Goal: Task Accomplishment & Management: Manage account settings

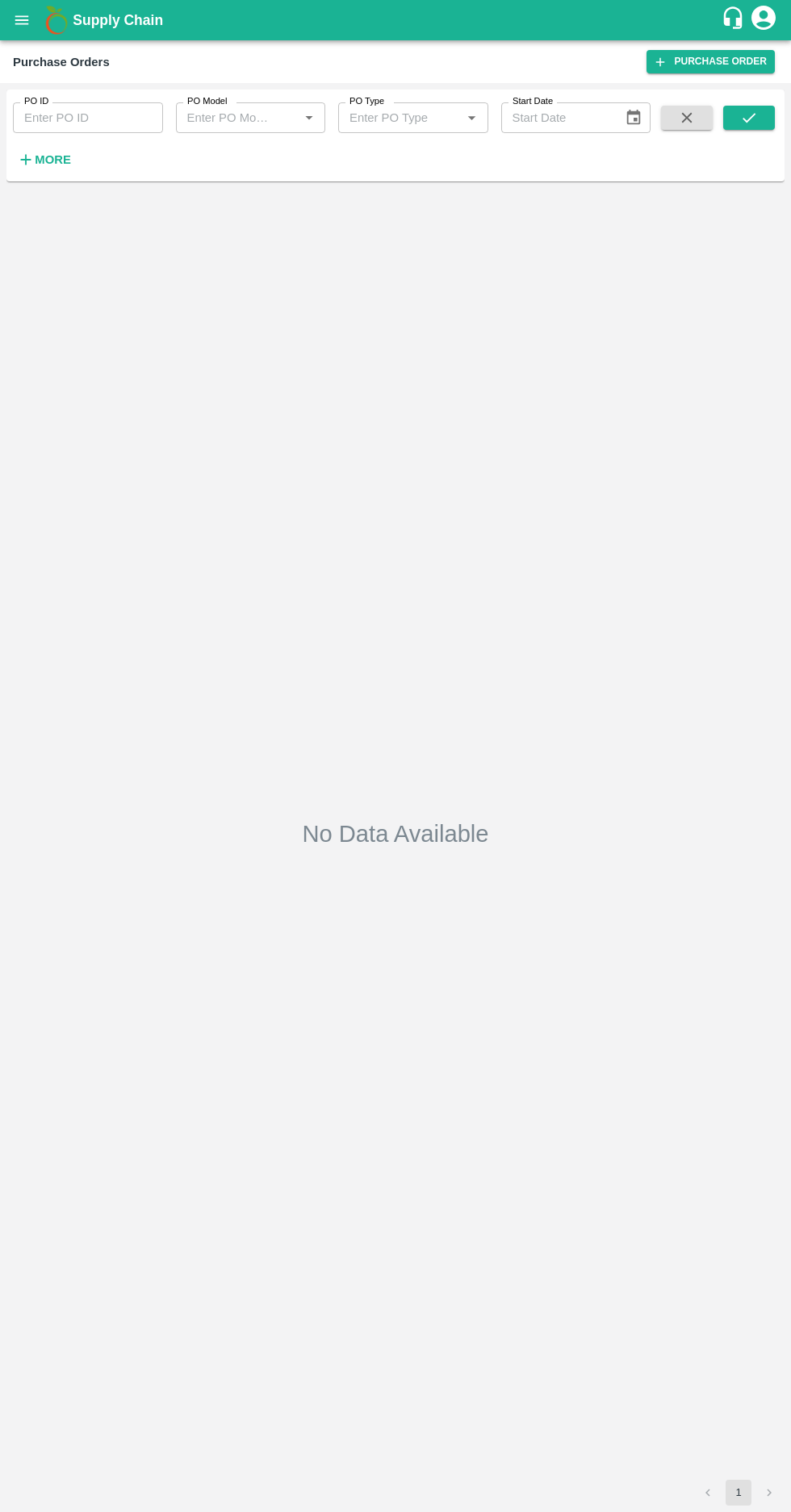
click at [37, 153] on strong "More" at bounding box center [53, 159] width 37 height 12
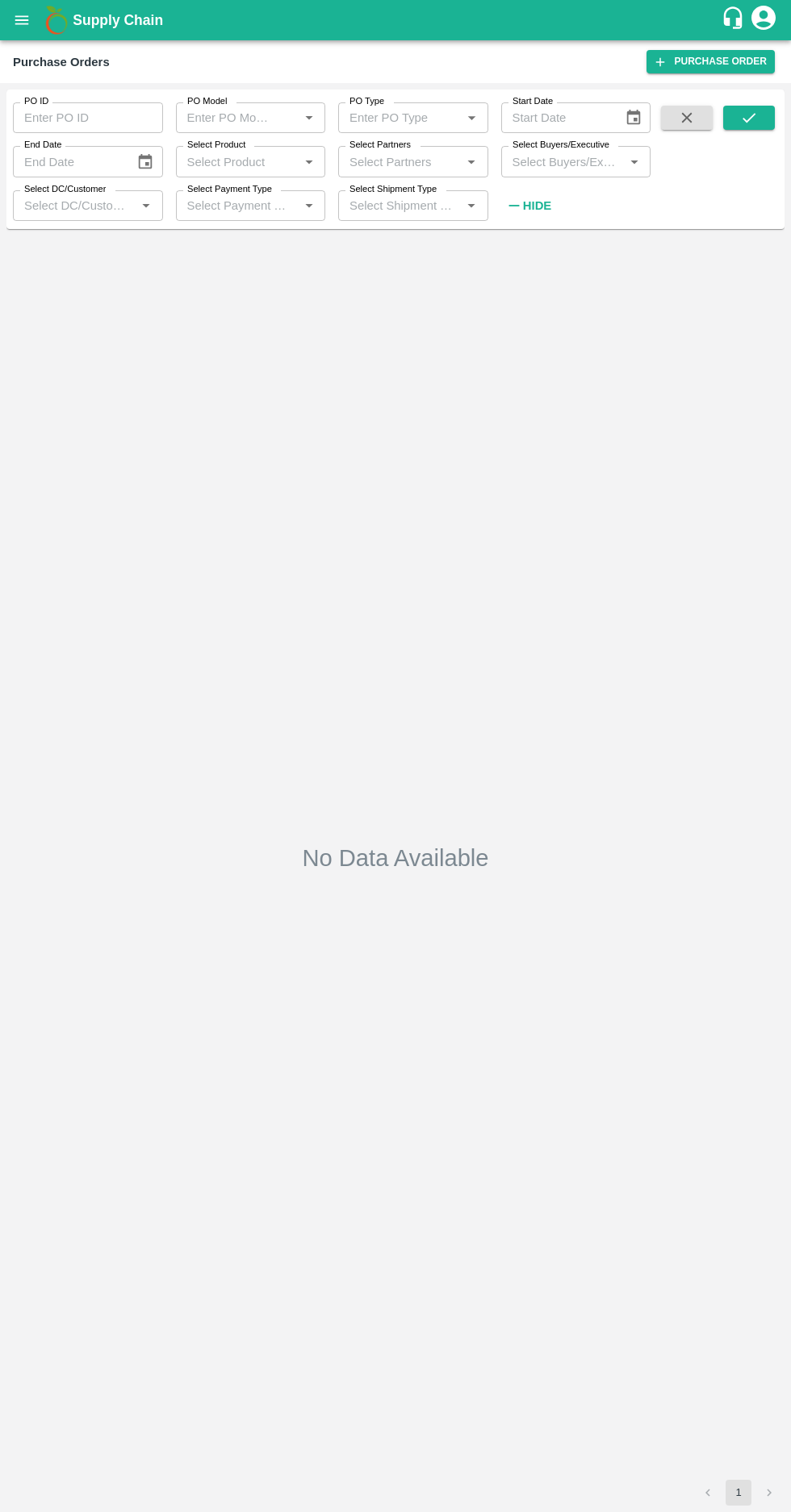
click at [561, 146] on label "Select Buyers/Executive" at bounding box center [560, 145] width 97 height 12
click at [561, 150] on input "Select Buyers/Executive" at bounding box center [563, 161] width 114 height 21
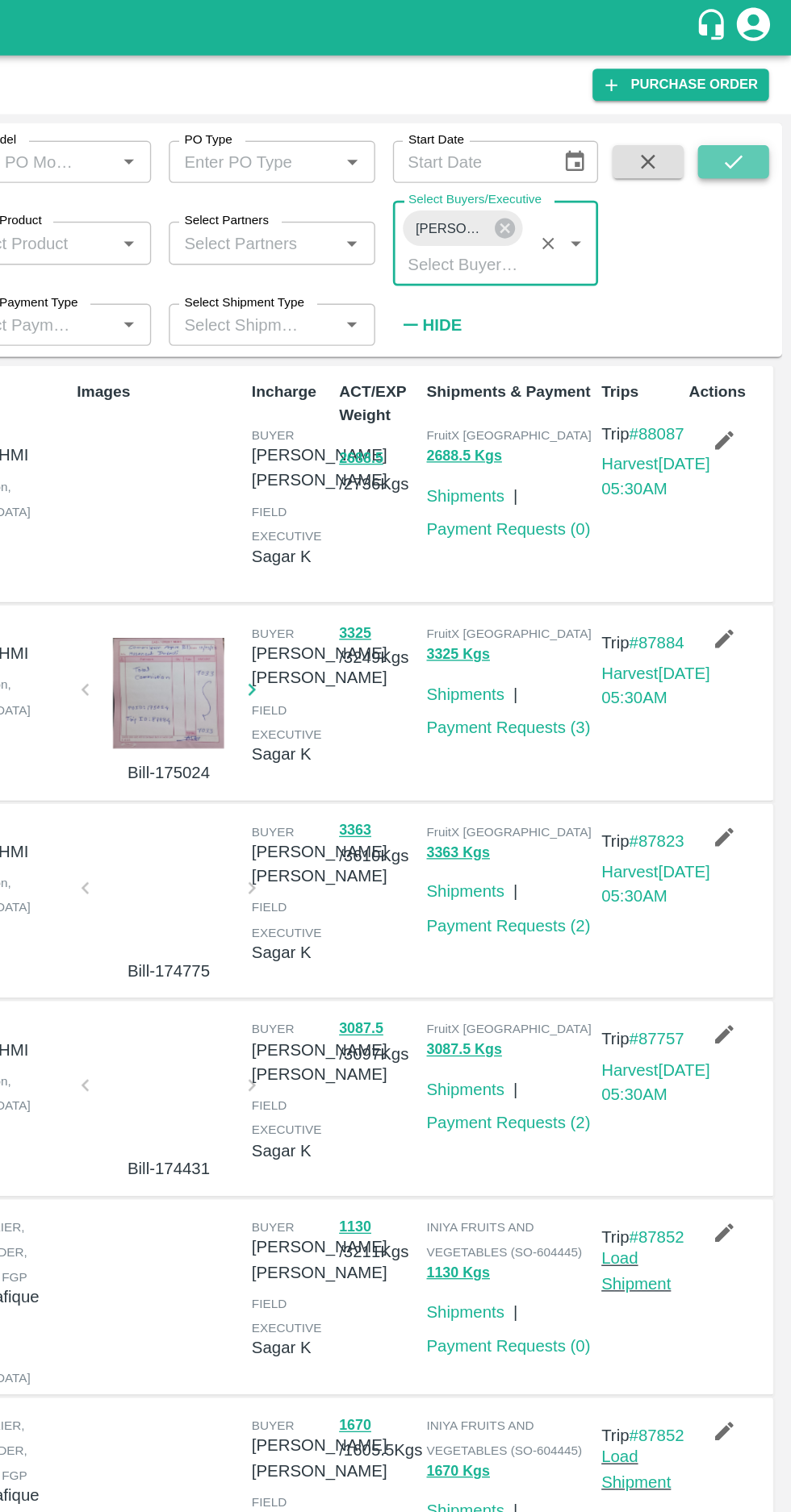
click at [743, 121] on icon "submit" at bounding box center [749, 118] width 18 height 18
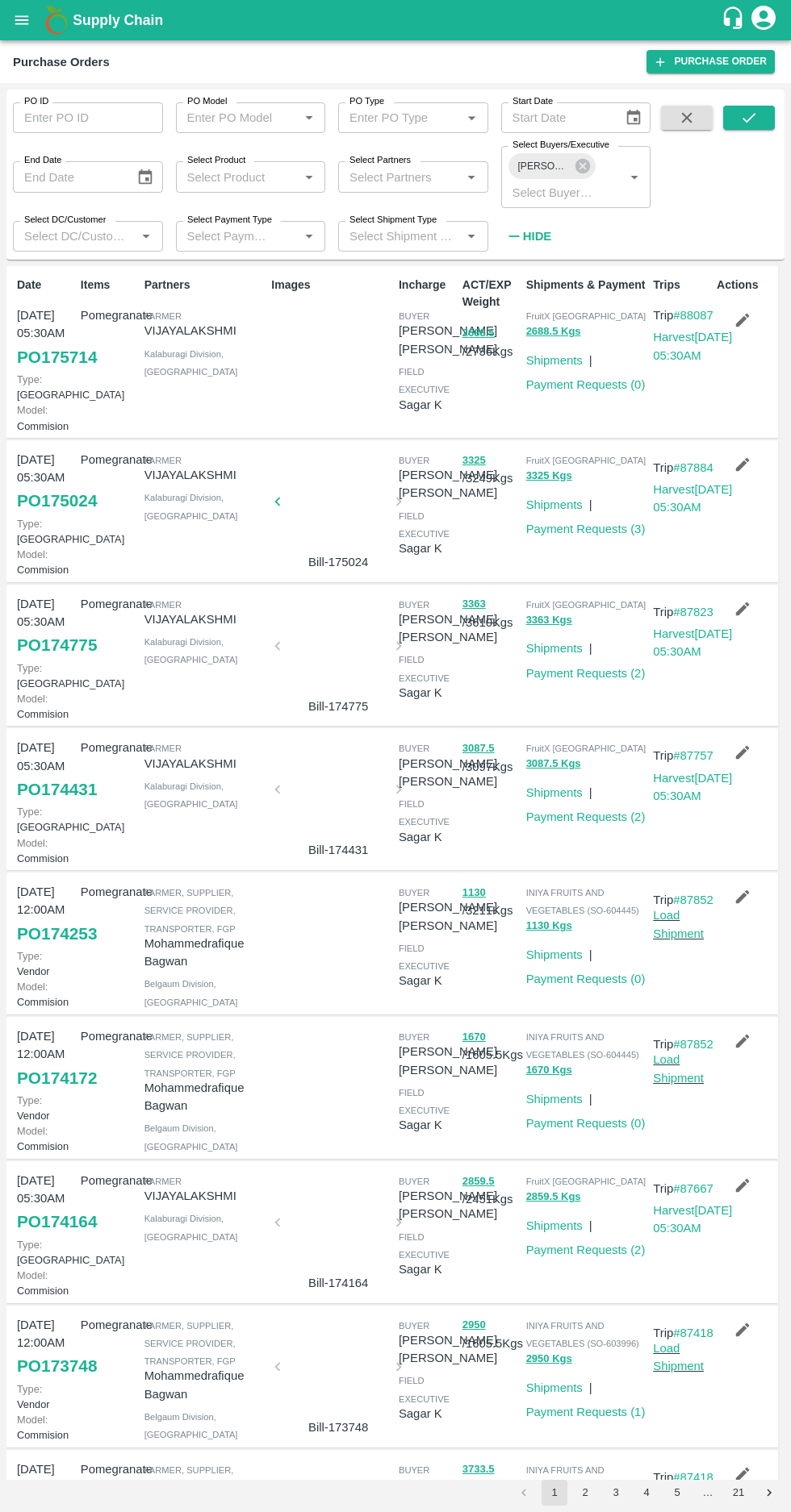
click at [265, 112] on input "PO Model" at bounding box center [238, 118] width 114 height 21
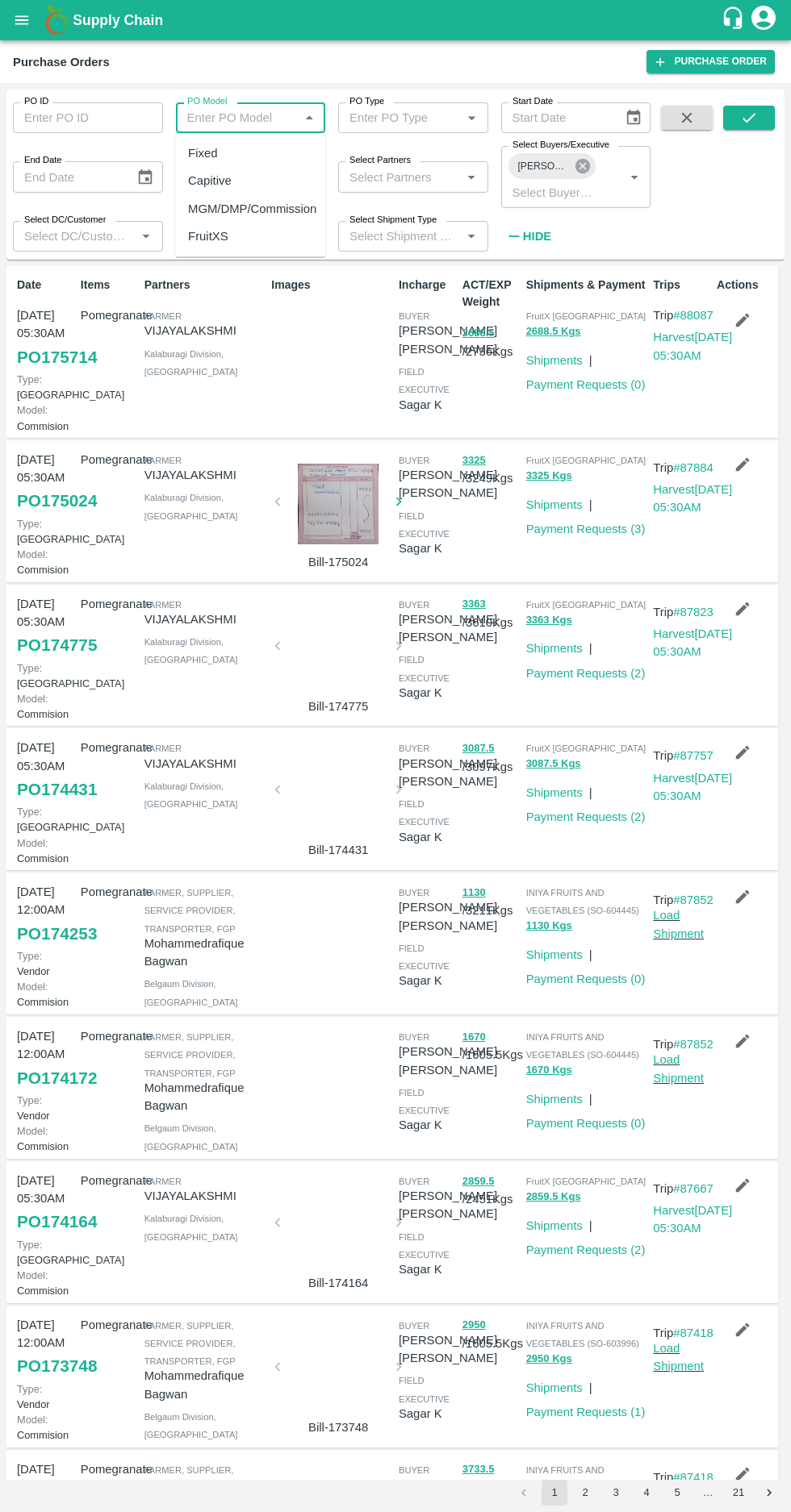
click at [579, 168] on icon at bounding box center [583, 167] width 18 height 18
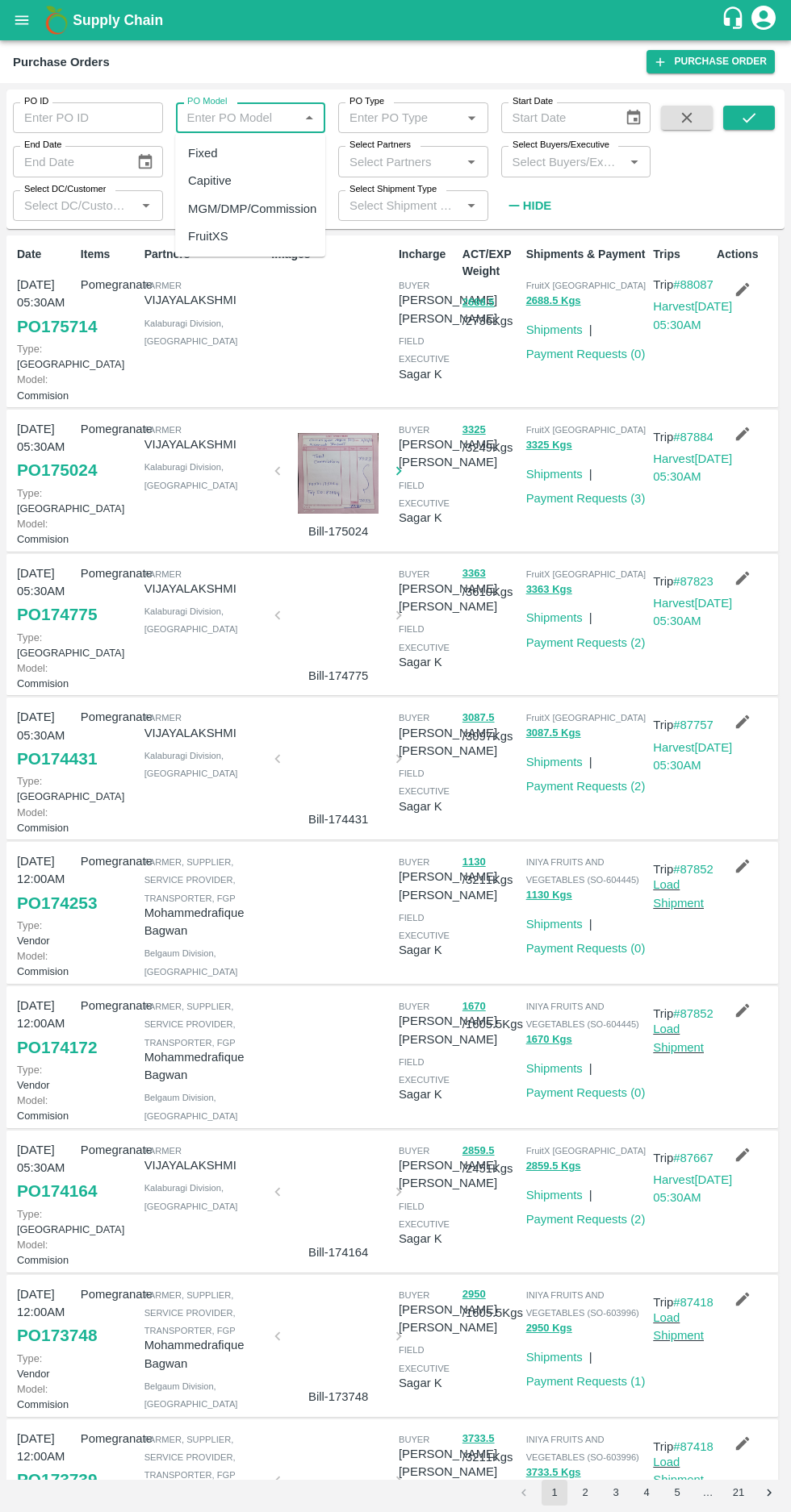
click at [418, 204] on input "Select Shipment Type" at bounding box center [400, 206] width 114 height 21
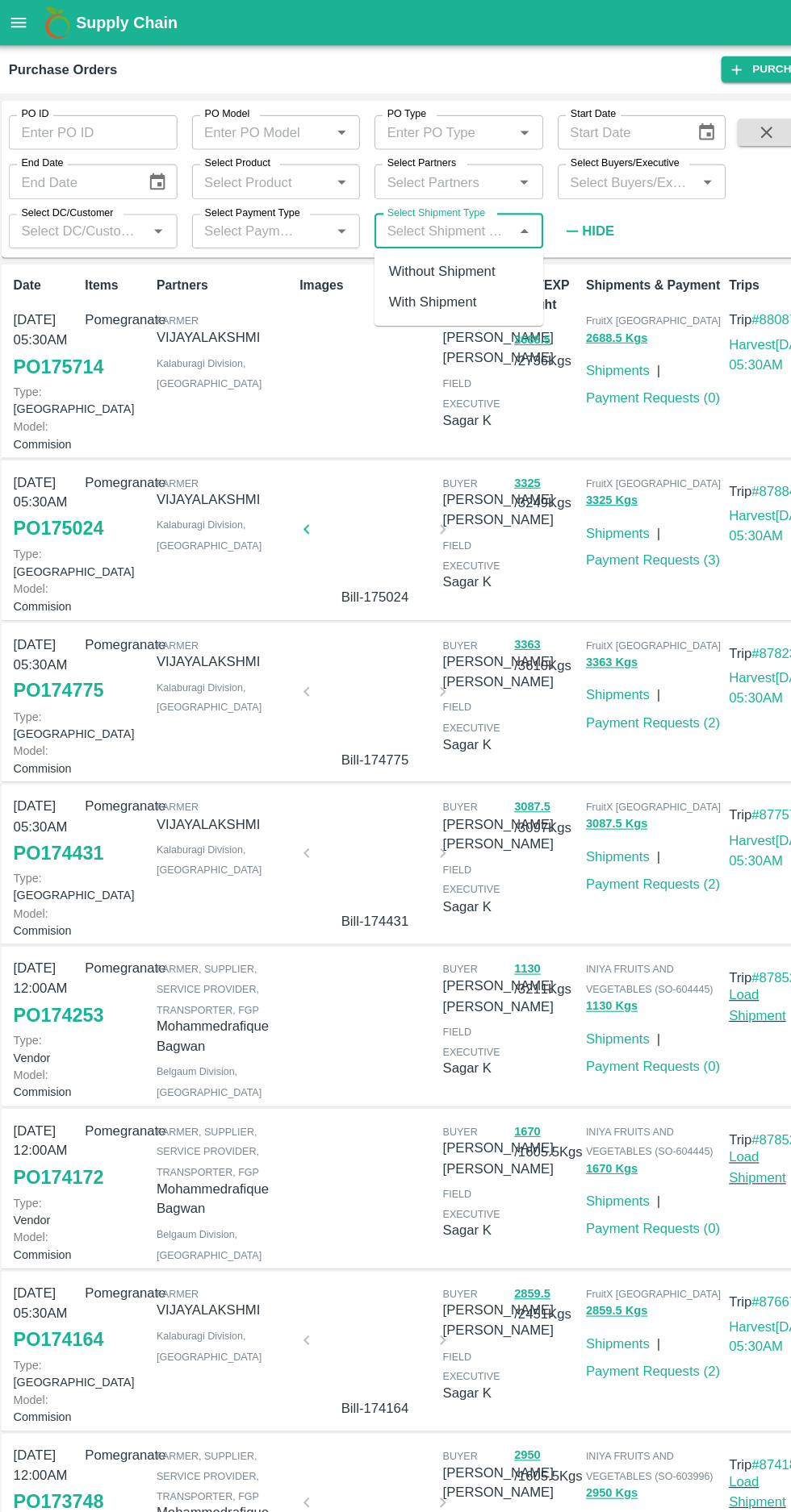
click at [257, 205] on input "Select Payment Type" at bounding box center [227, 206] width 93 height 21
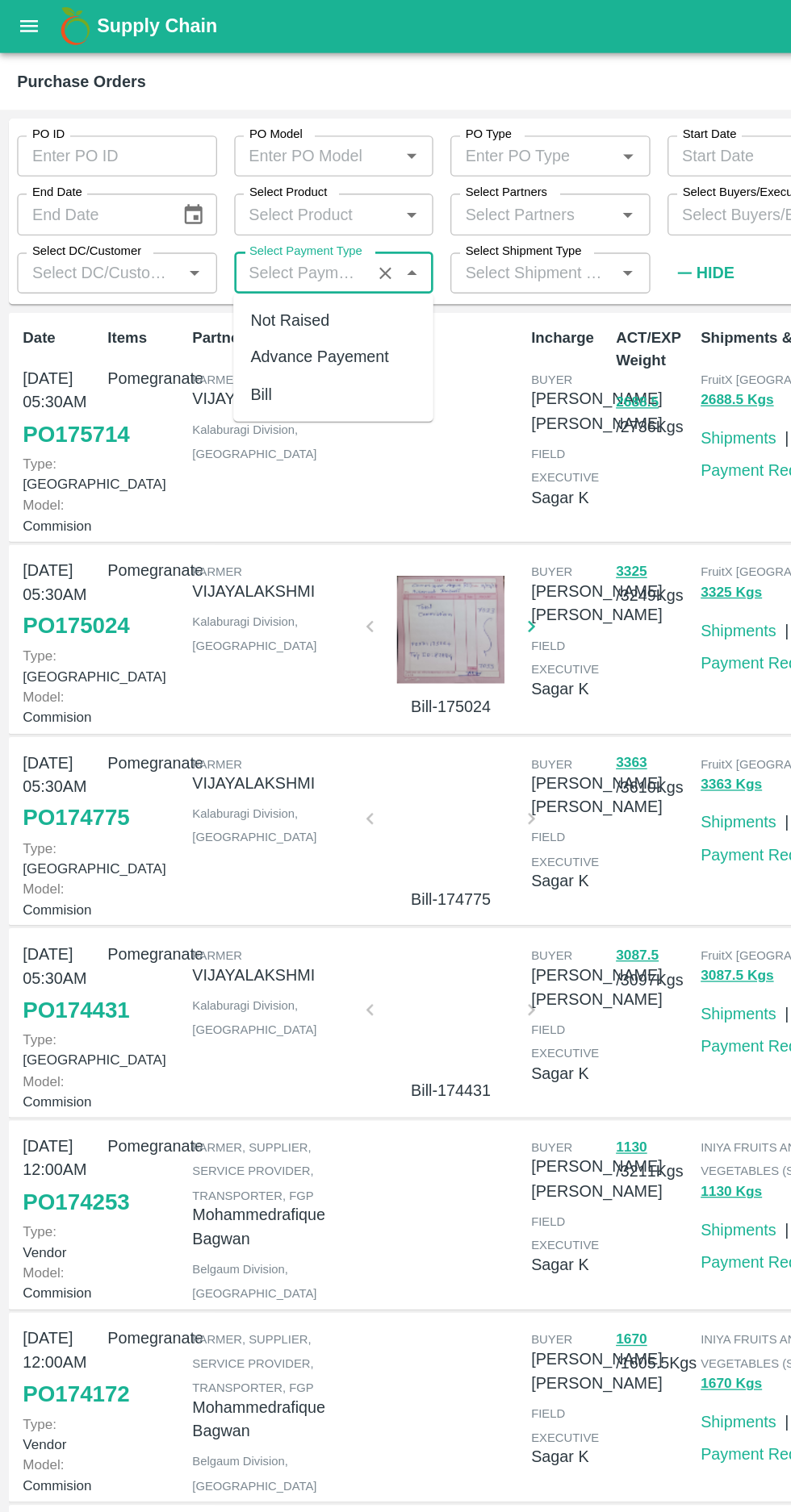
click at [90, 189] on label "Select DC/Customer" at bounding box center [64, 190] width 81 height 12
click at [90, 195] on input "Select DC/Customer" at bounding box center [75, 206] width 114 height 21
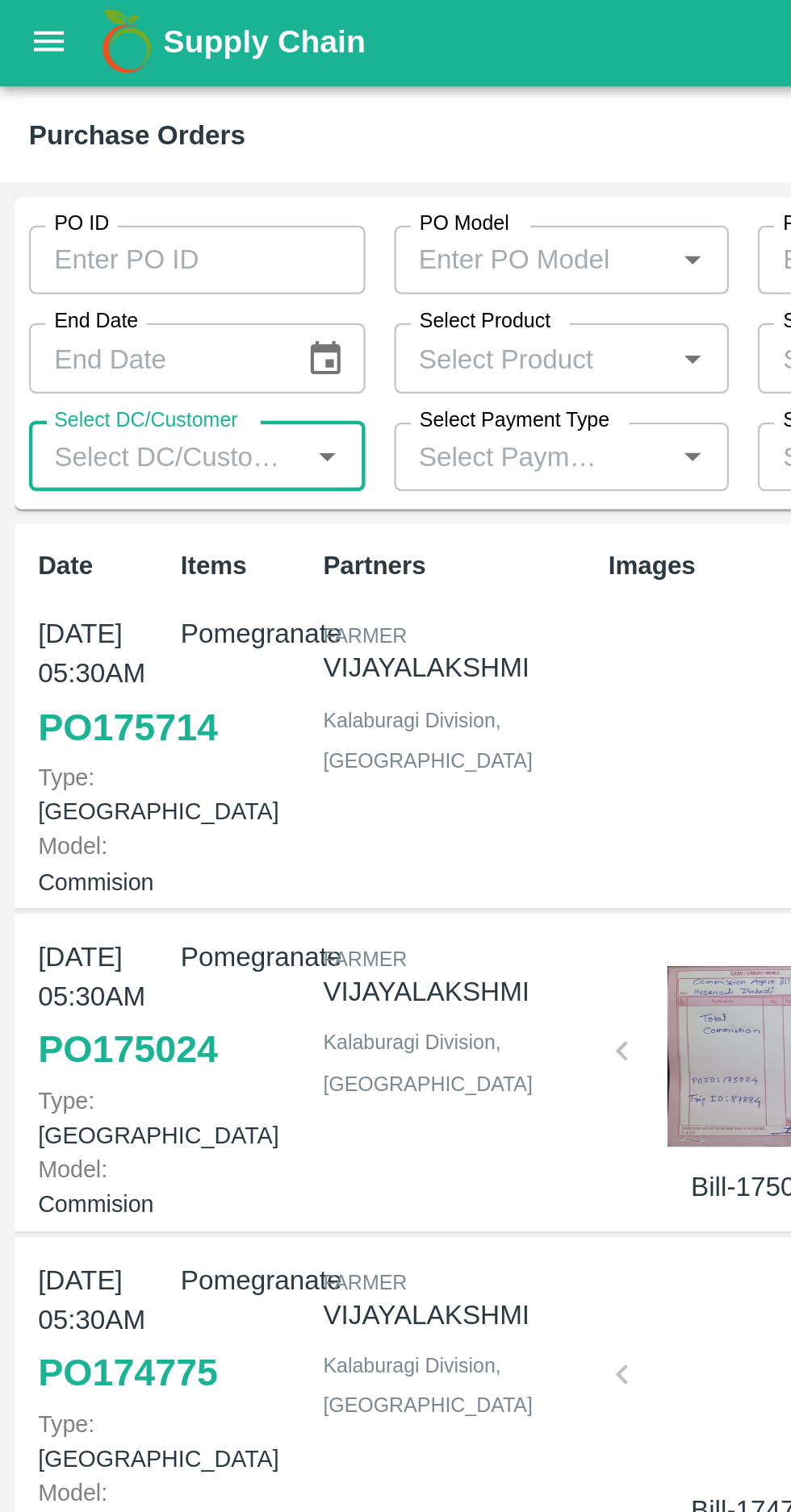
click at [146, 206] on icon "Open" at bounding box center [146, 206] width 7 height 4
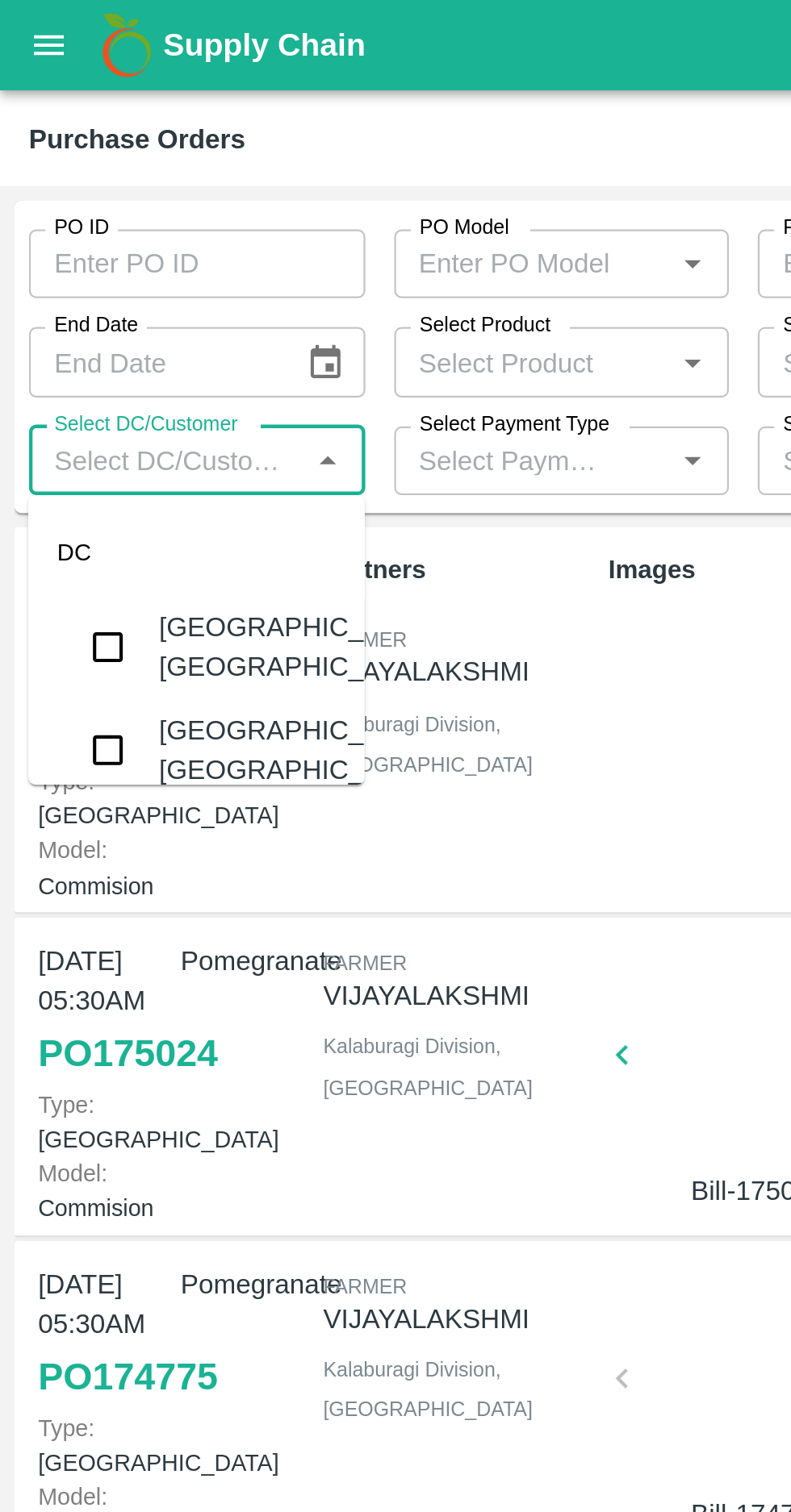
click at [265, 115] on input "PO Model" at bounding box center [238, 118] width 114 height 21
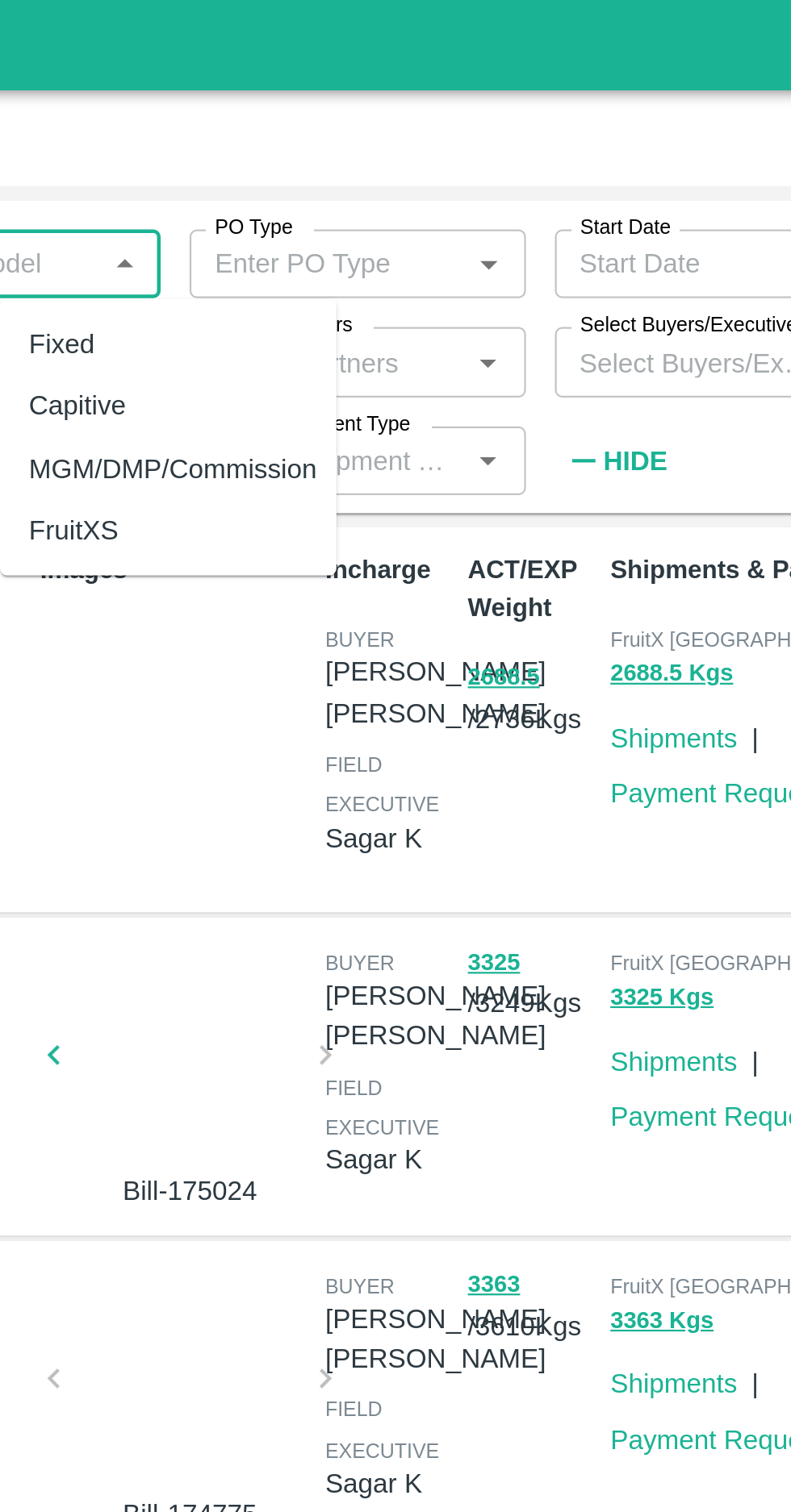
click at [469, 107] on button "Open" at bounding box center [471, 118] width 21 height 21
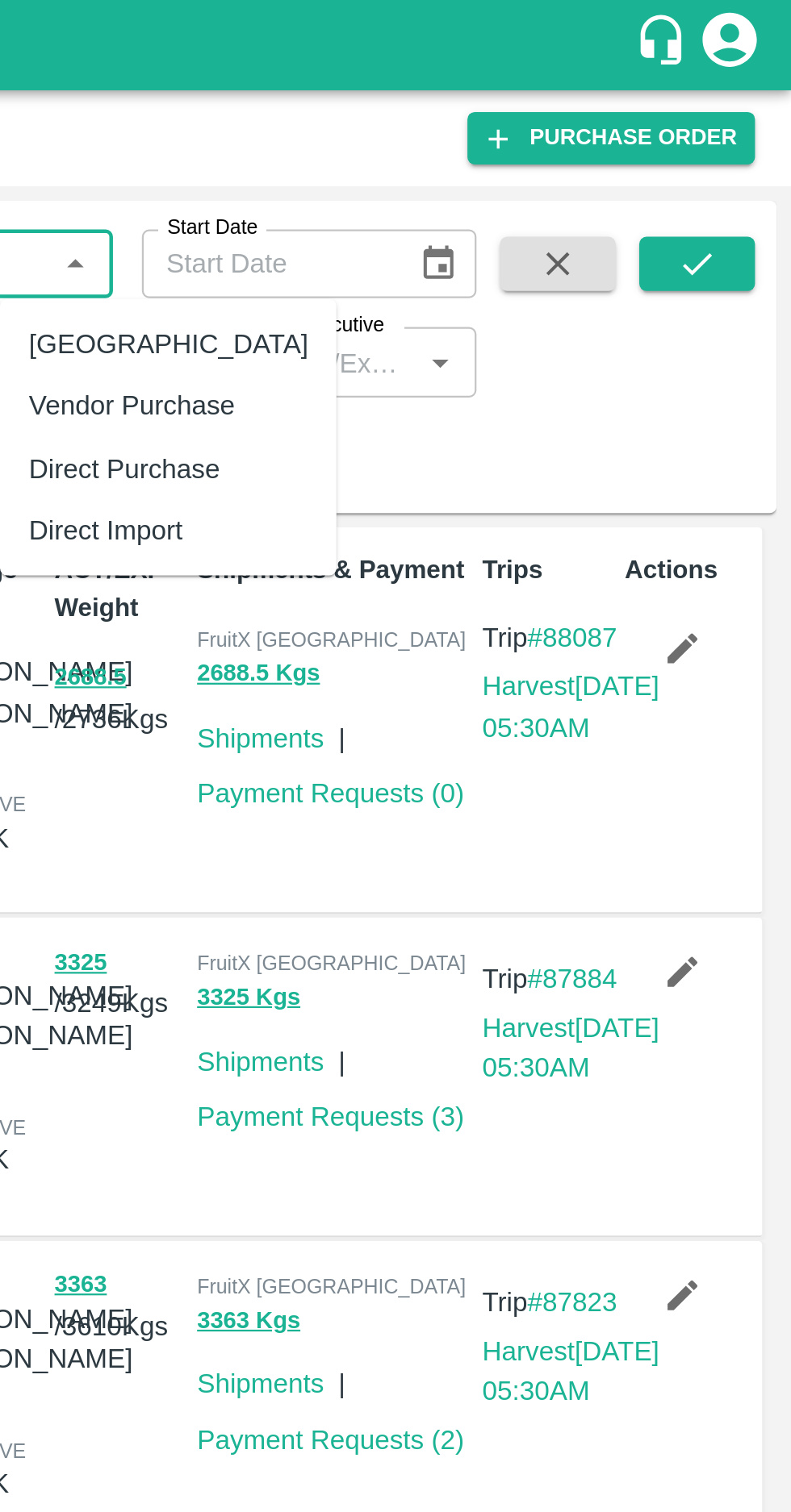
click at [643, 167] on div "Select Buyers/Executive   *" at bounding box center [575, 161] width 150 height 30
click at [628, 154] on icon "Open" at bounding box center [634, 162] width 18 height 18
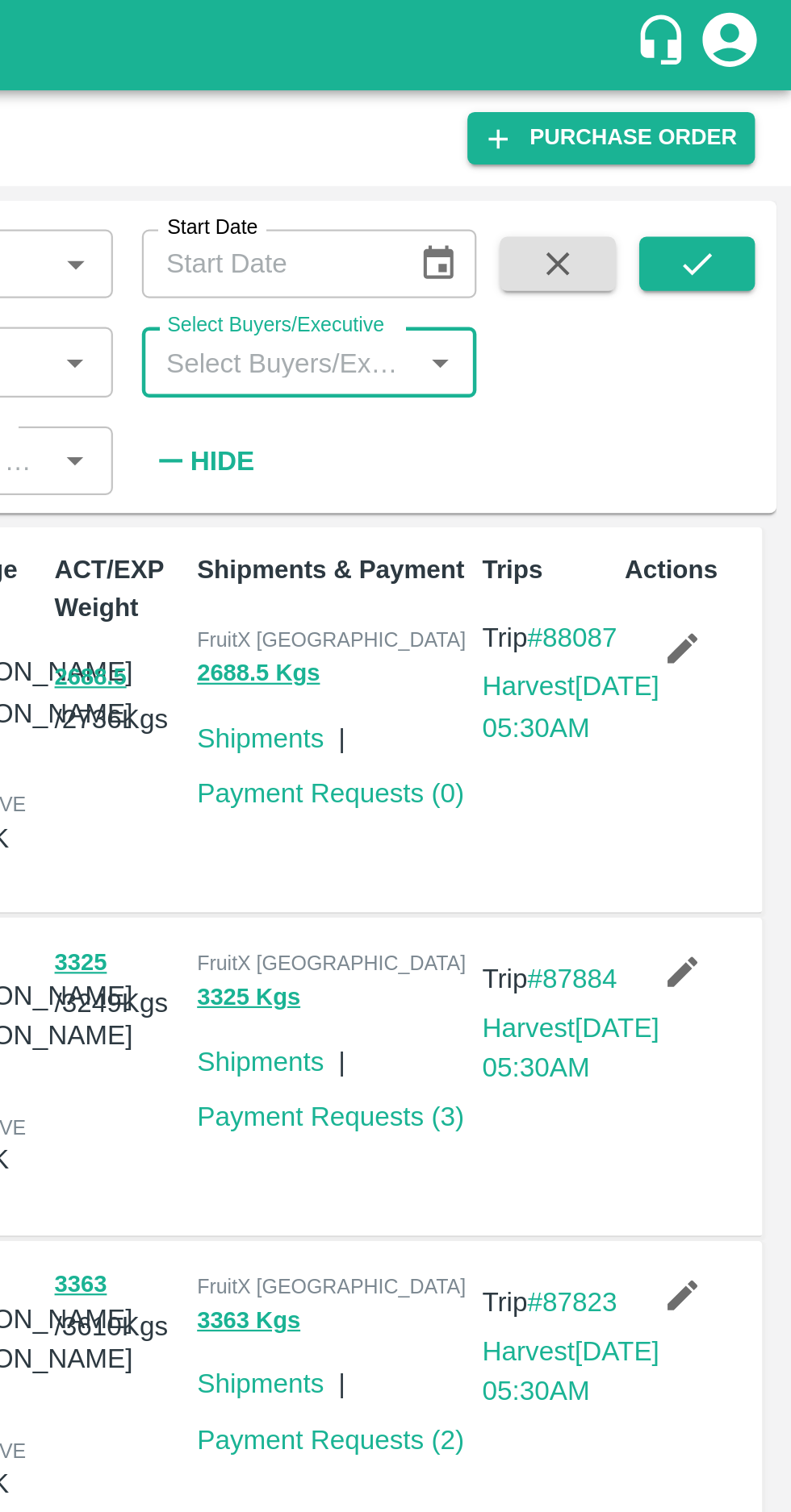
click at [550, 158] on input "Select Buyers/Executive" at bounding box center [563, 161] width 114 height 21
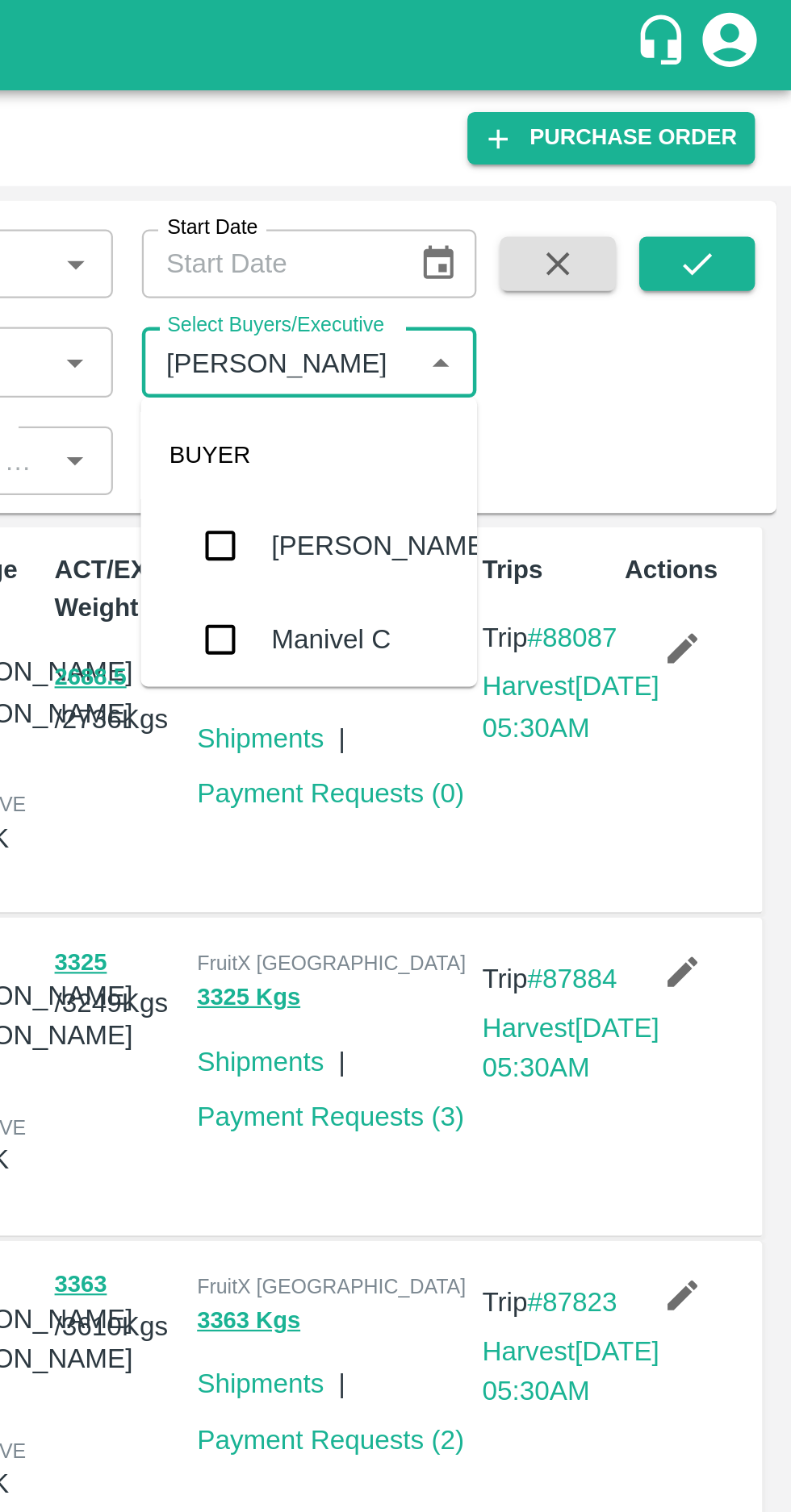
type input "Anil"
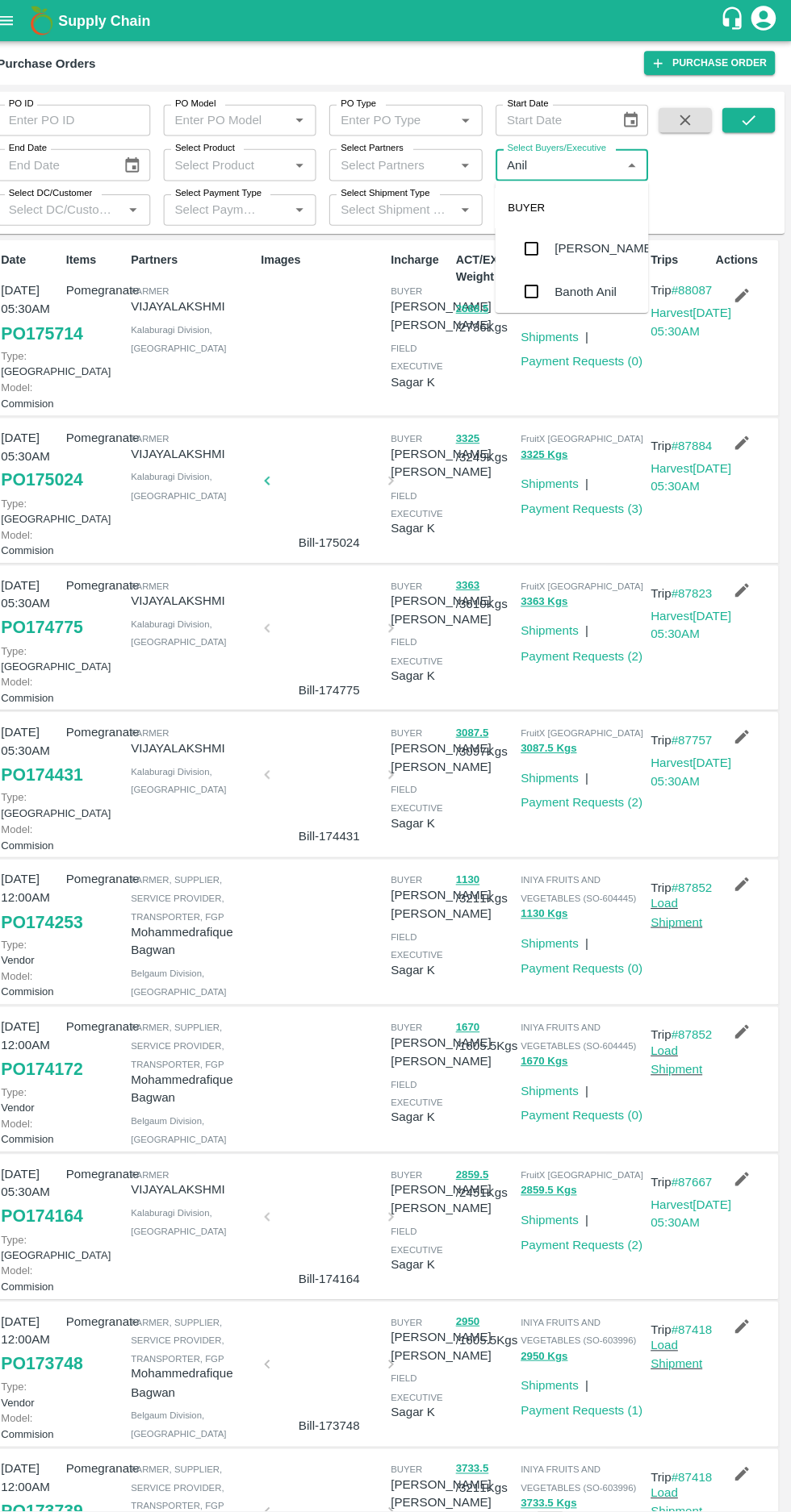
click at [537, 247] on input "checkbox" at bounding box center [535, 243] width 32 height 32
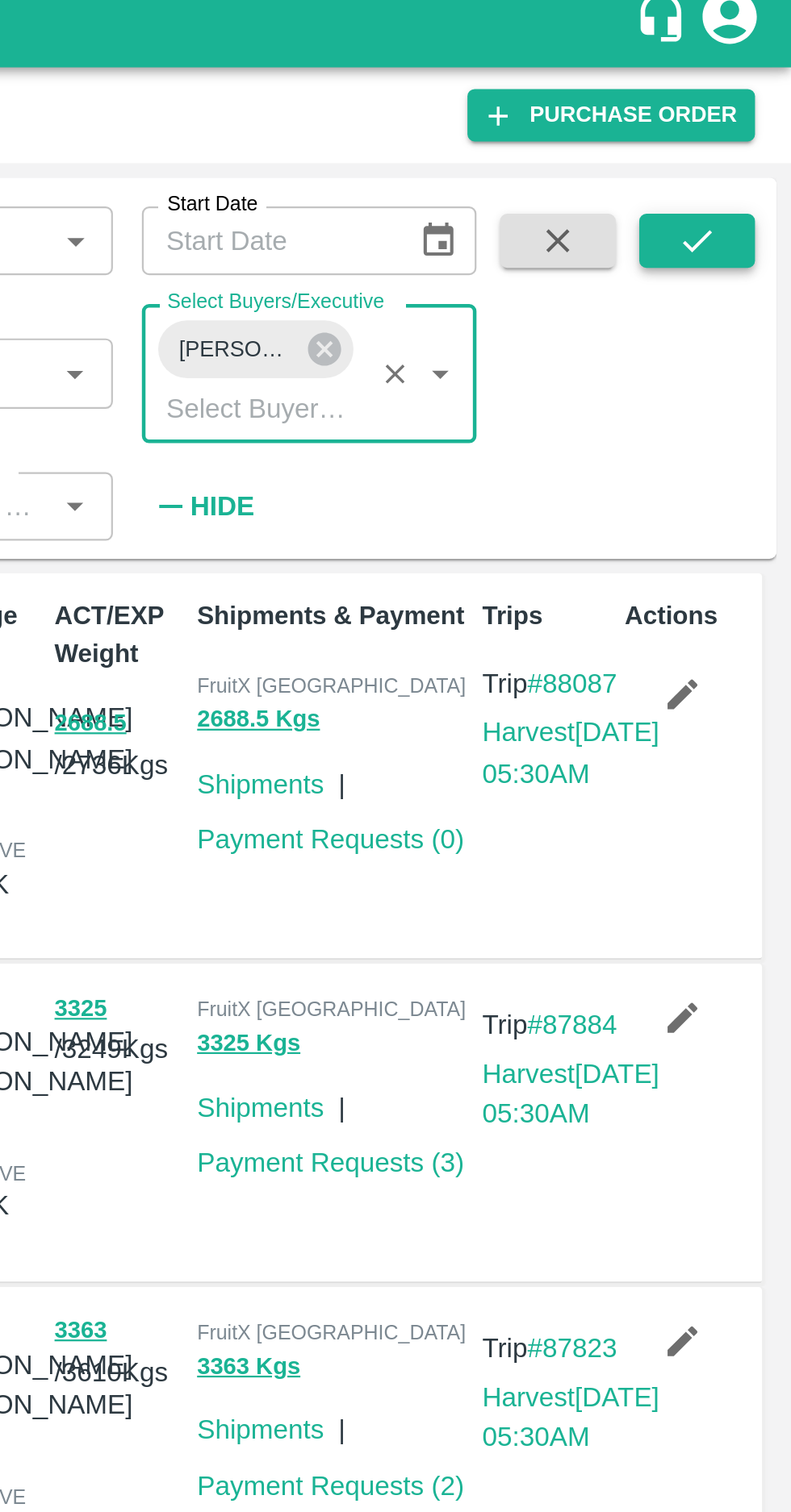
click at [749, 117] on icon "submit" at bounding box center [749, 118] width 18 height 18
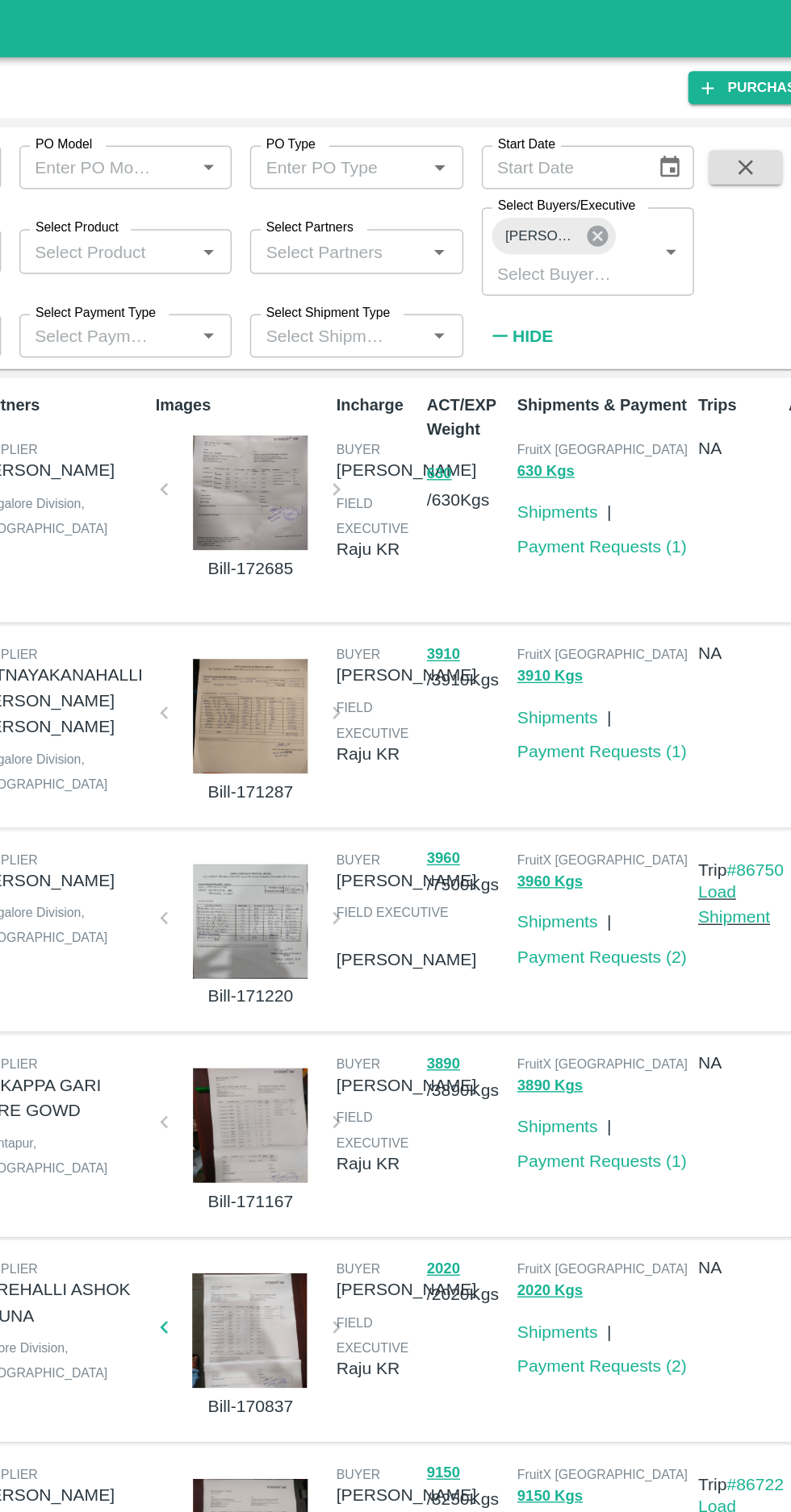
click at [575, 159] on icon at bounding box center [583, 166] width 14 height 14
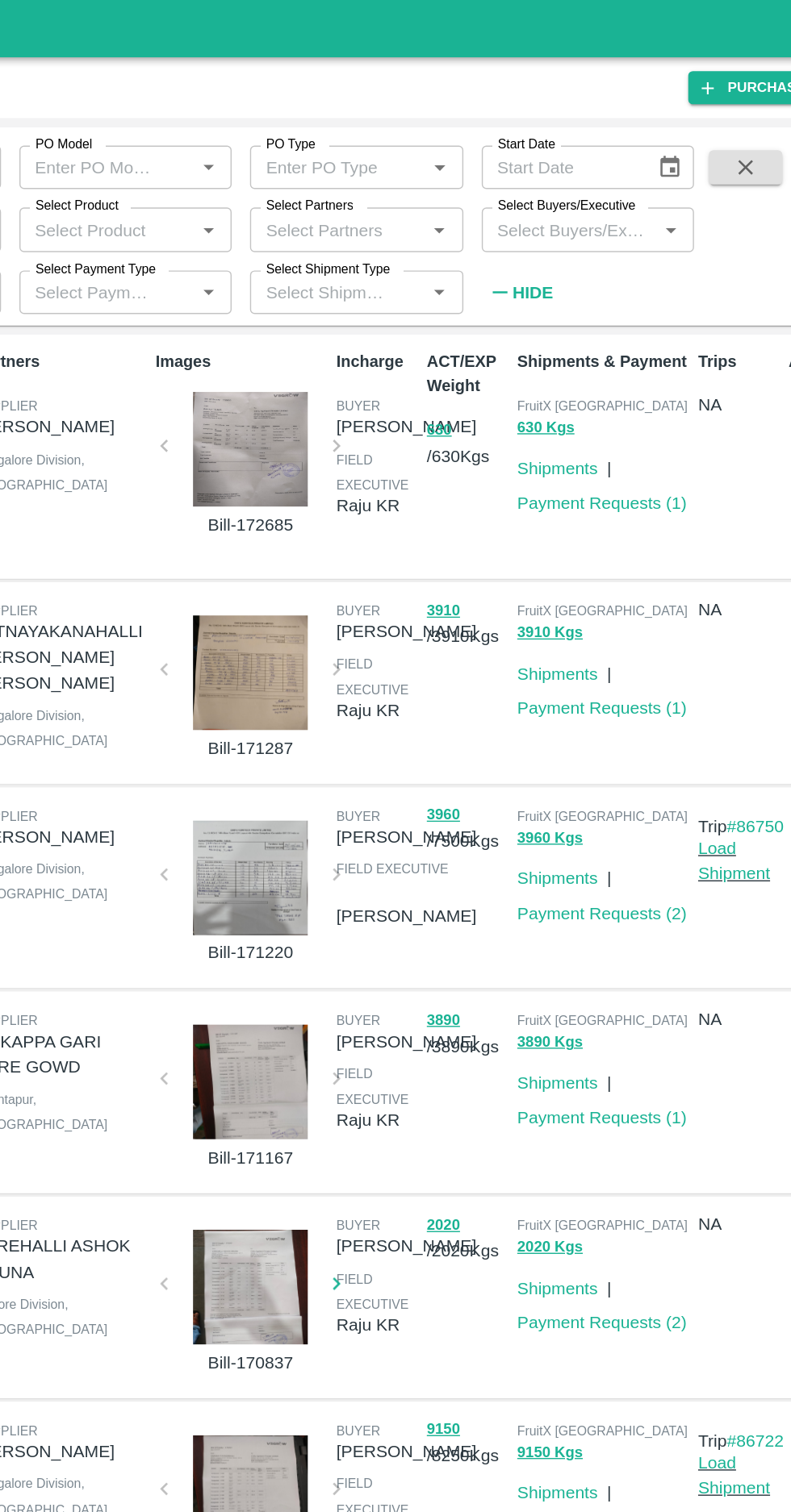
click at [552, 161] on input "Select Buyers/Executive" at bounding box center [563, 161] width 114 height 21
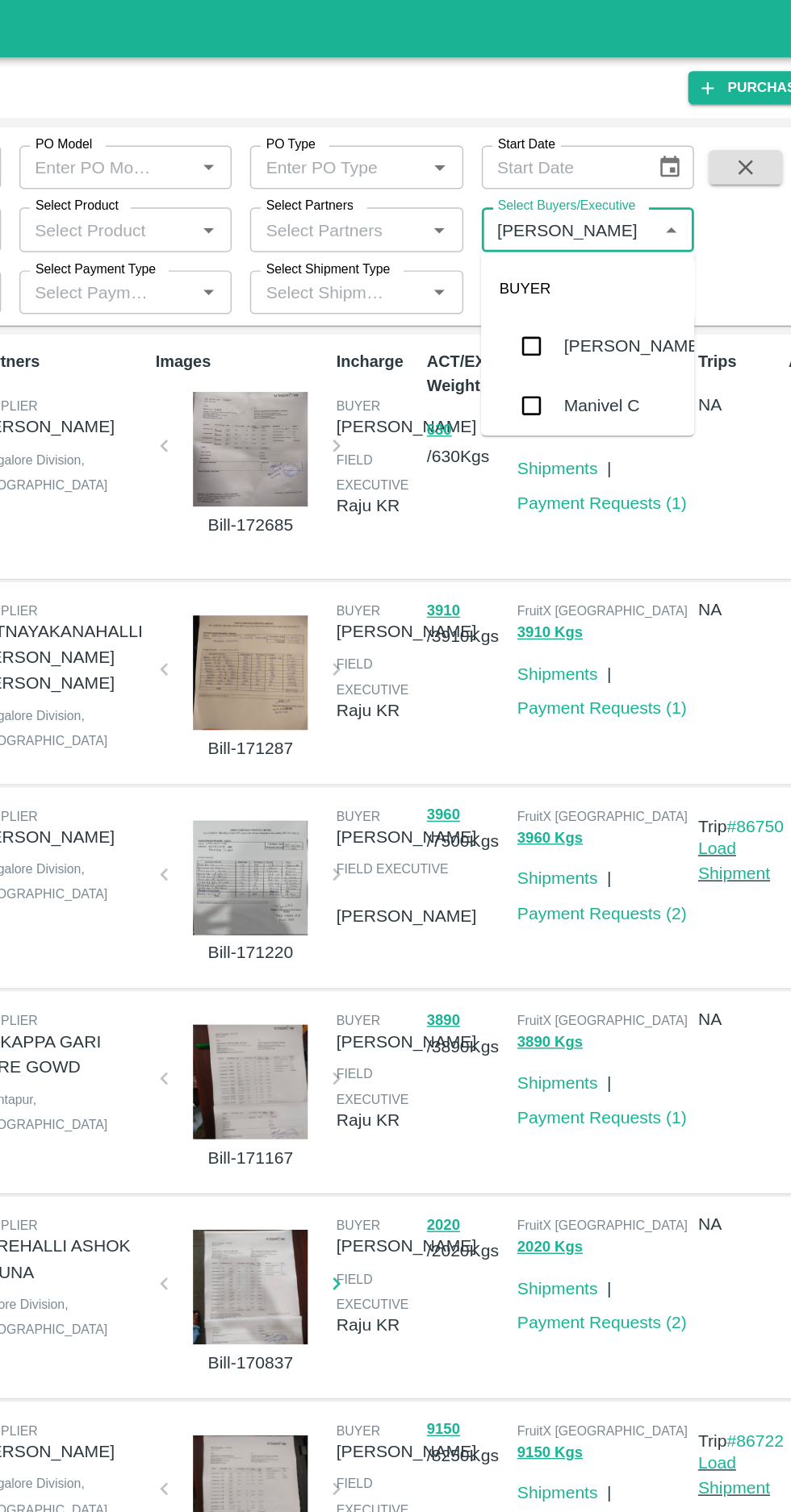
type input "Anil"
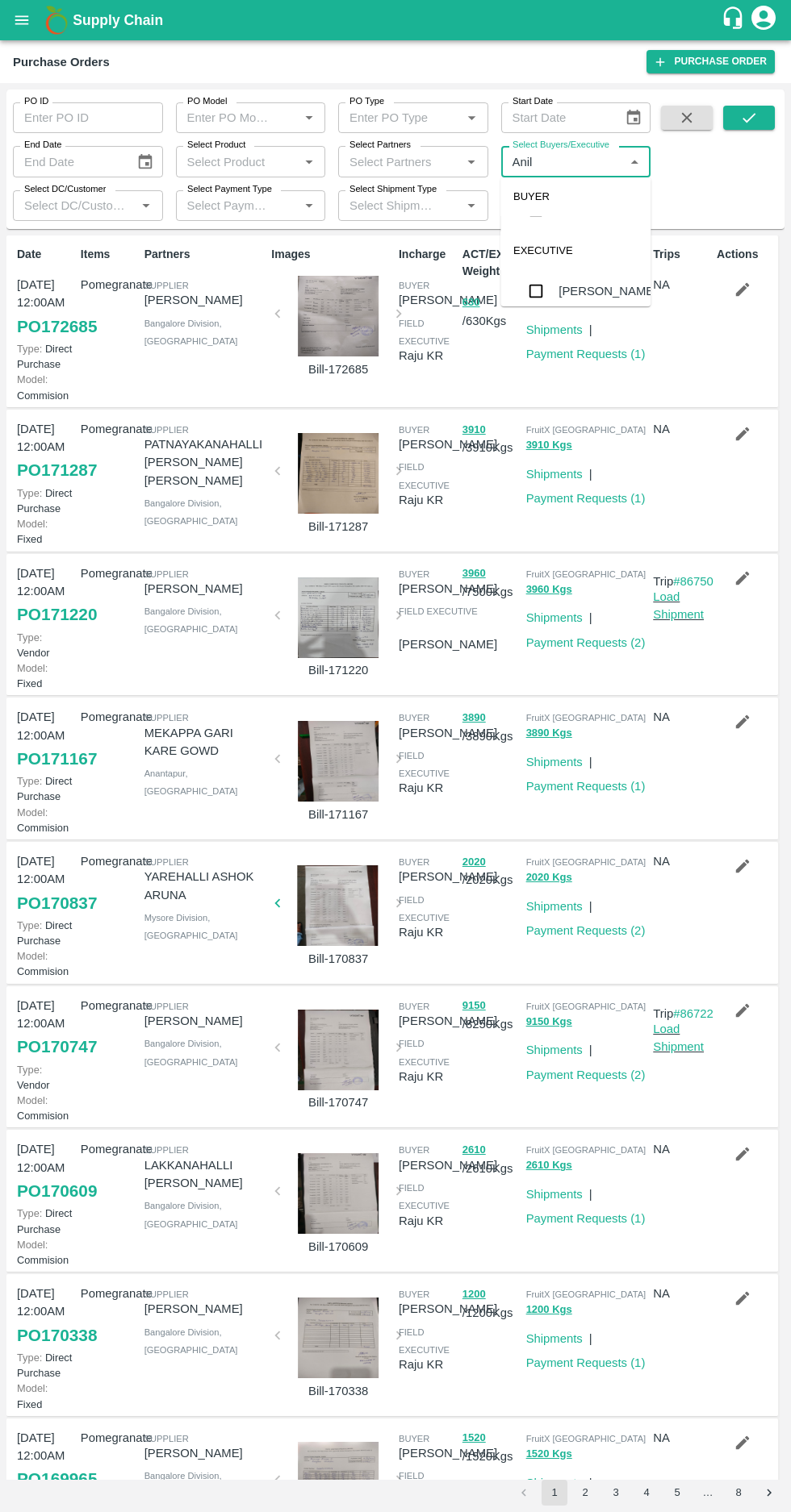
scroll to position [87, 0]
click at [541, 285] on input "checkbox" at bounding box center [535, 280] width 32 height 32
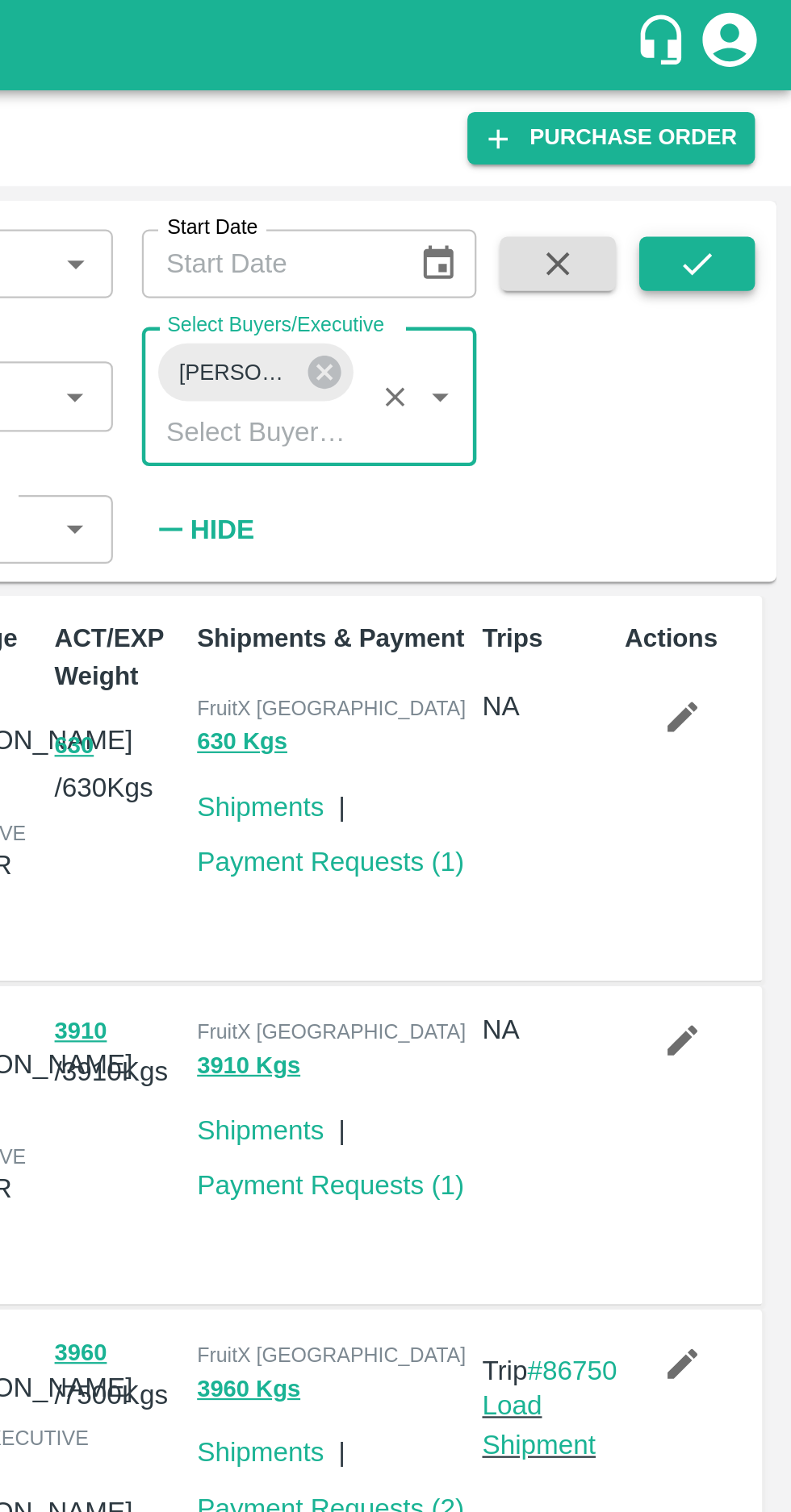
click at [754, 117] on icon "submit" at bounding box center [749, 118] width 18 height 18
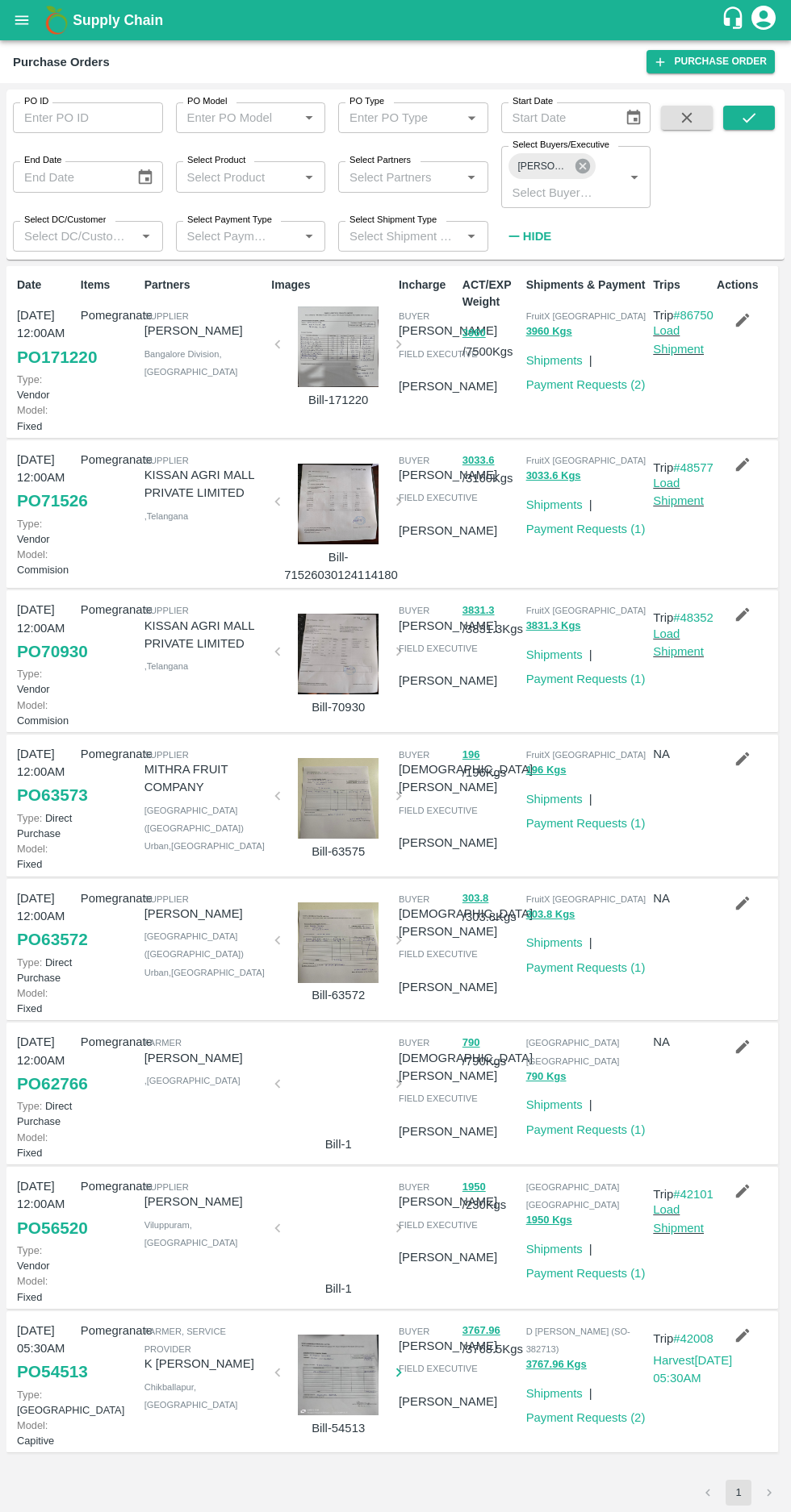
click at [578, 167] on icon at bounding box center [583, 167] width 18 height 18
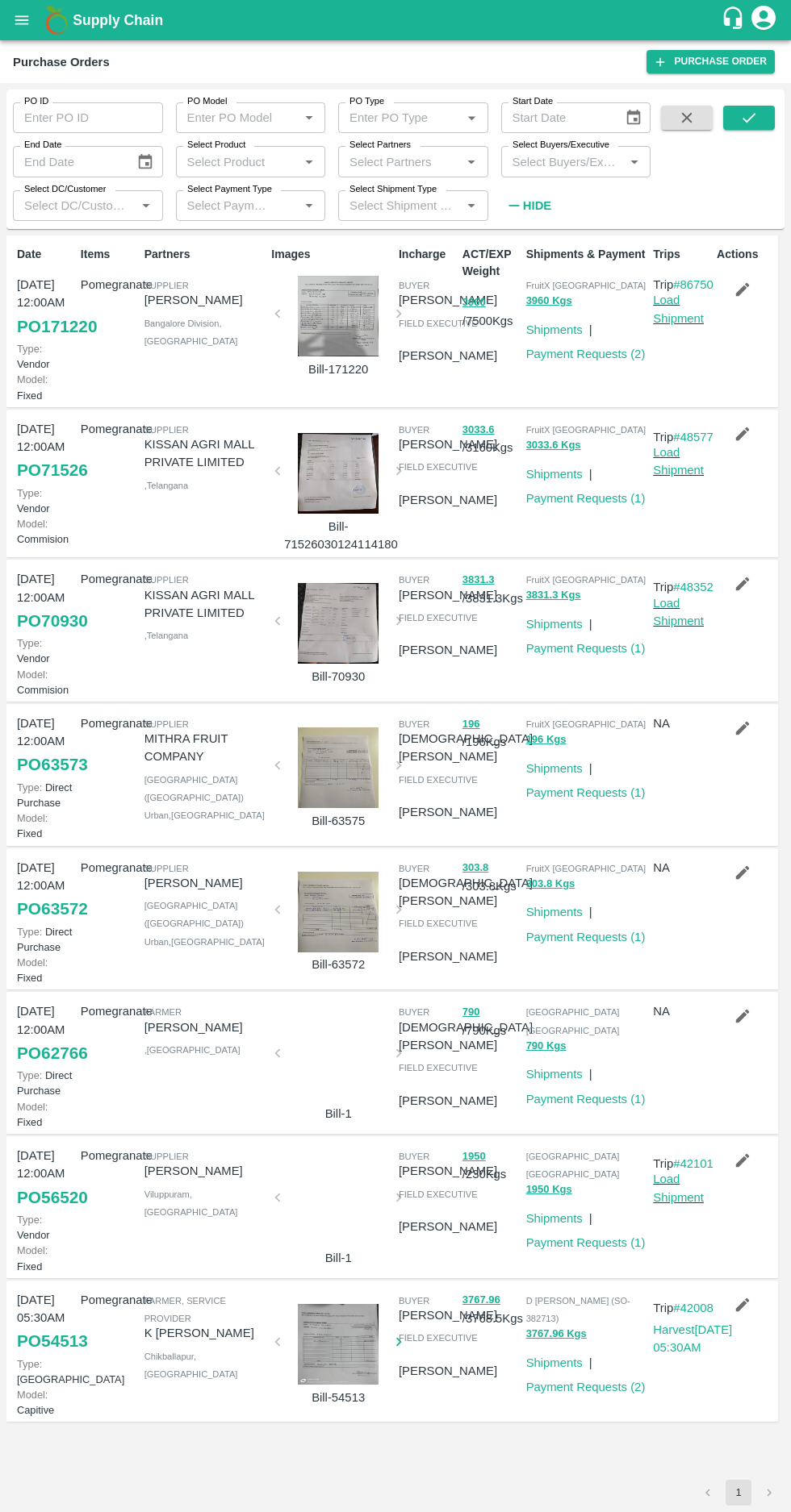
click at [552, 159] on input "Select Buyers/Executive" at bounding box center [563, 161] width 114 height 21
type input "afza"
click at [536, 252] on input "checkbox" at bounding box center [535, 245] width 32 height 32
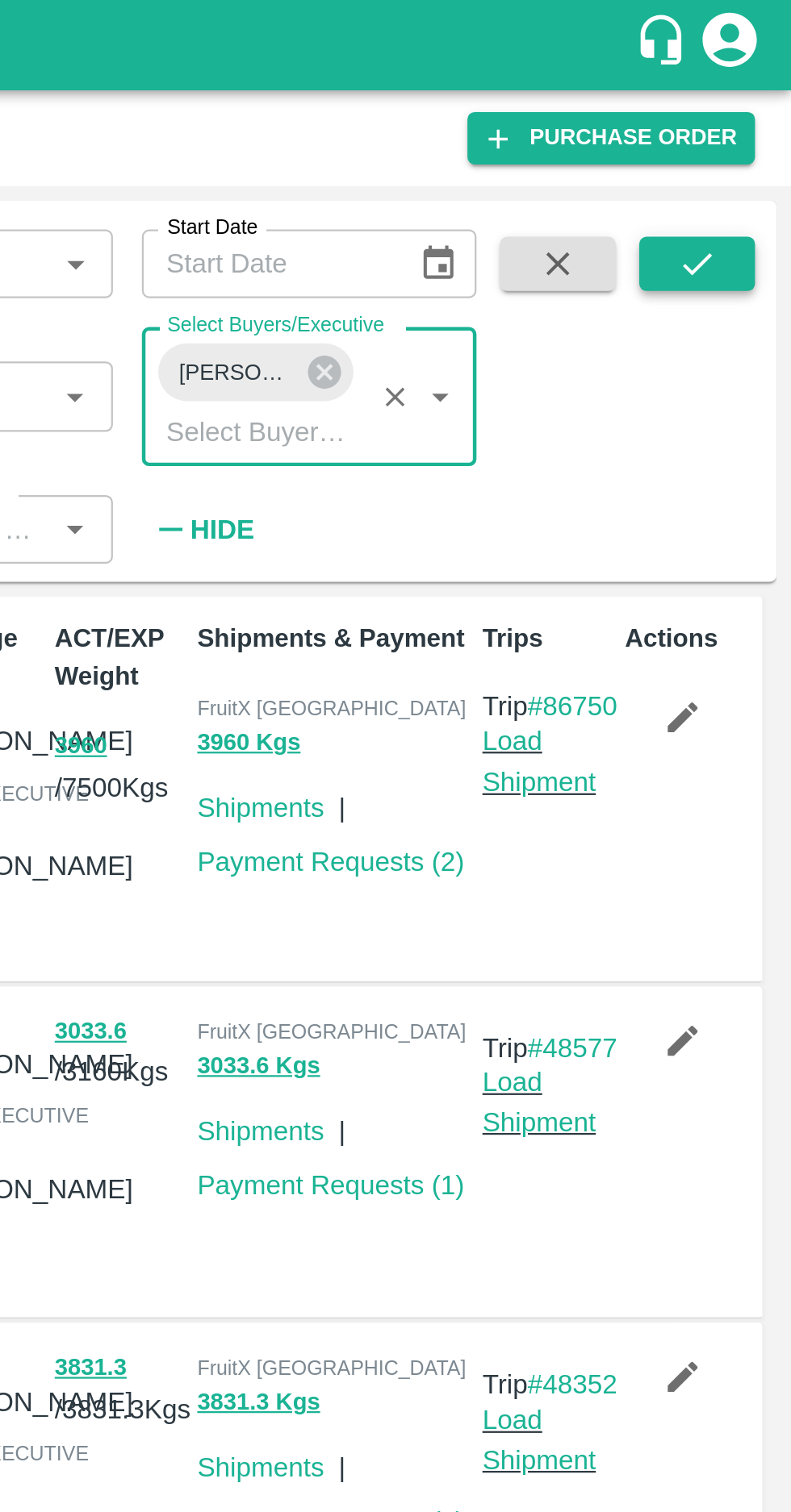
click at [758, 116] on button "submit" at bounding box center [749, 118] width 52 height 24
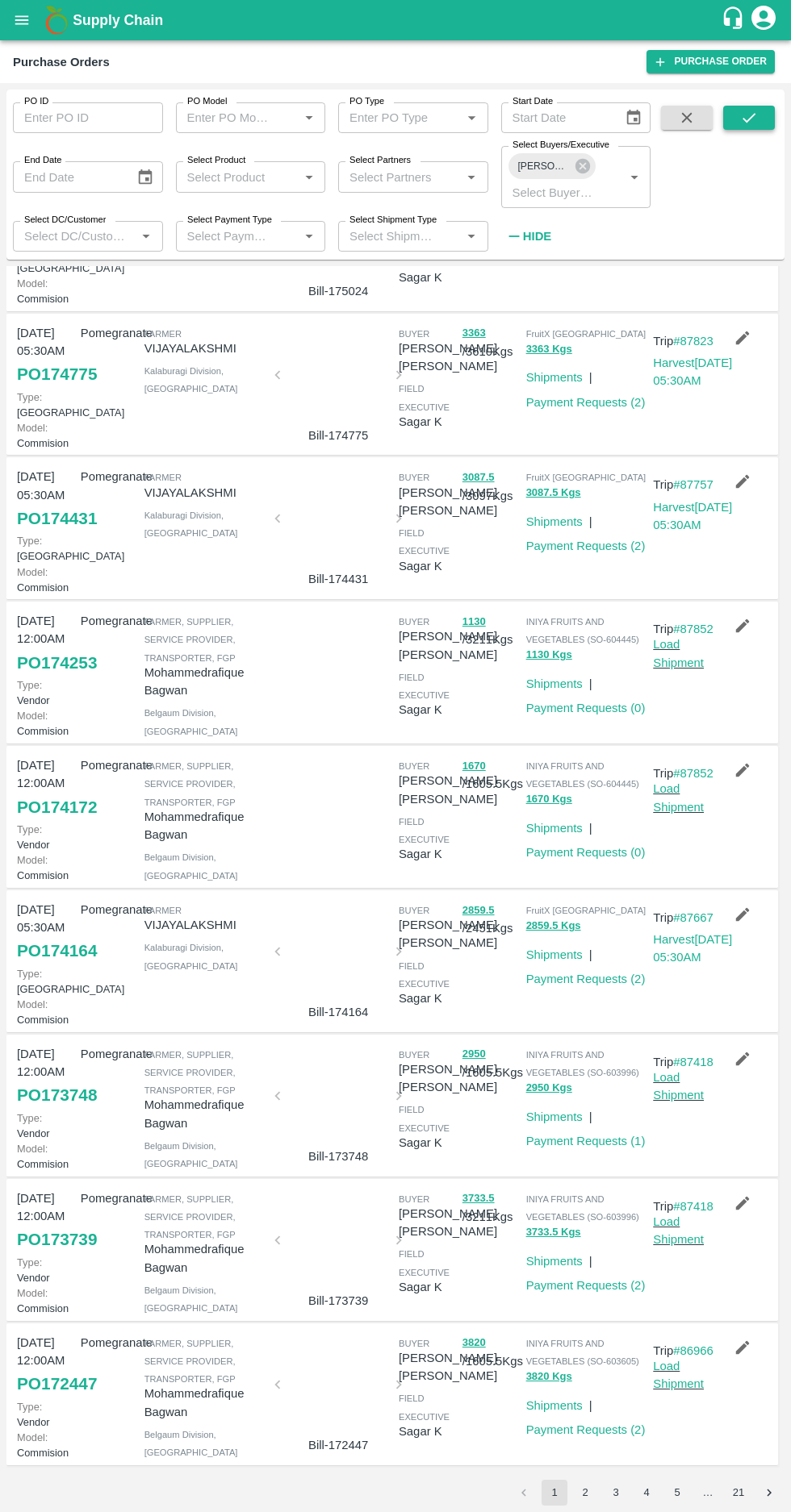
scroll to position [561, 0]
click at [591, 1134] on link "Payment Requests ( 1 )" at bounding box center [586, 1141] width 119 height 12
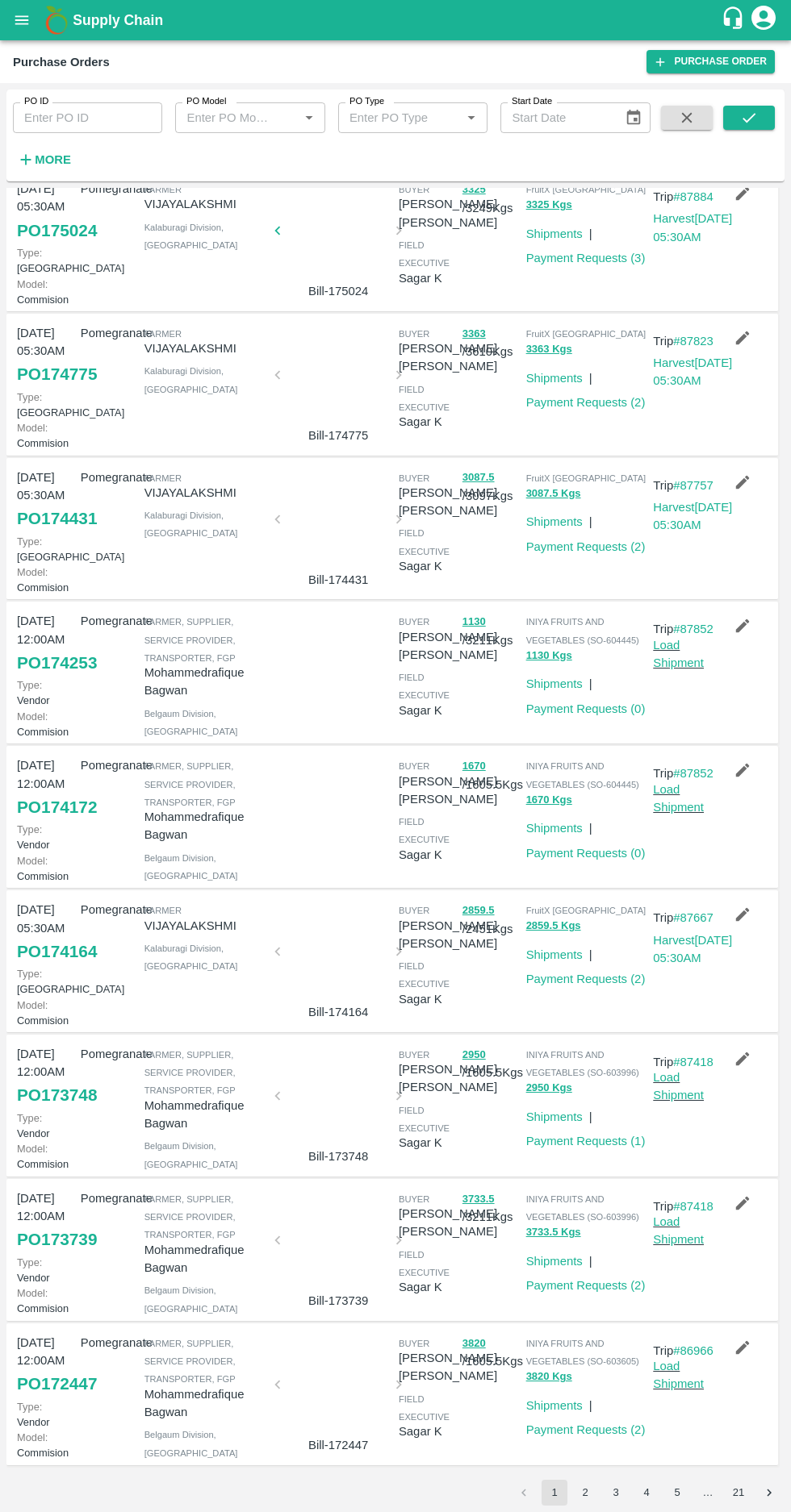
scroll to position [246, 0]
click at [47, 822] on link "PO 174172" at bounding box center [57, 807] width 80 height 29
click at [38, 678] on link "PO 174253" at bounding box center [57, 663] width 80 height 29
click at [40, 822] on link "PO 174172" at bounding box center [57, 807] width 80 height 29
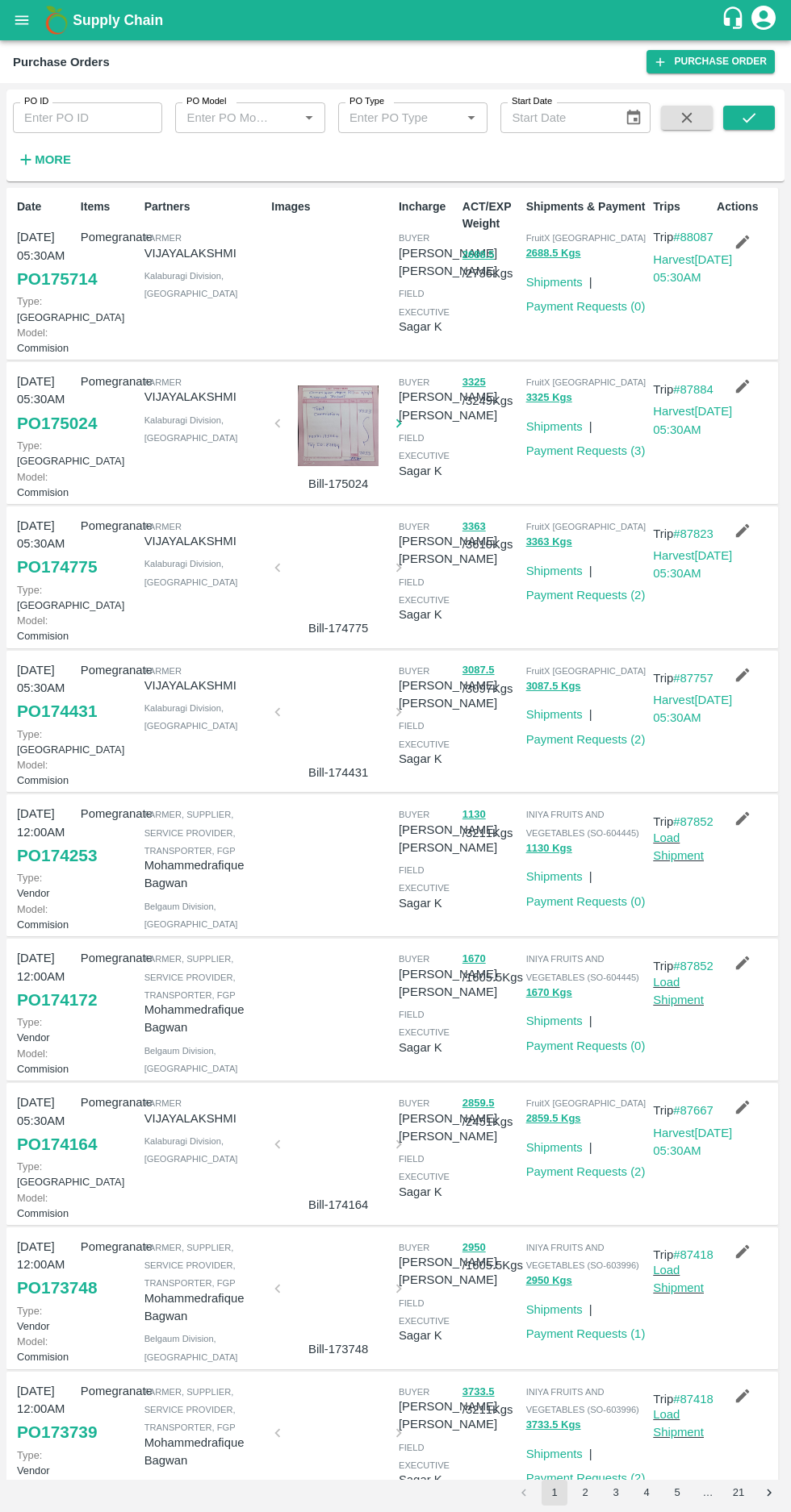
click at [30, 294] on link "PO 175714" at bounding box center [57, 279] width 80 height 29
click at [61, 159] on strong "More" at bounding box center [53, 159] width 37 height 12
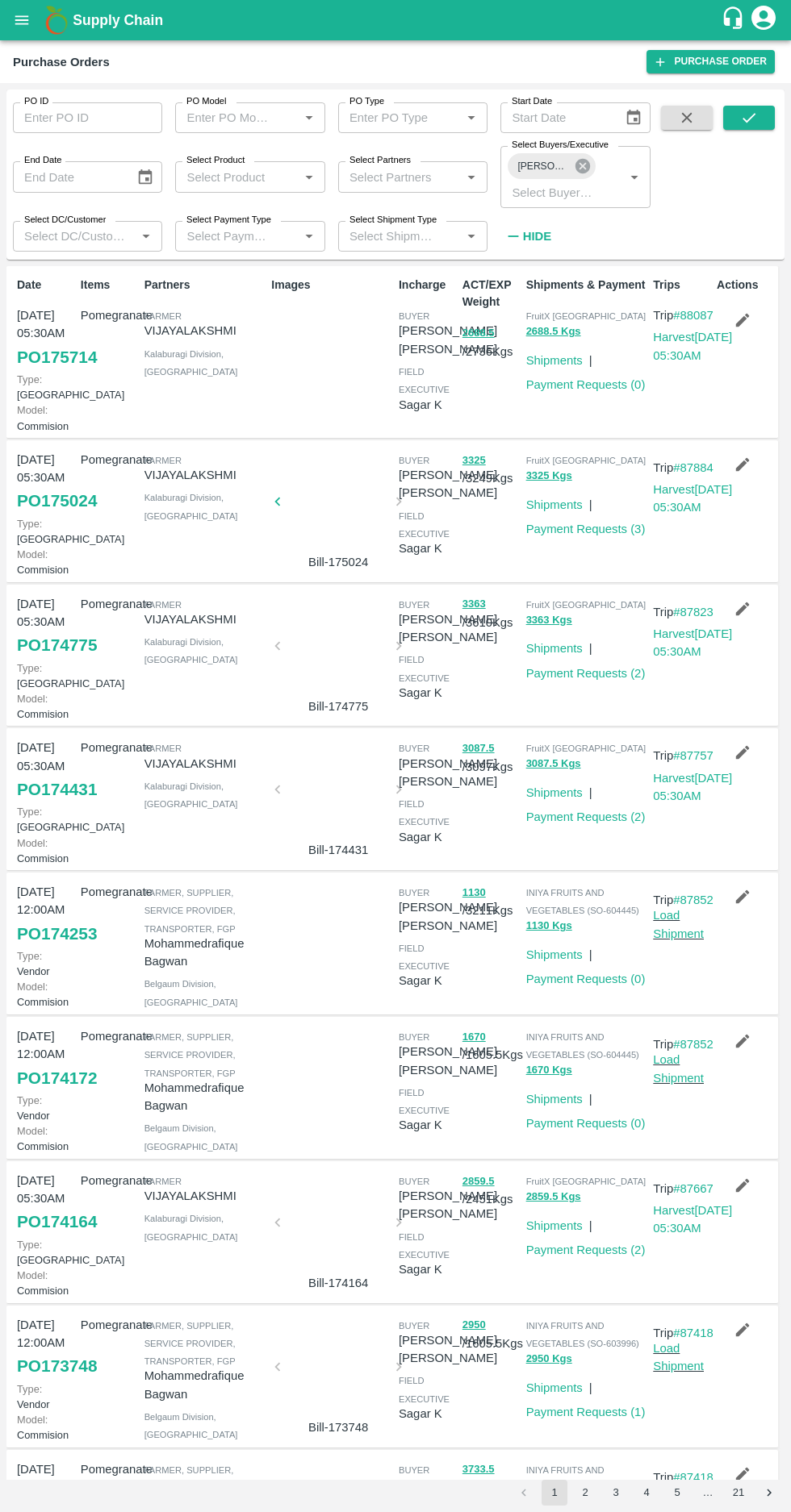
click at [580, 167] on icon at bounding box center [583, 166] width 14 height 14
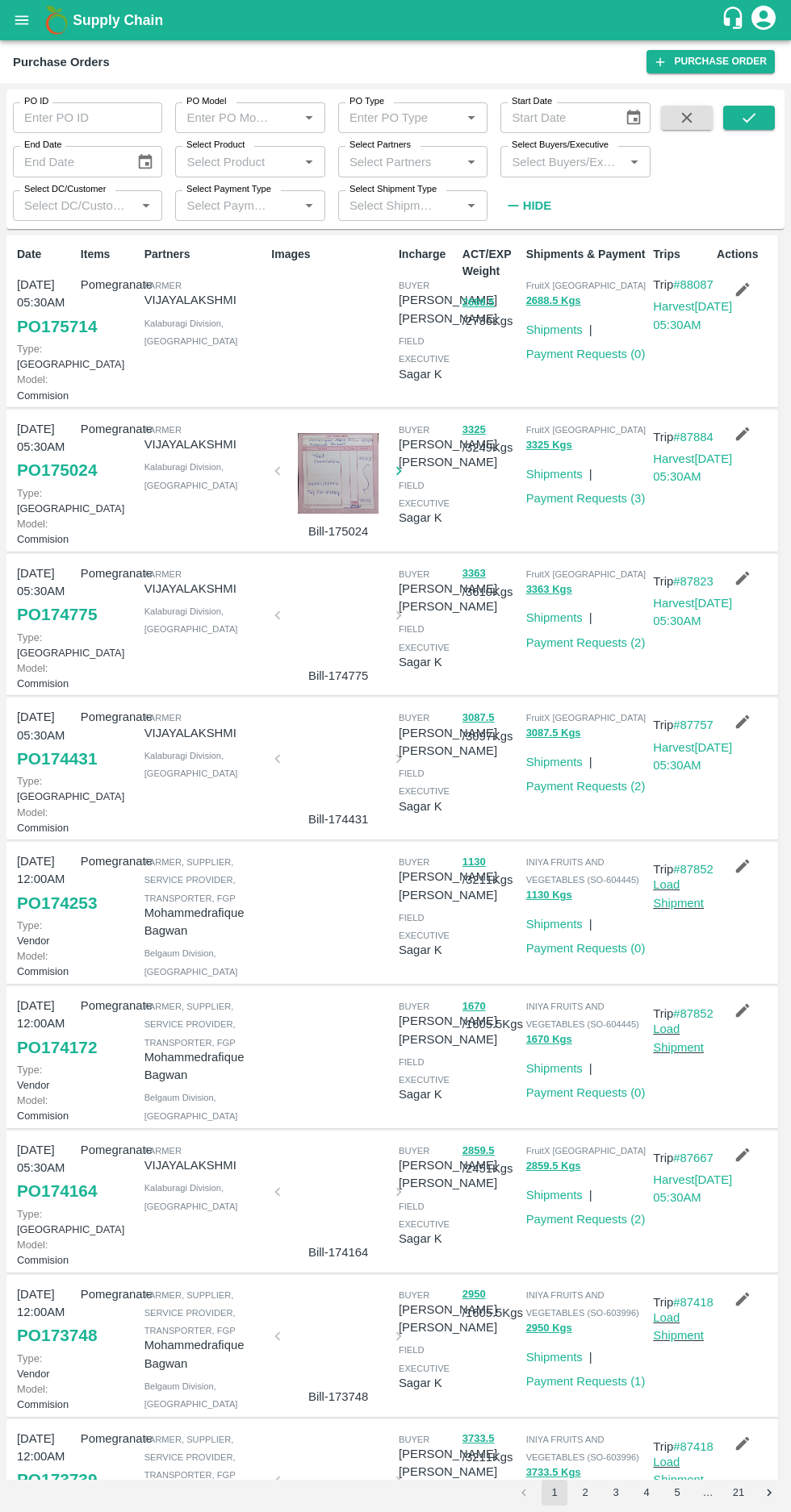
click at [555, 161] on input "Select Buyers/Executive" at bounding box center [561, 161] width 113 height 21
type input "harshv"
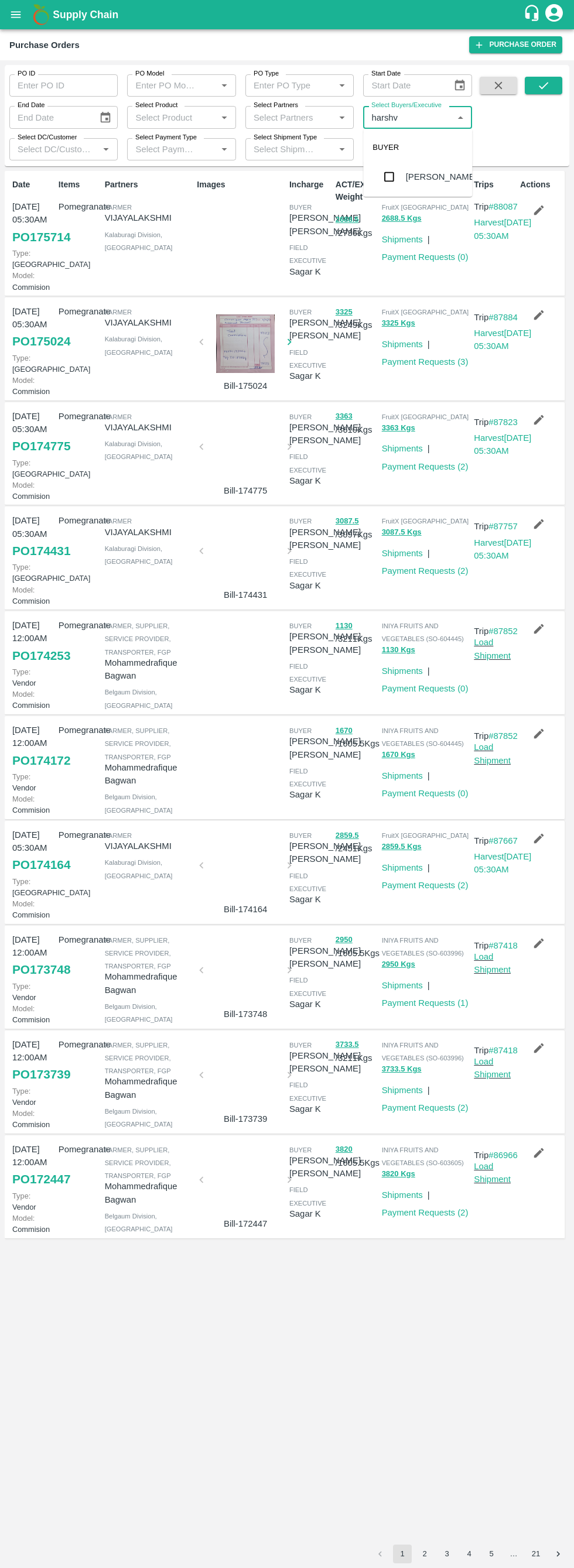
click at [383, 169] on input "checkbox" at bounding box center [388, 176] width 23 height 23
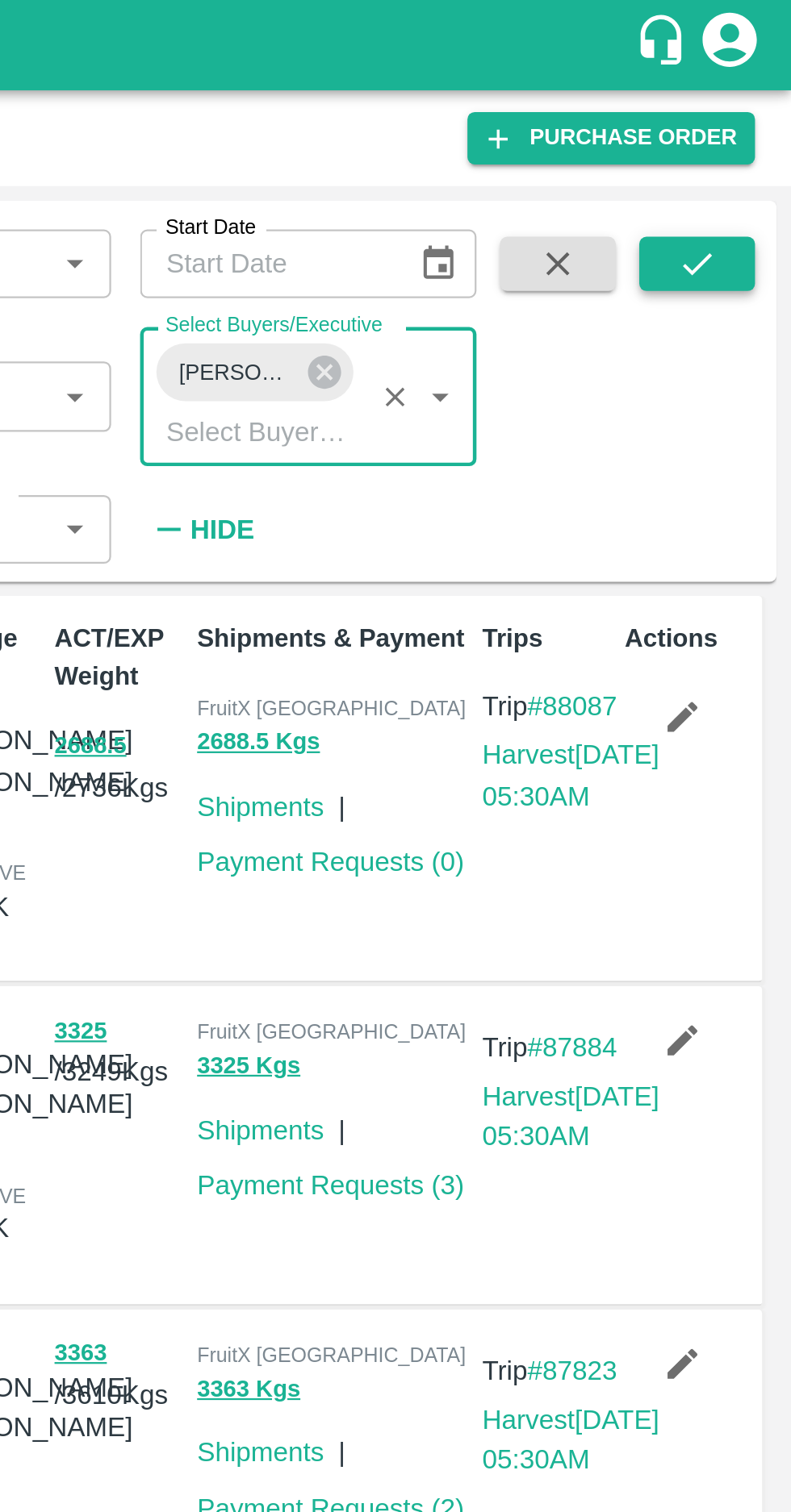
click at [747, 118] on icon "submit" at bounding box center [749, 118] width 18 height 18
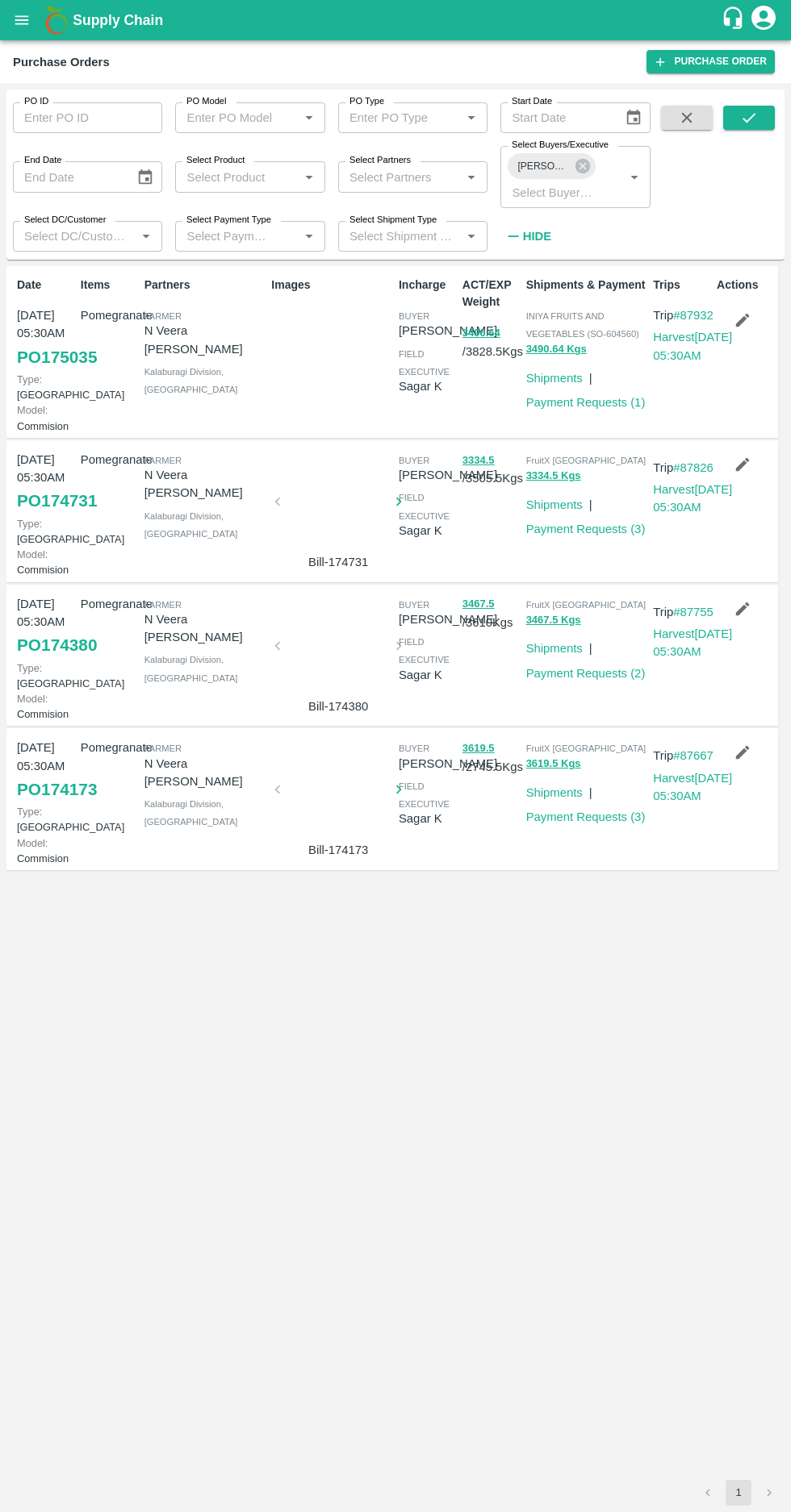
click at [37, 362] on link "PO 175035" at bounding box center [57, 357] width 80 height 29
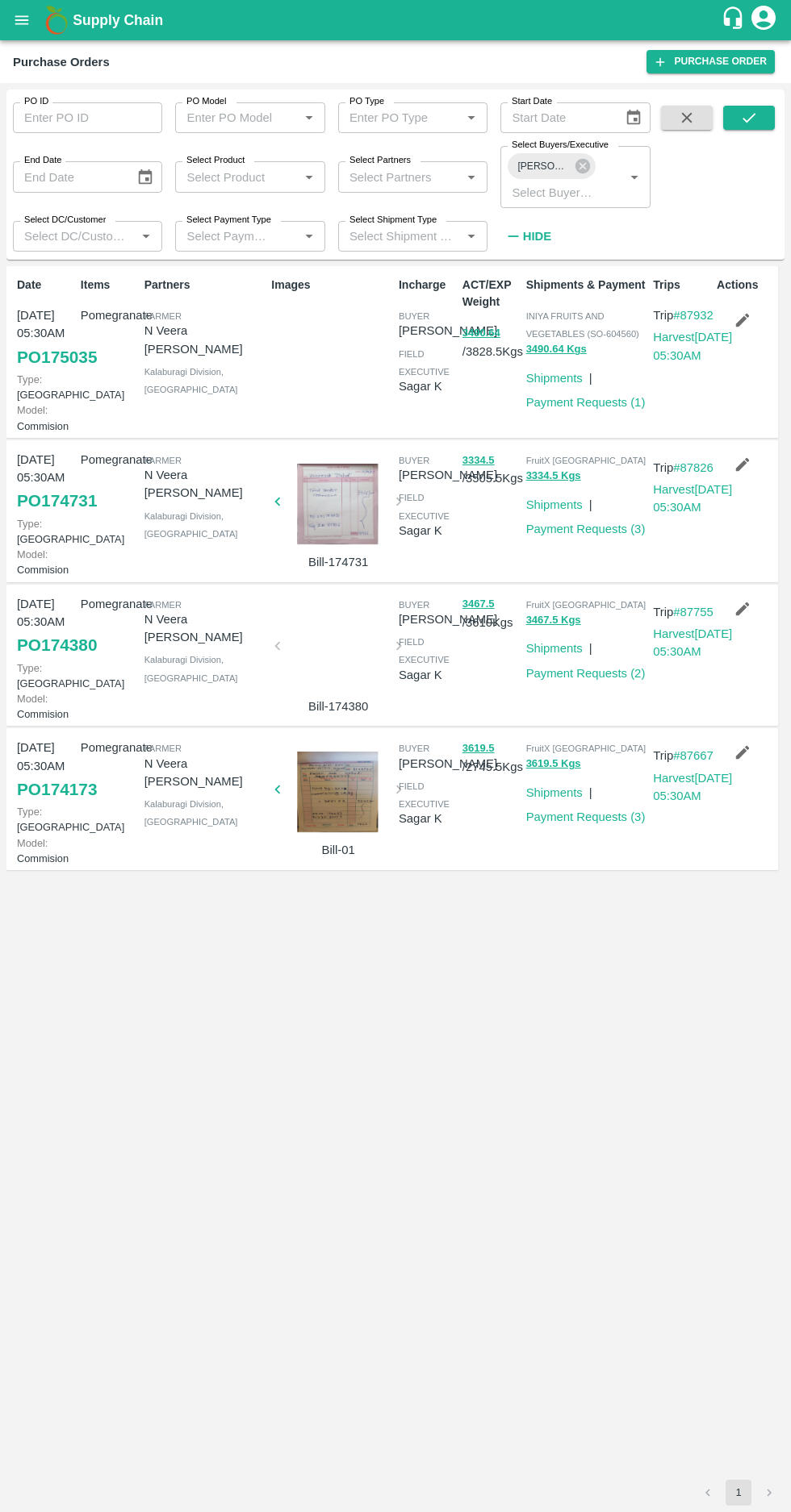
click at [29, 516] on link "PO 174731" at bounding box center [57, 500] width 80 height 29
click at [38, 804] on link "PO 174173" at bounding box center [57, 789] width 80 height 29
click at [42, 660] on link "PO 174380" at bounding box center [57, 645] width 80 height 29
click at [42, 369] on link "PO 175035" at bounding box center [57, 357] width 80 height 29
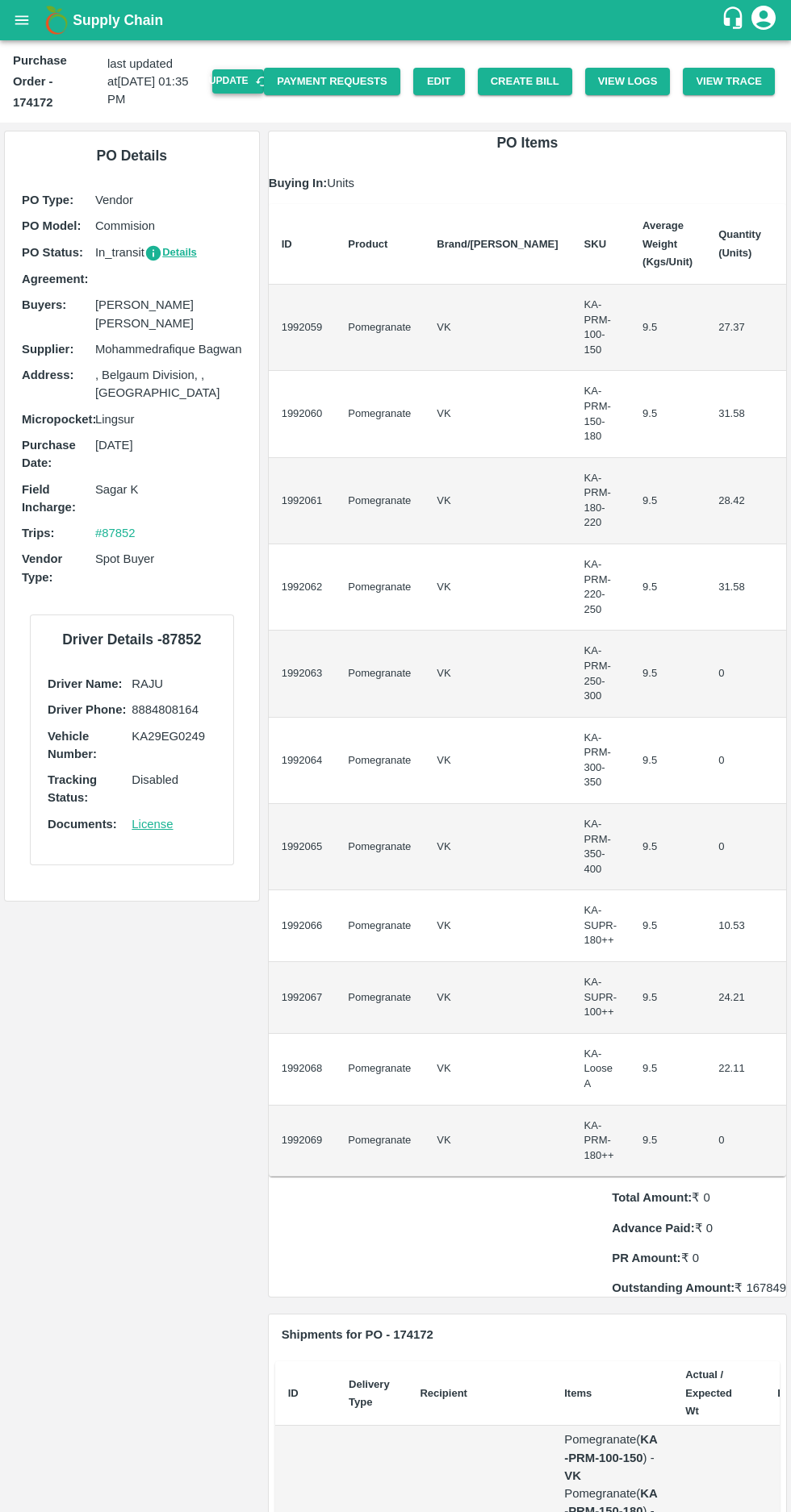
click at [247, 69] on button "Update" at bounding box center [238, 81] width 52 height 23
click at [541, 70] on button "Create Bill" at bounding box center [525, 82] width 94 height 28
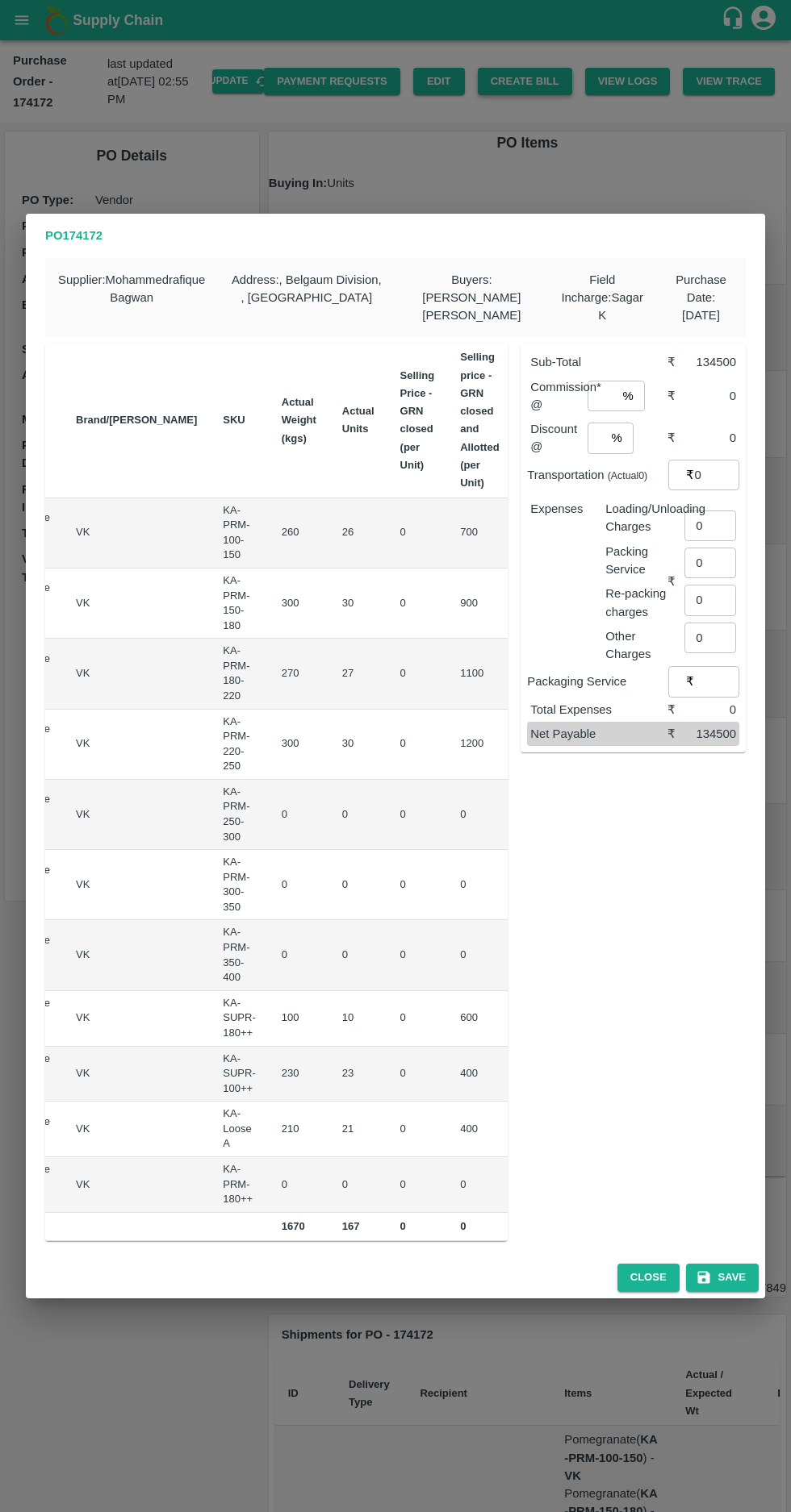
scroll to position [0, 71]
click at [652, 1280] on button "Close" at bounding box center [648, 1278] width 62 height 28
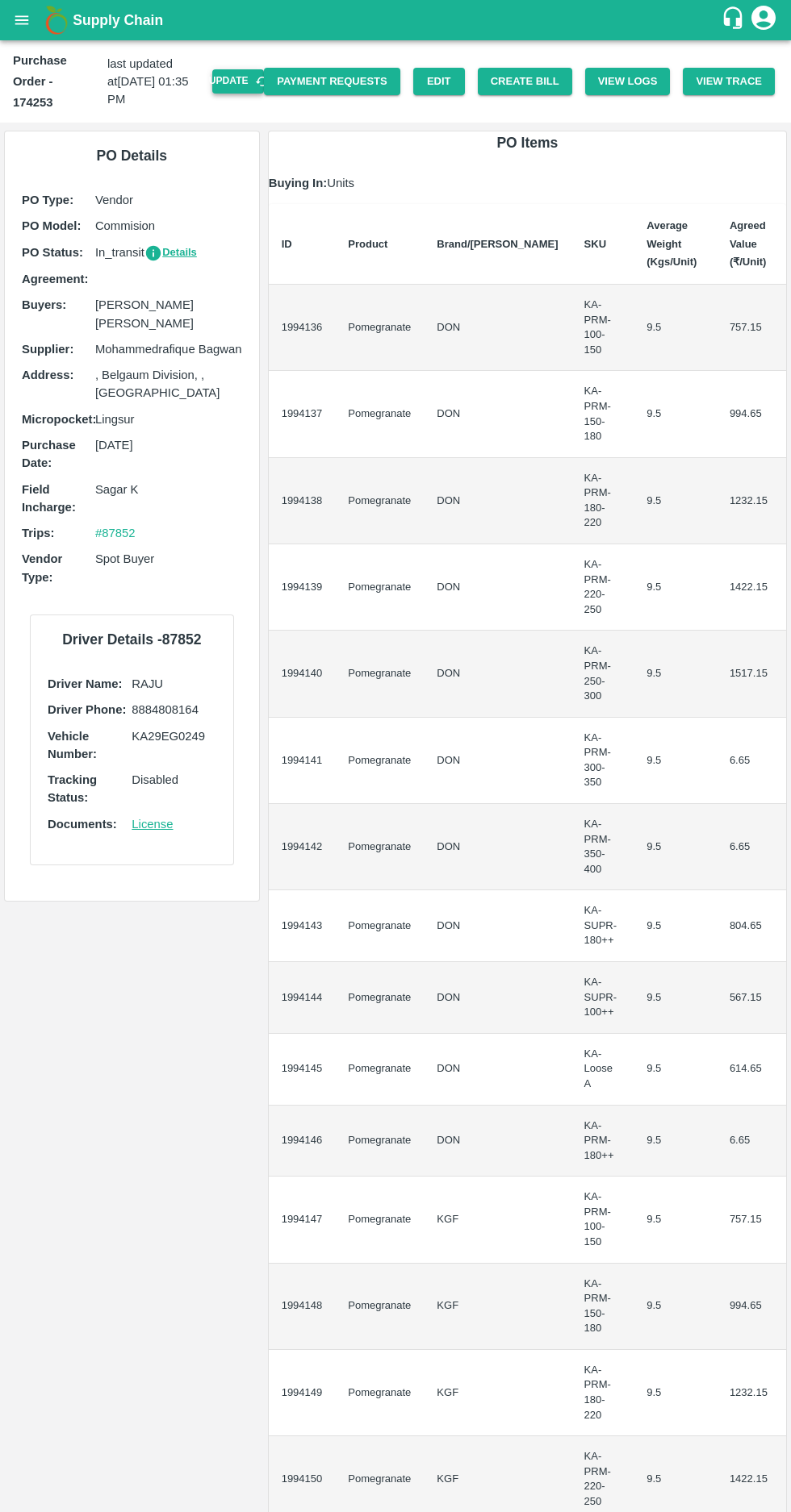
click at [253, 69] on button "Update" at bounding box center [238, 81] width 52 height 23
click at [523, 70] on button "Create Bill" at bounding box center [525, 82] width 94 height 28
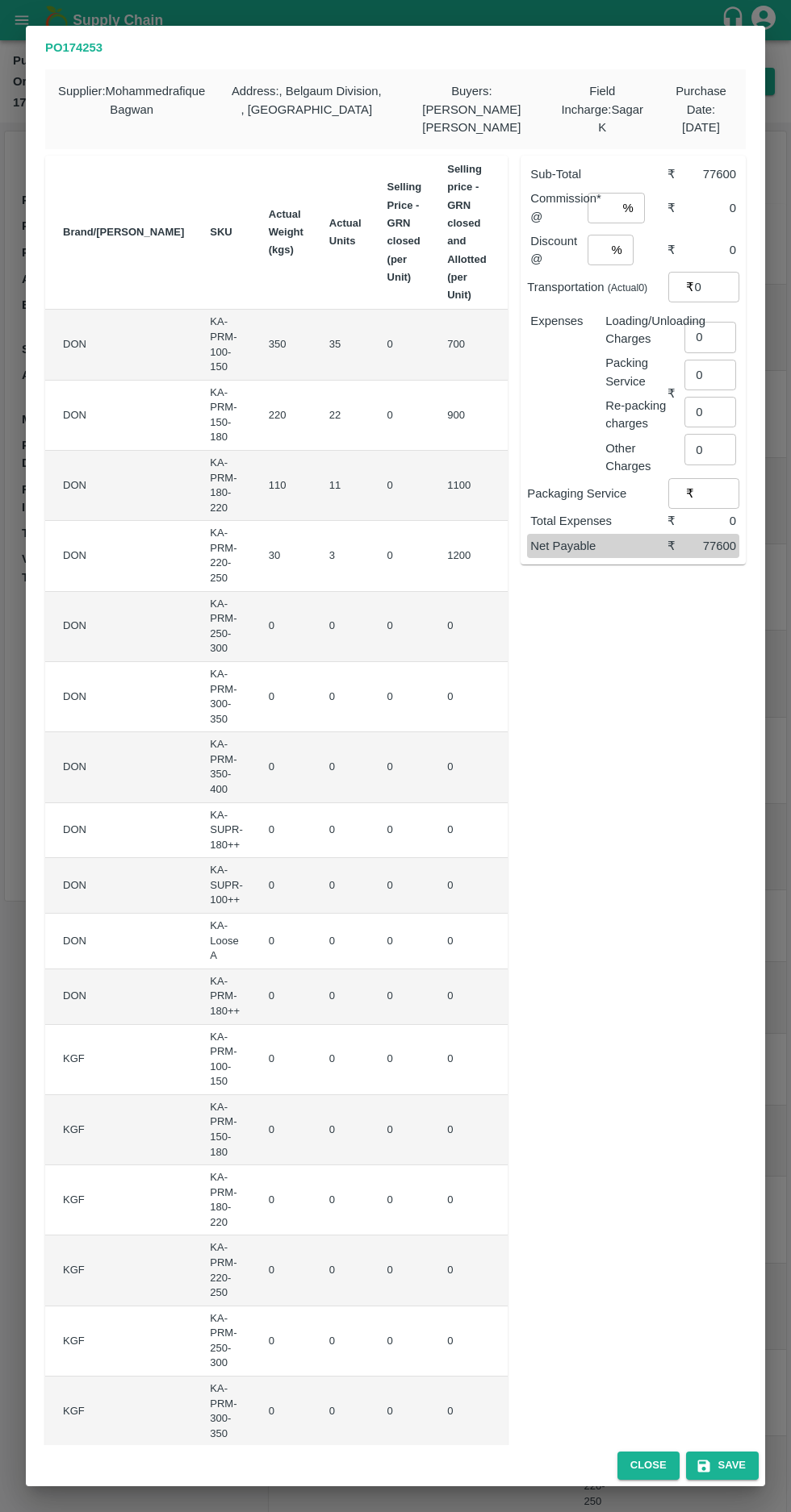
scroll to position [0, 146]
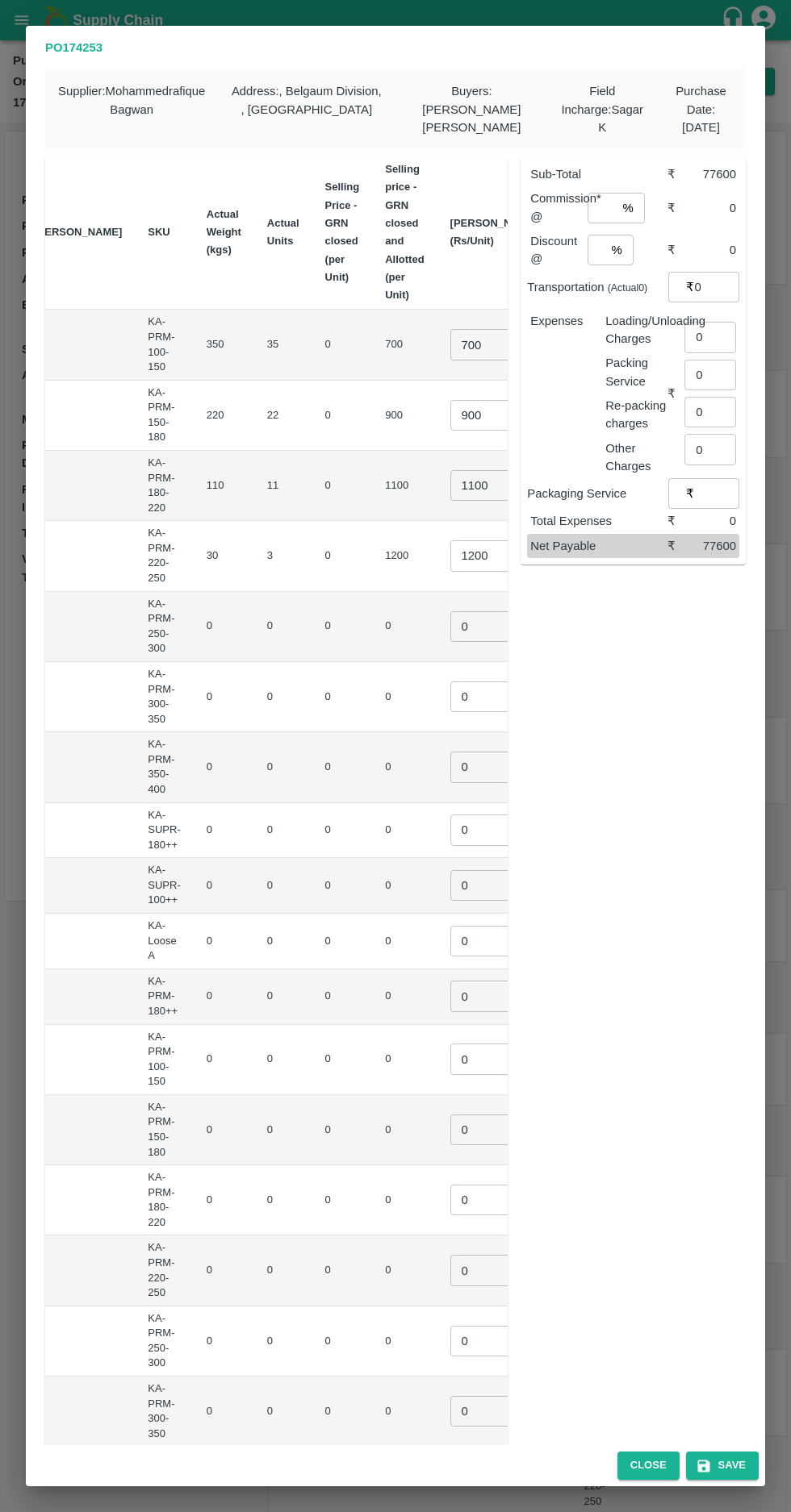
click at [450, 411] on input "900" at bounding box center [482, 415] width 64 height 30
click at [453, 415] on input "900" at bounding box center [485, 415] width 64 height 30
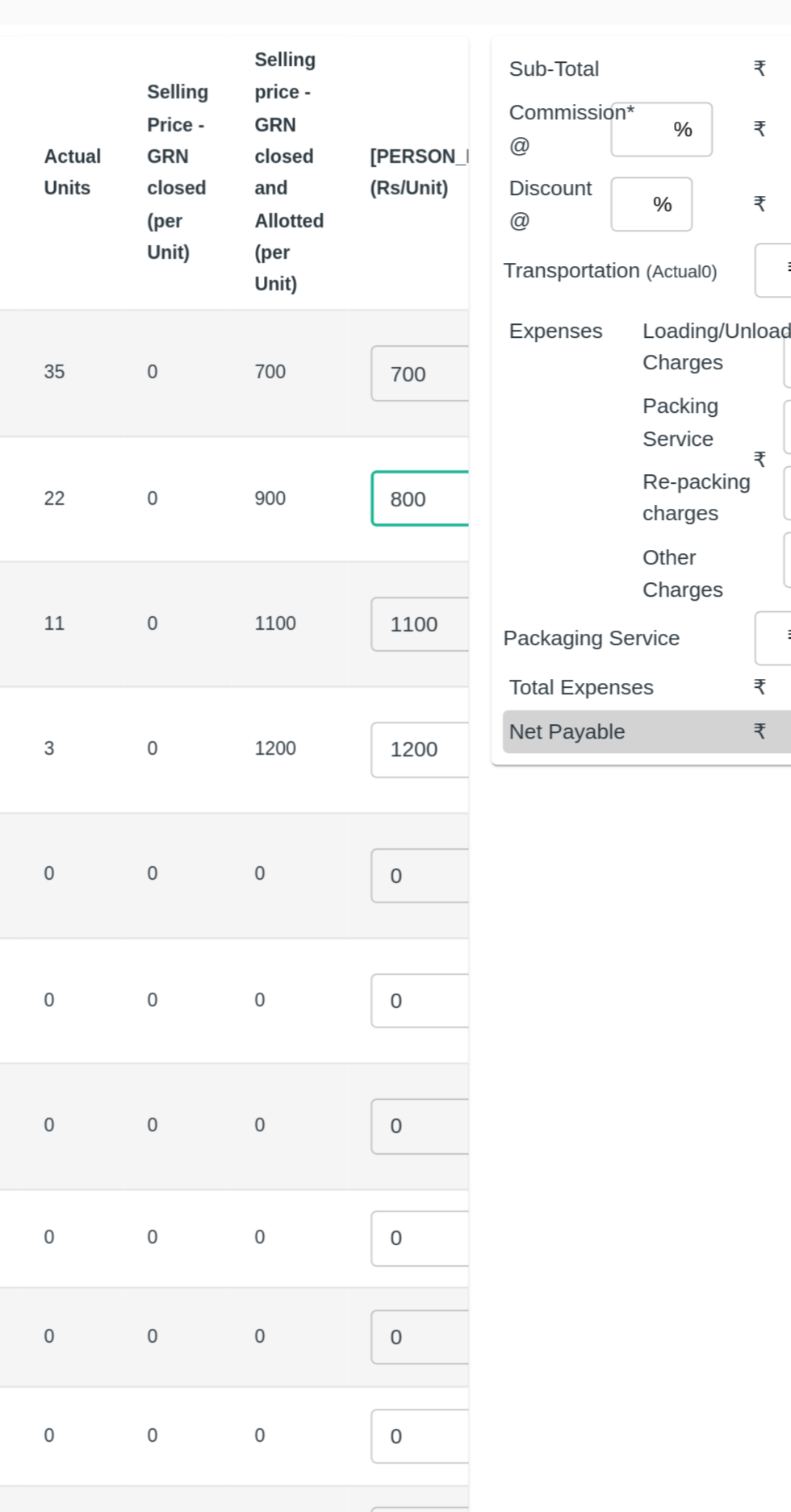
type input "800"
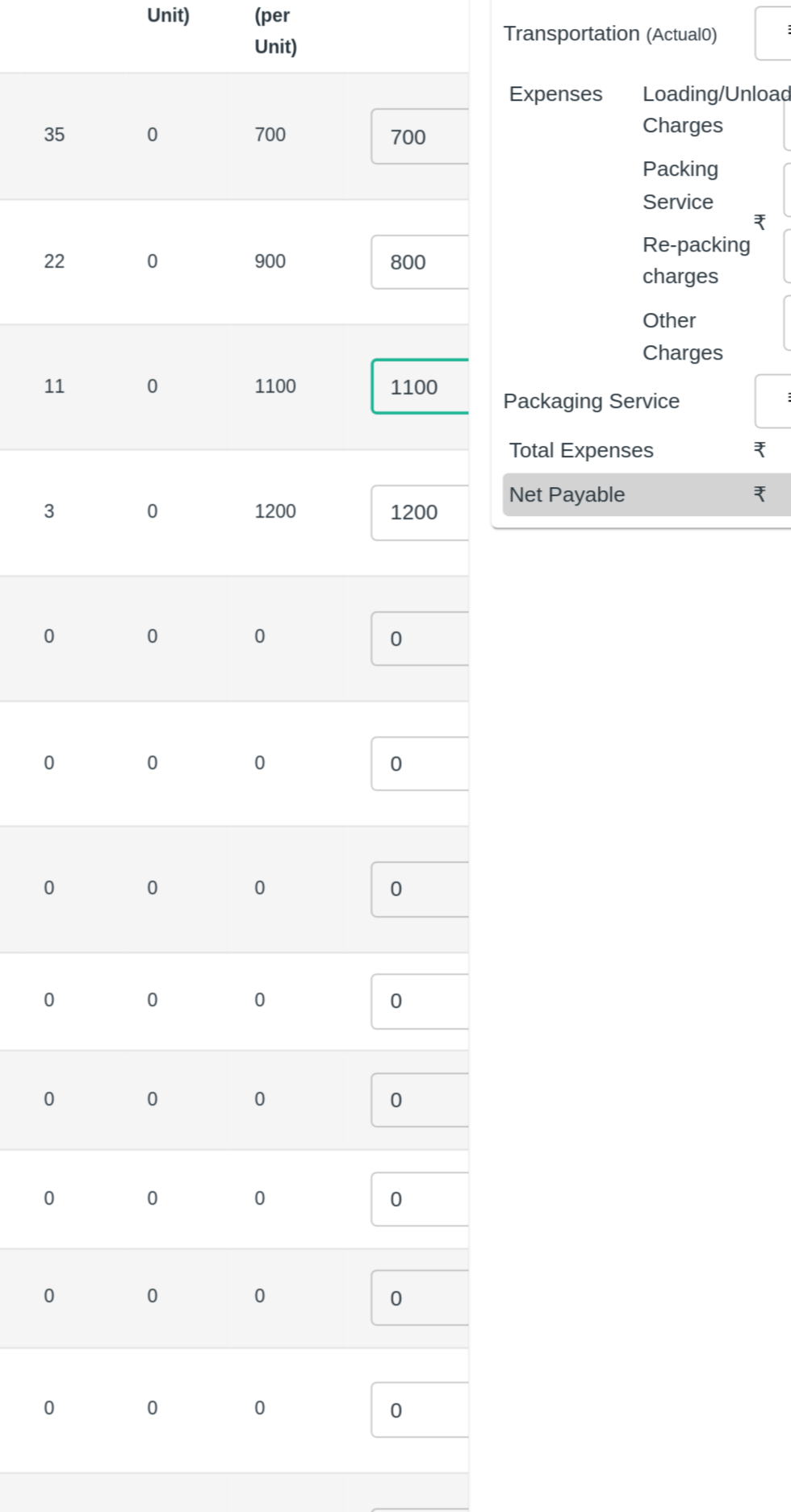
scroll to position [134, 0]
type input "1"
type input "1000"
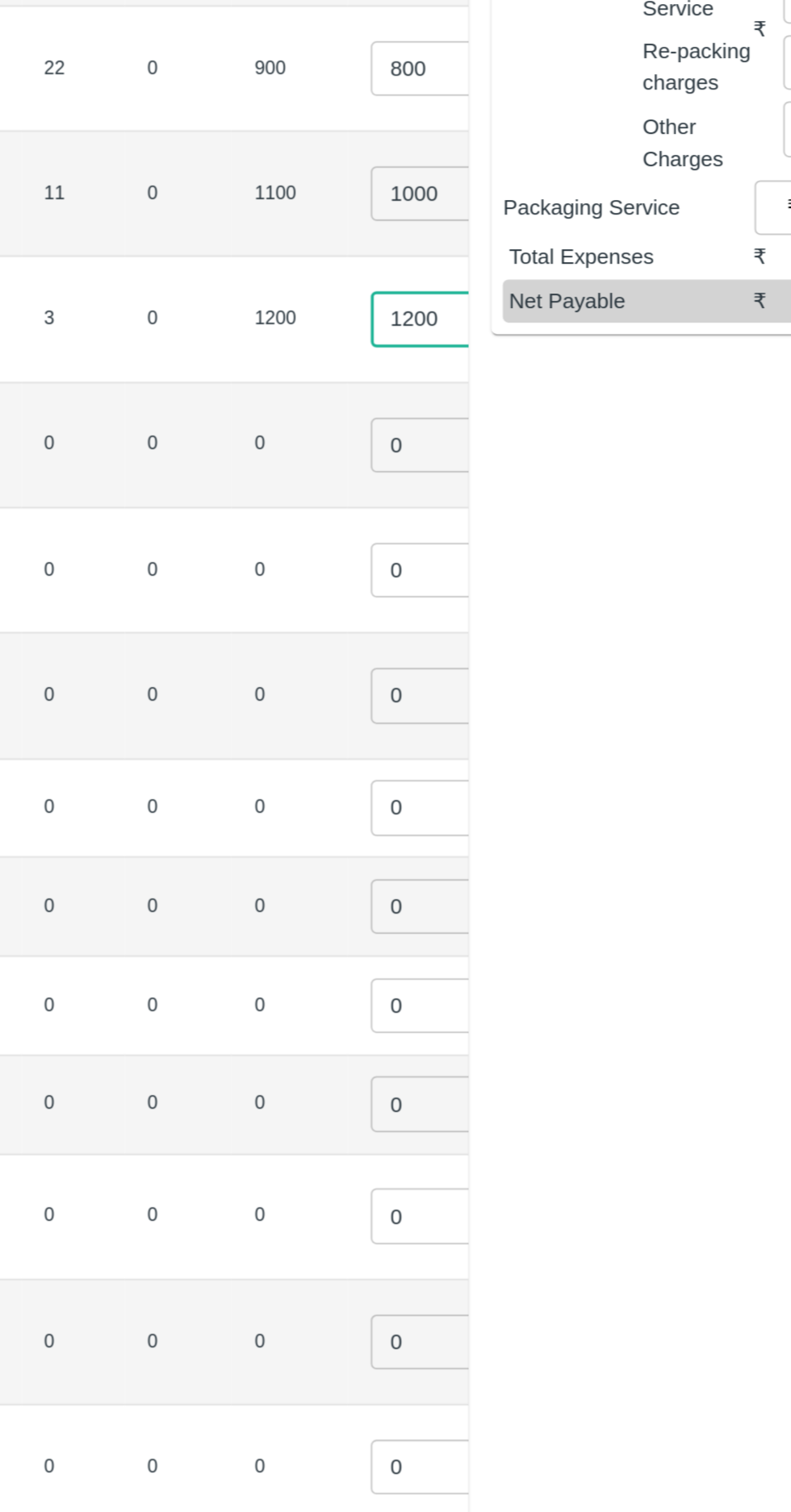
scroll to position [295, 0]
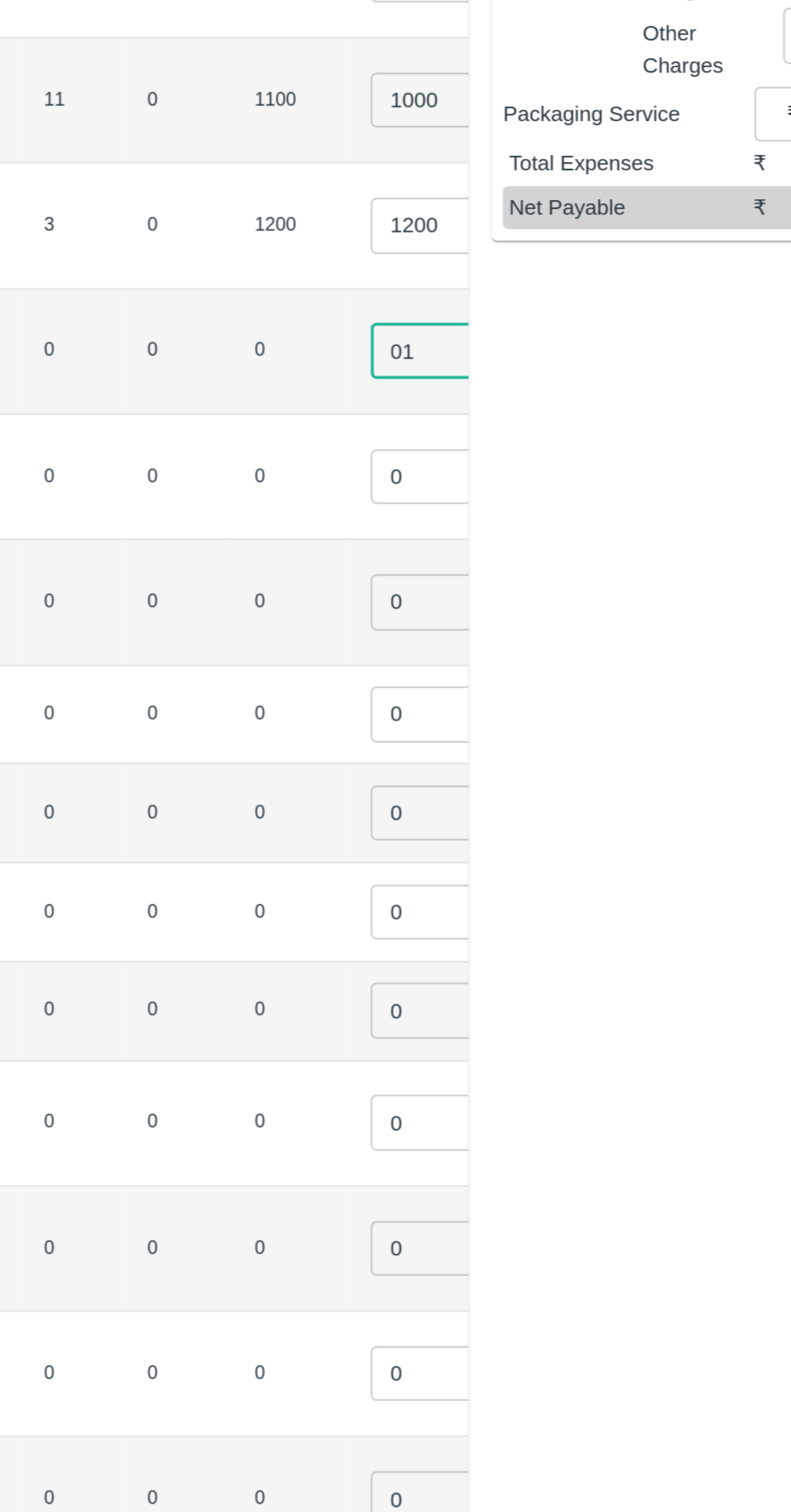
type input "01"
type input "1"
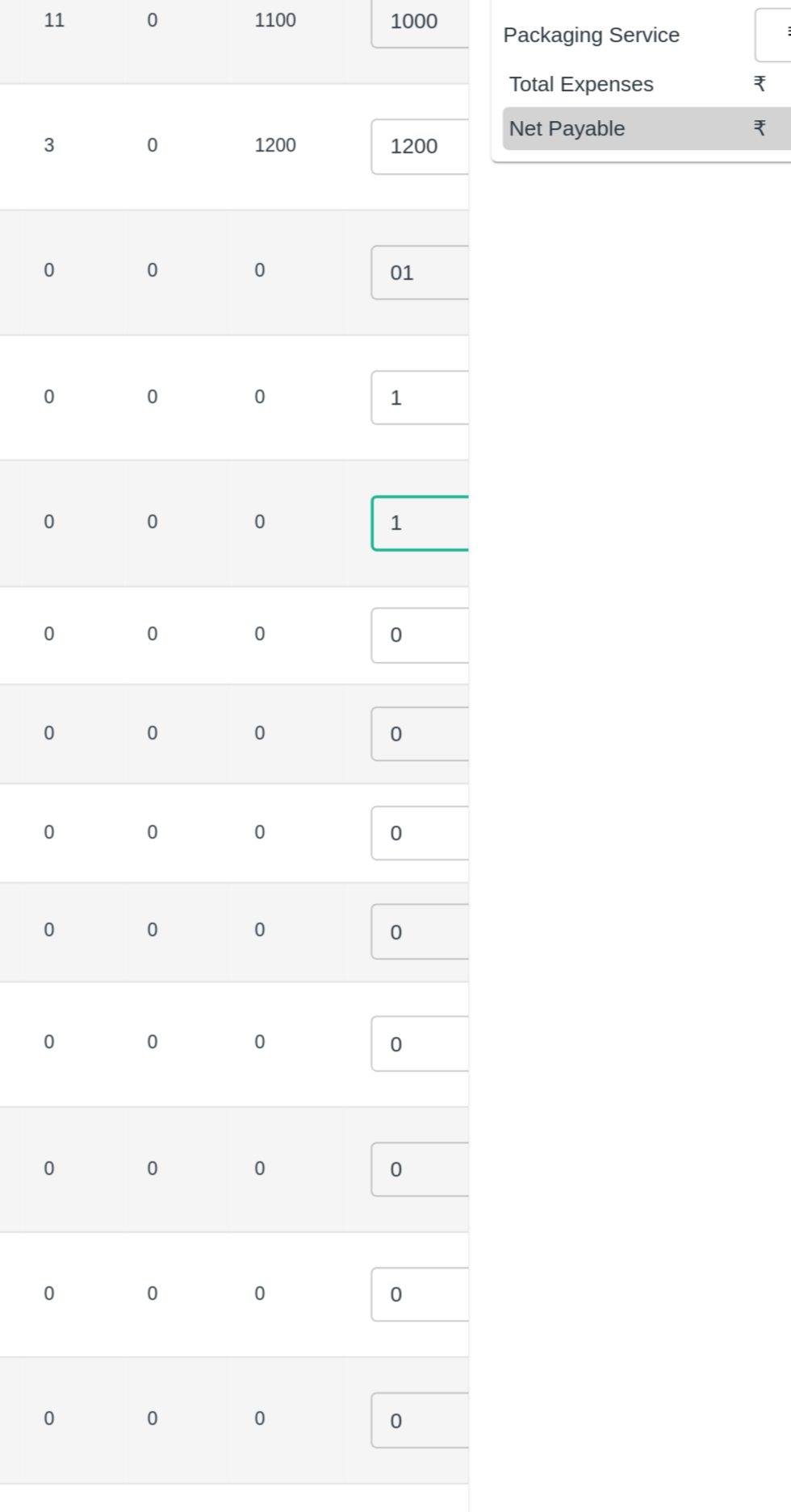
scroll to position [0, 146]
type input "1"
click at [450, 484] on input "0" at bounding box center [482, 491] width 64 height 30
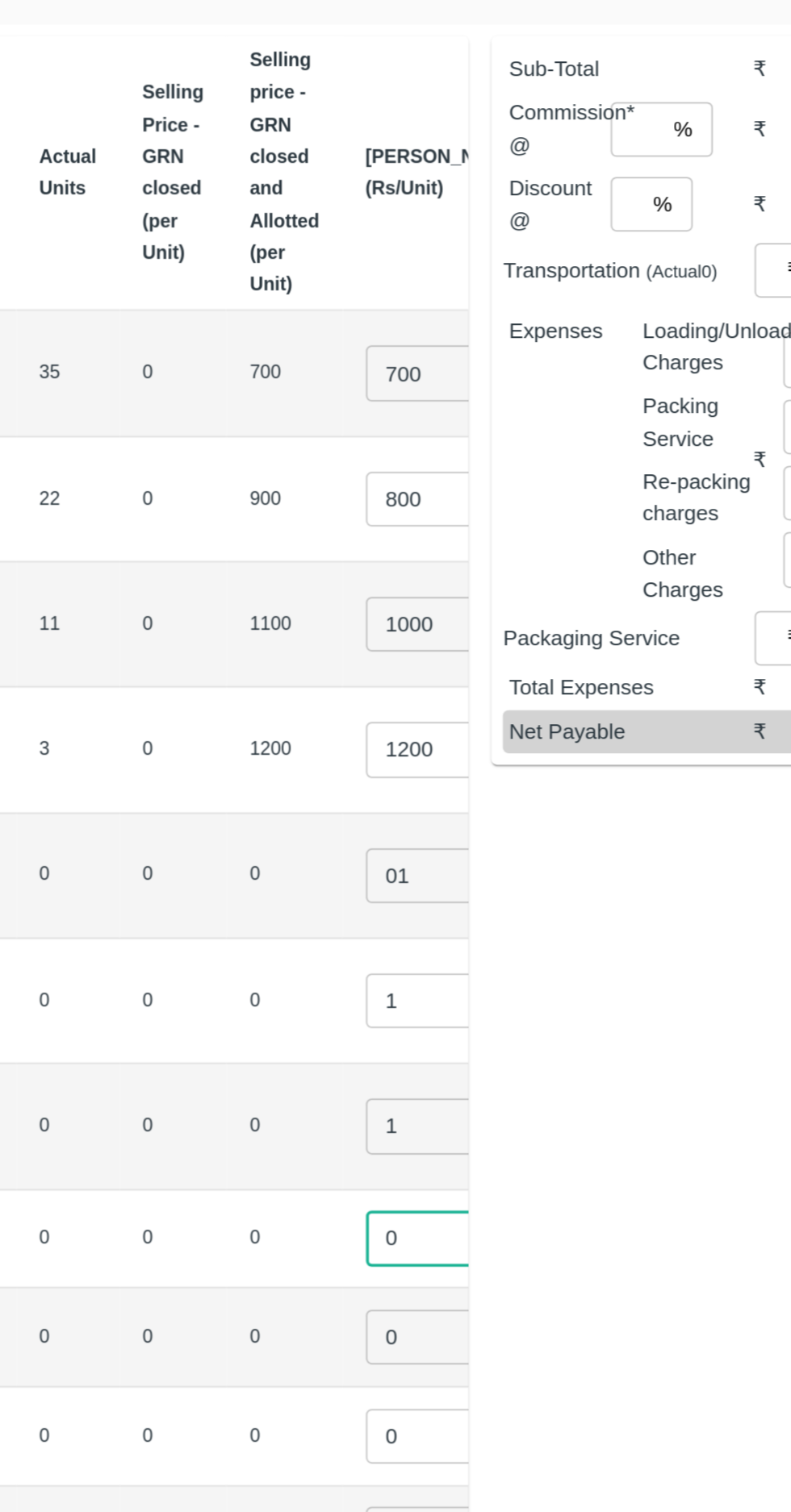
scroll to position [0, 143]
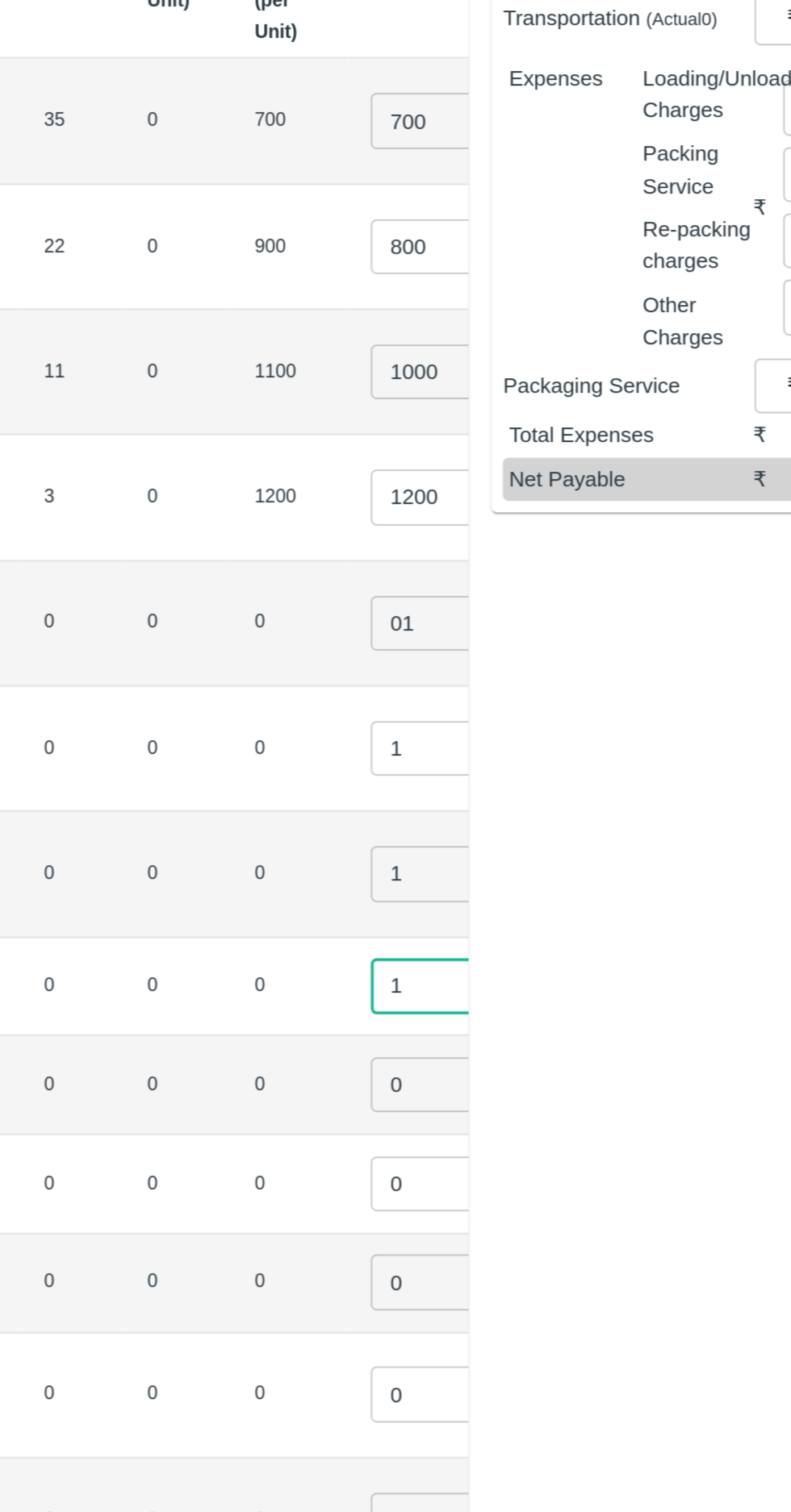
type input "1"
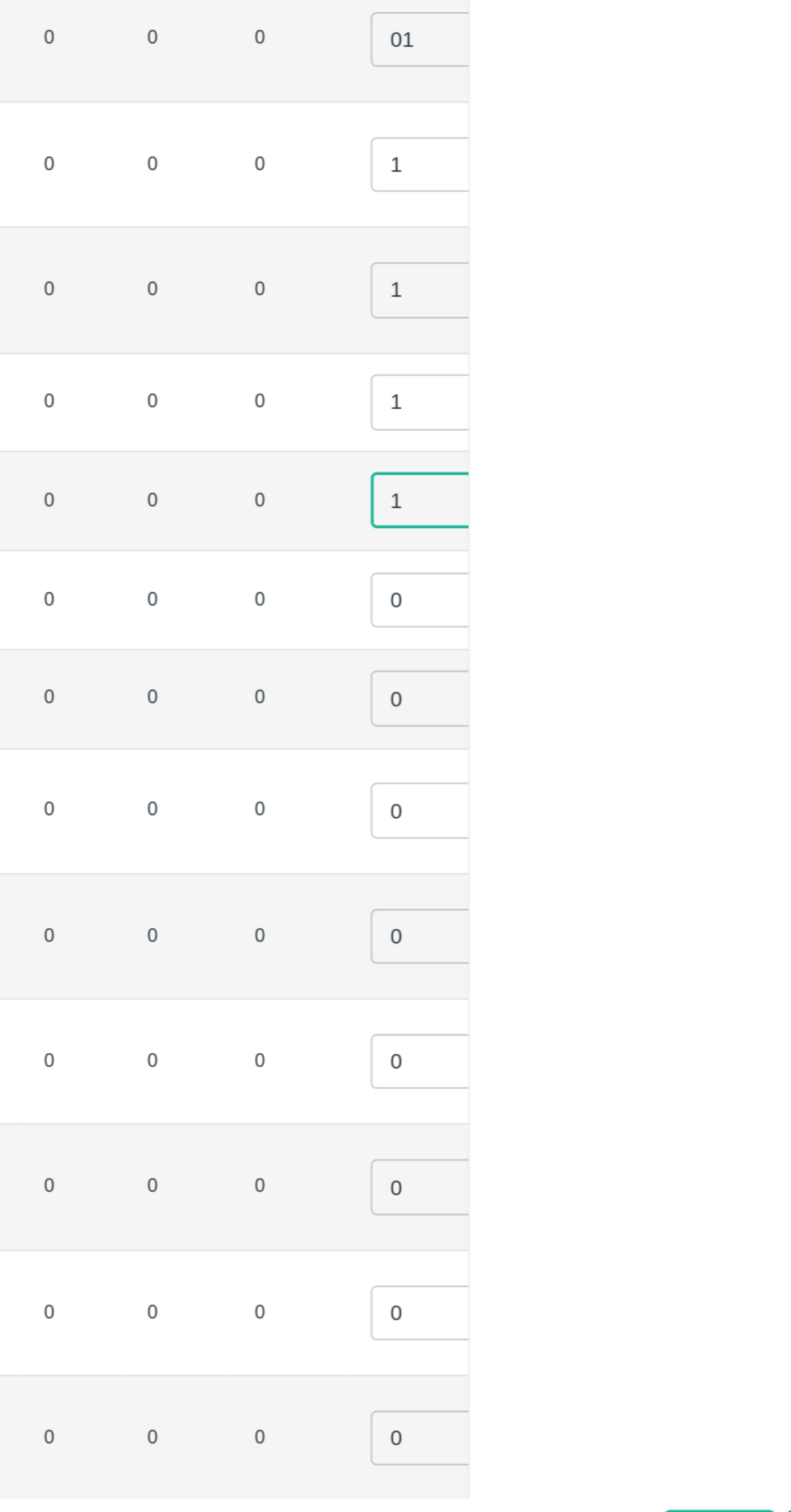
type input "1"
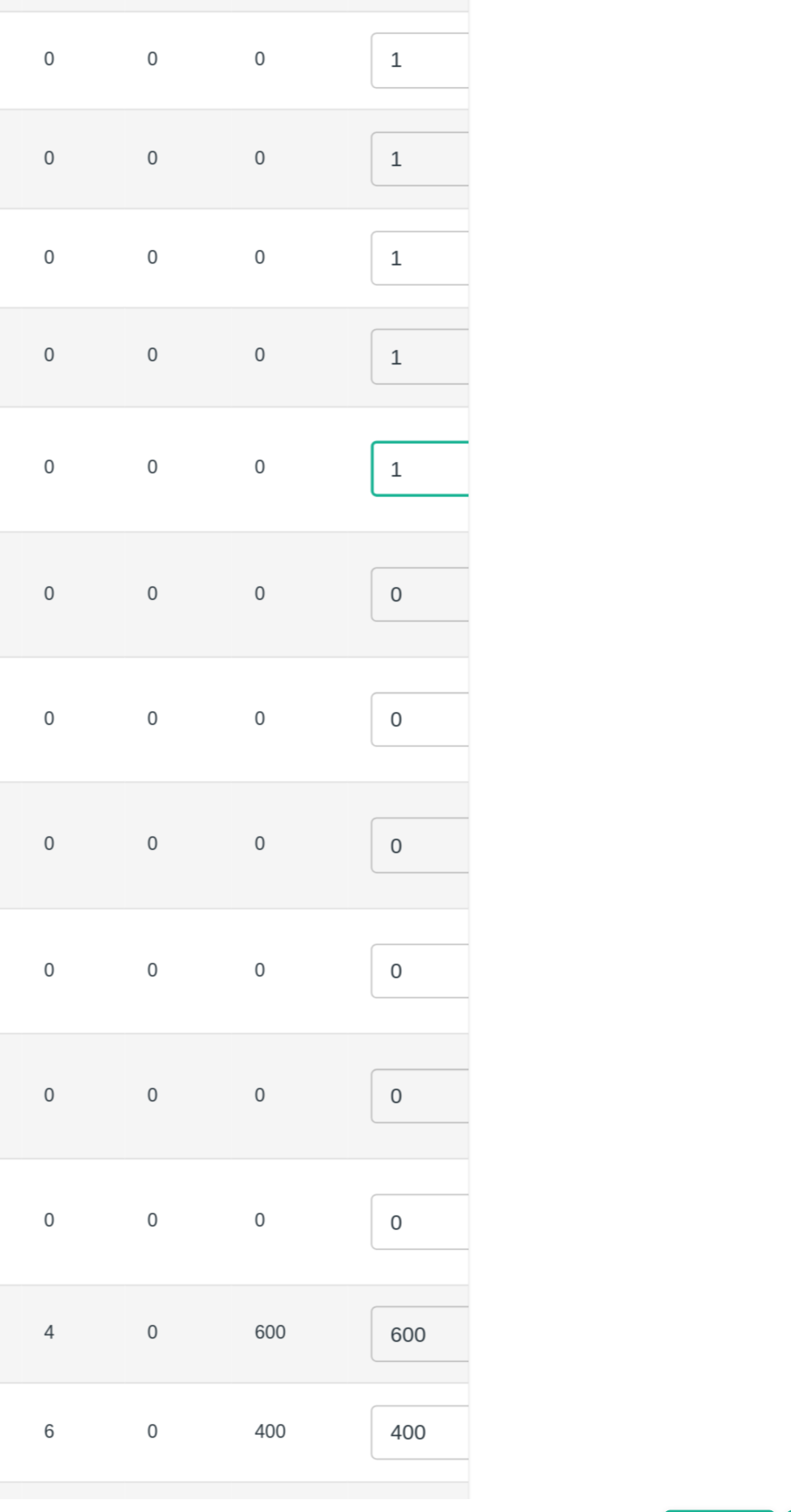
scroll to position [193, 0]
type input "1"
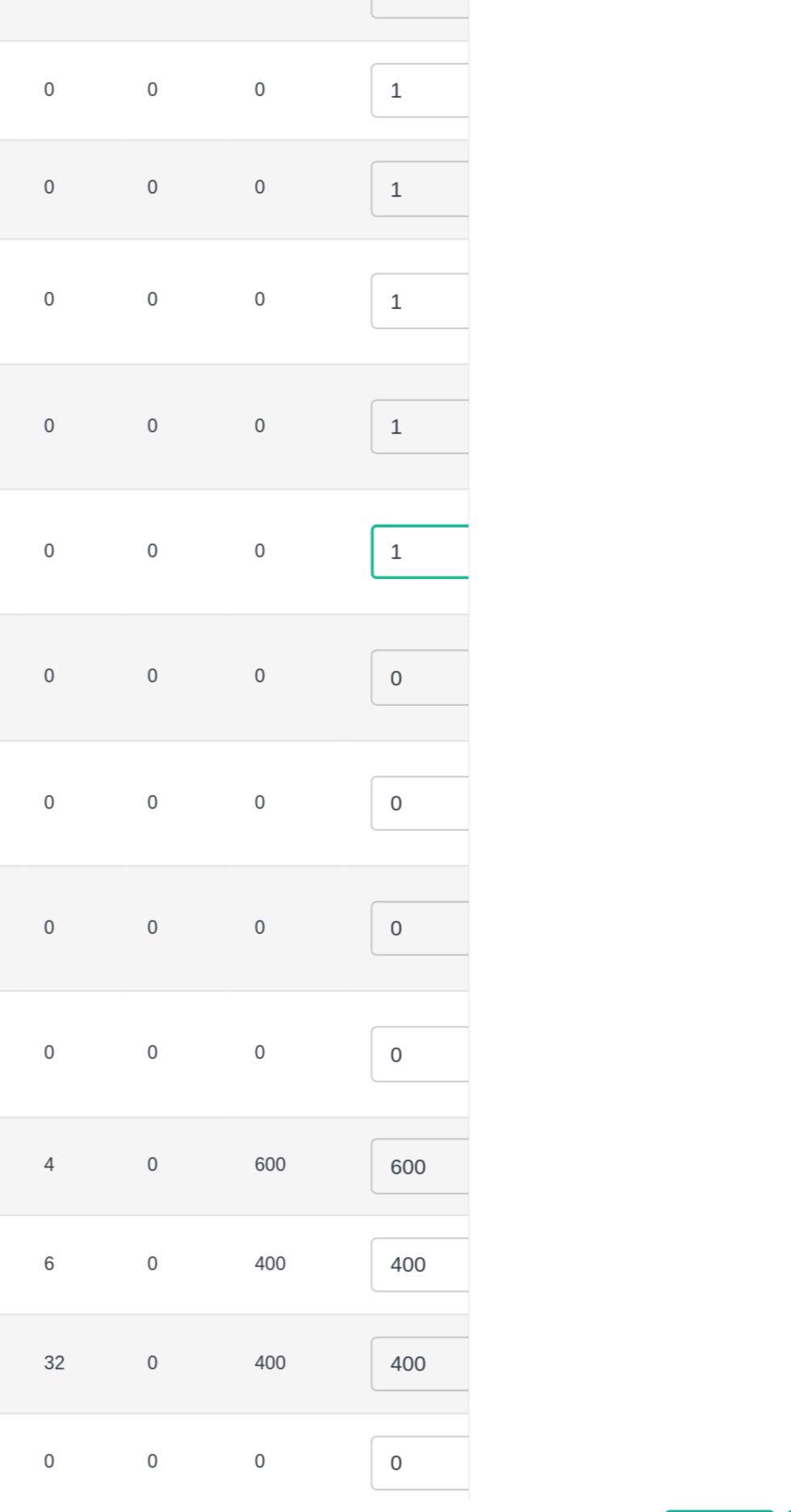
scroll to position [339, 0]
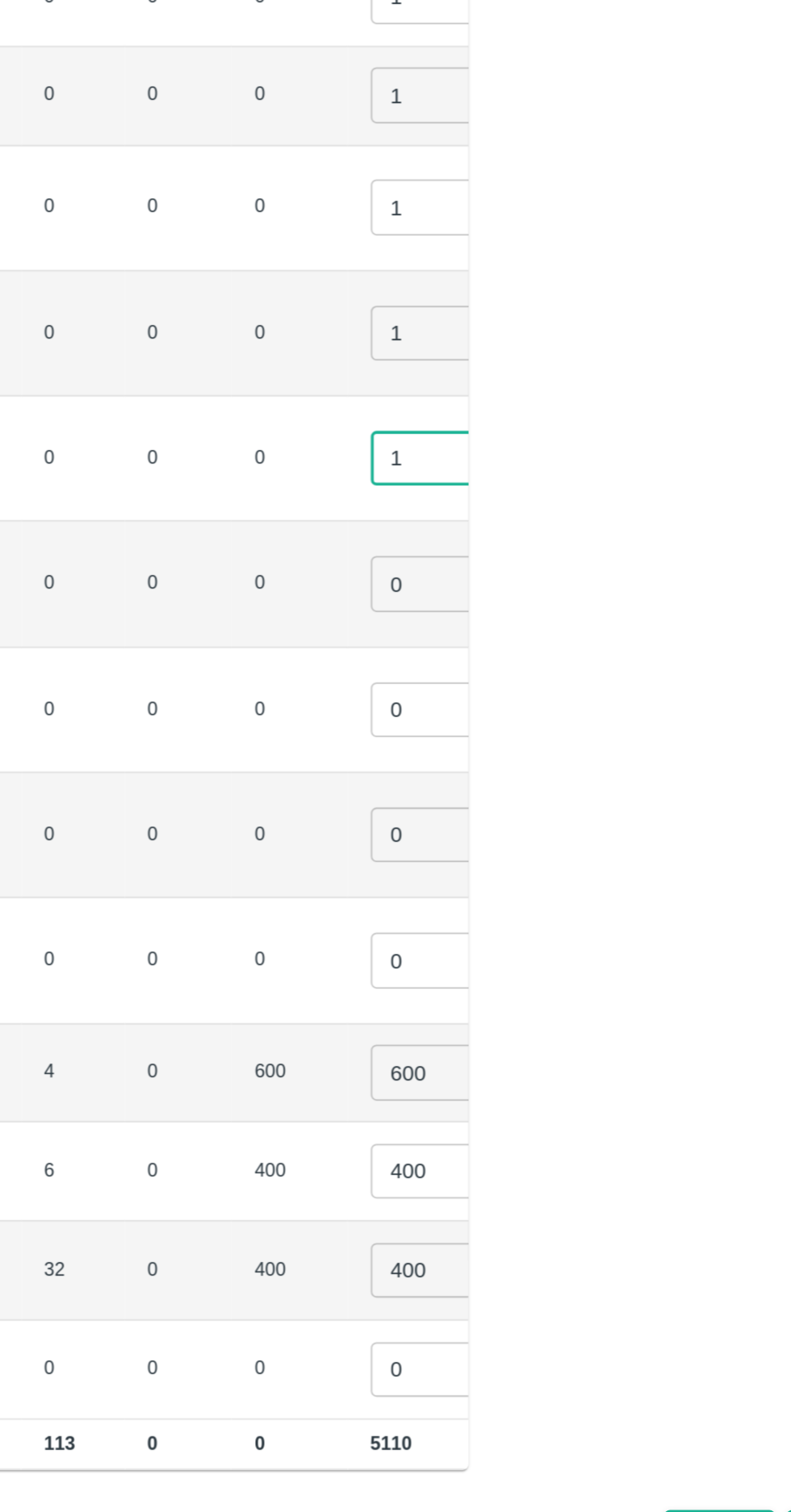
type input "1"
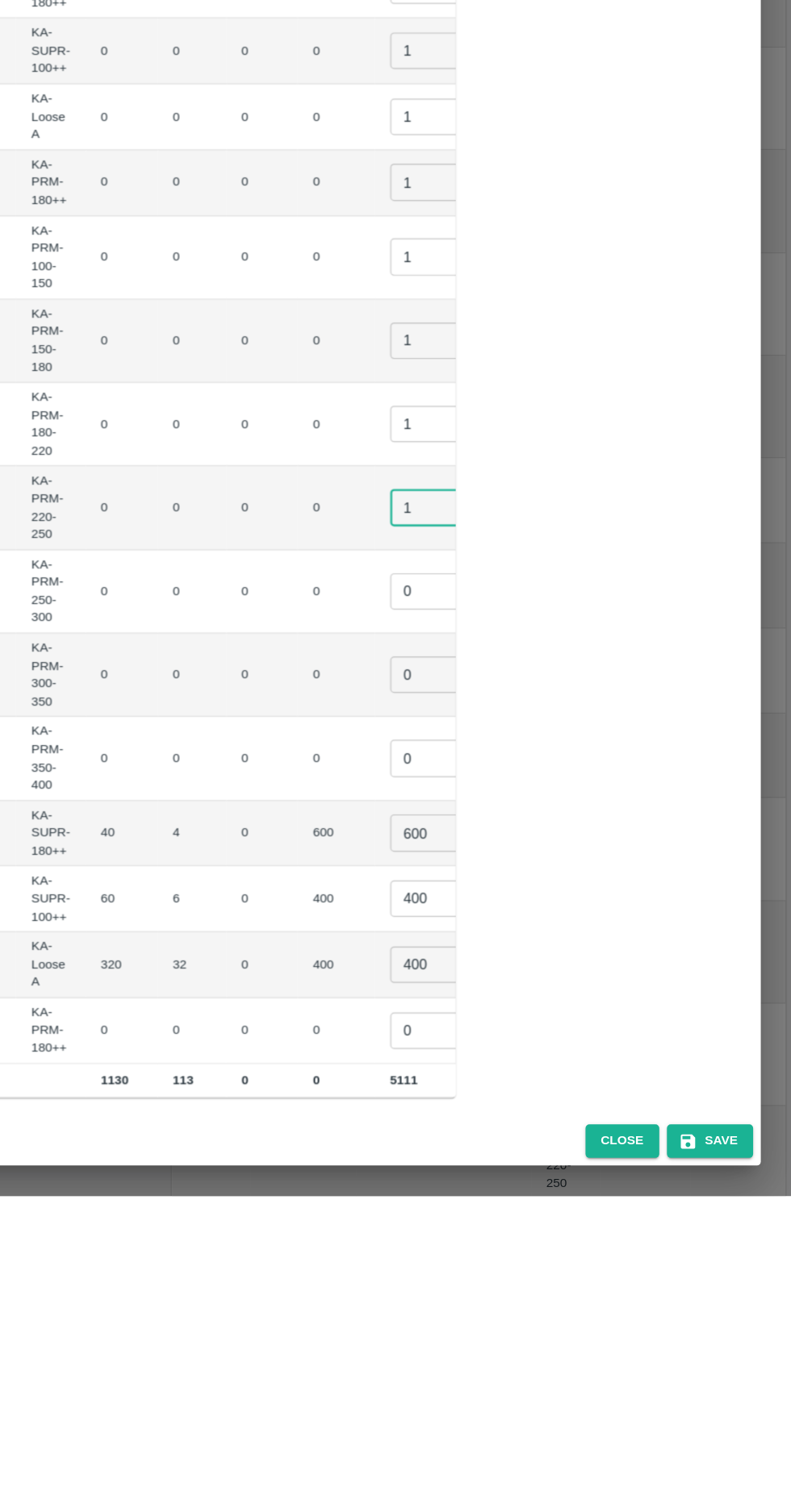
scroll to position [0, 0]
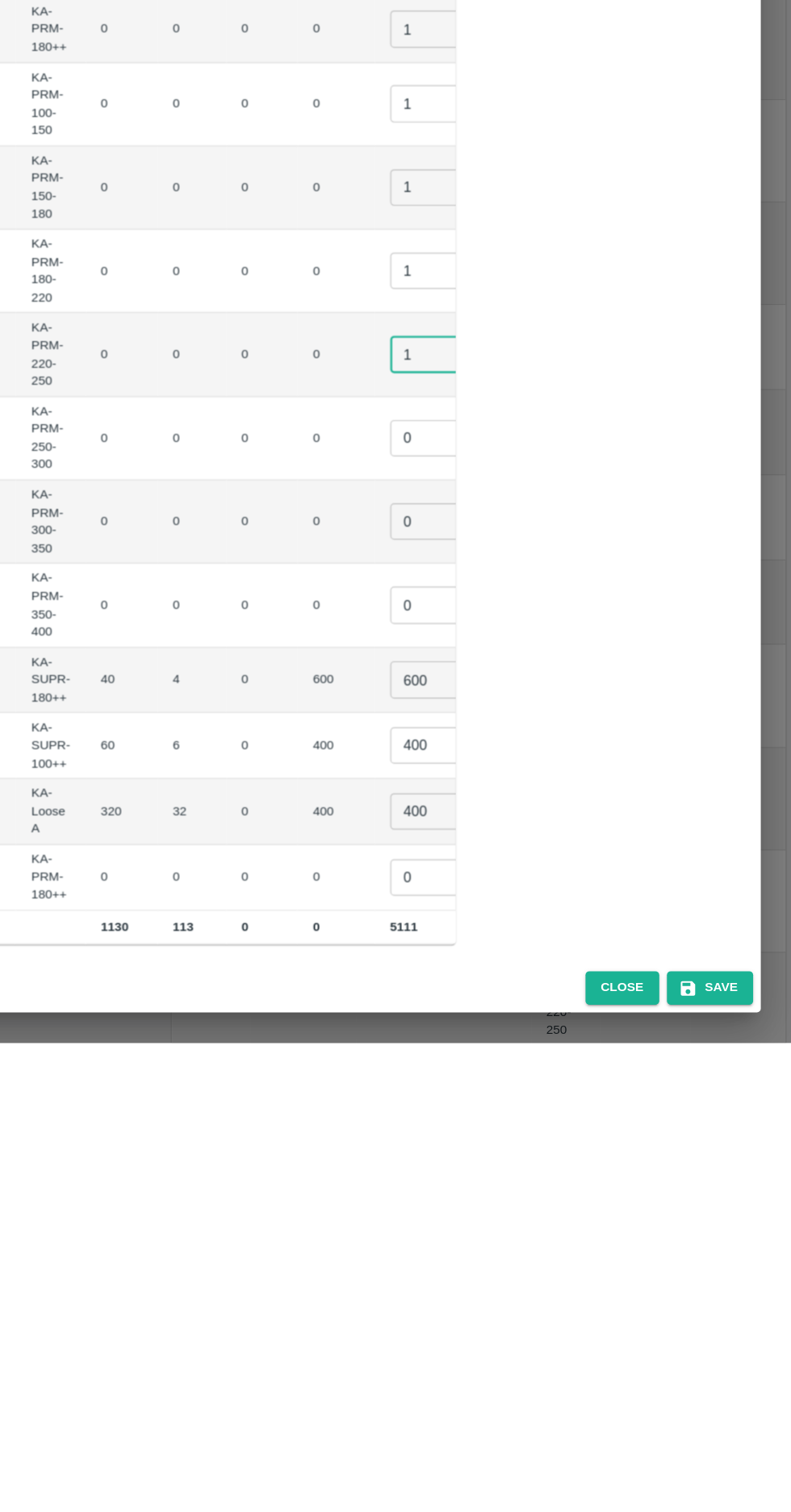
type input "1"
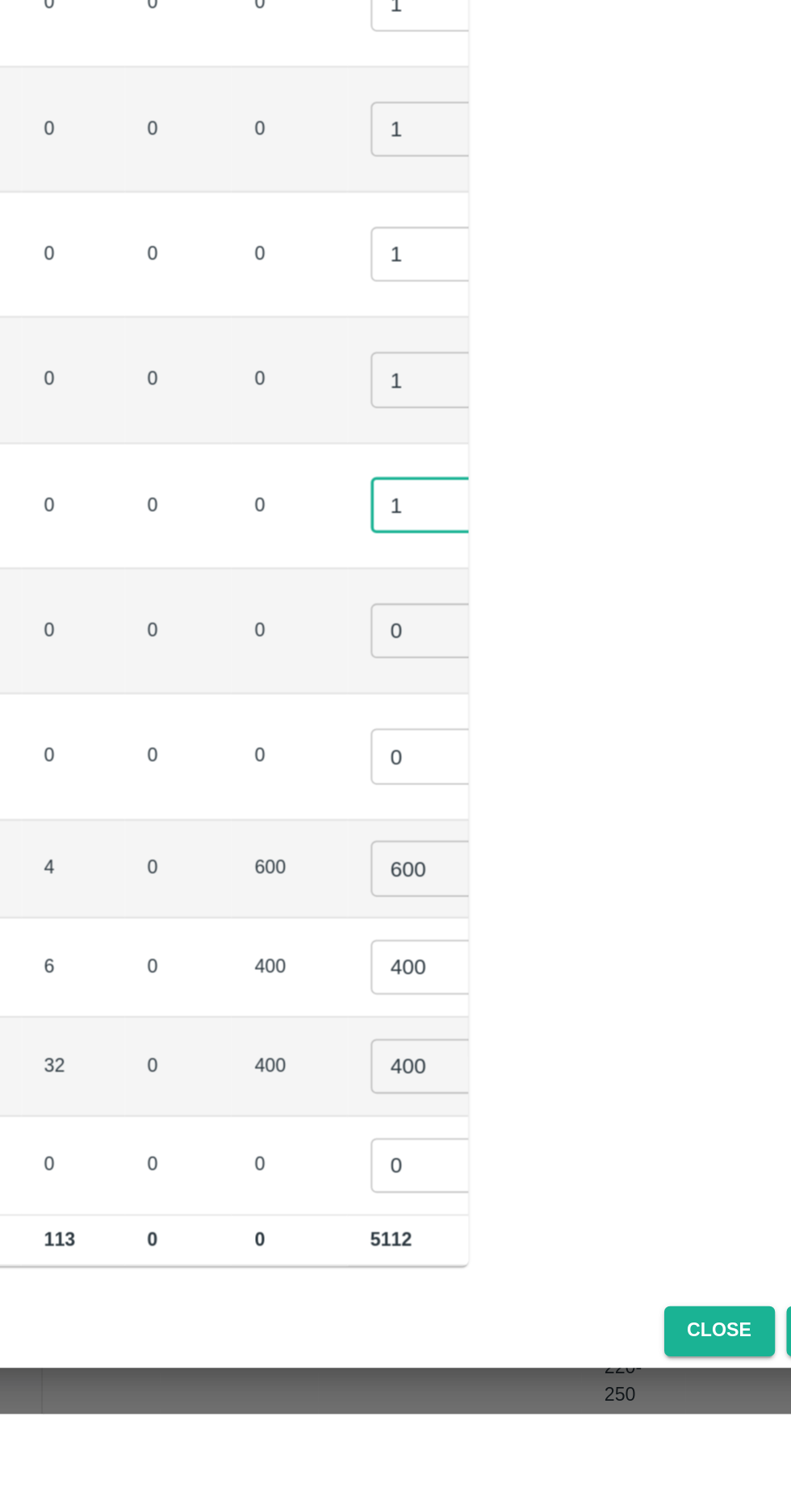
type input "1"
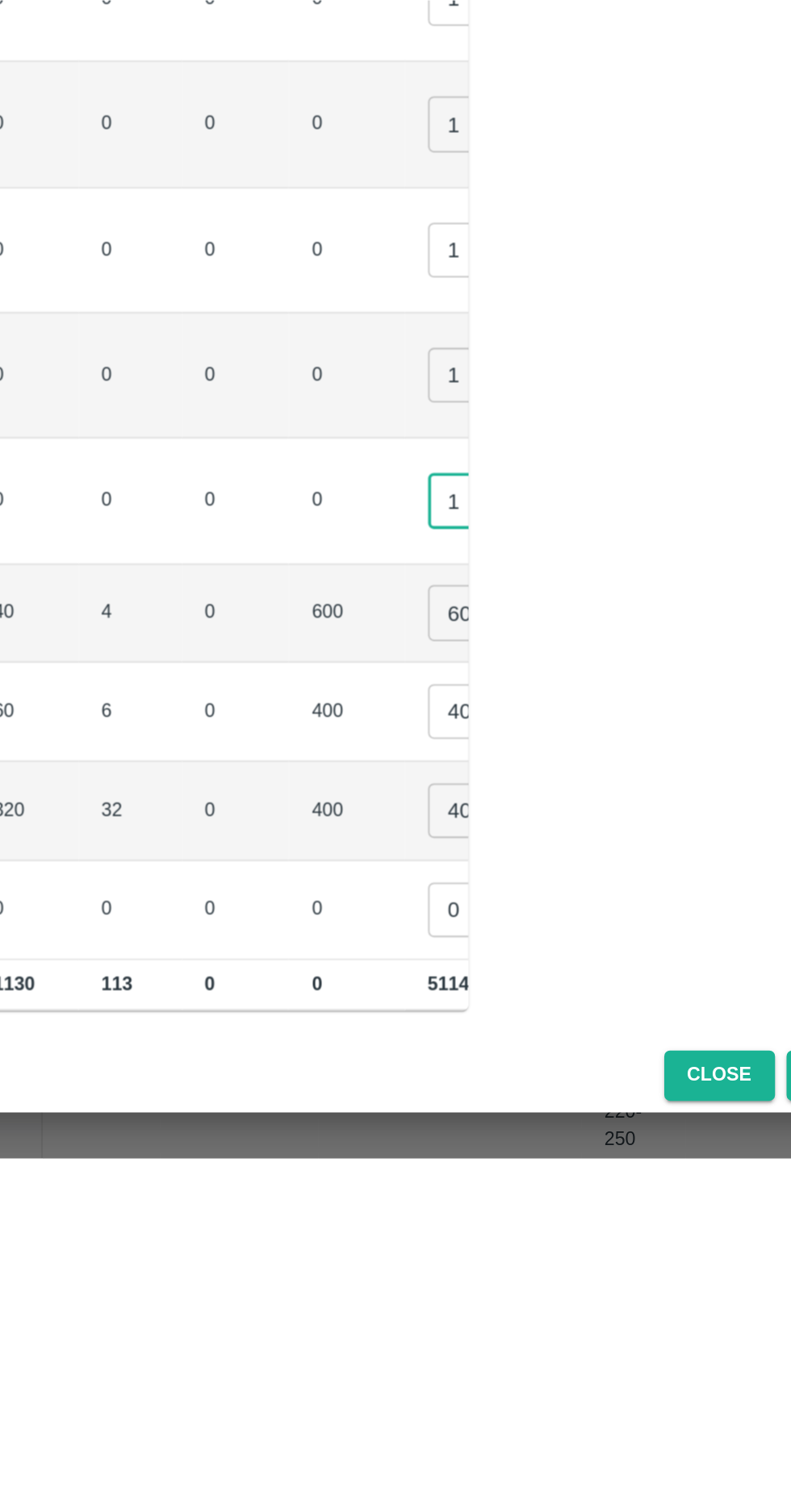
scroll to position [0, 146]
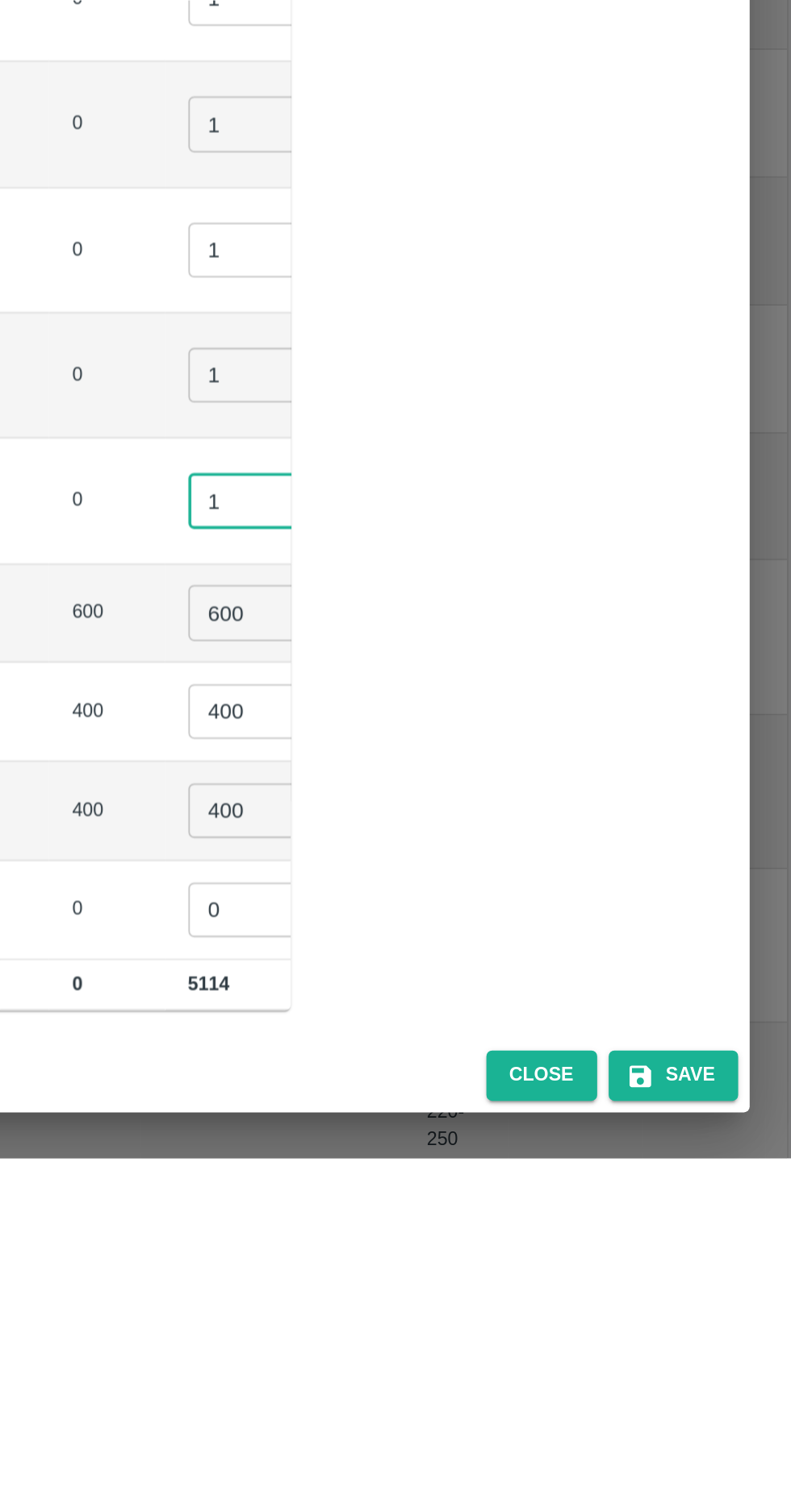
type input "1"
click at [450, 1200] on input "600" at bounding box center [482, 1206] width 64 height 30
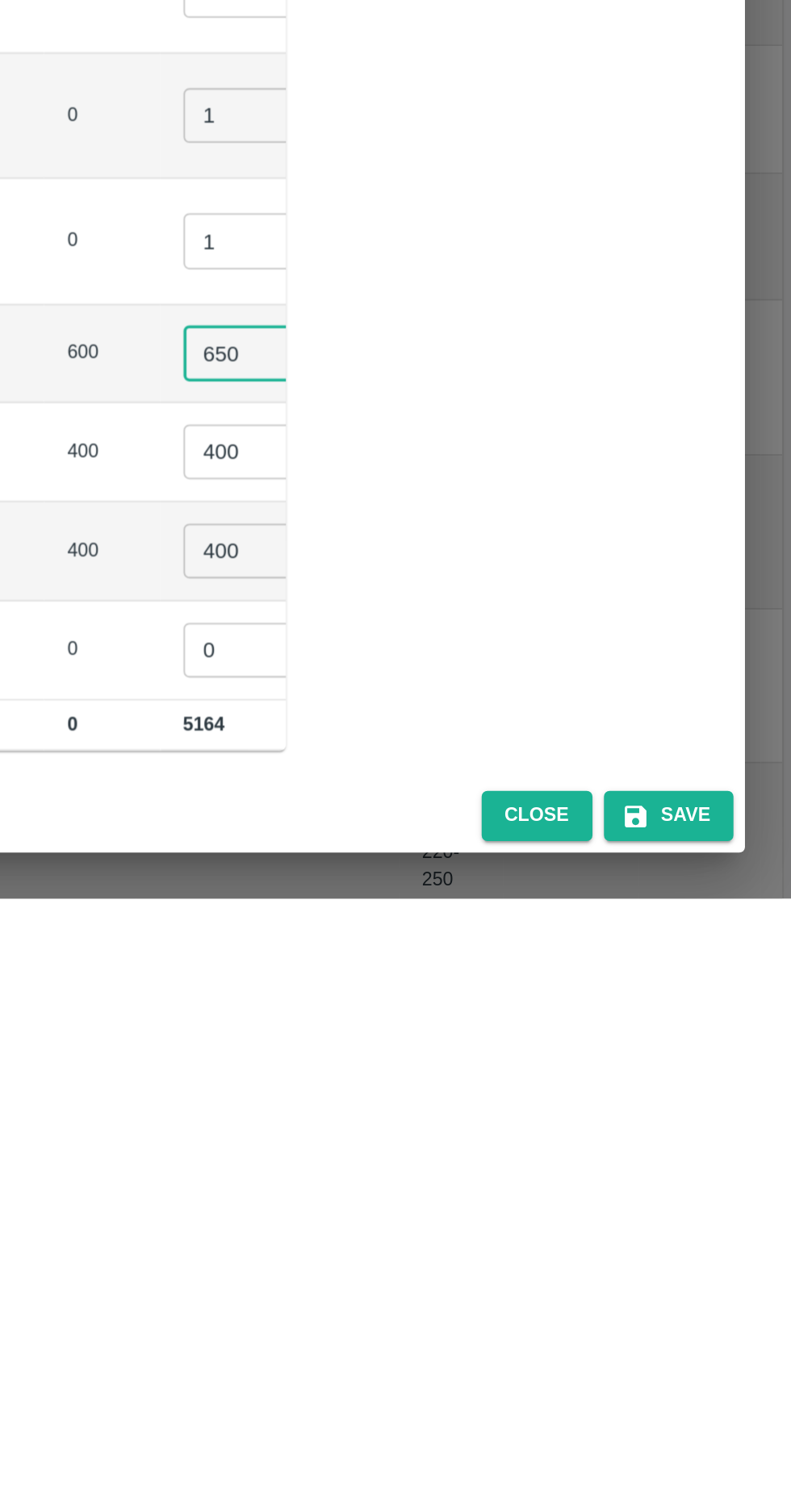
type input "650"
click at [450, 1313] on input "400" at bounding box center [482, 1317] width 64 height 30
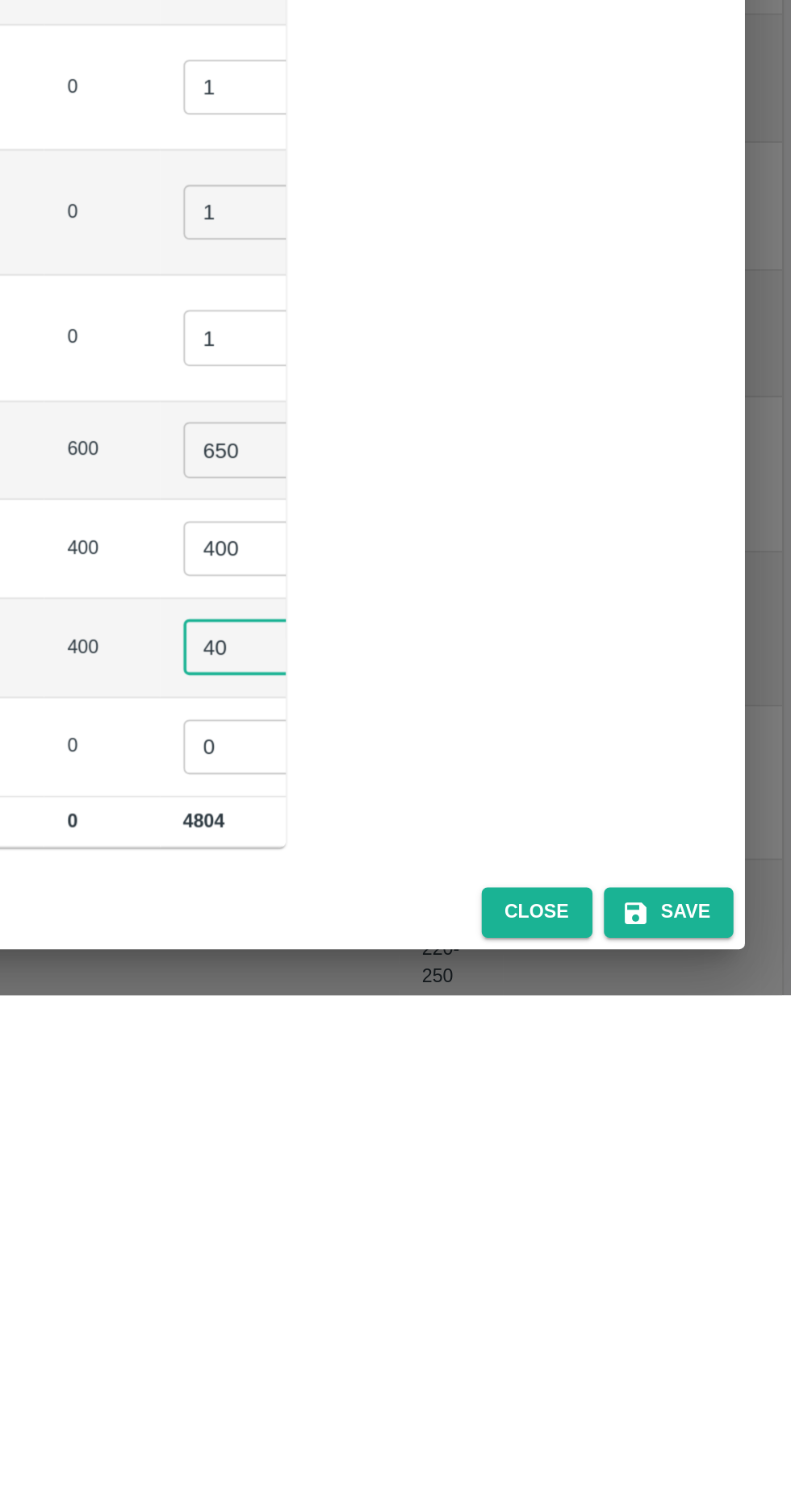
type input "4"
type input "550"
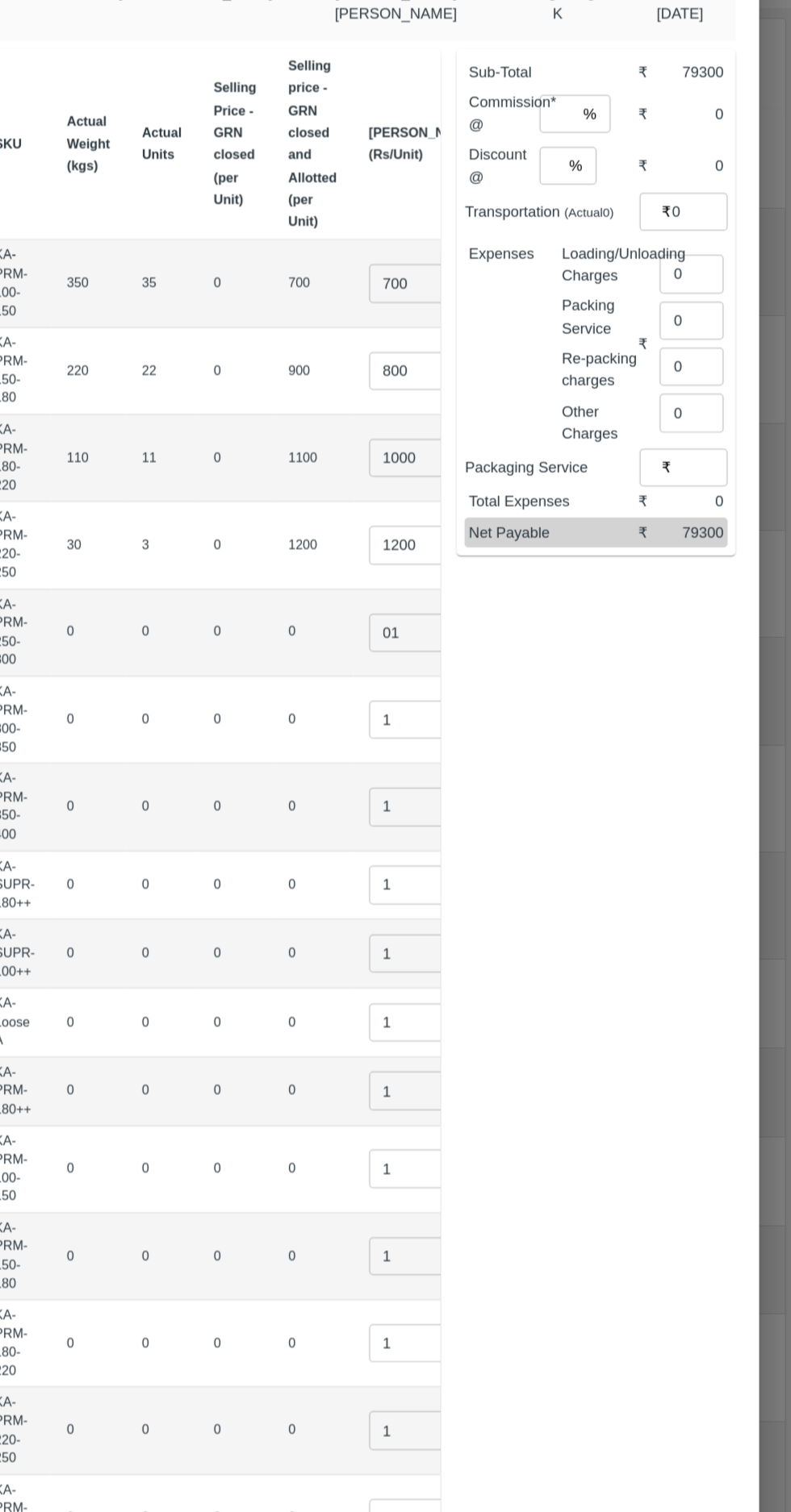
scroll to position [0, 0]
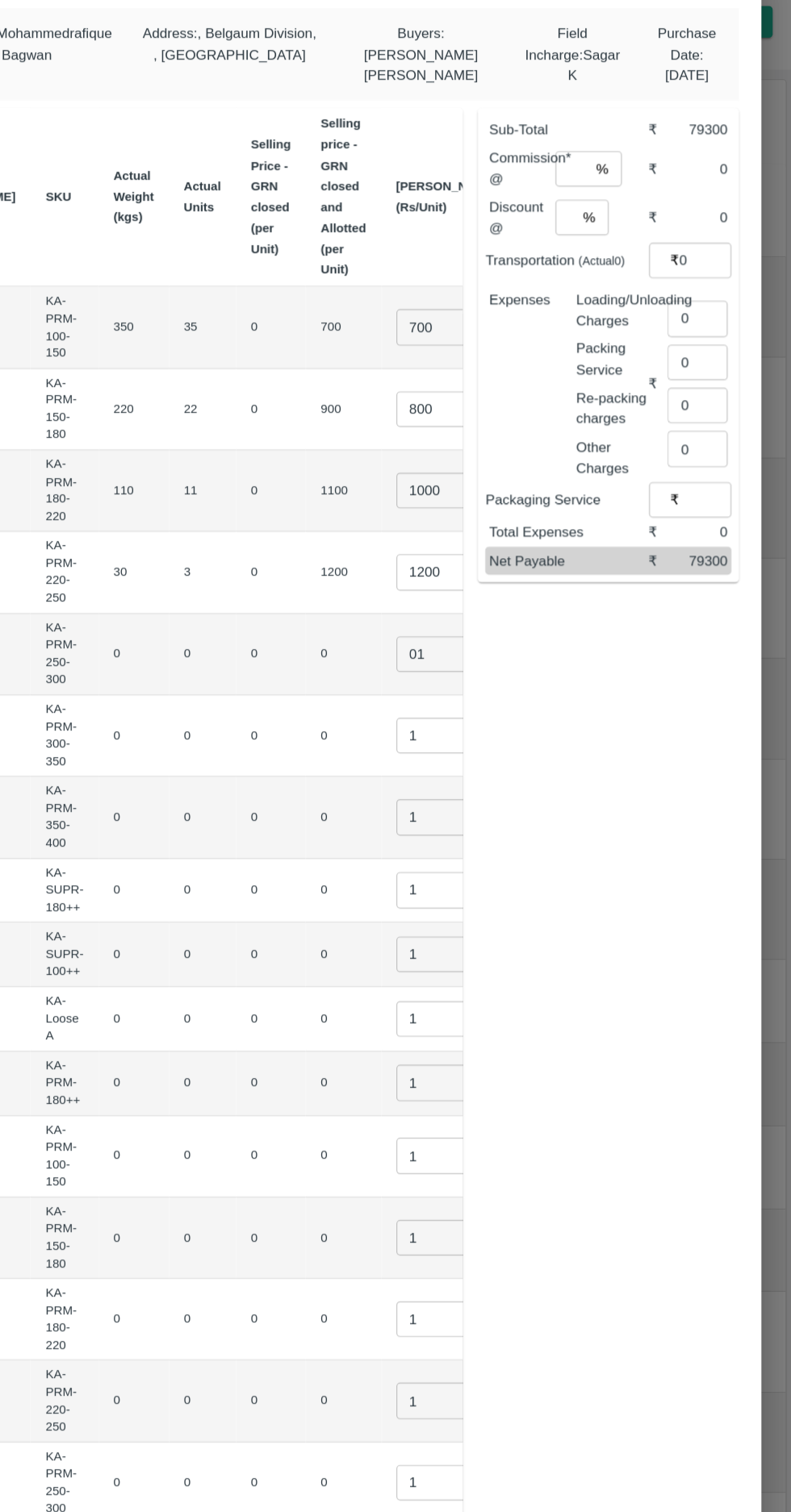
click at [601, 207] on input "number" at bounding box center [601, 207] width 29 height 30
type input "6"
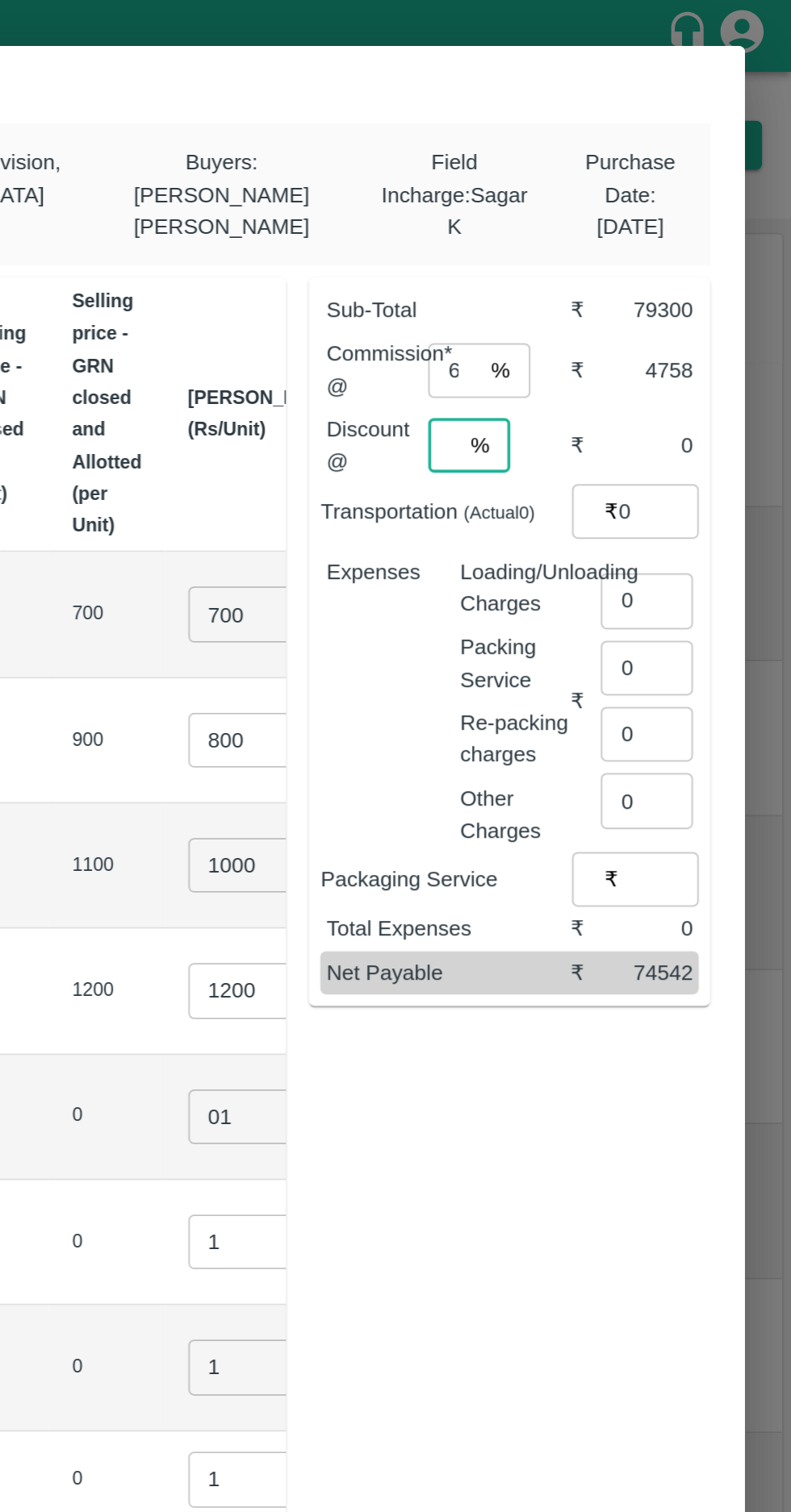
type input "0"
click at [707, 284] on input "0" at bounding box center [716, 287] width 45 height 30
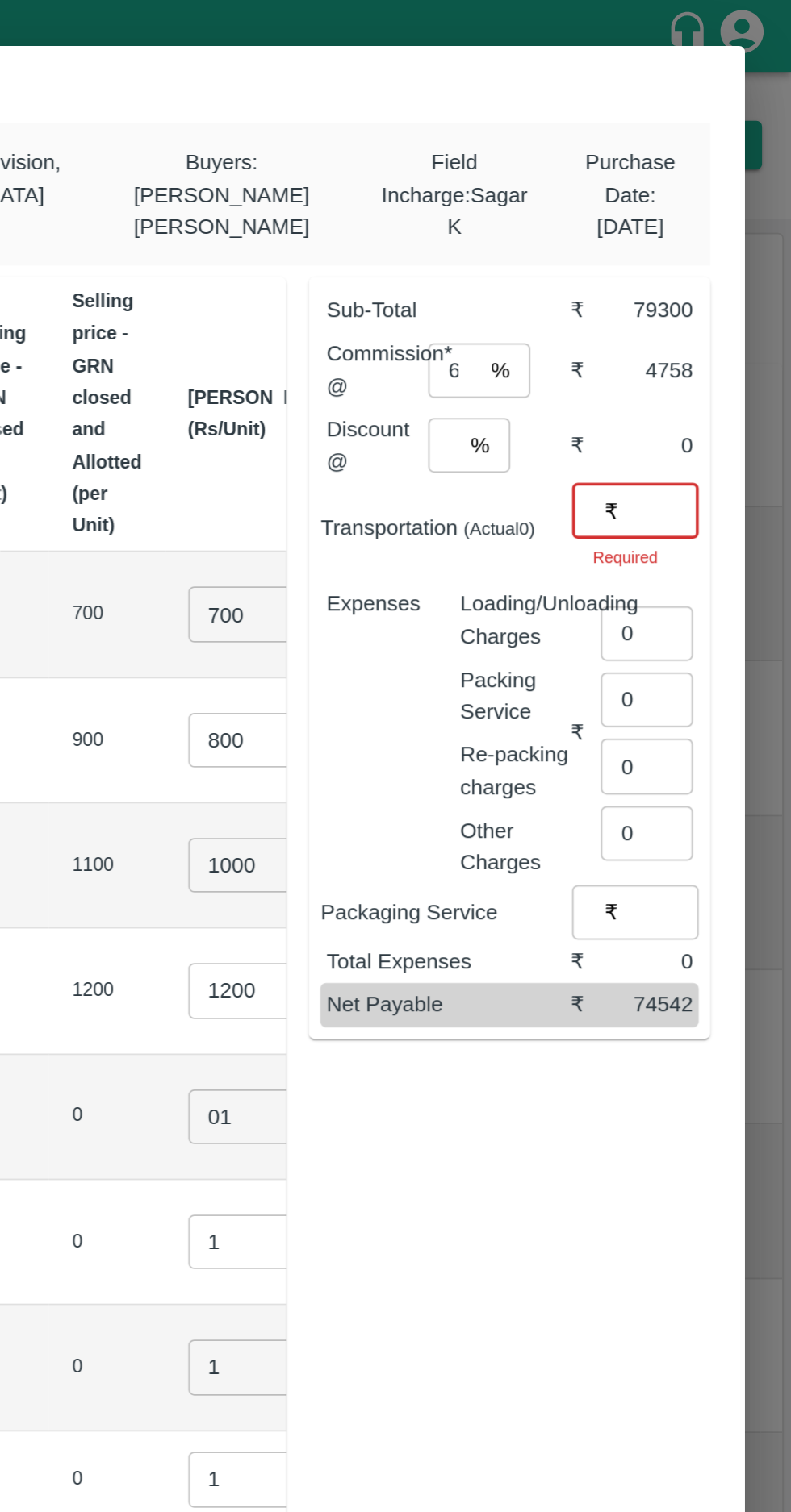
click at [713, 281] on input "number" at bounding box center [716, 287] width 45 height 30
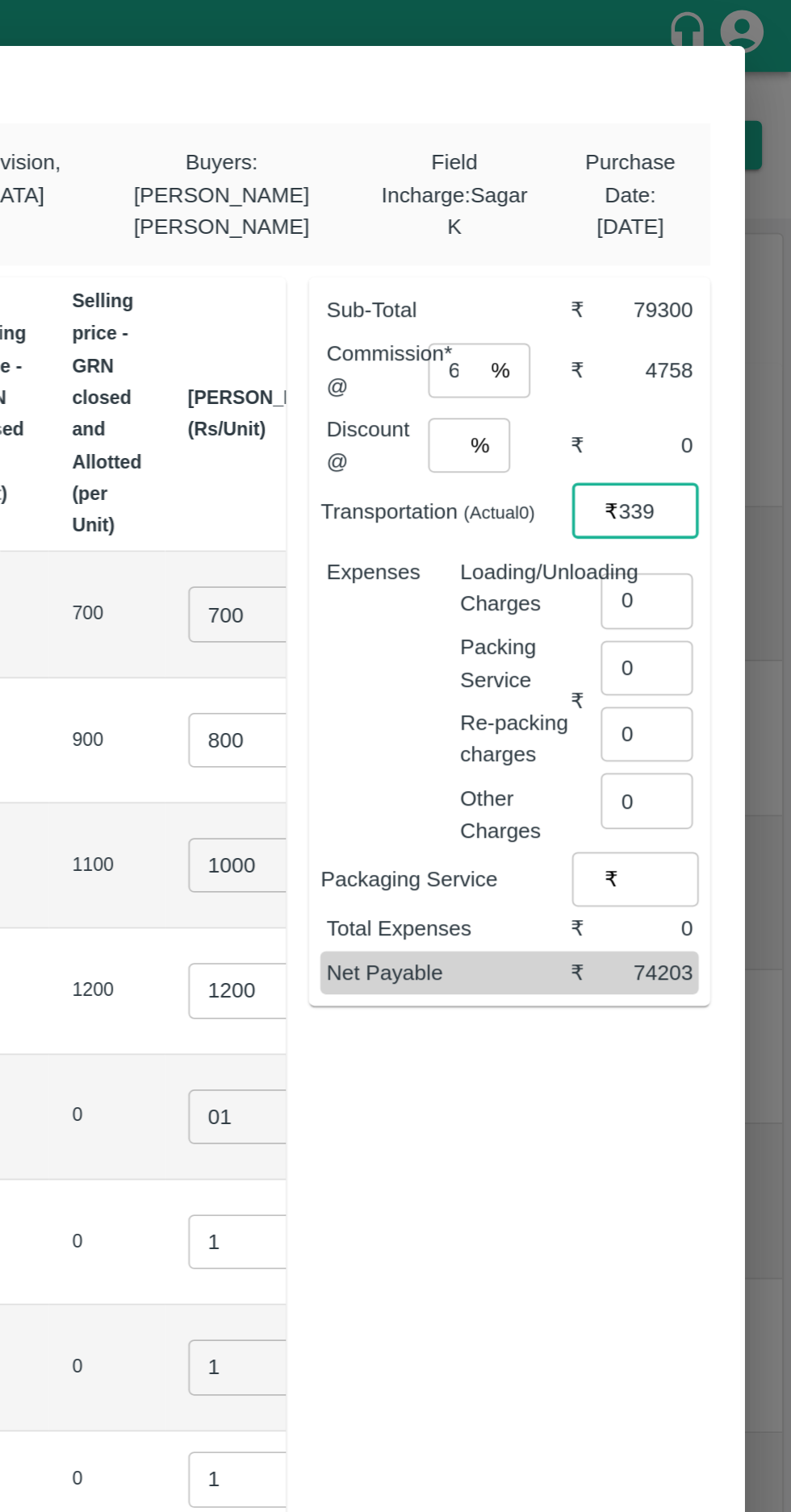
type input "339"
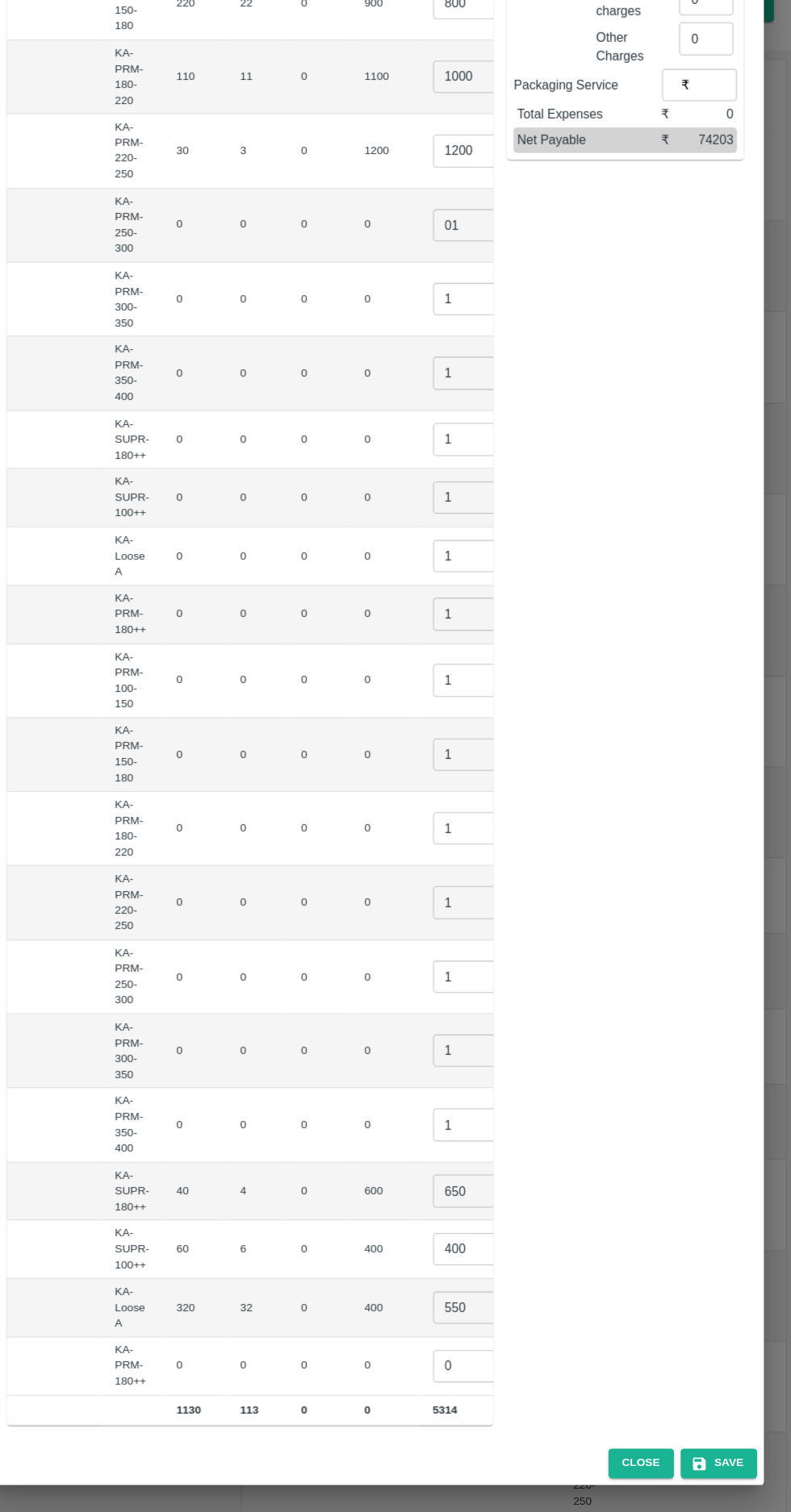
scroll to position [0, 0]
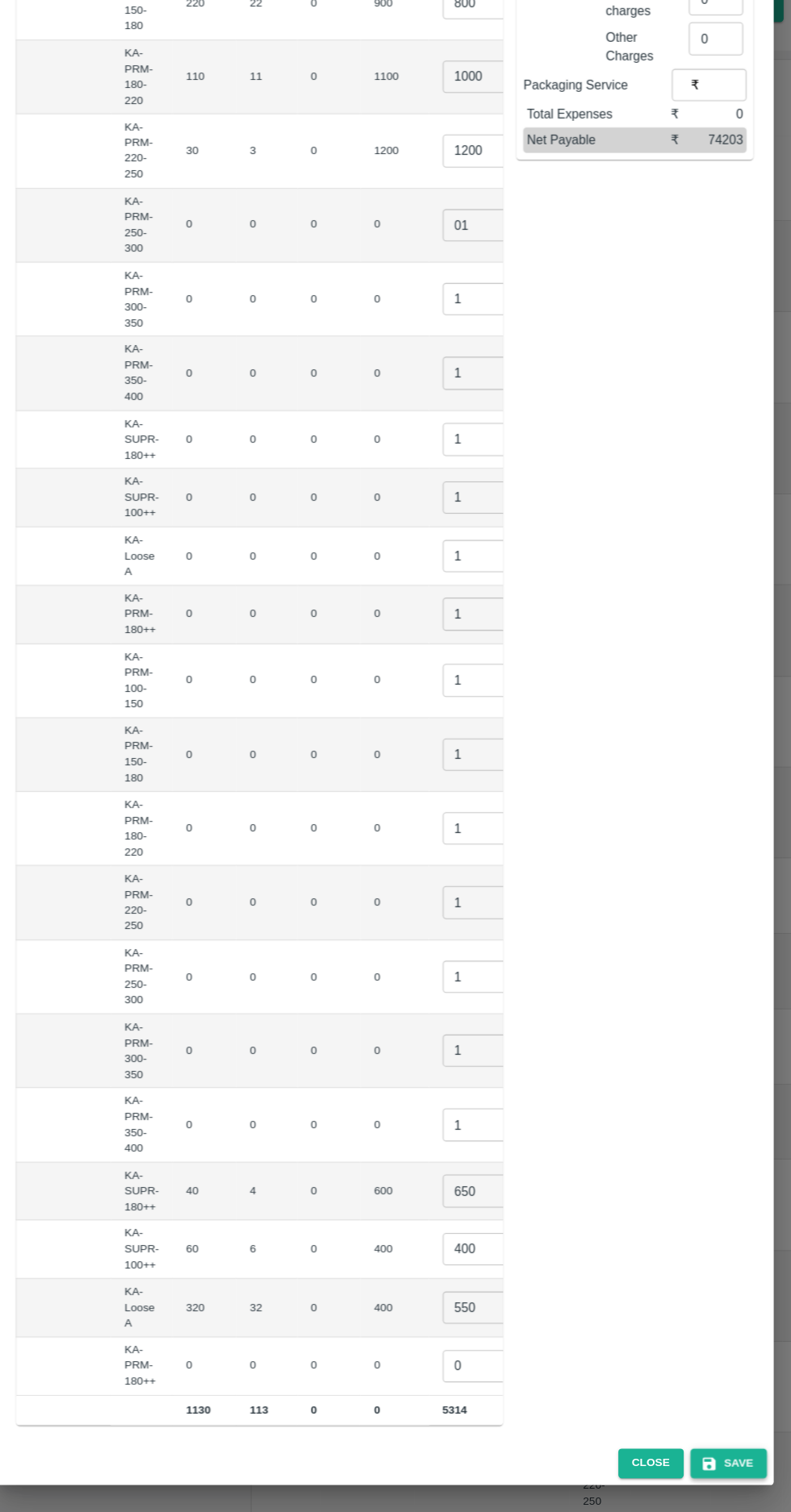
click at [732, 1466] on button "Save" at bounding box center [722, 1466] width 73 height 28
click at [450, 1355] on input "0" at bounding box center [482, 1364] width 64 height 30
type input "1"
click at [726, 1465] on button "Save" at bounding box center [722, 1466] width 73 height 28
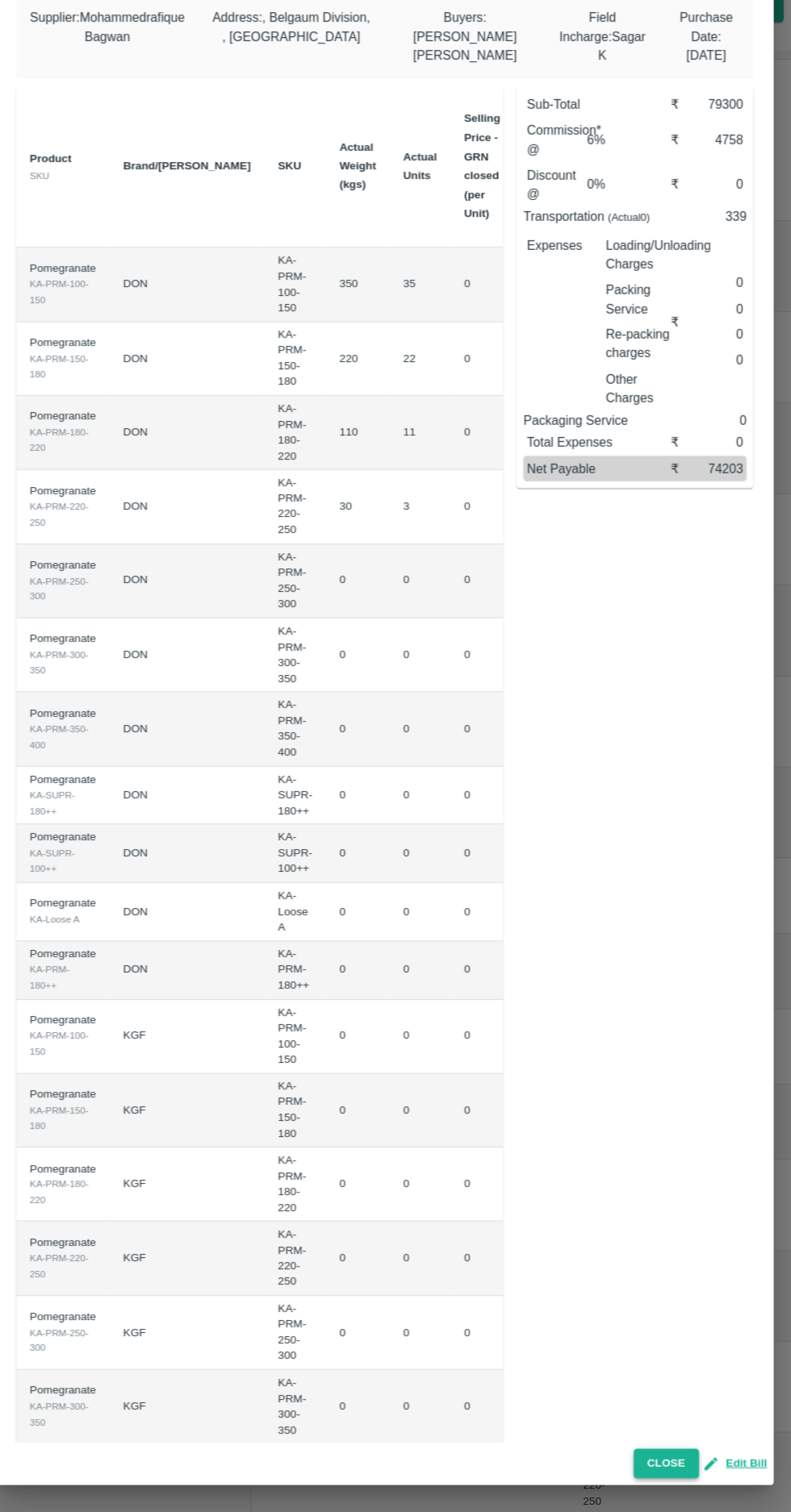
click at [656, 1471] on button "Close" at bounding box center [663, 1466] width 62 height 28
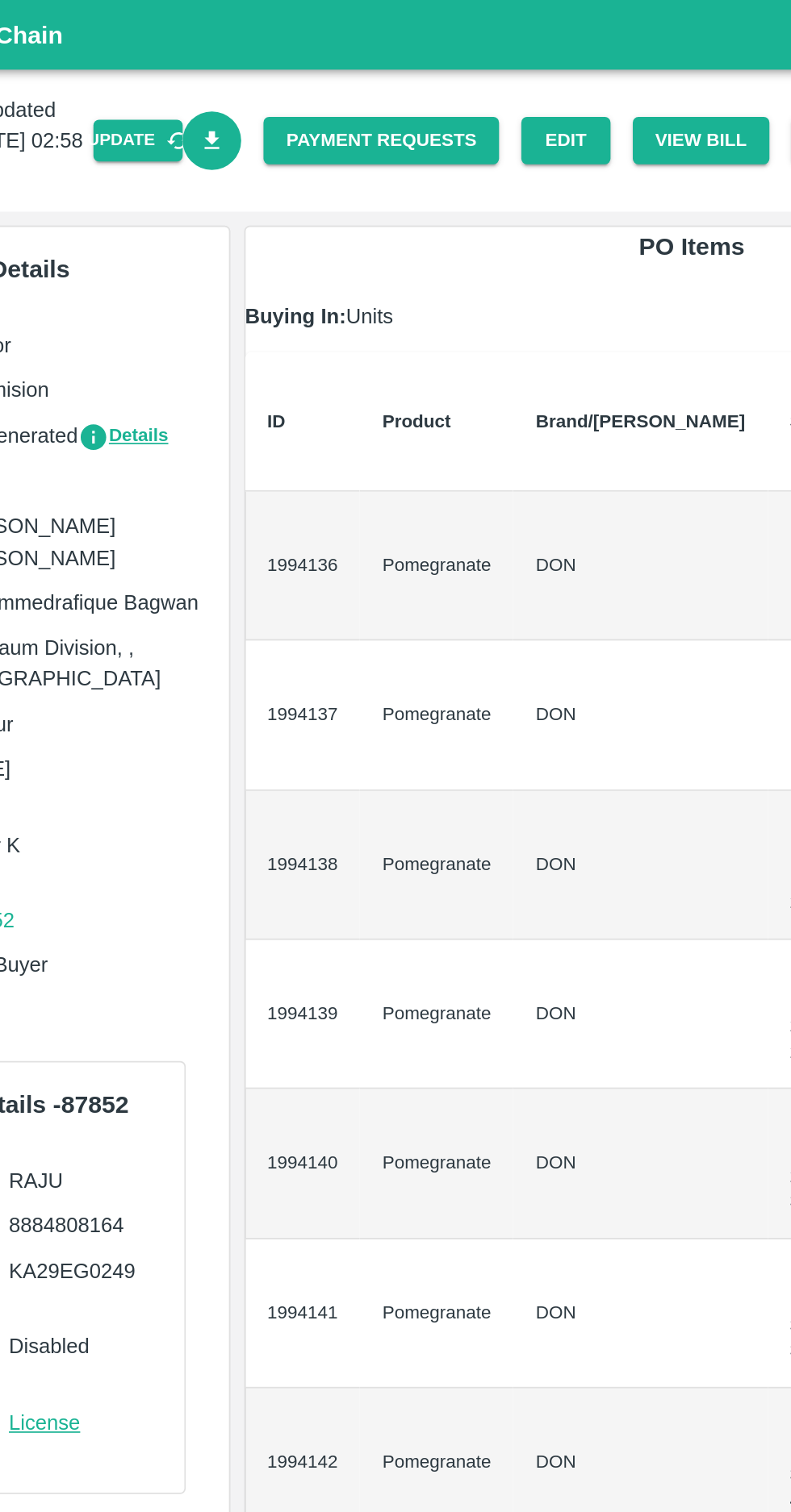
click at [267, 82] on link "Download Bill" at bounding box center [249, 81] width 35 height 35
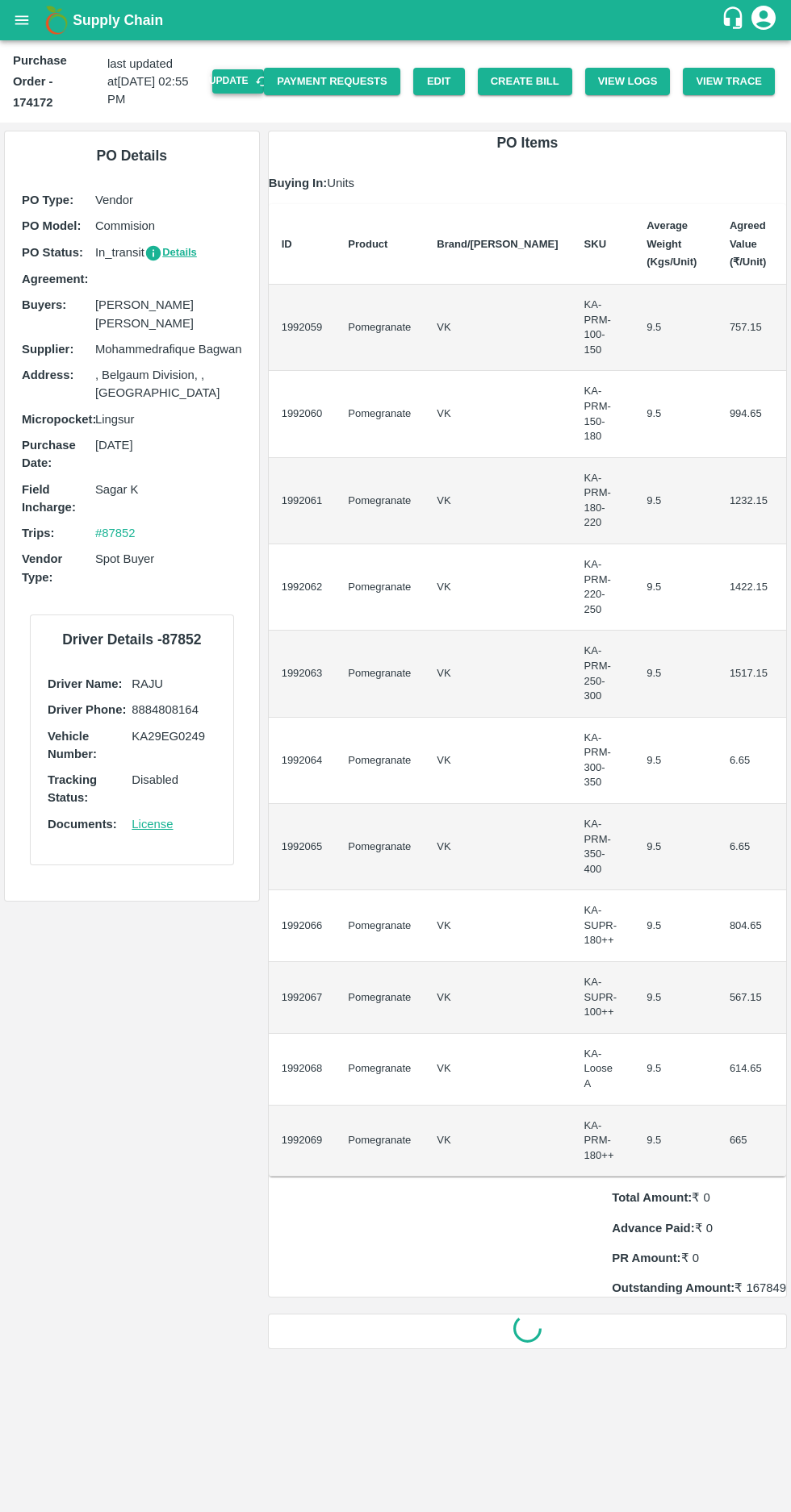
click at [258, 70] on button "Update" at bounding box center [238, 81] width 52 height 23
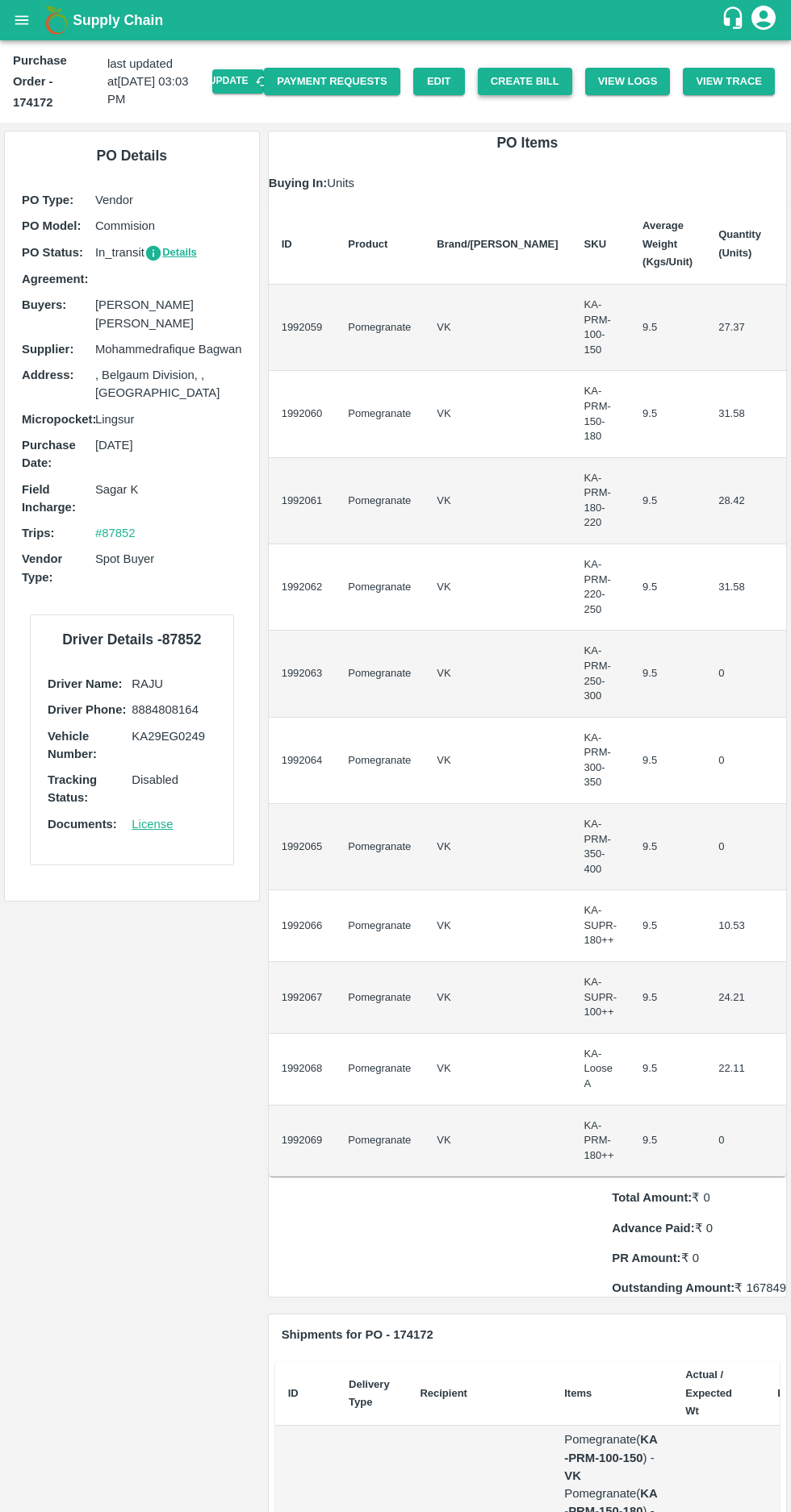
click at [545, 69] on button "Create Bill" at bounding box center [525, 82] width 94 height 28
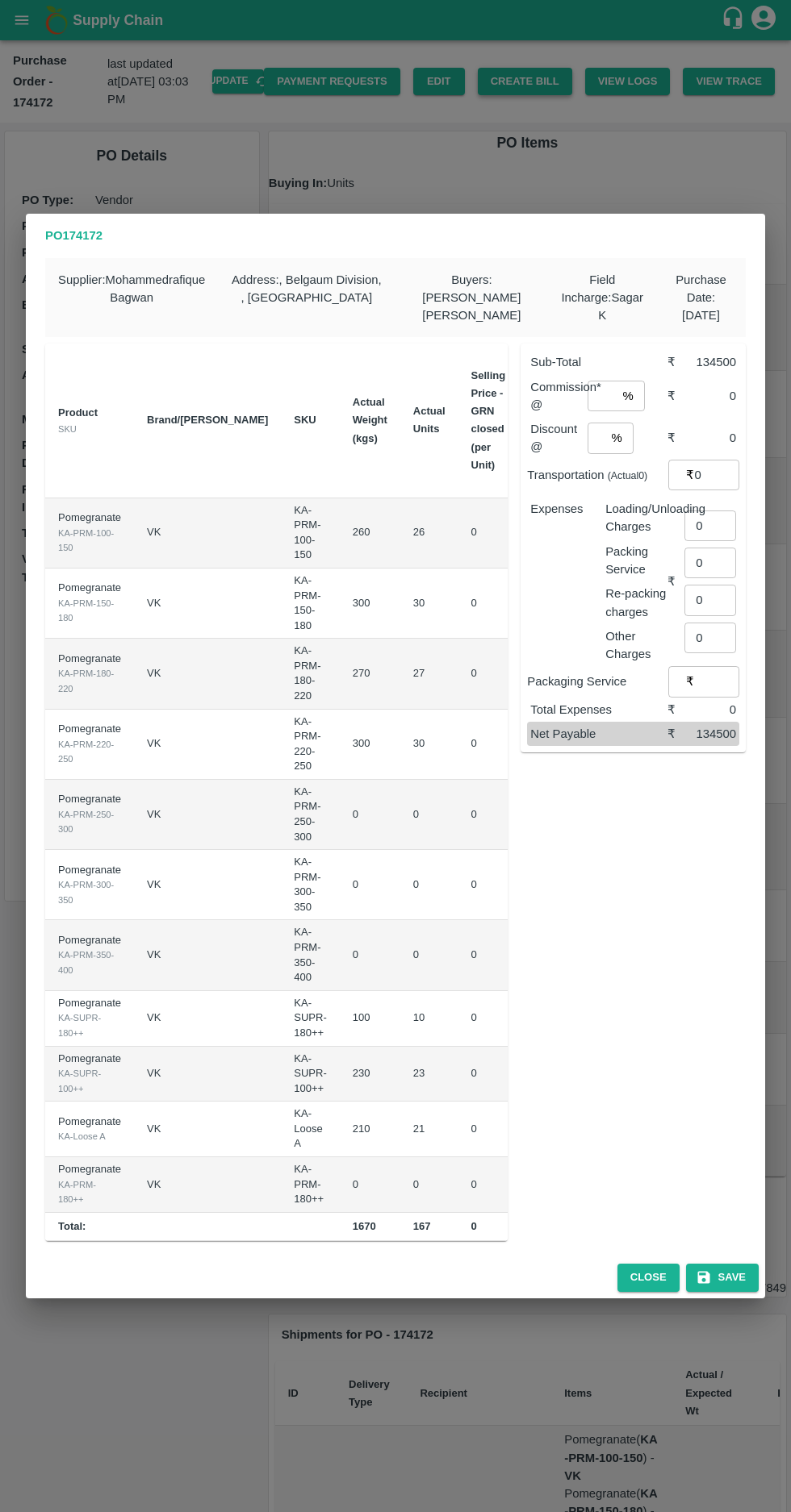
scroll to position [0, 143]
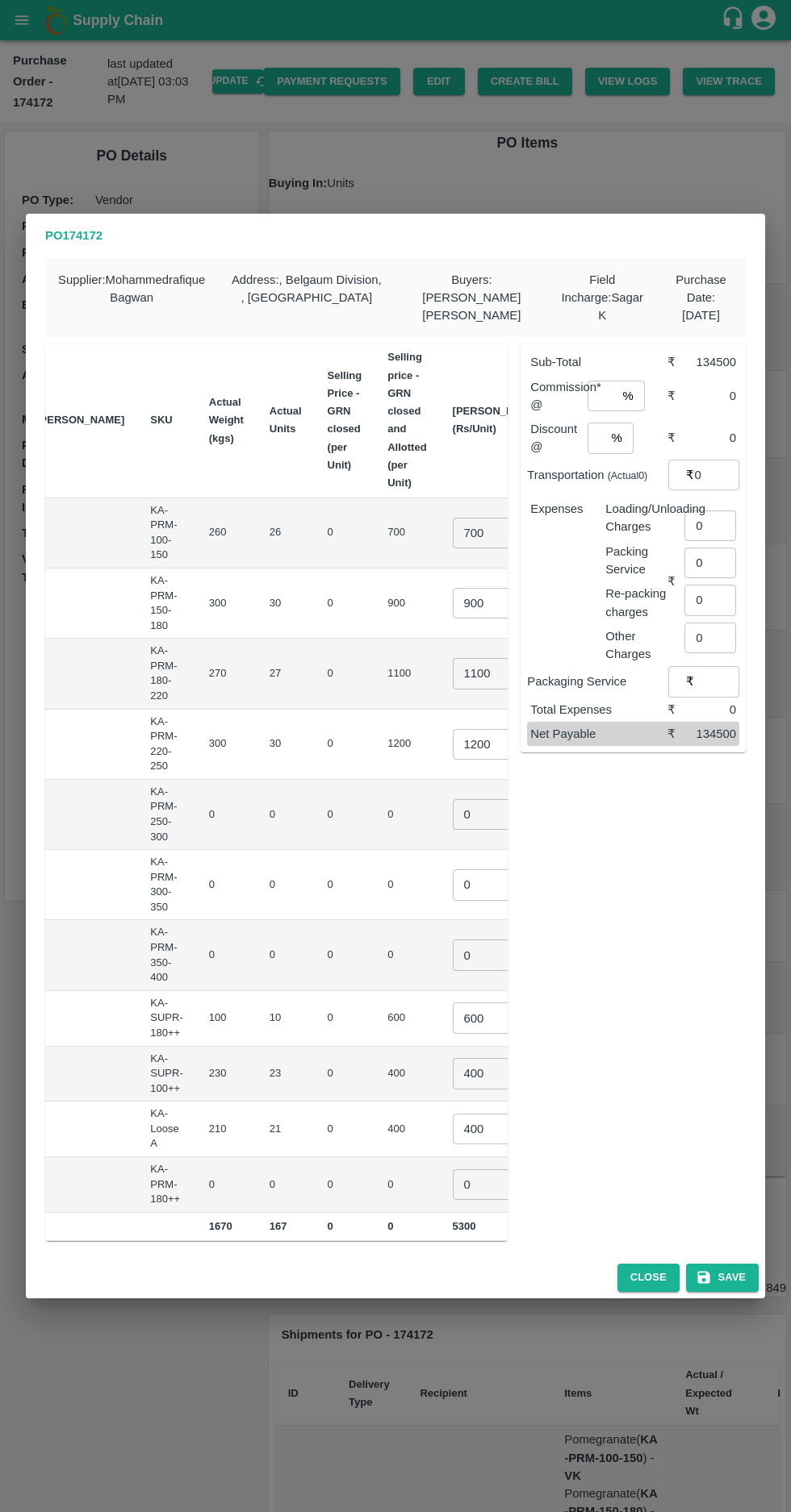
click at [453, 531] on input "700" at bounding box center [485, 533] width 64 height 30
type input "650"
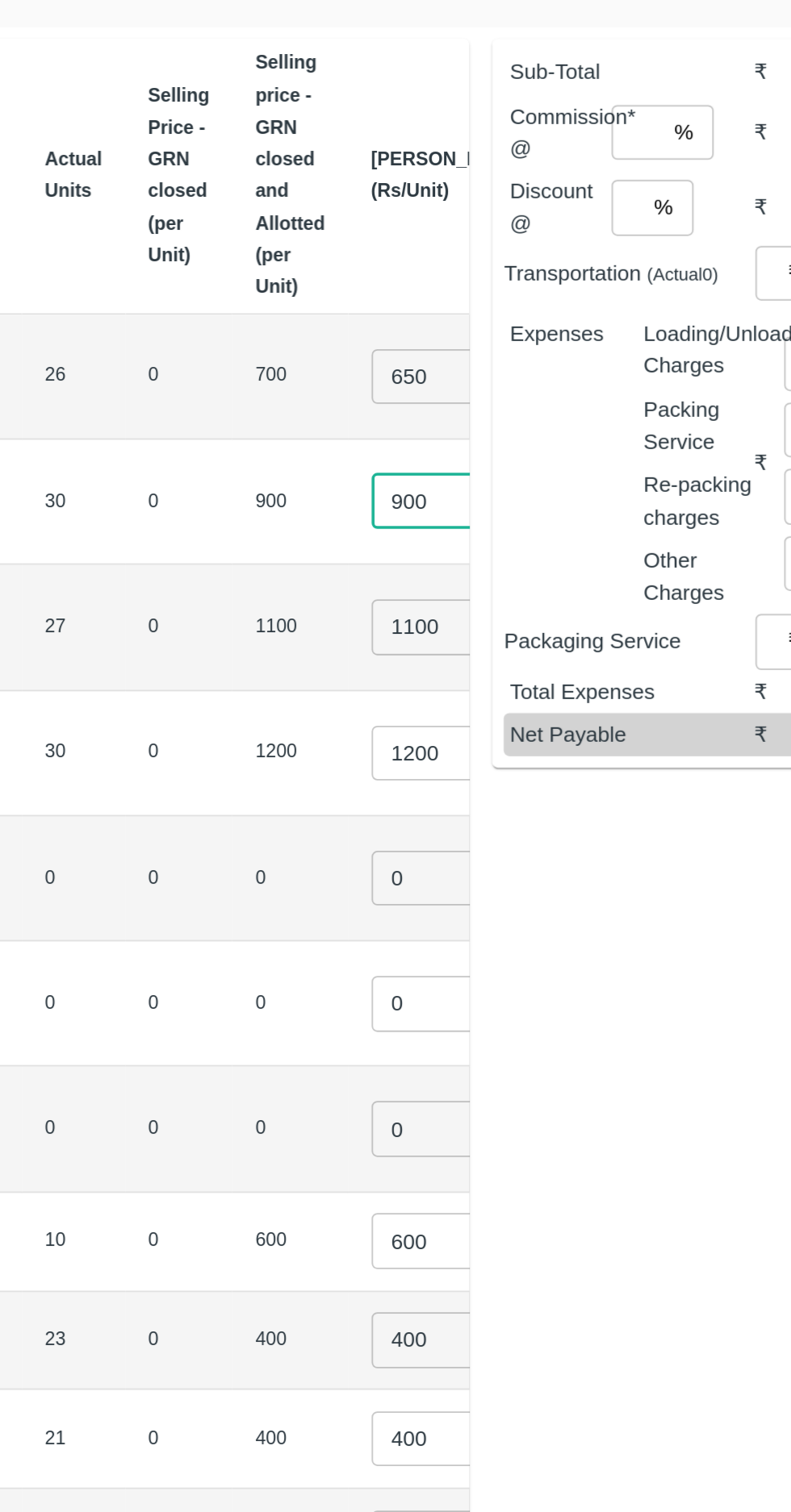
click at [453, 599] on input "900" at bounding box center [485, 603] width 64 height 30
type input "750"
type input "1"
type input "900"
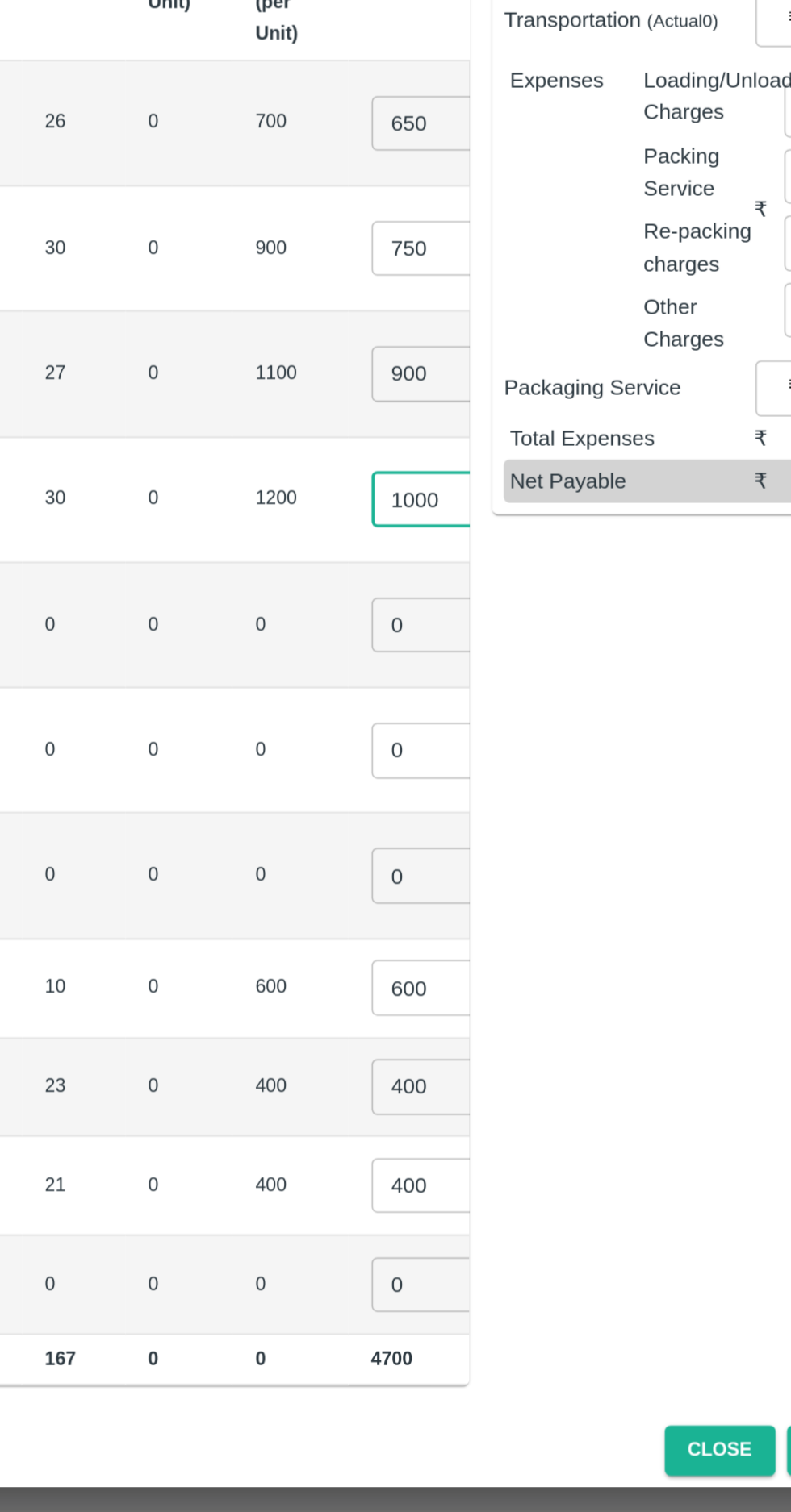
type input "1000"
type input "1"
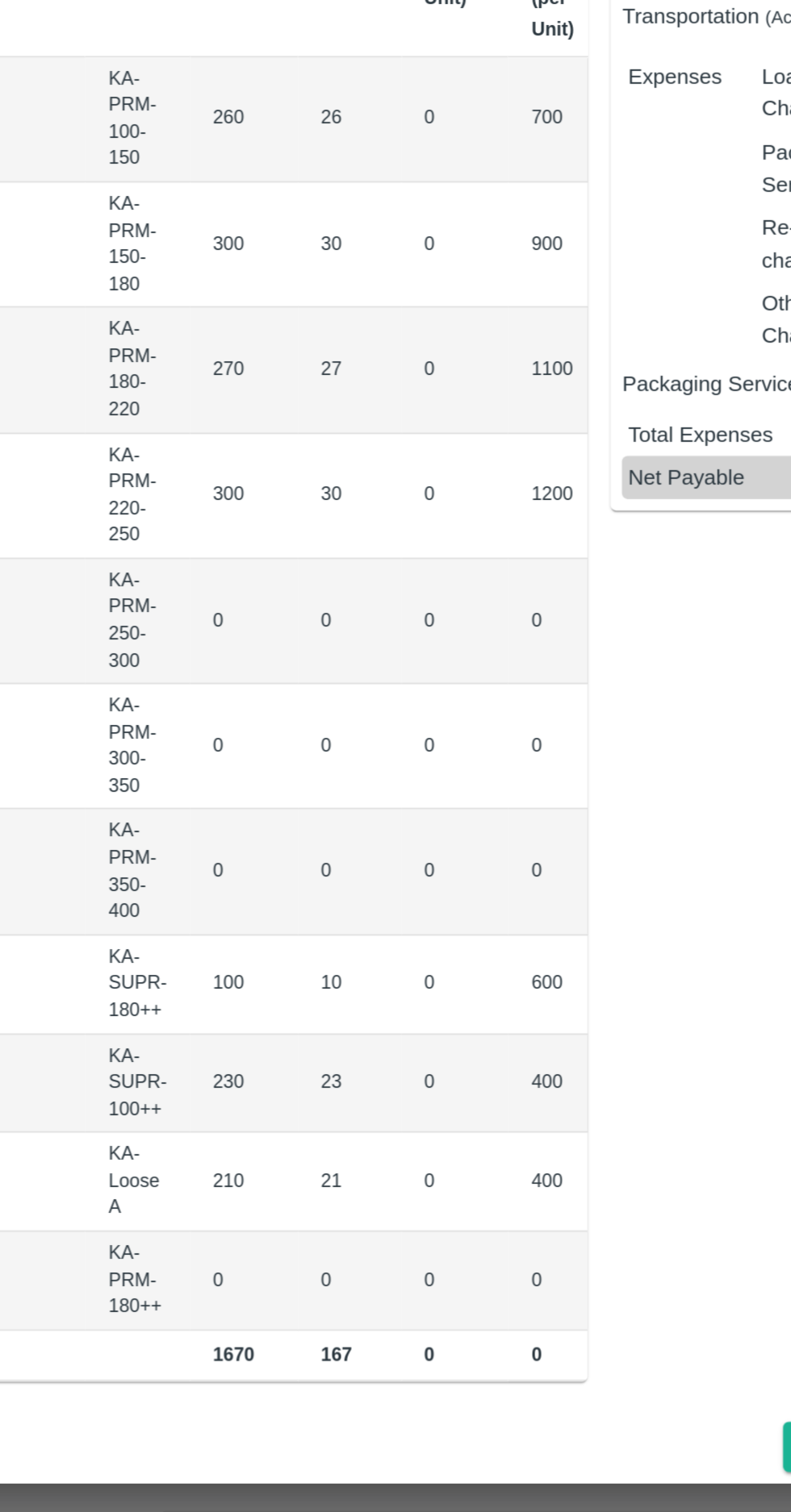
scroll to position [0, 107]
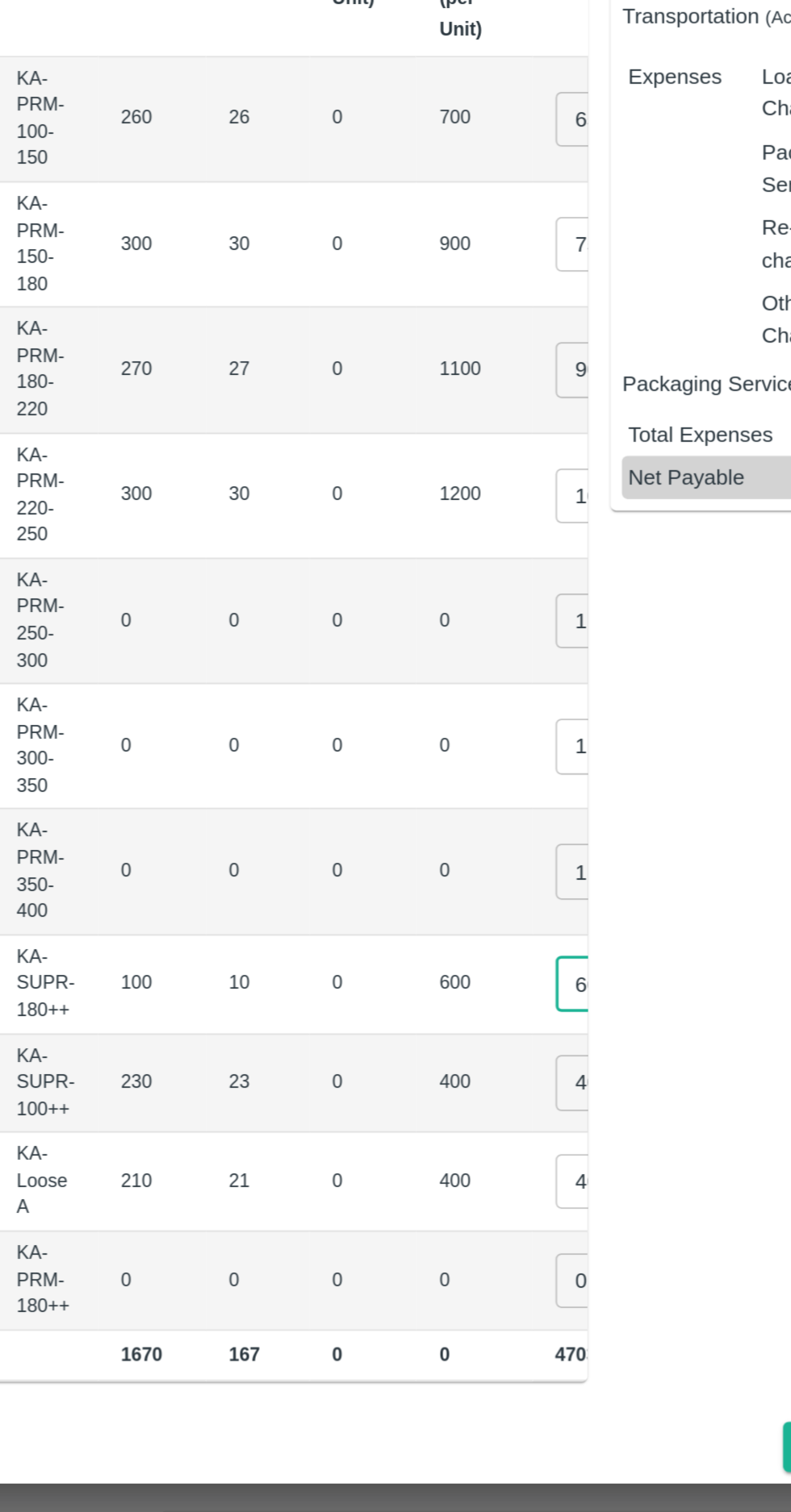
click at [490, 1128] on input "400" at bounding box center [522, 1129] width 64 height 30
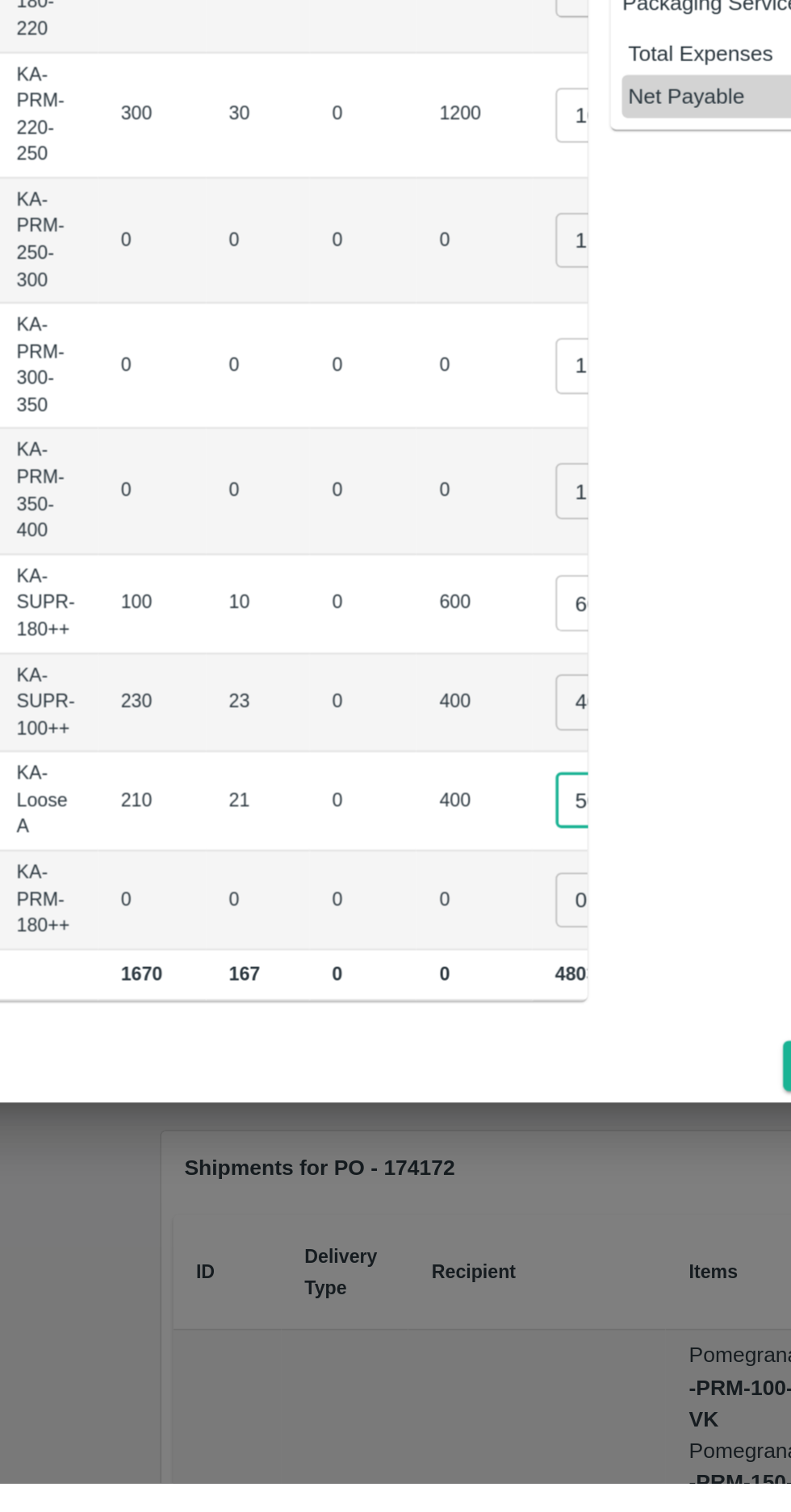
type input "500"
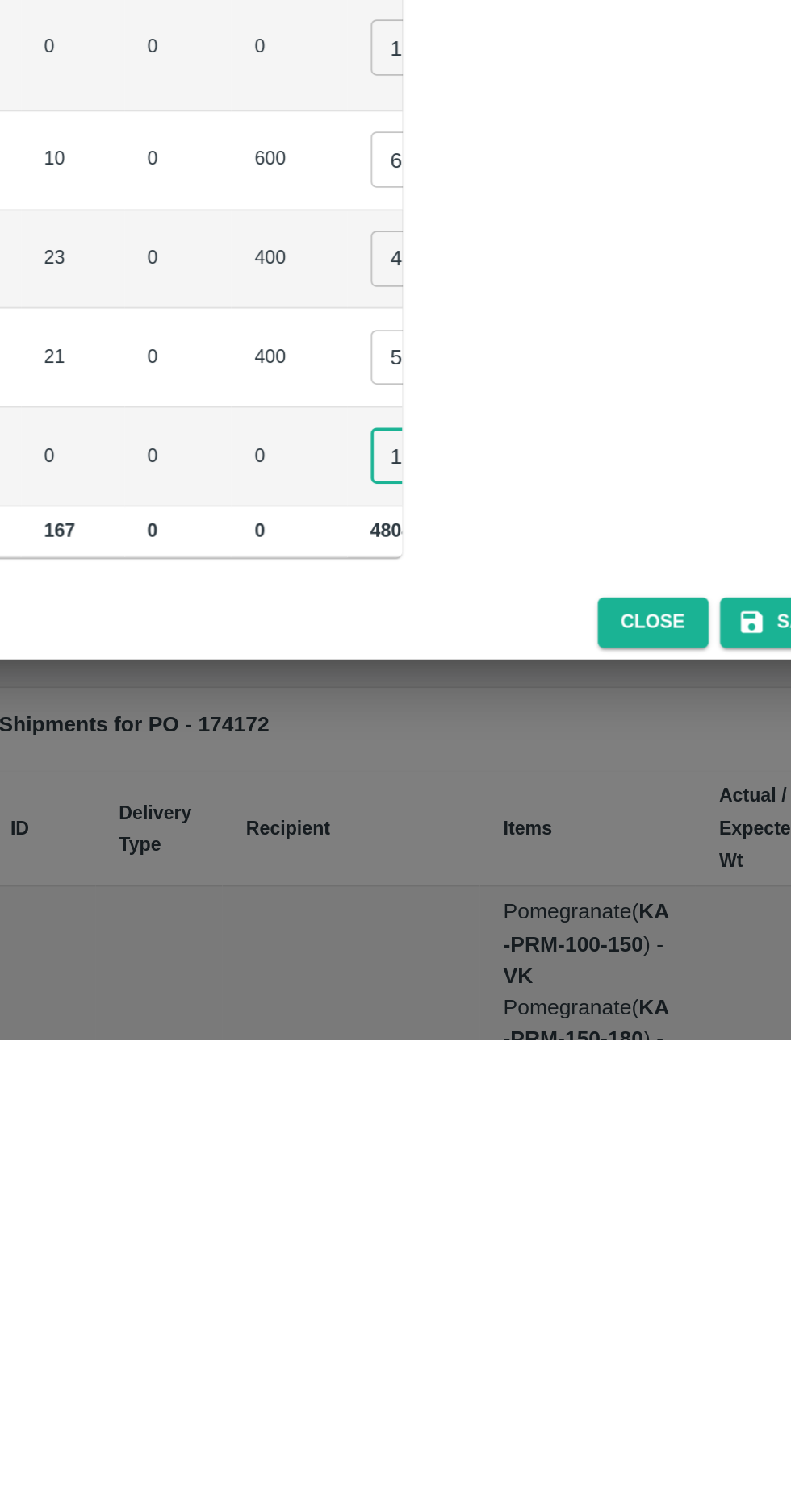
type input "1"
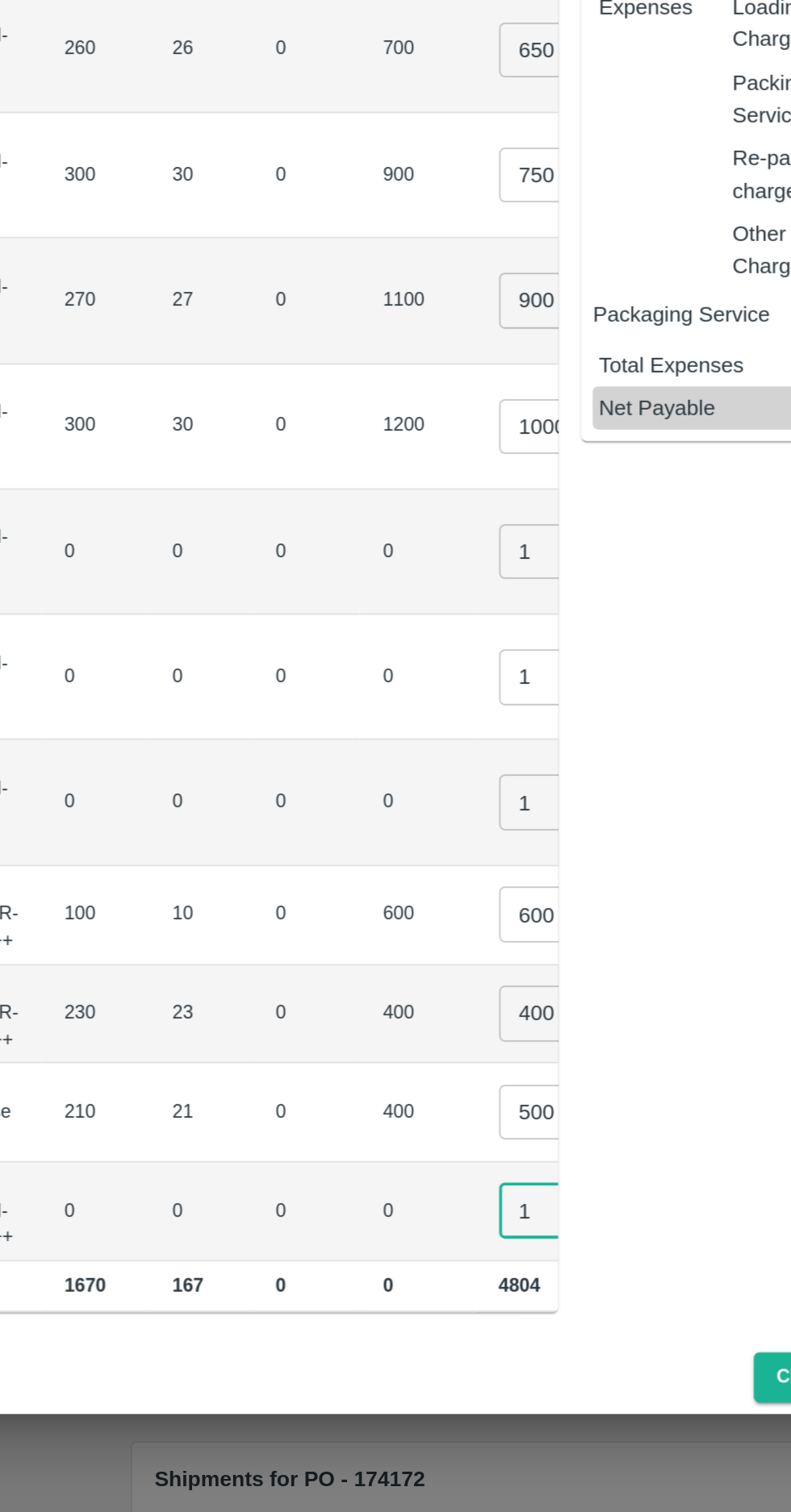
scroll to position [0, 126]
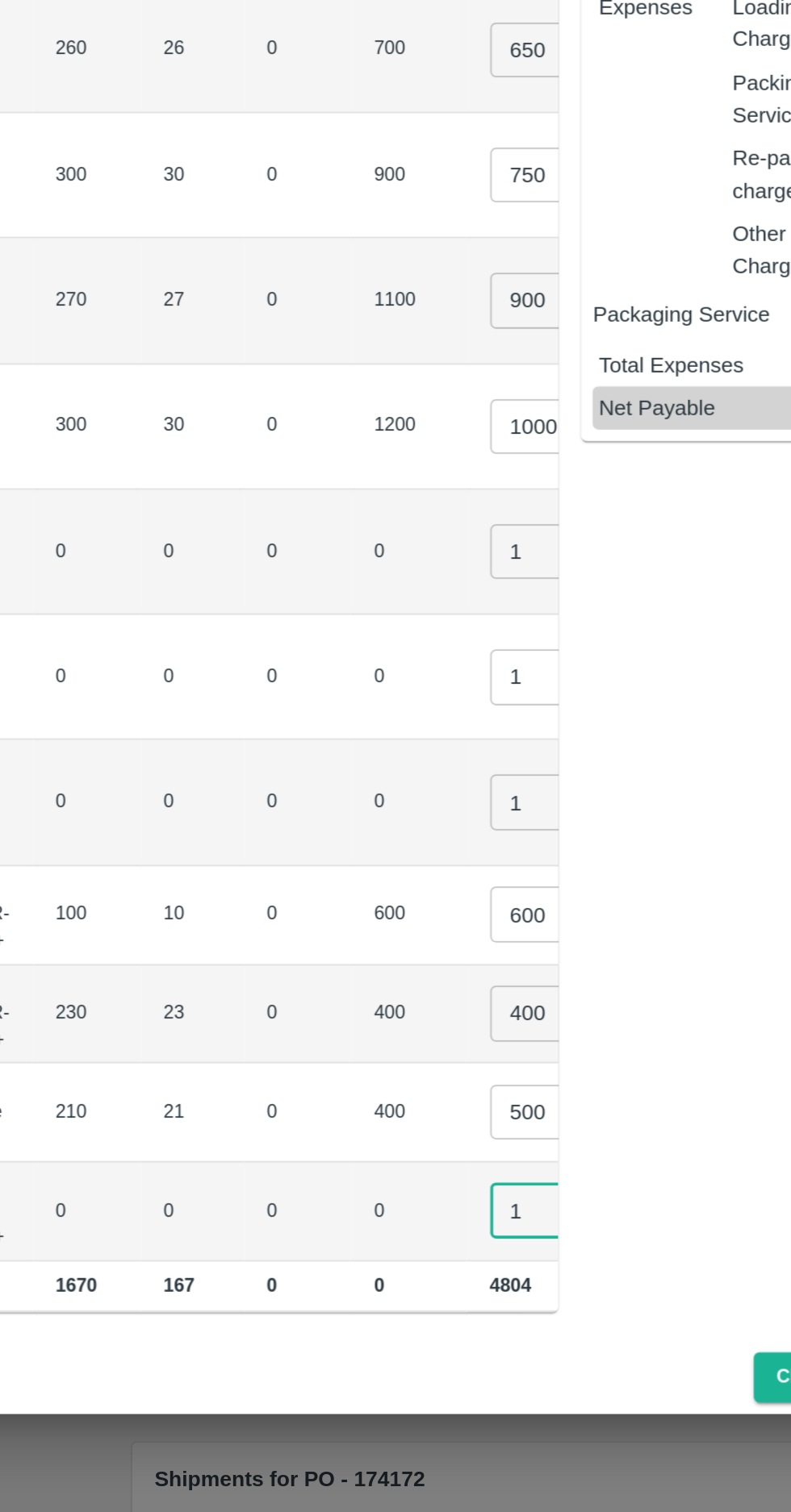
click at [469, 1064] on input "400" at bounding box center [502, 1073] width 64 height 30
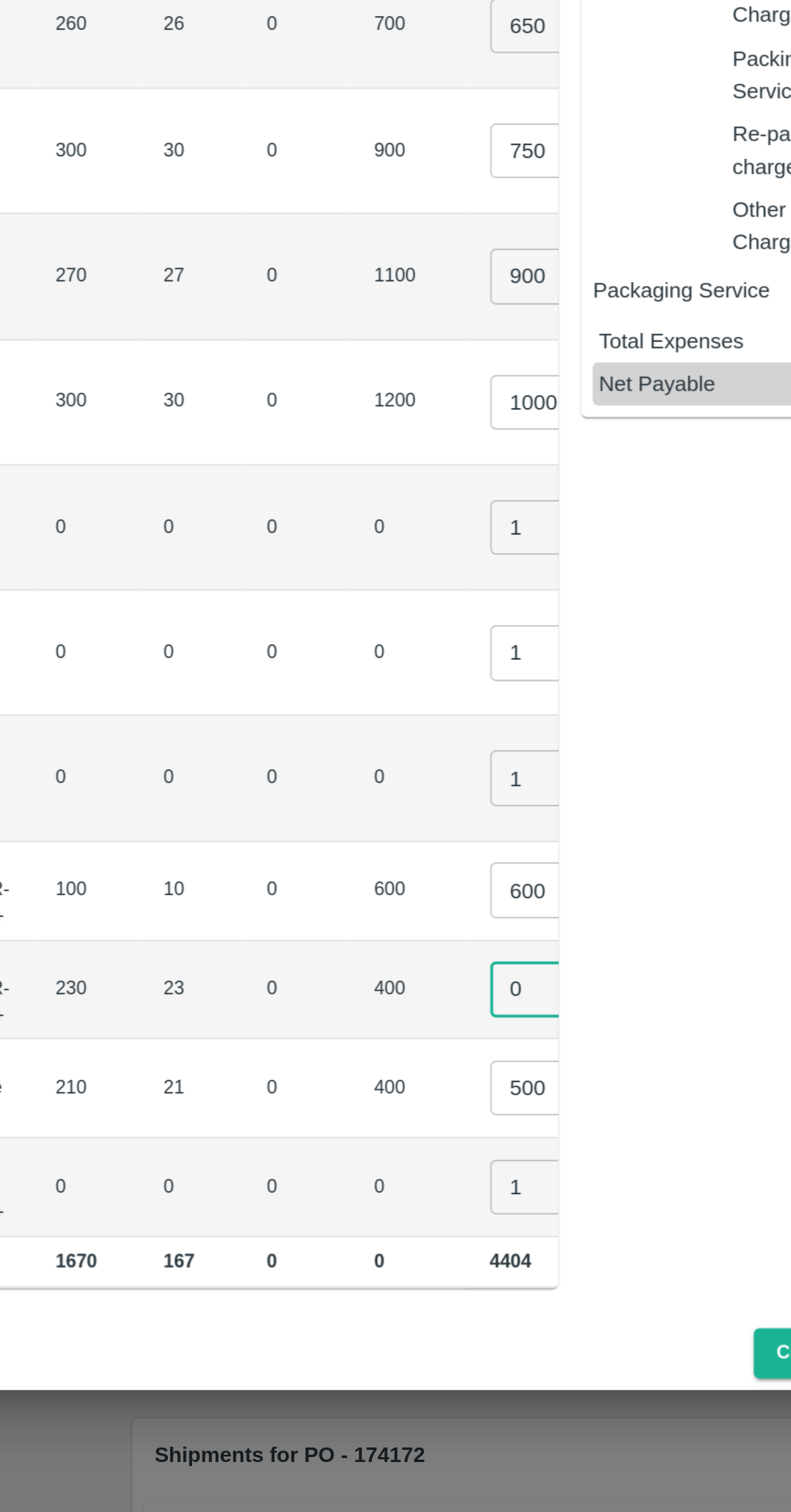
type input "0"
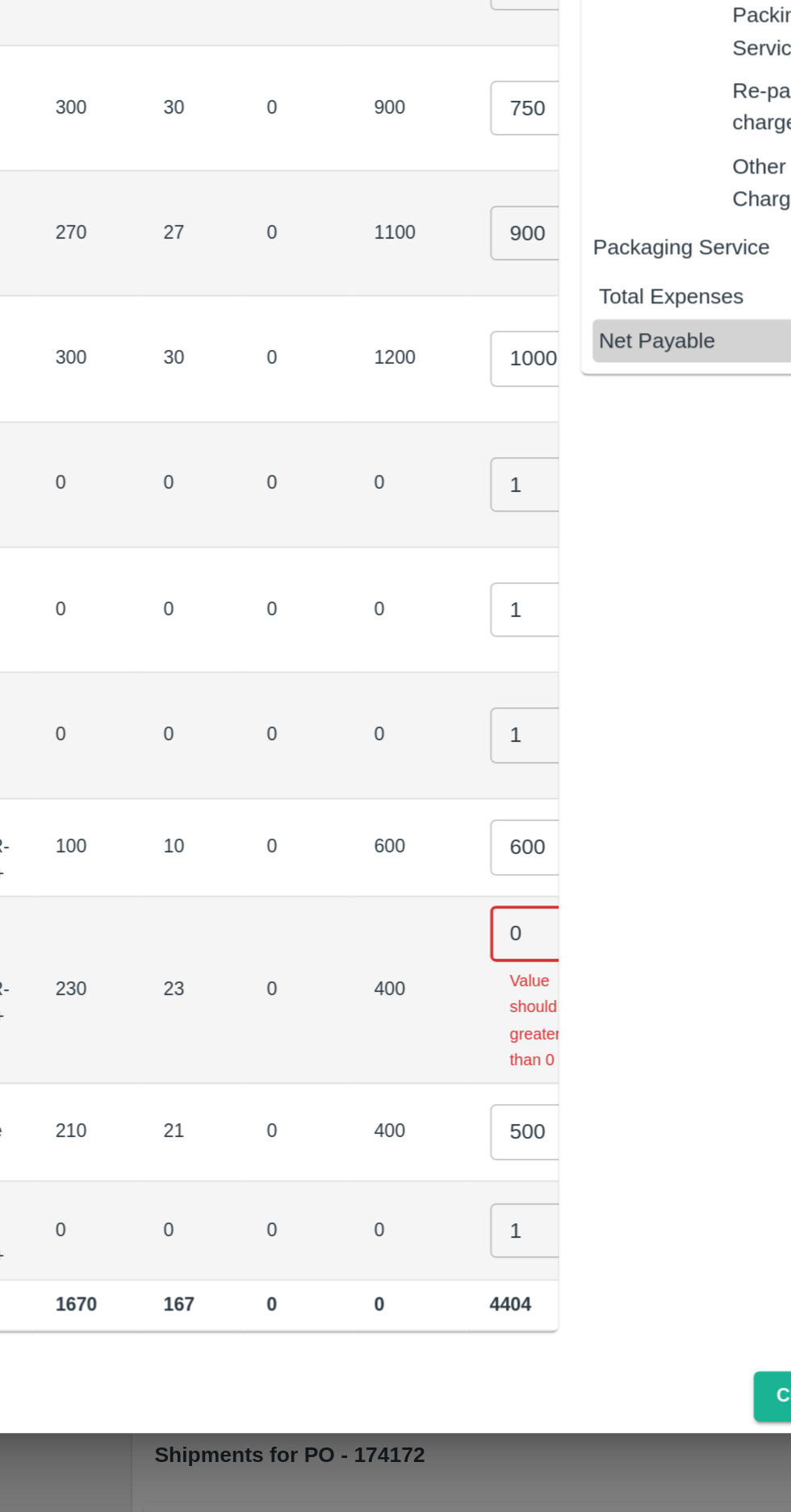
click at [469, 1028] on input "0" at bounding box center [502, 1042] width 64 height 30
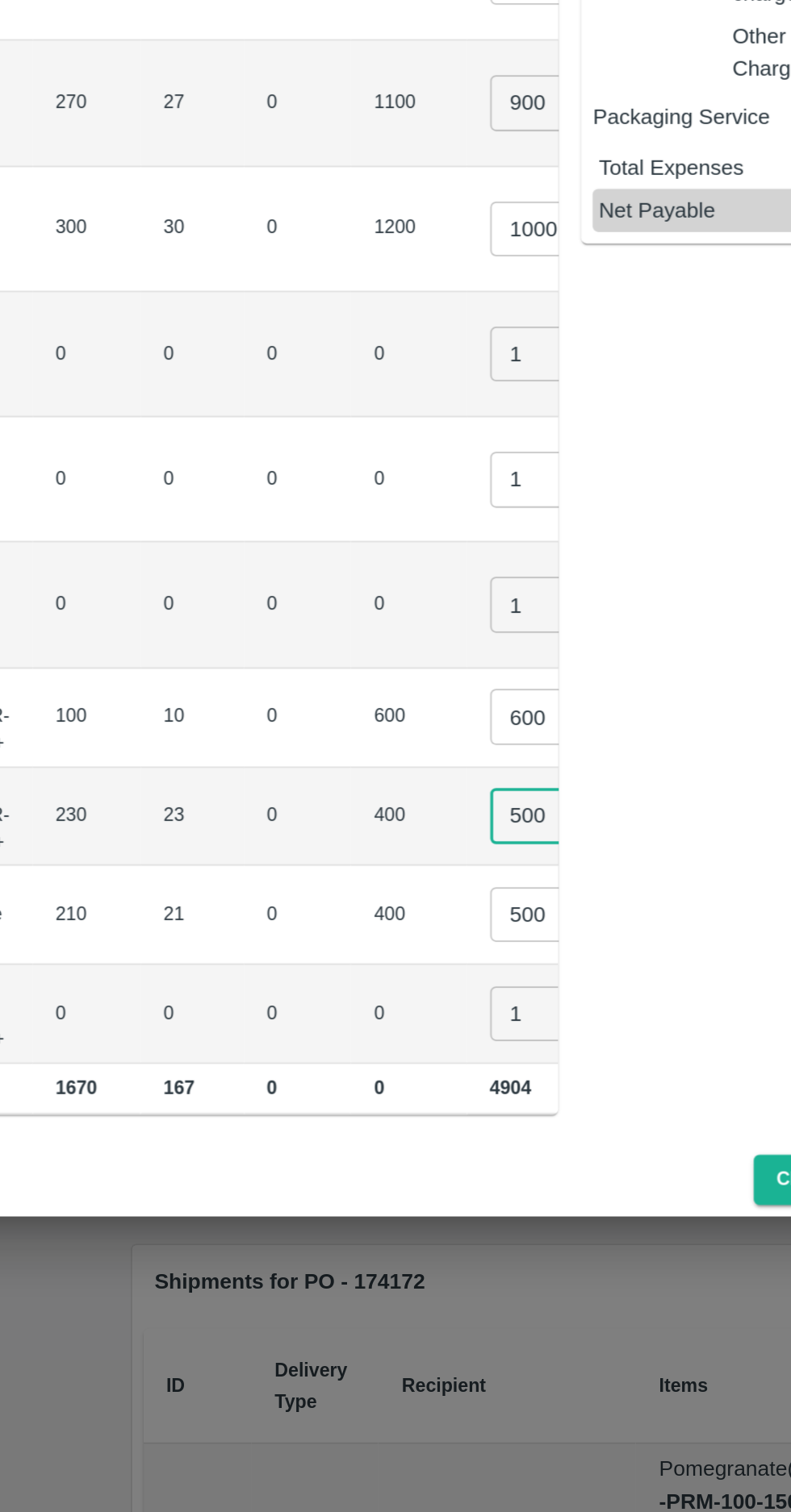
scroll to position [0, 143]
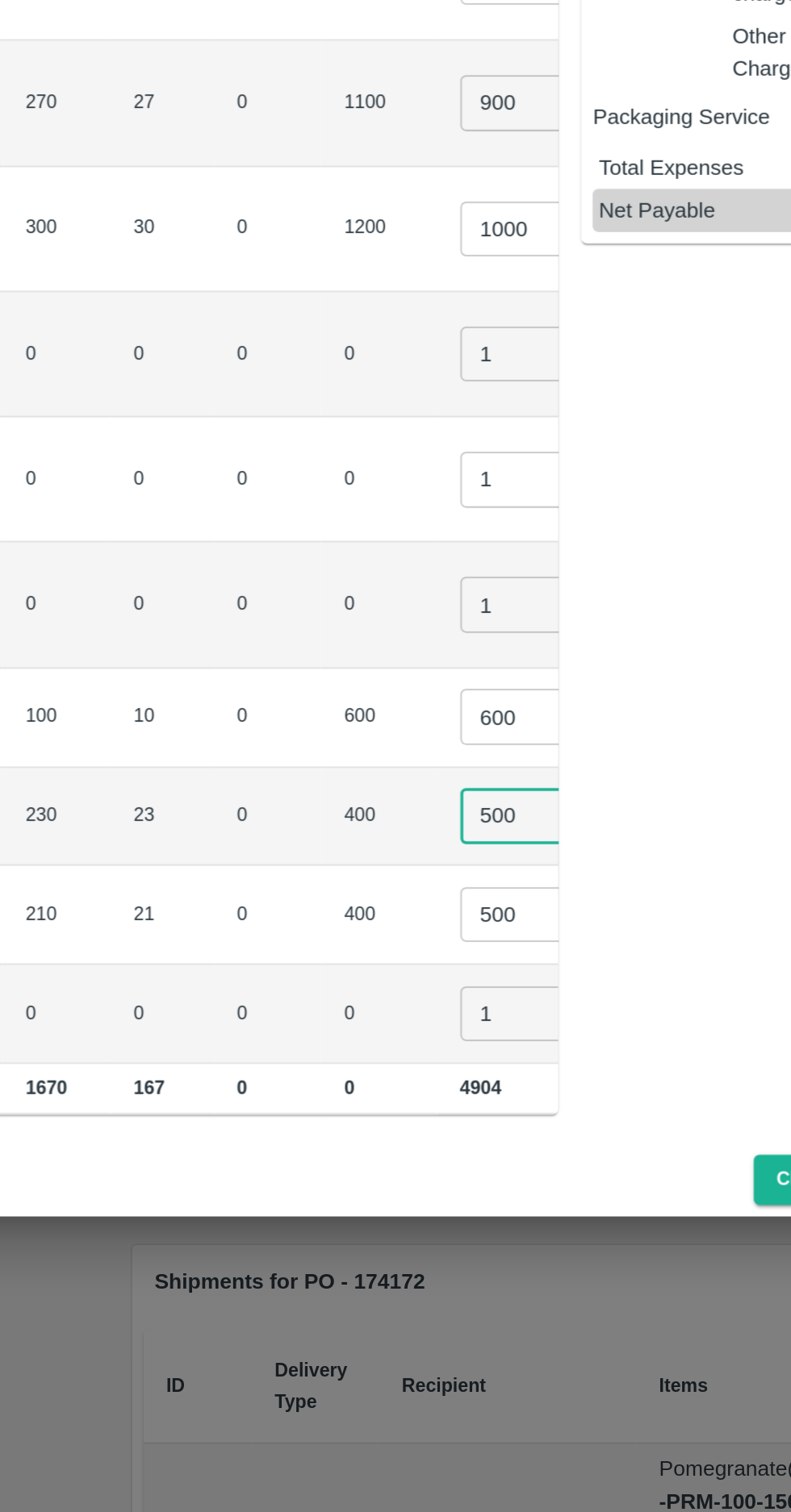
type input "500"
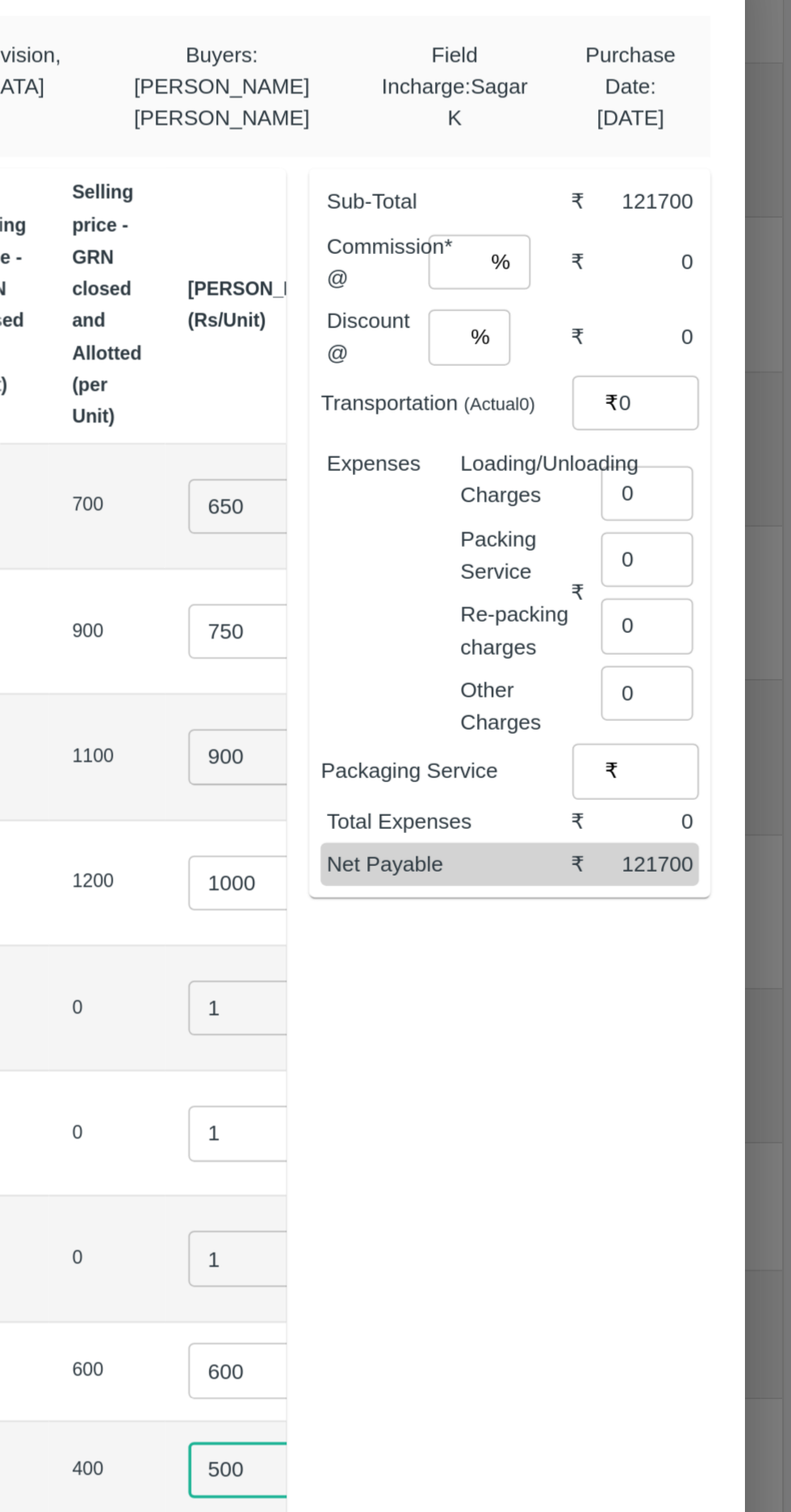
click at [608, 396] on input "number" at bounding box center [601, 396] width 29 height 30
type input "6"
type input "0"
click at [717, 517] on input "0" at bounding box center [710, 525] width 52 height 30
click at [702, 515] on input "number" at bounding box center [714, 516] width 59 height 30
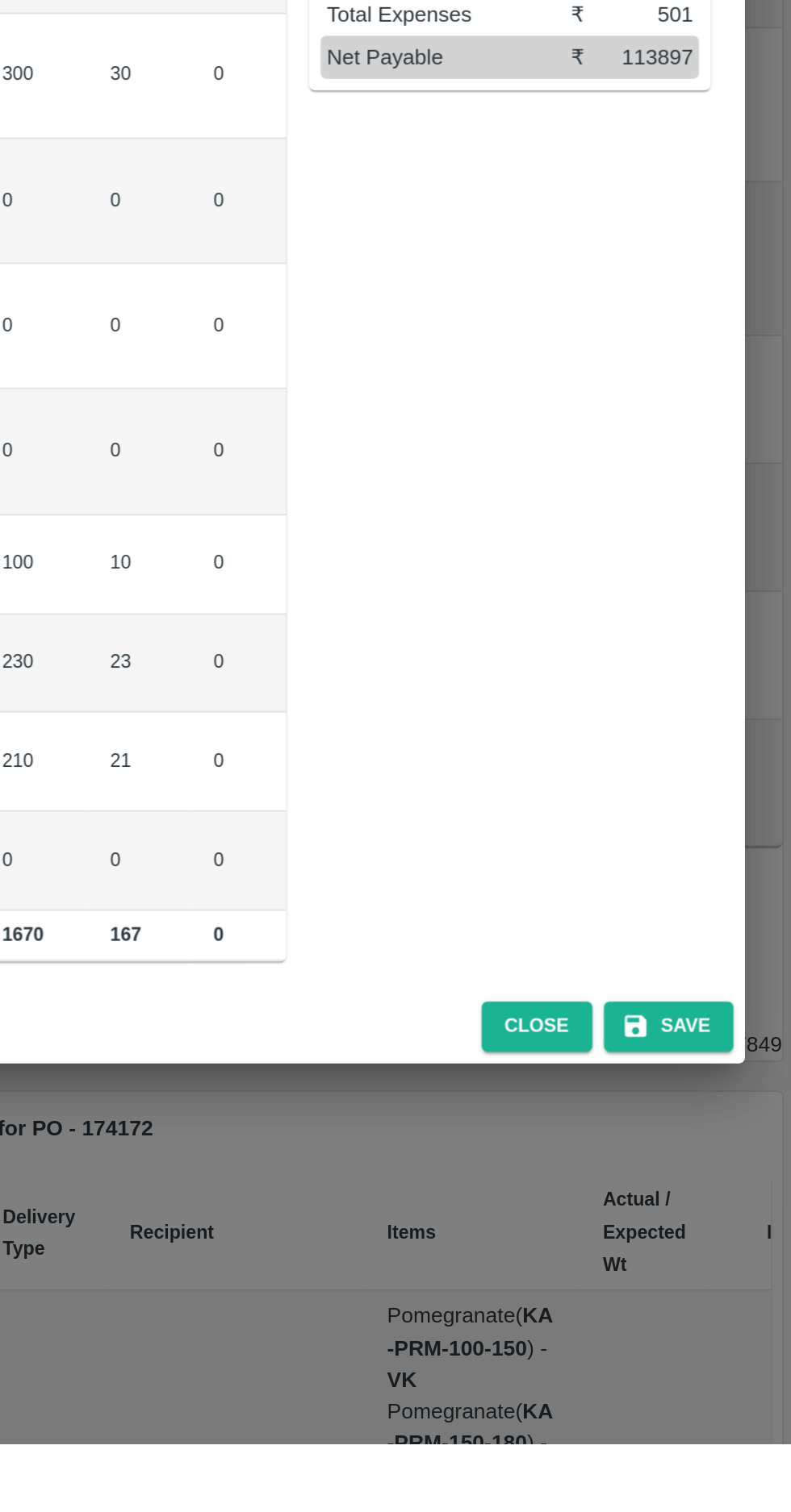
scroll to position [0, 0]
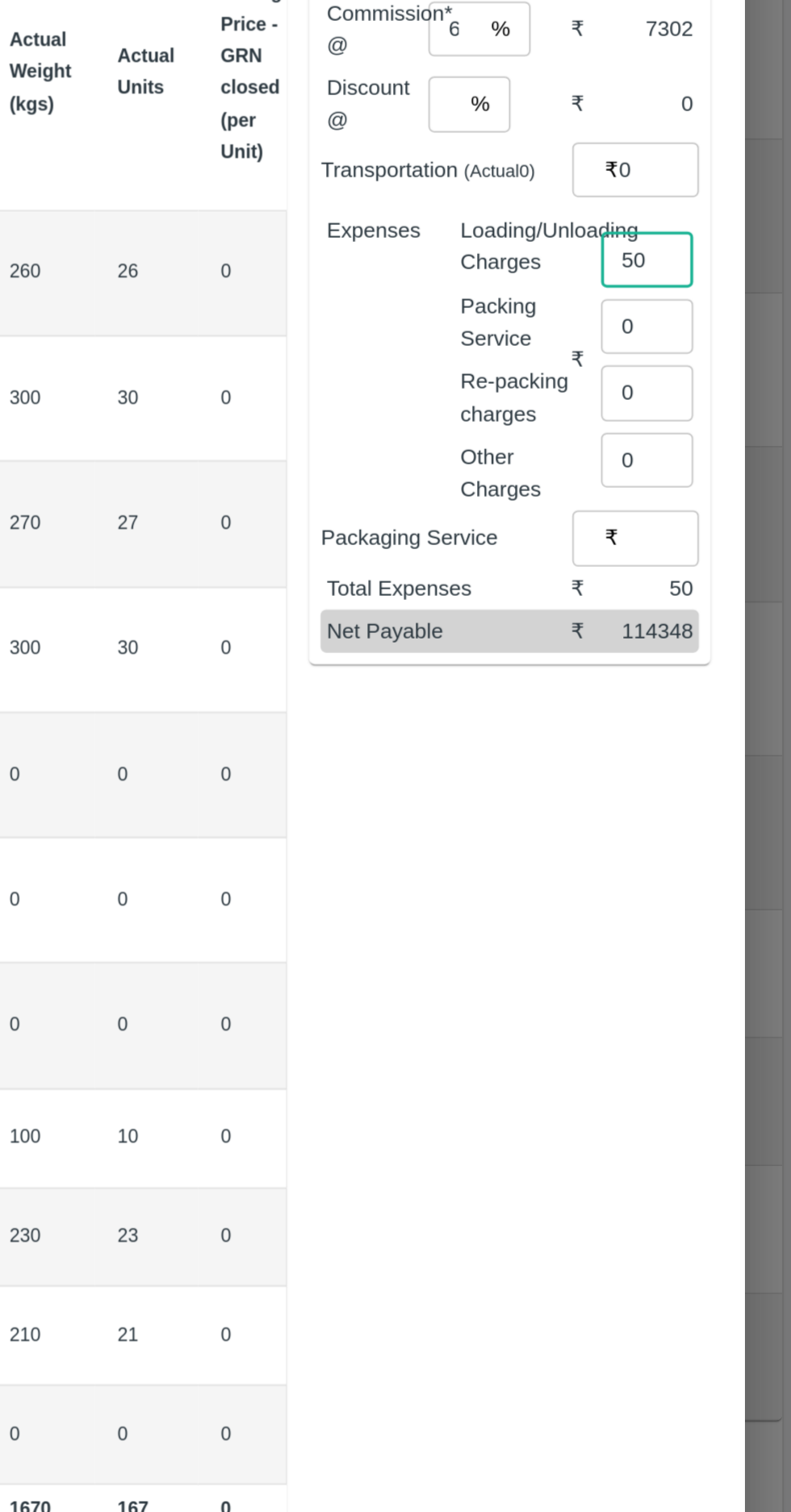
type input "5"
type input "4"
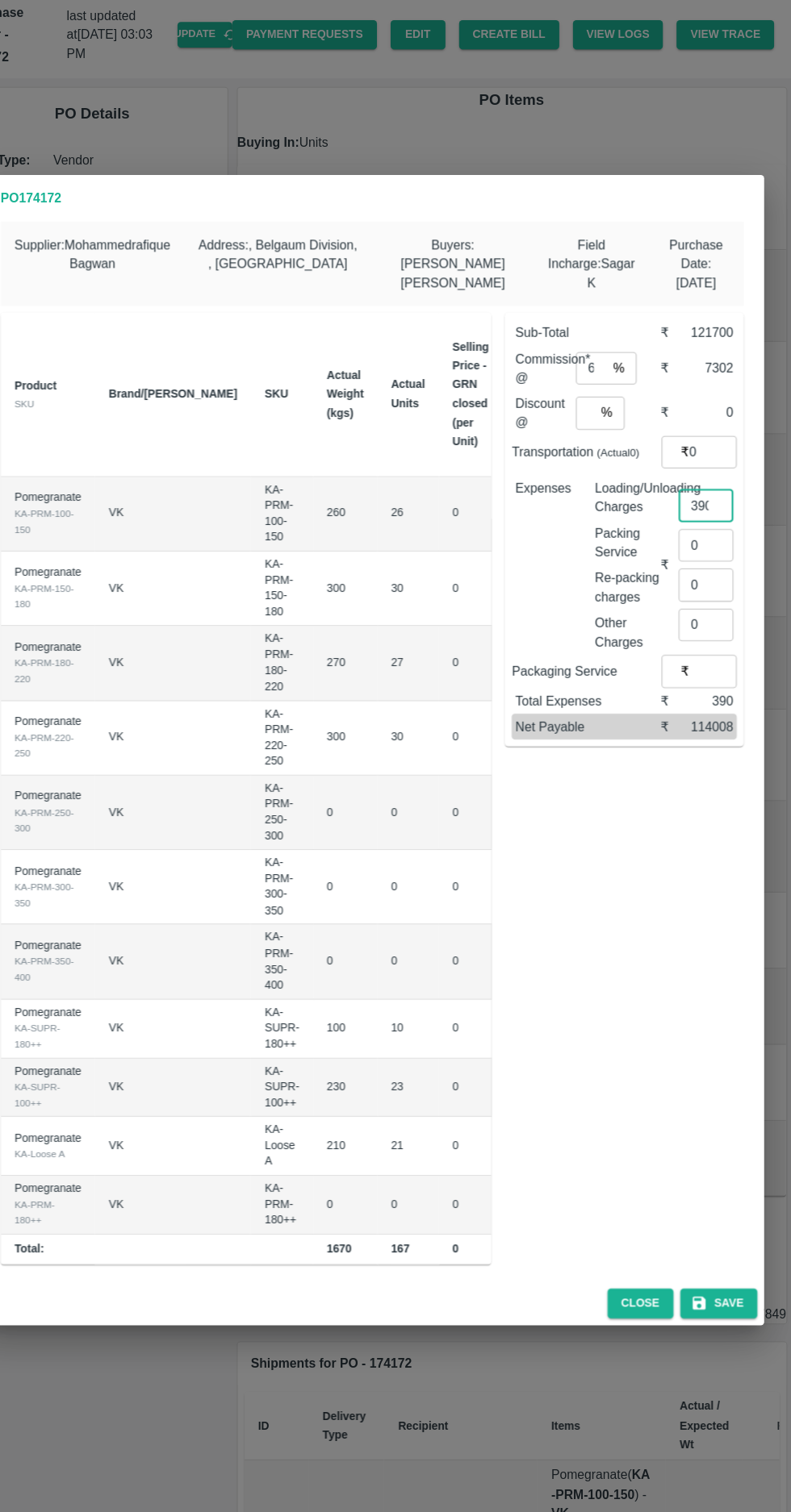
scroll to position [0, 143]
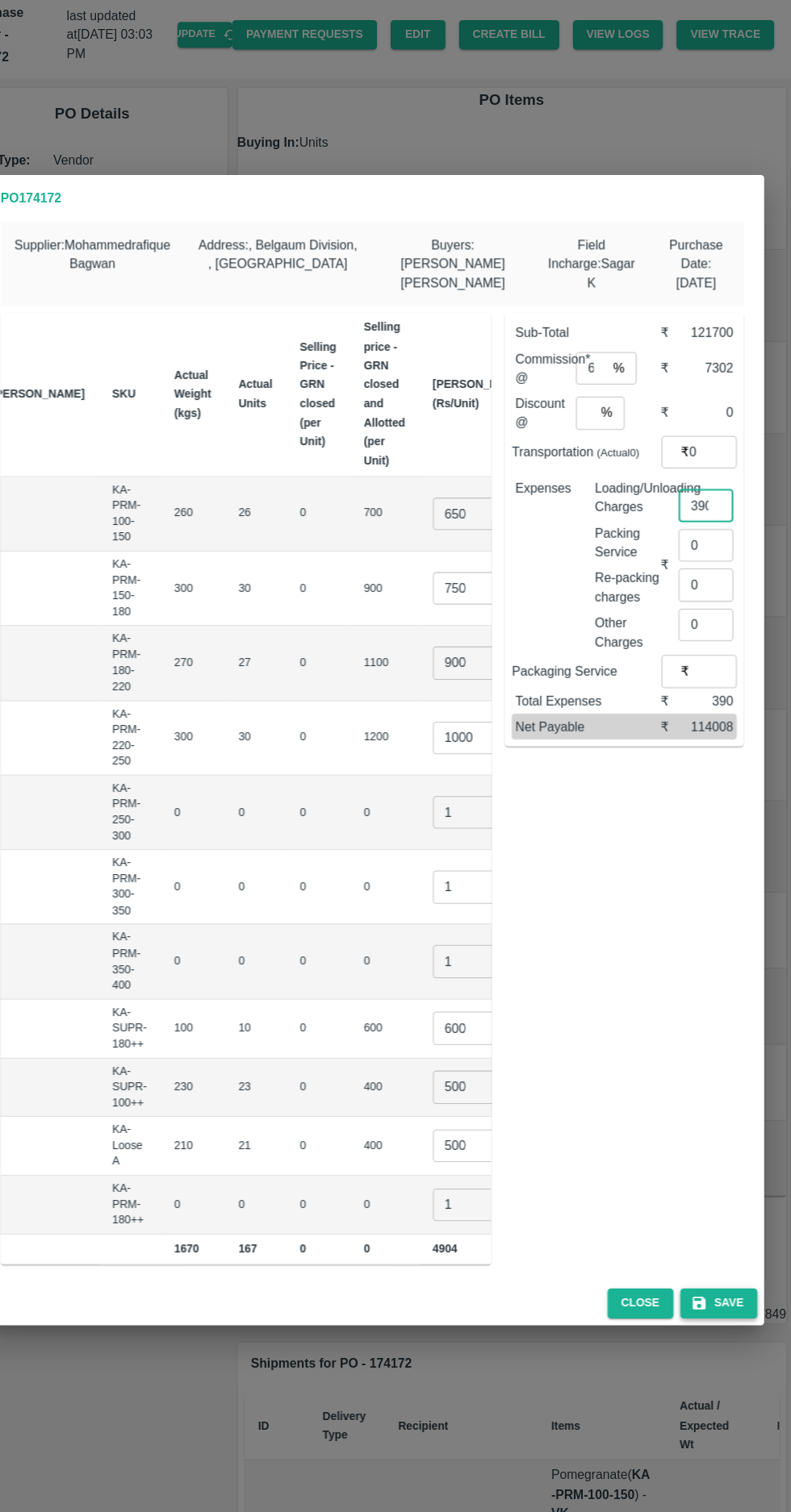
type input "390"
click at [732, 1280] on button "Save" at bounding box center [722, 1278] width 73 height 28
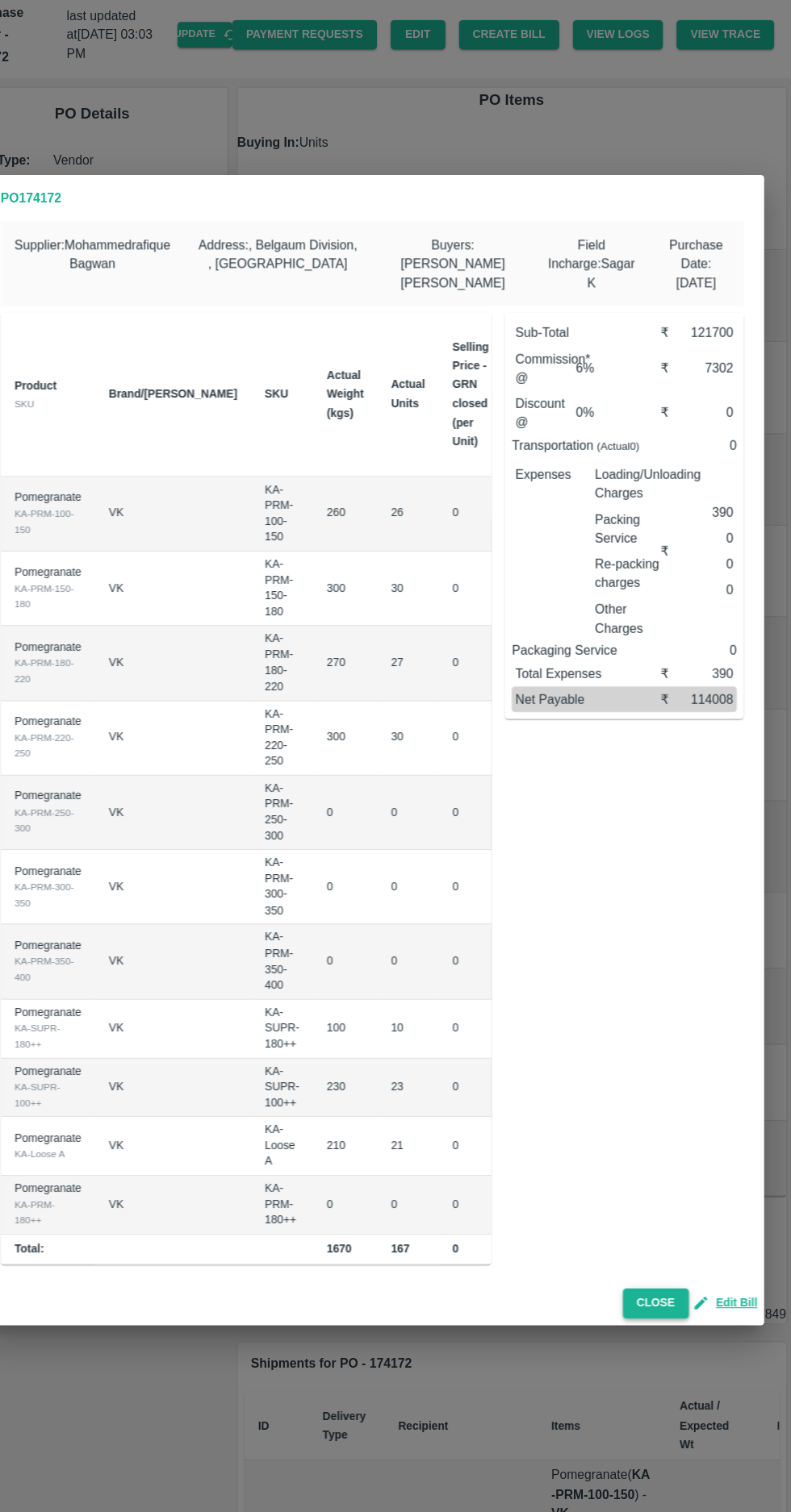
click at [677, 1280] on button "Close" at bounding box center [663, 1278] width 62 height 28
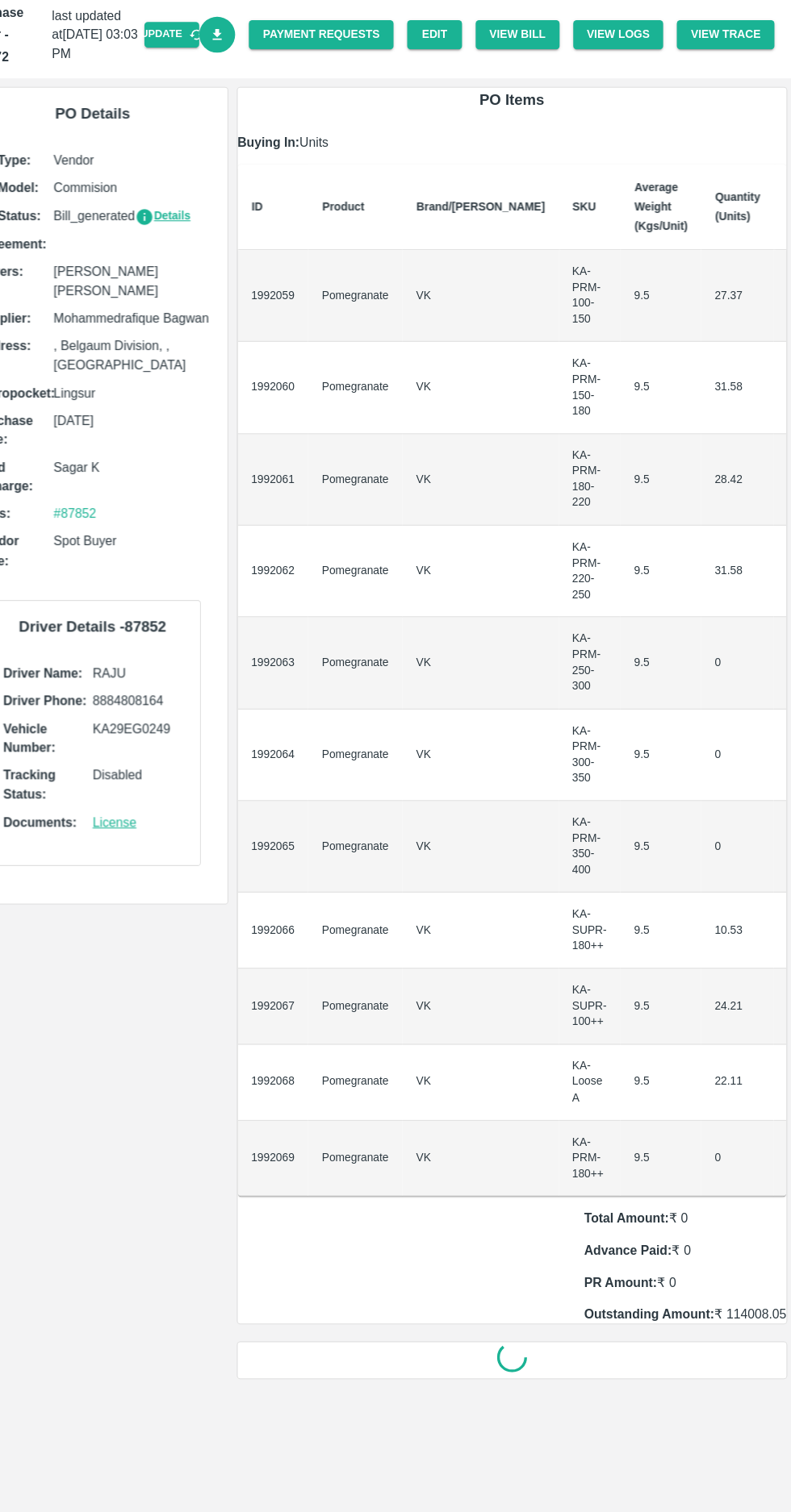
click at [254, 81] on icon "Download Bill" at bounding box center [249, 81] width 9 height 11
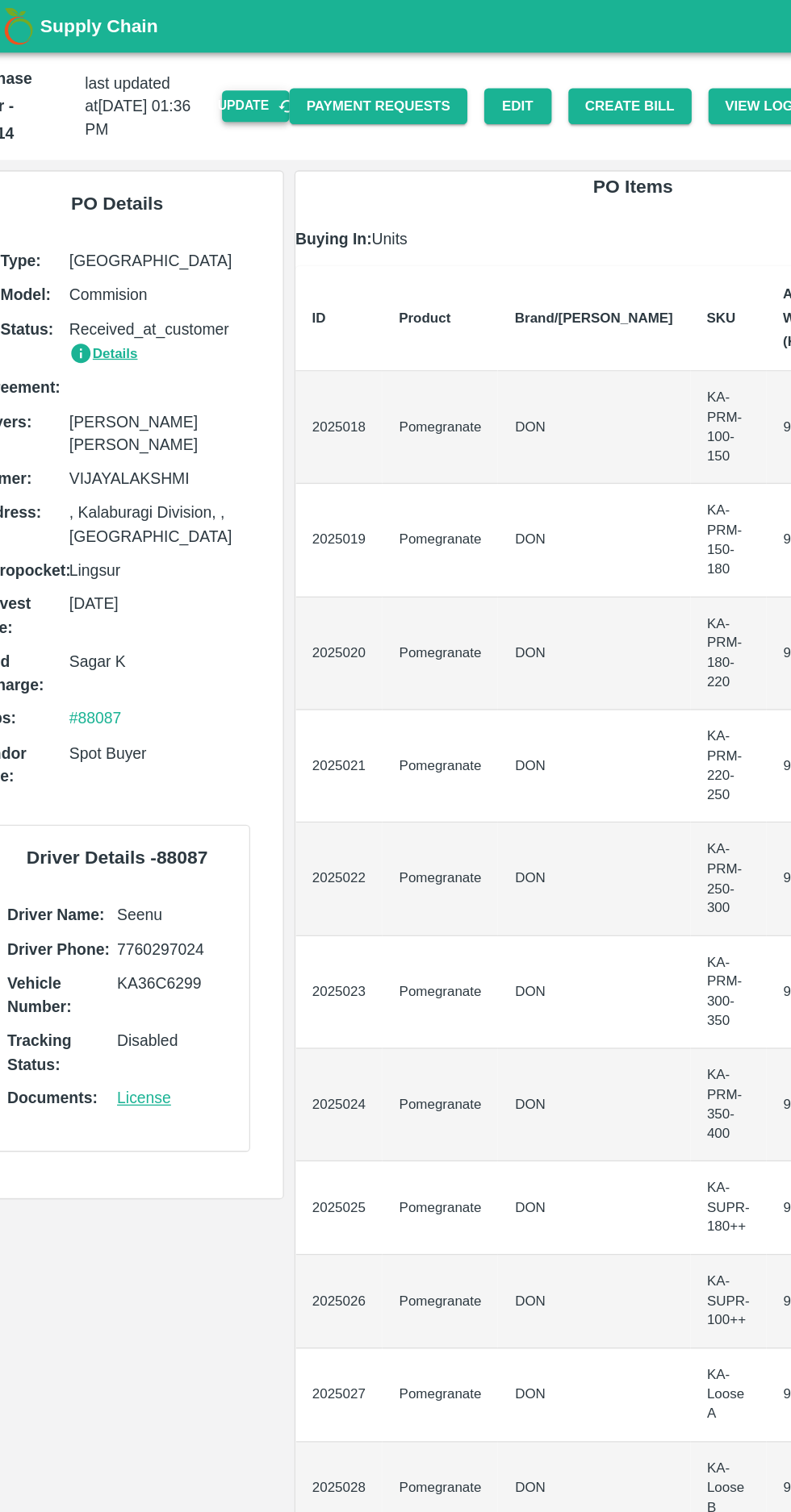
click at [256, 69] on button "Update" at bounding box center [238, 81] width 52 height 23
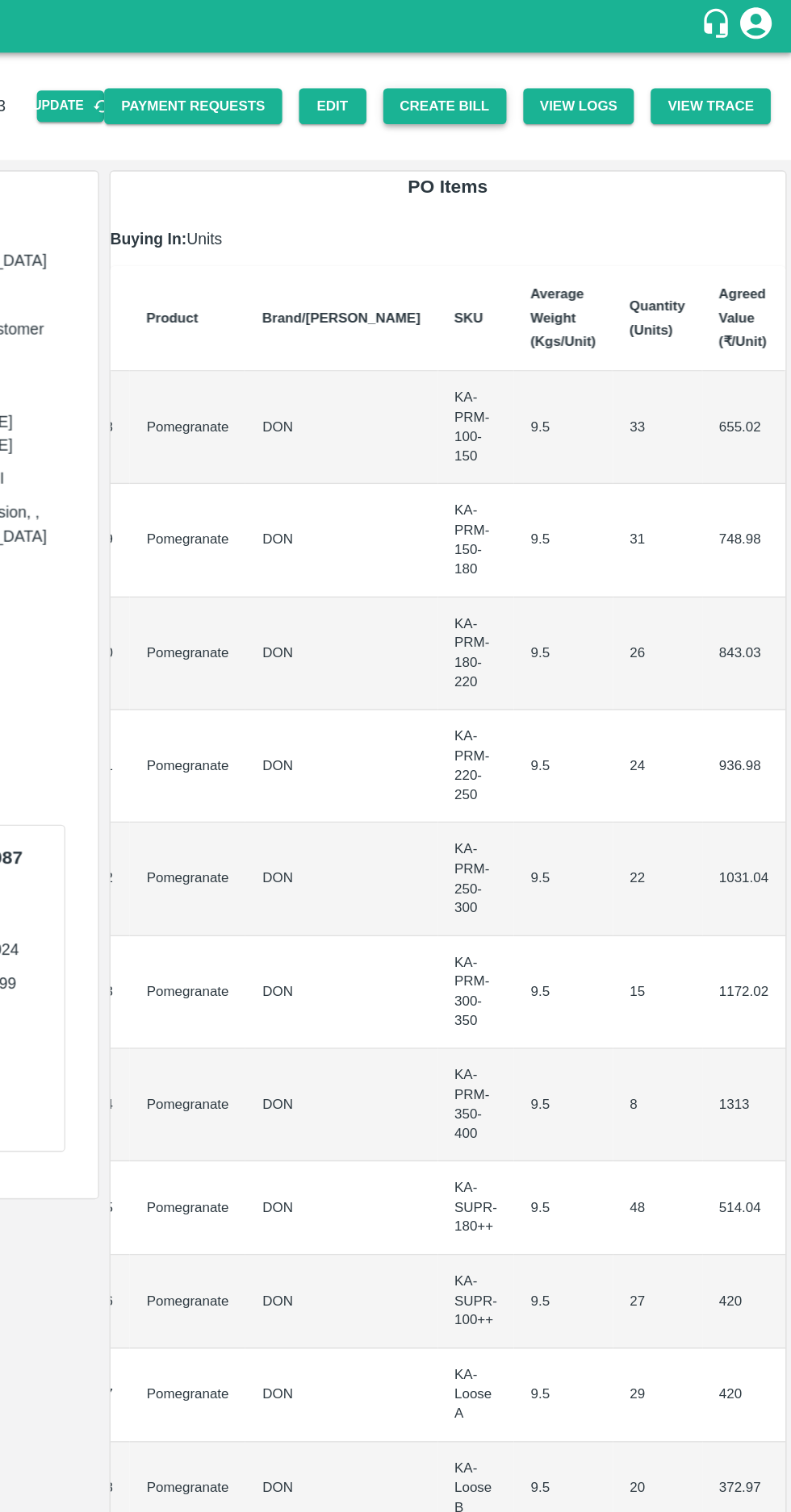
click at [543, 72] on button "Create Bill" at bounding box center [525, 82] width 94 height 28
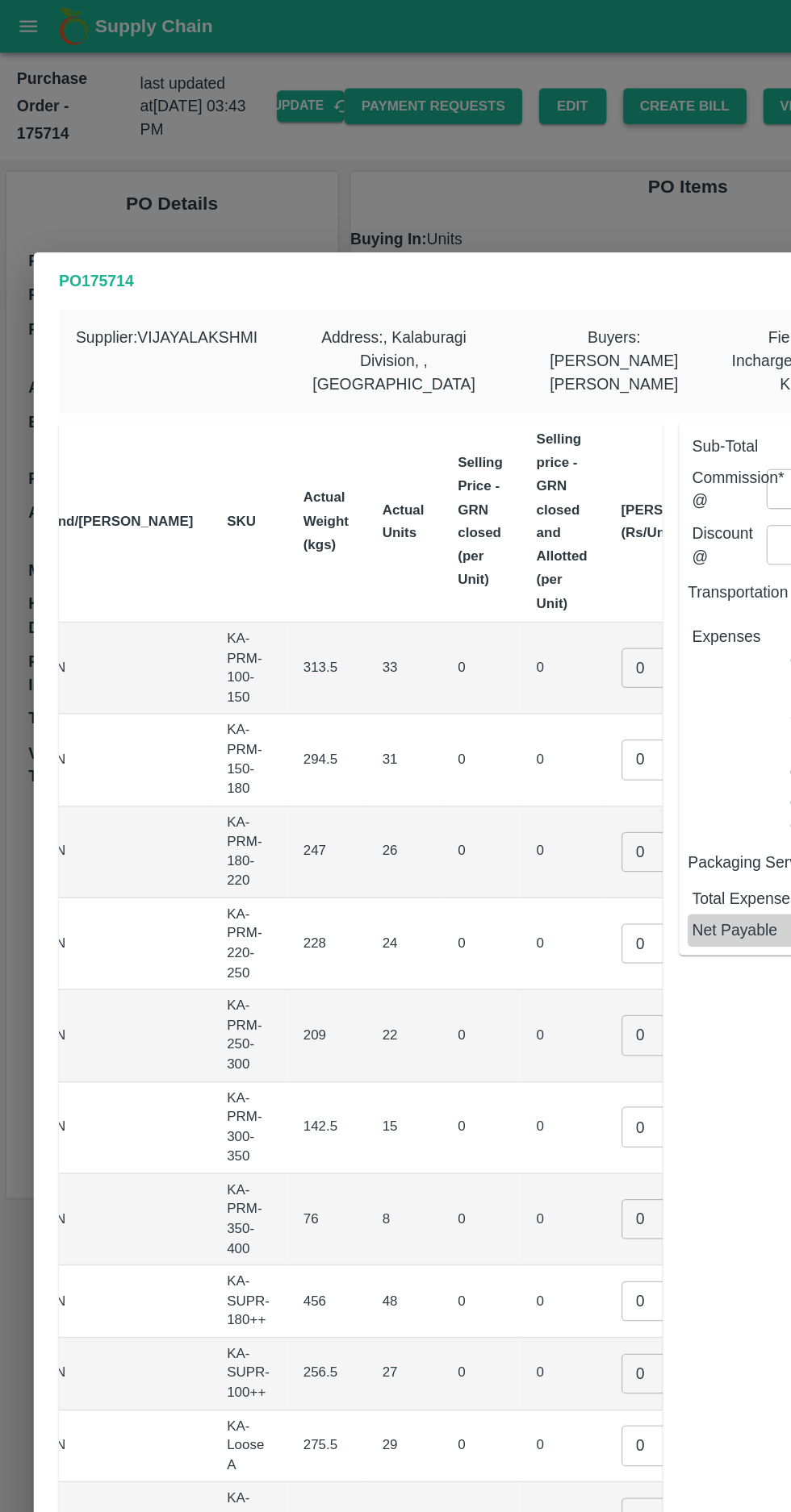
scroll to position [0, 133]
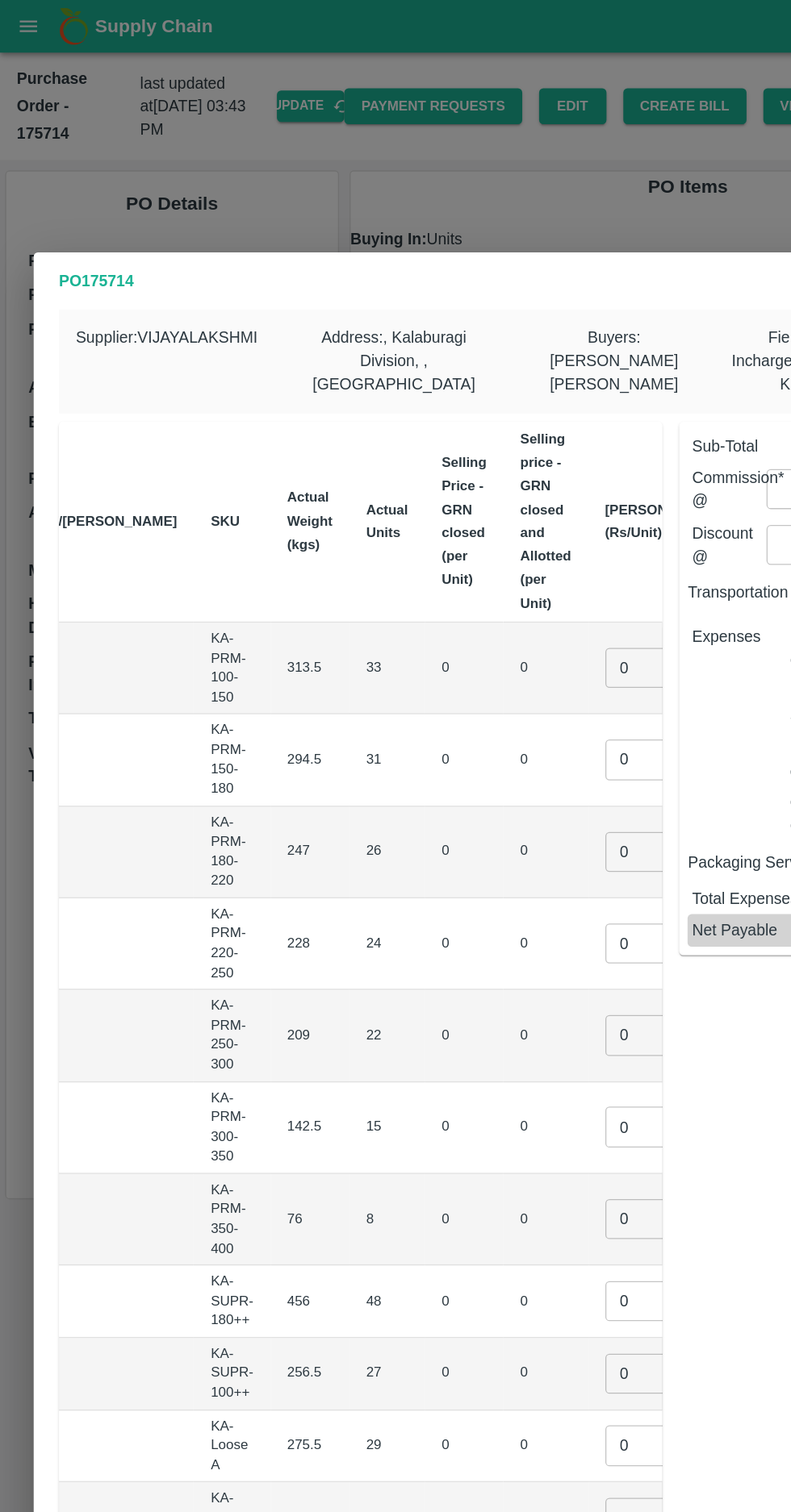
click at [464, 500] on input "0" at bounding box center [496, 512] width 64 height 30
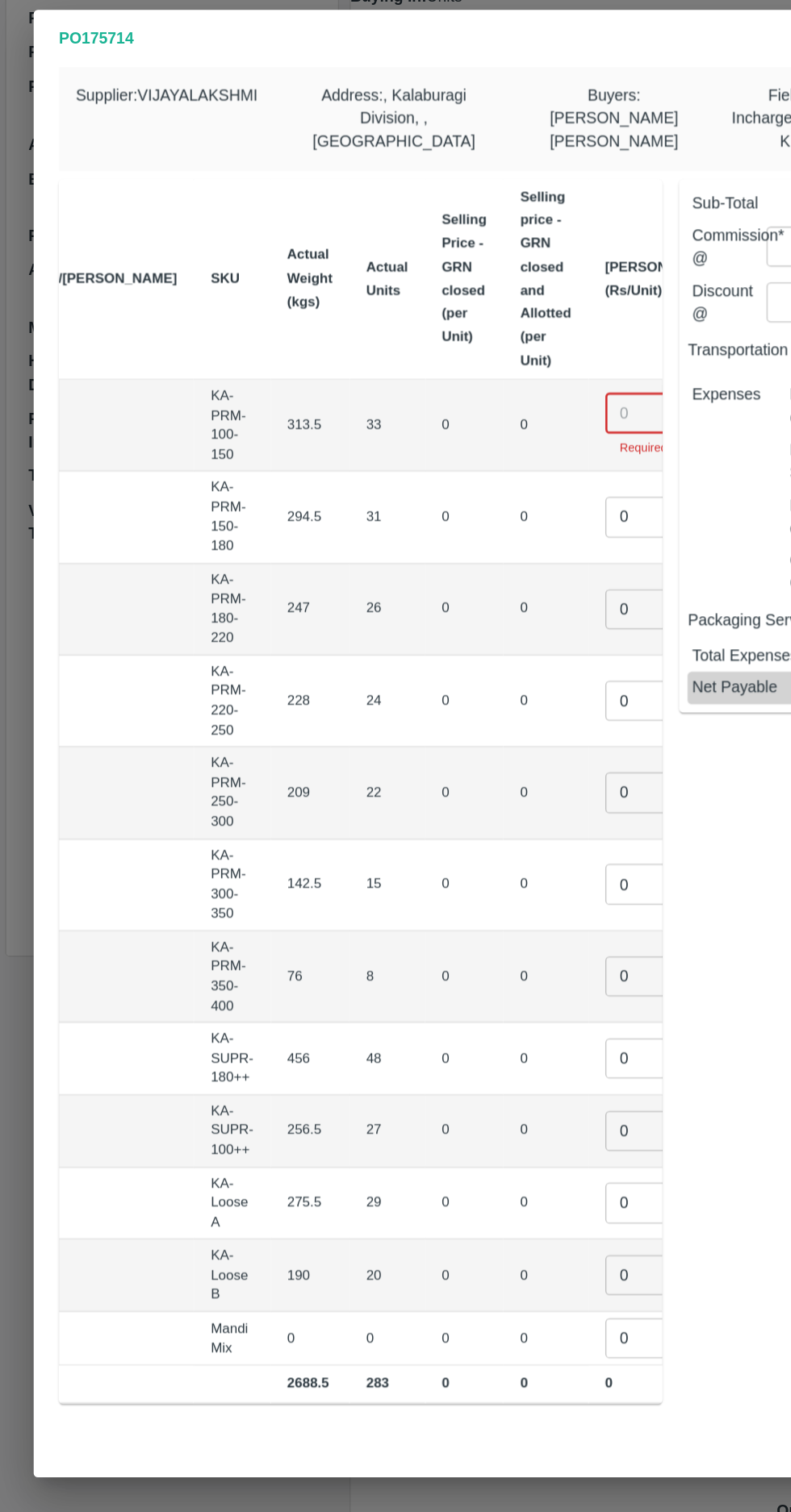
click at [464, 493] on input "number" at bounding box center [496, 503] width 64 height 30
type input "650"
type input "750"
type input "850"
type input "1000"
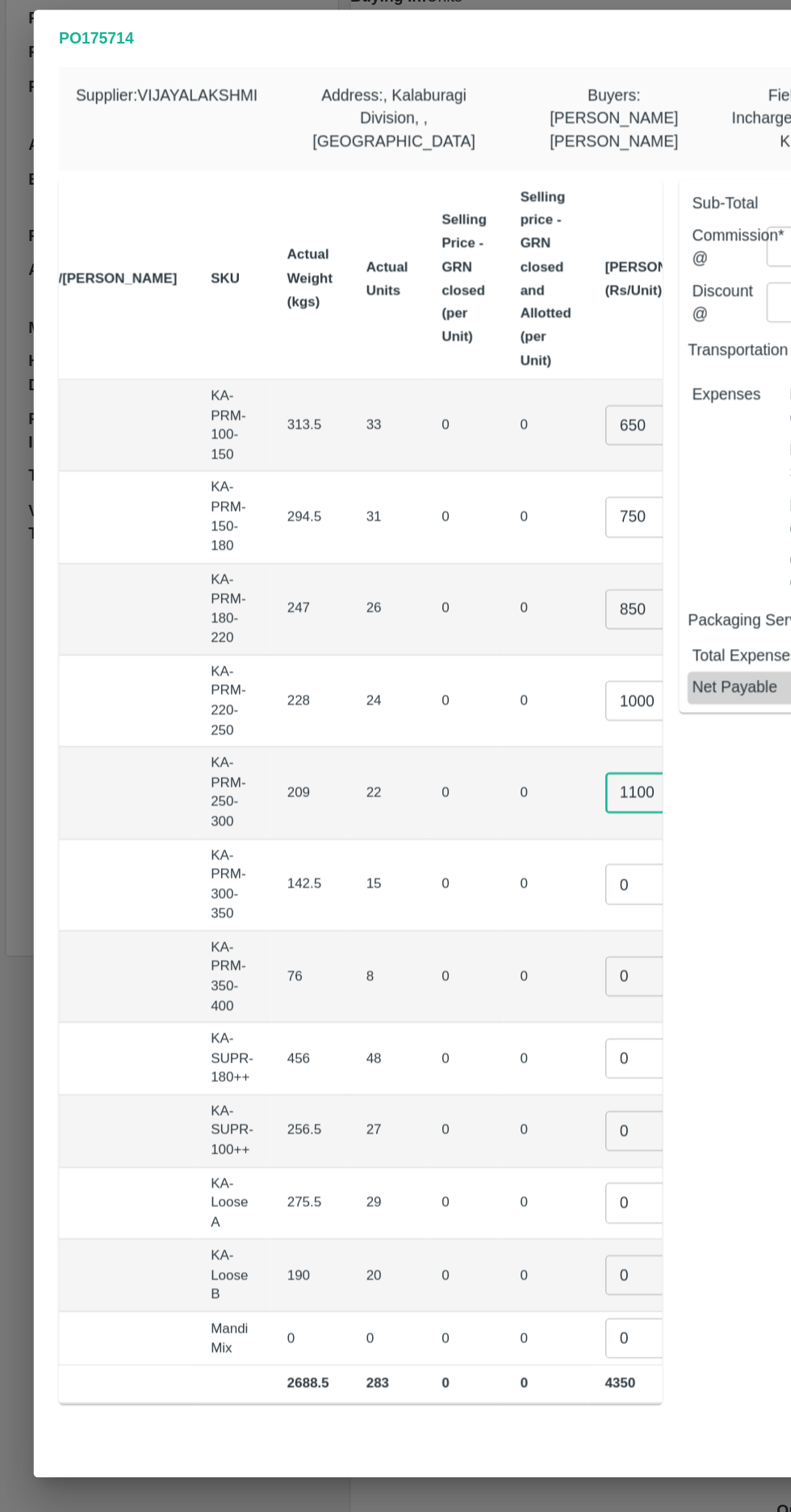
type input "1100"
click at [464, 638] on input "850" at bounding box center [496, 653] width 64 height 30
type input "8"
type input "900"
type input "1200"
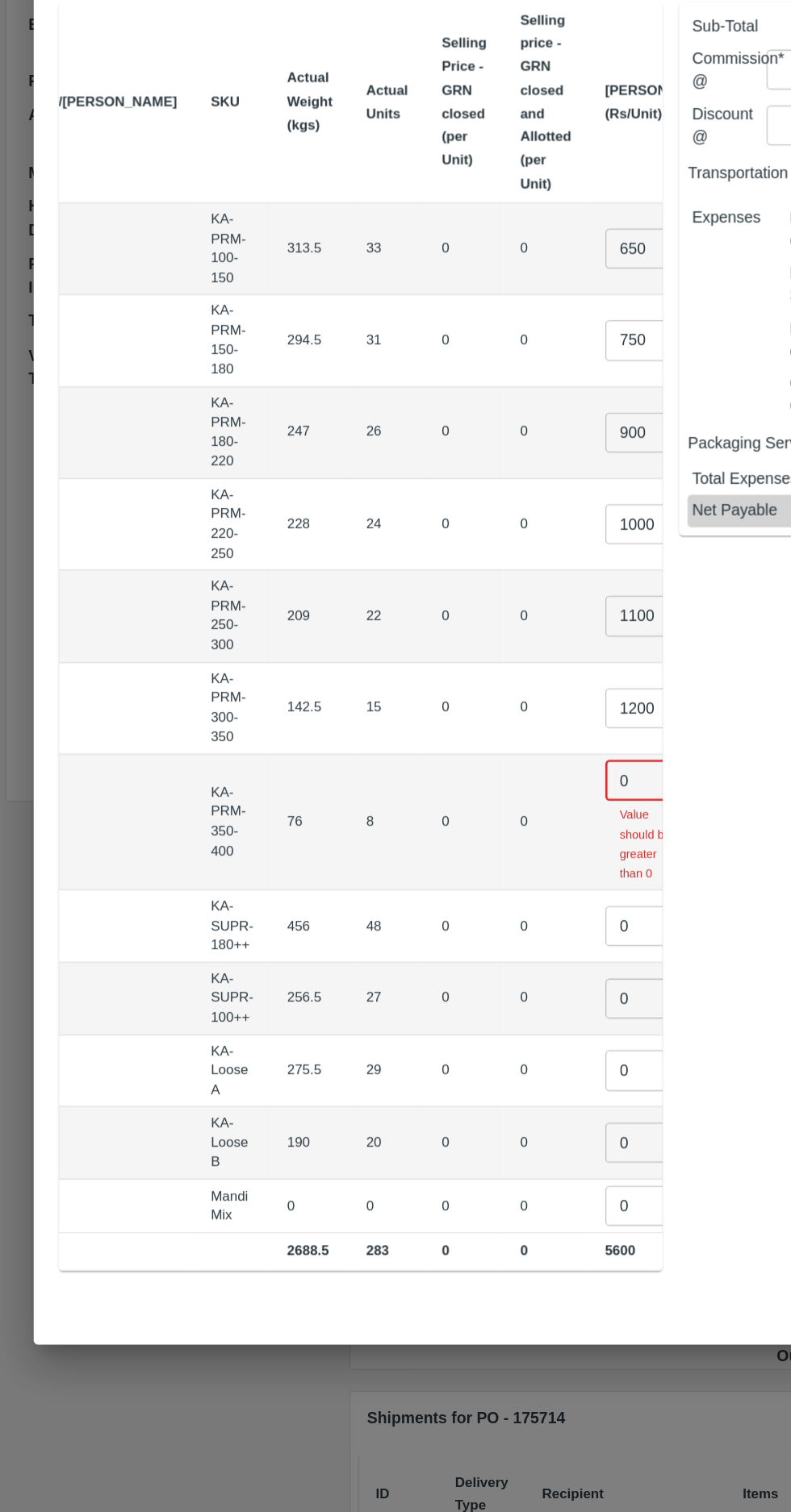
click at [464, 888] on input "0" at bounding box center [496, 903] width 64 height 30
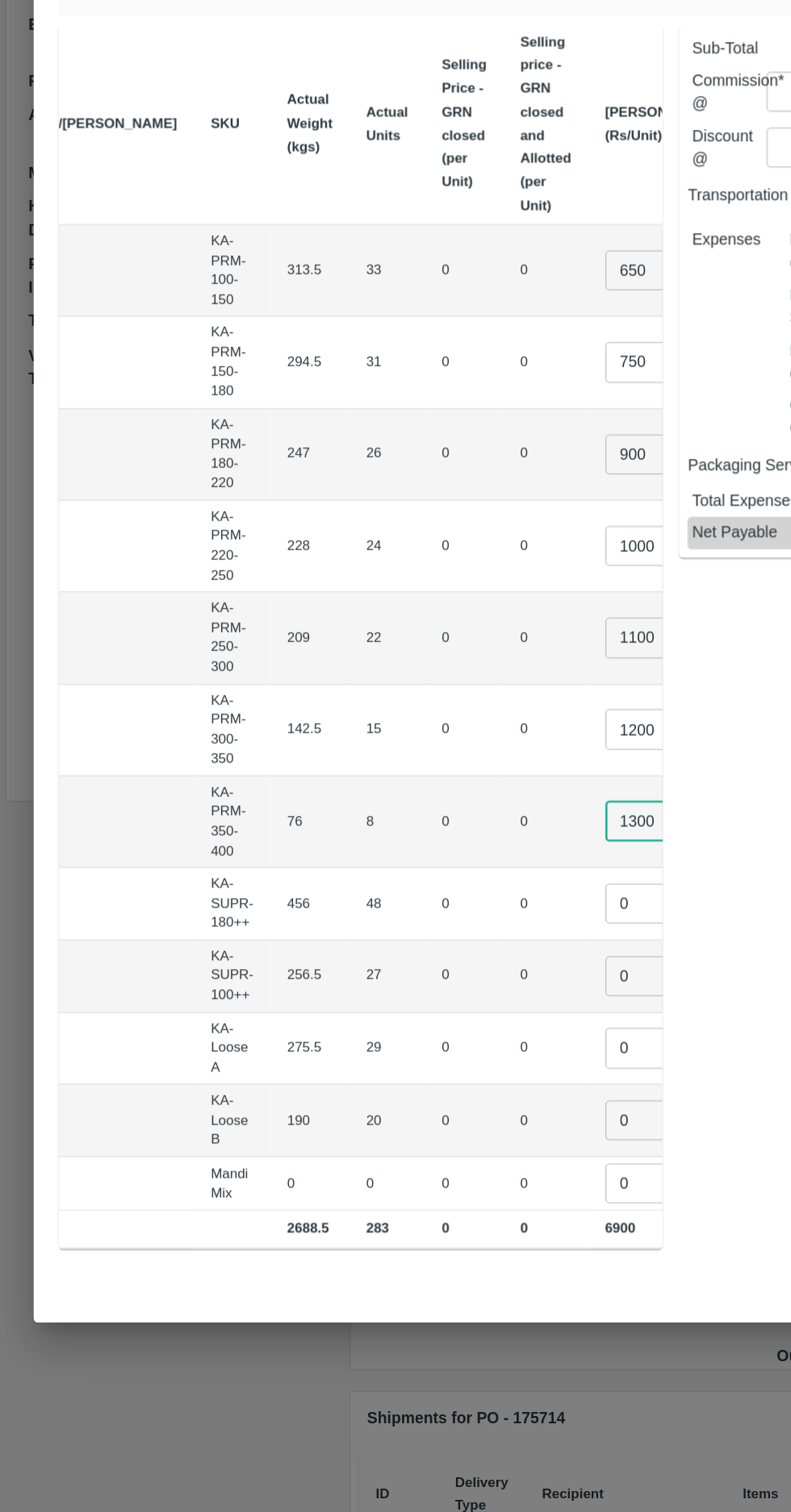
type input "1300"
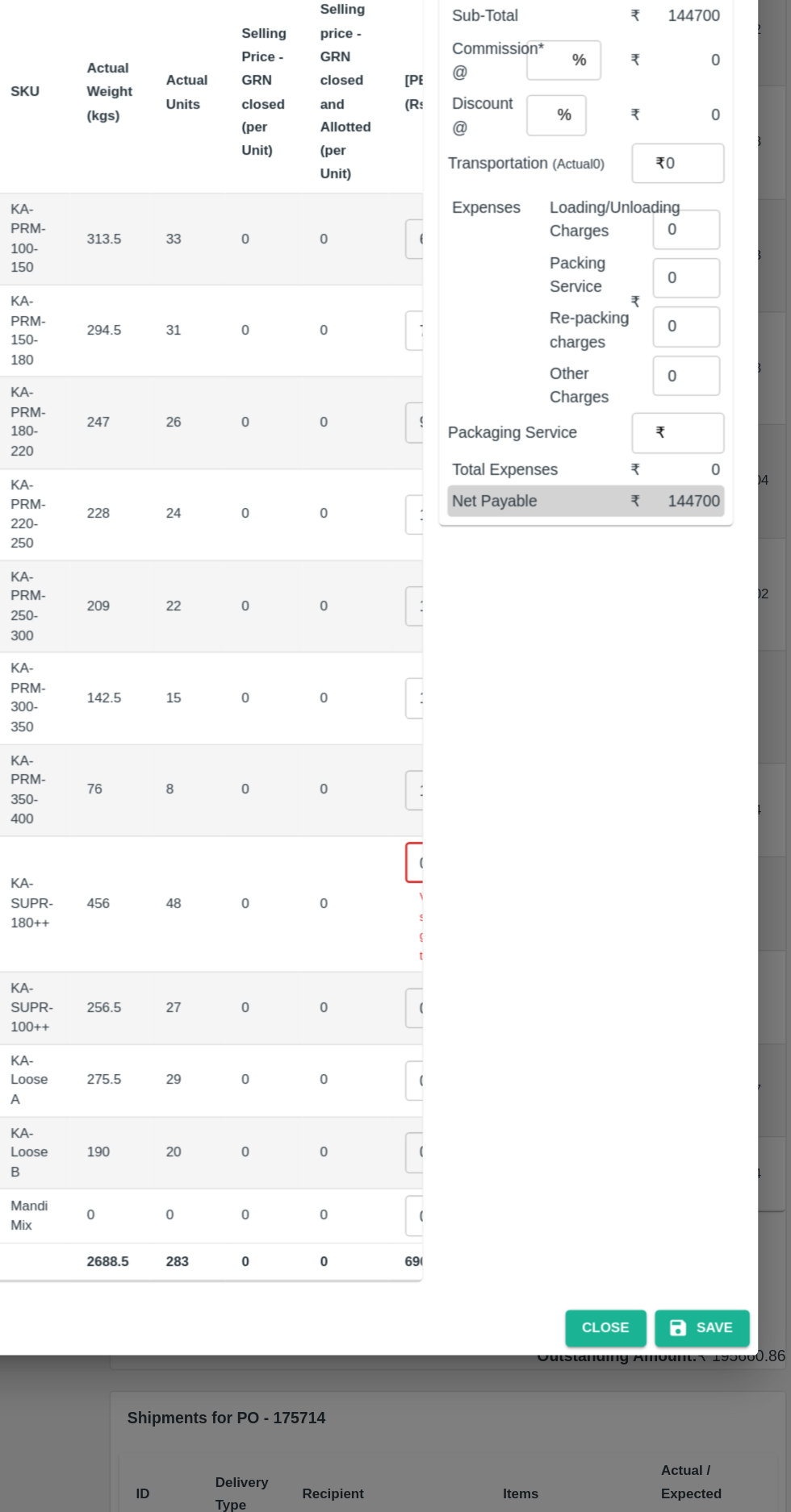
scroll to position [0, 143]
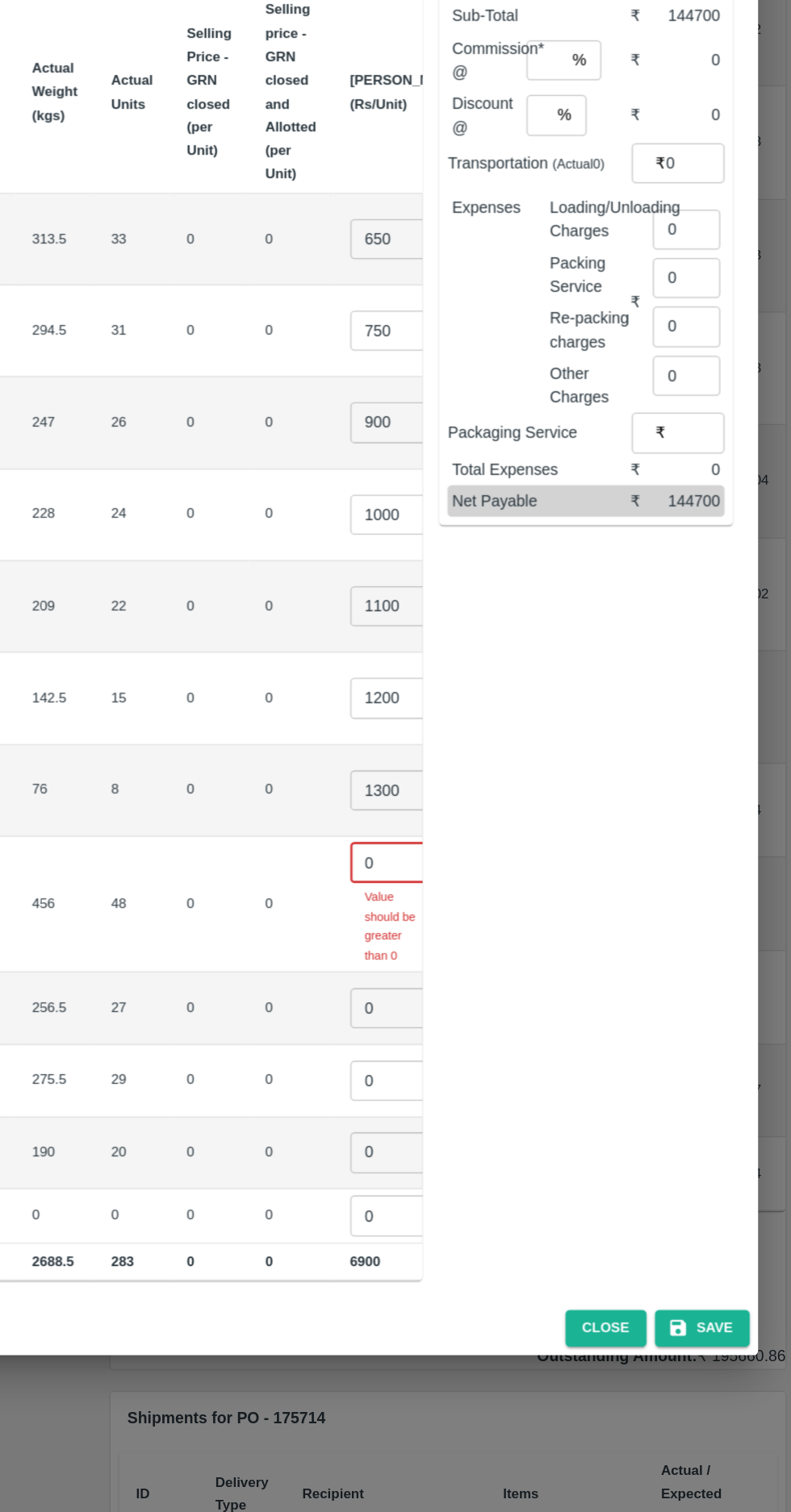
click at [453, 951] on input "0" at bounding box center [485, 966] width 64 height 30
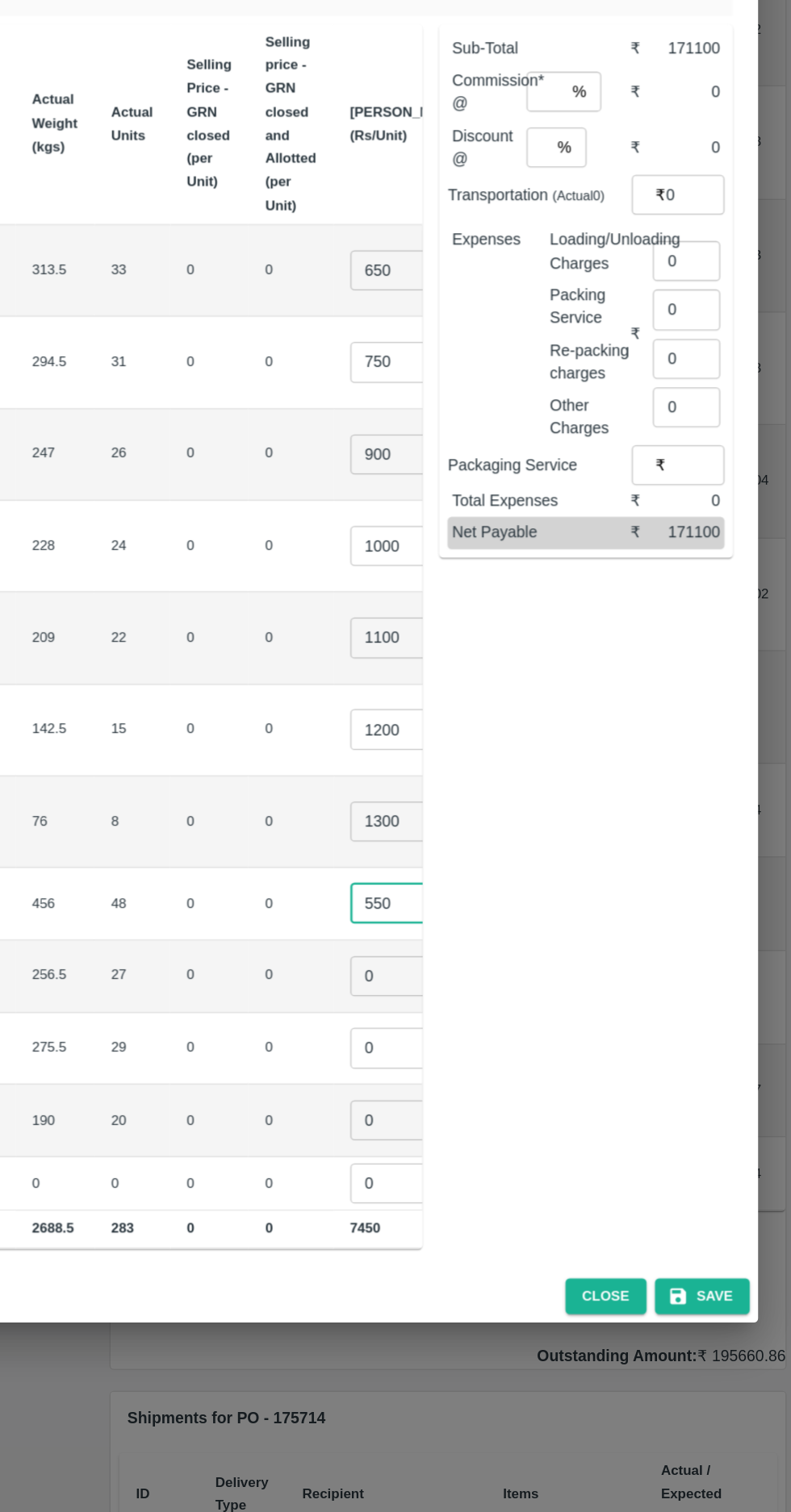
type input "550"
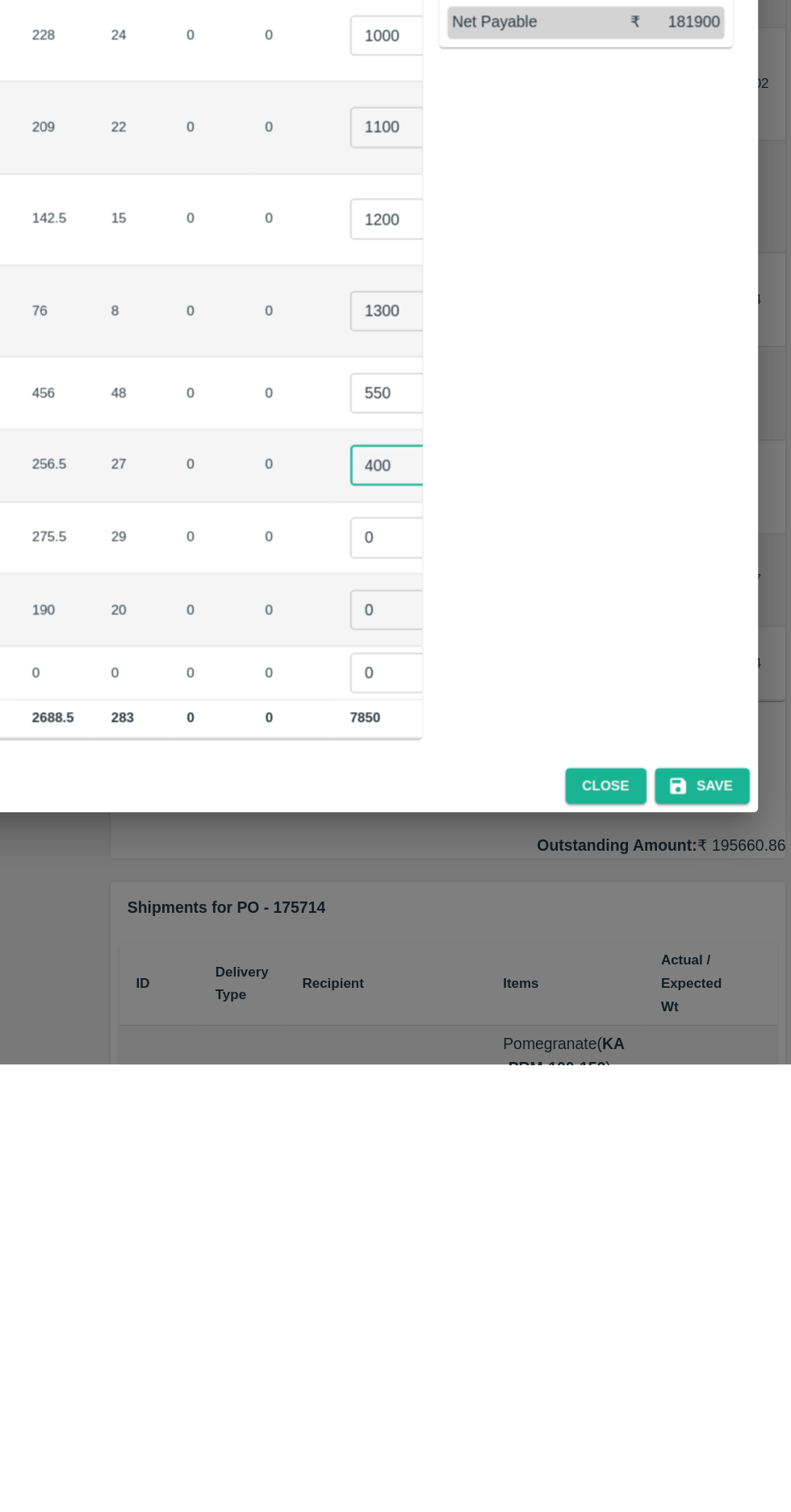
type input "400"
type input "500"
type input "400"
type input "1"
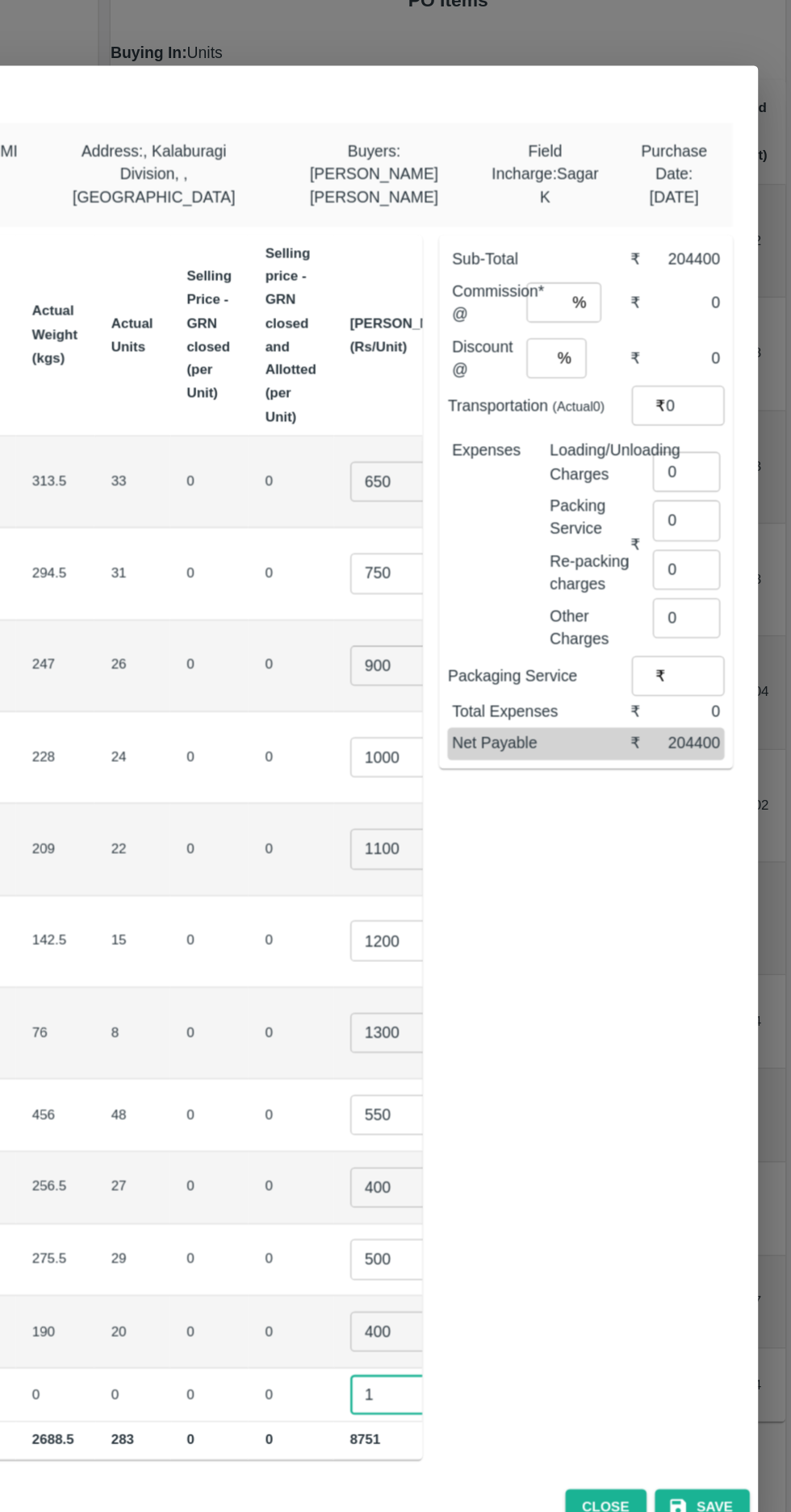
click at [608, 364] on input "number" at bounding box center [601, 375] width 29 height 30
type input "6"
type input "8"
type input "2"
click at [707, 439] on input "0" at bounding box center [716, 454] width 45 height 30
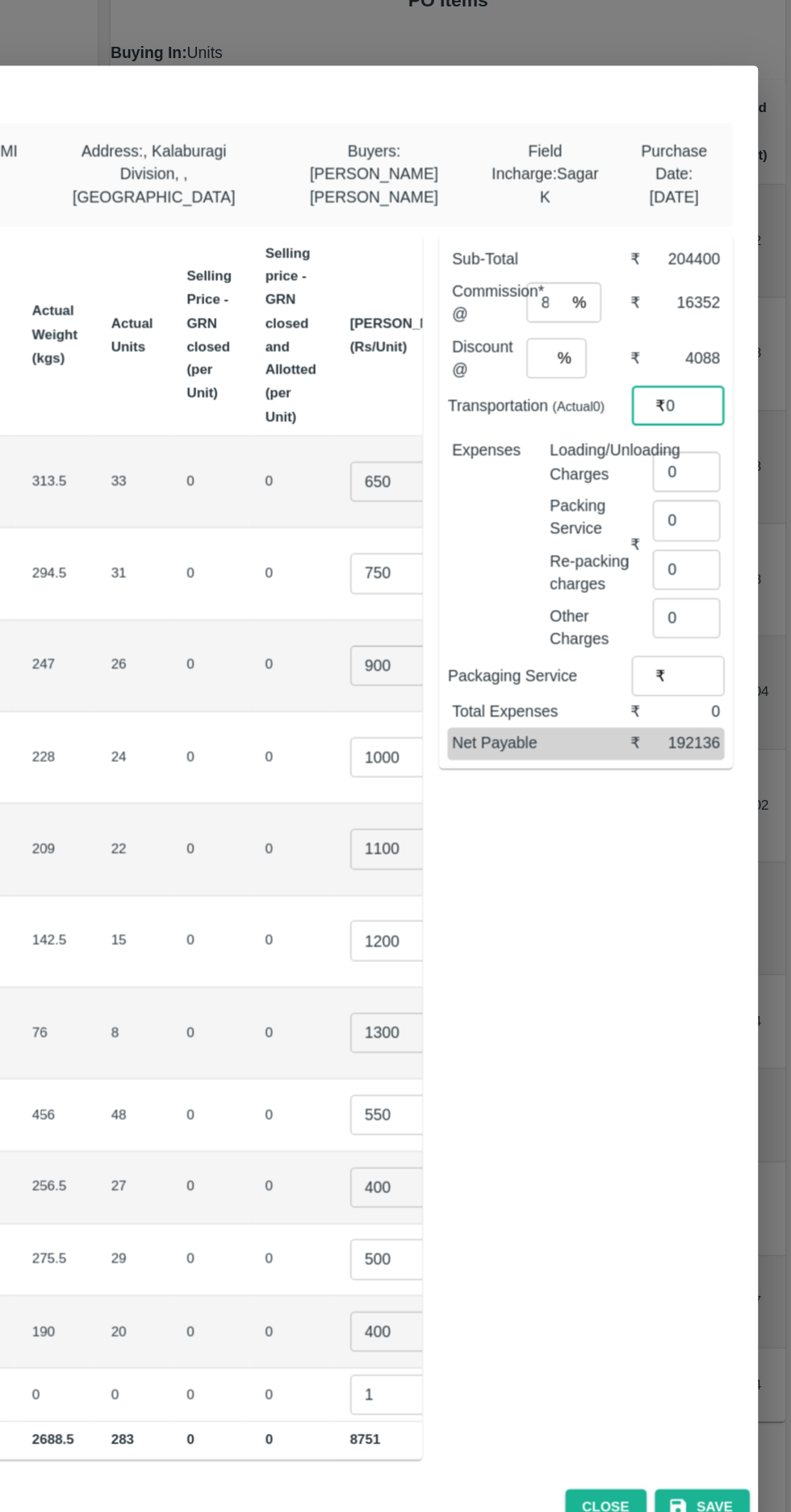
click at [711, 493] on input "0" at bounding box center [710, 505] width 52 height 30
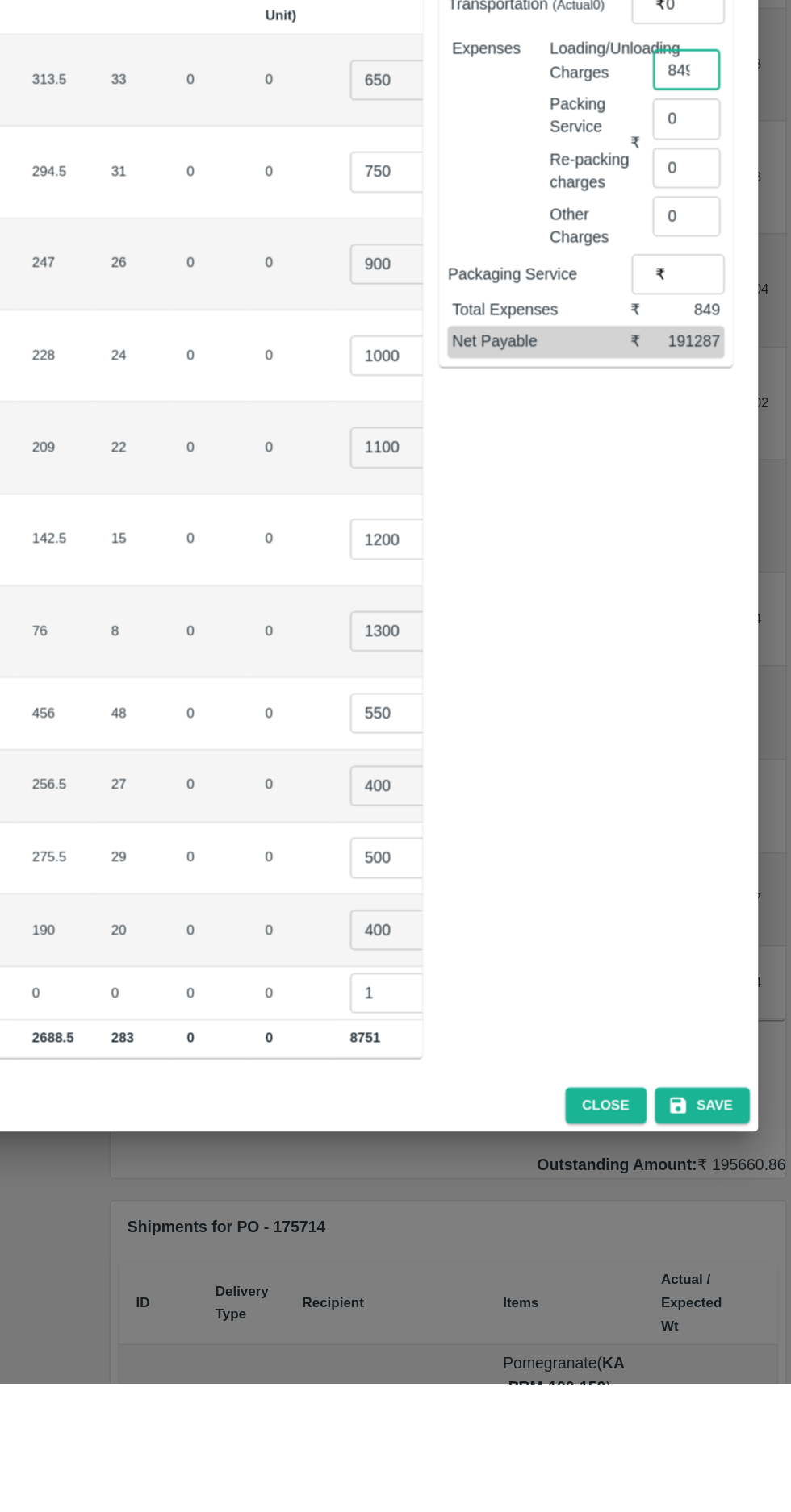
type input "849"
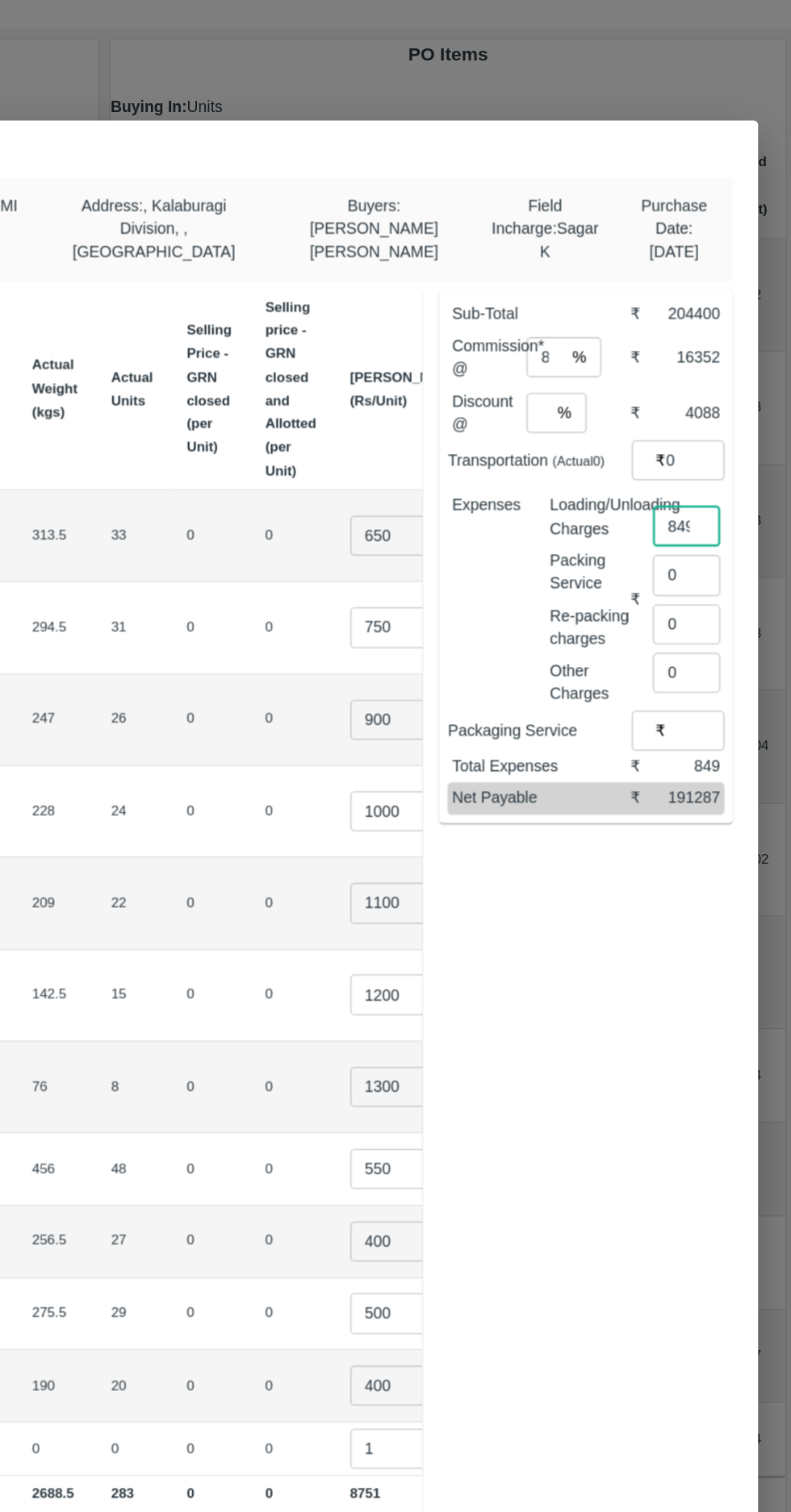
scroll to position [0, 139]
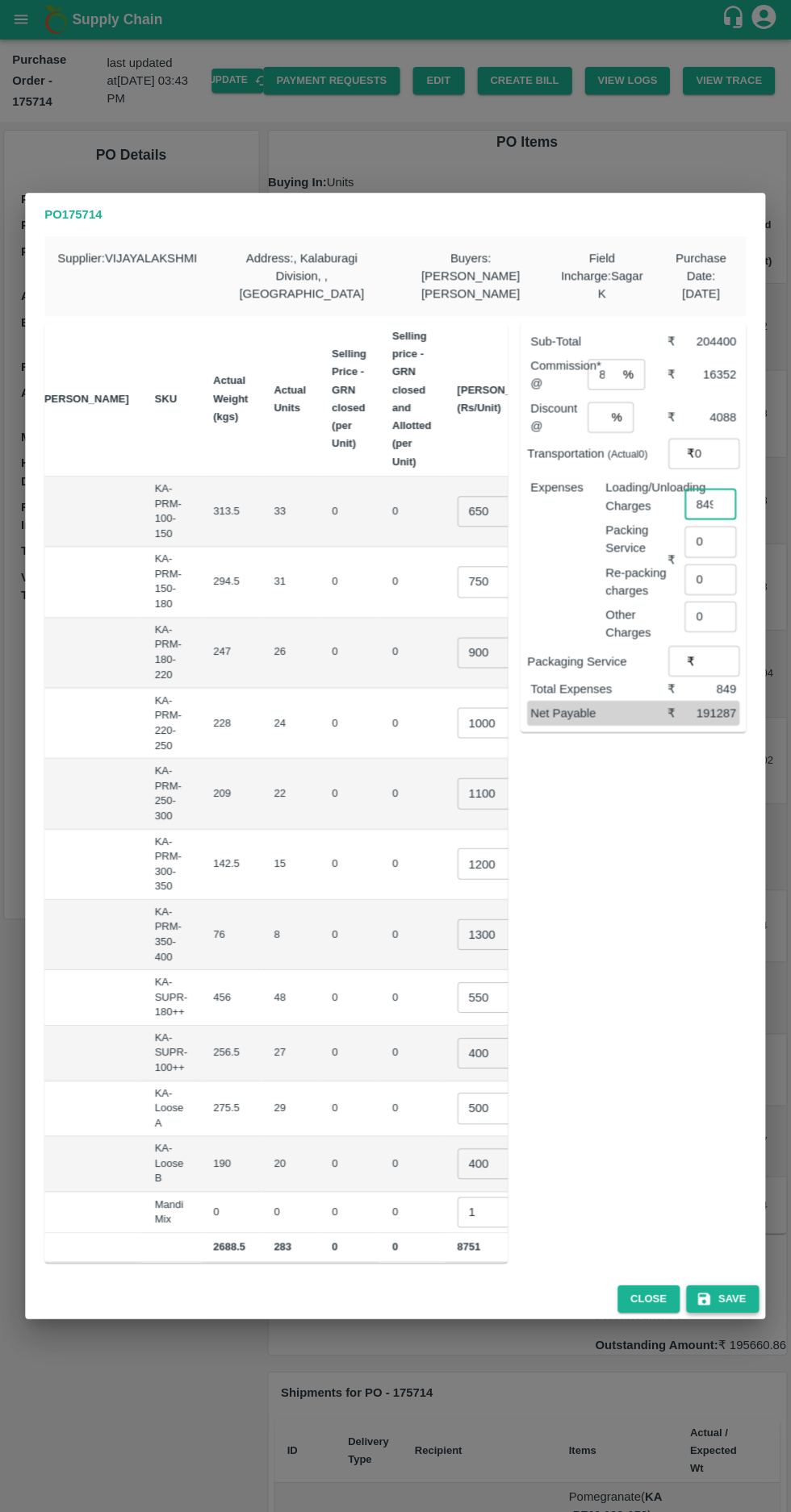
click at [732, 1291] on button "Save" at bounding box center [722, 1299] width 73 height 28
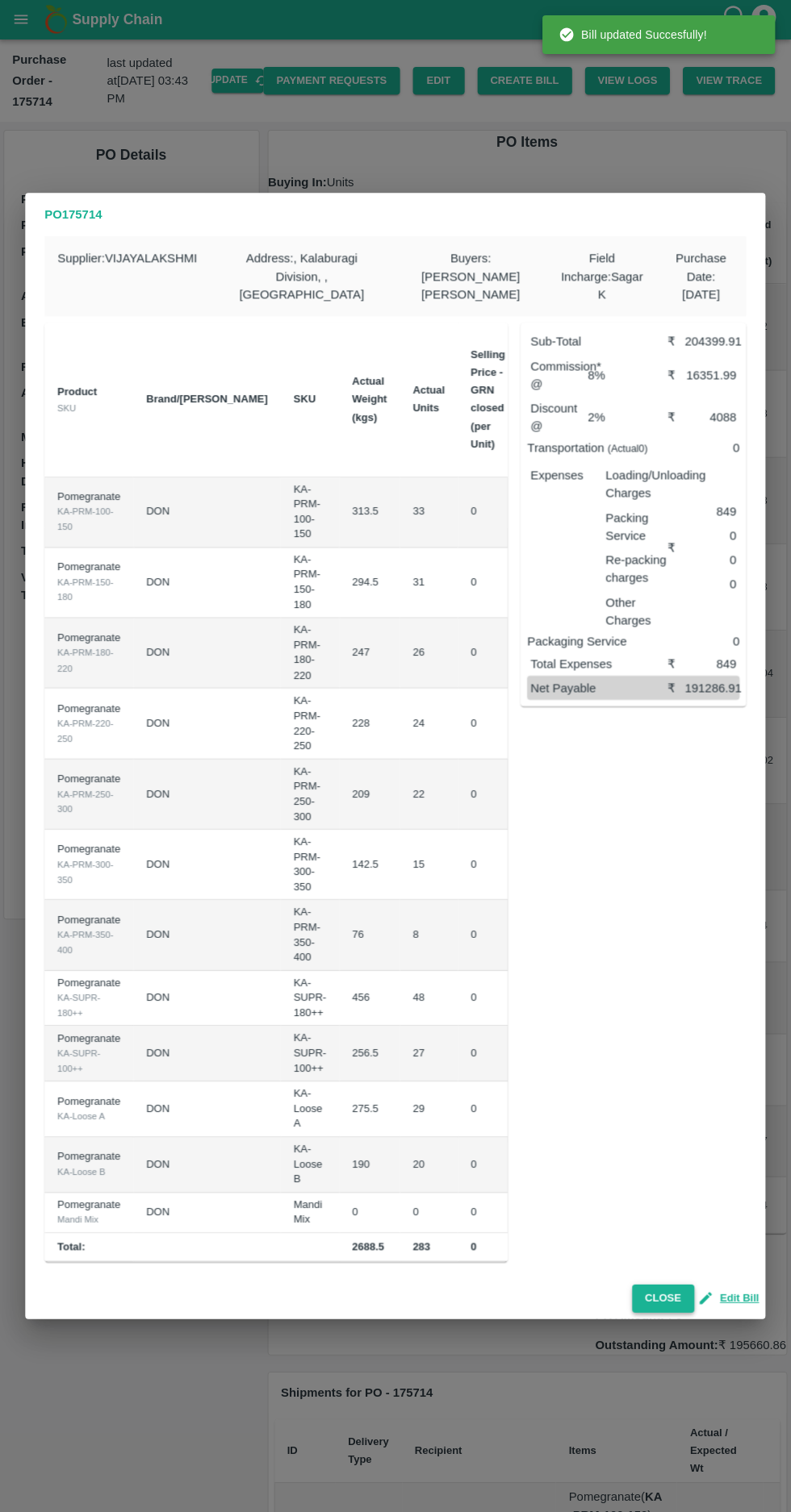
click at [655, 1284] on button "Close" at bounding box center [663, 1298] width 62 height 28
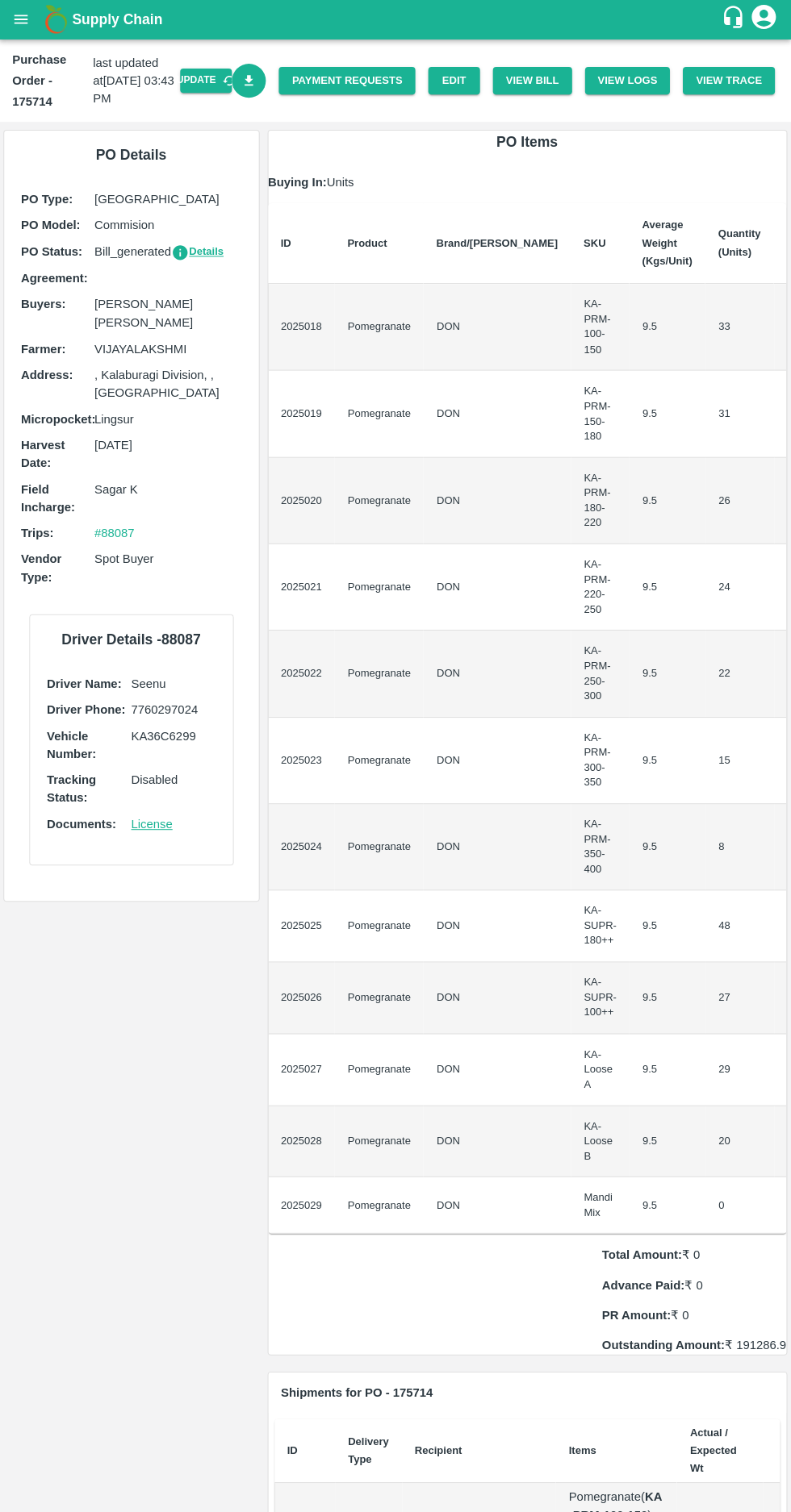
click at [257, 81] on icon "Download Bill" at bounding box center [249, 81] width 15 height 15
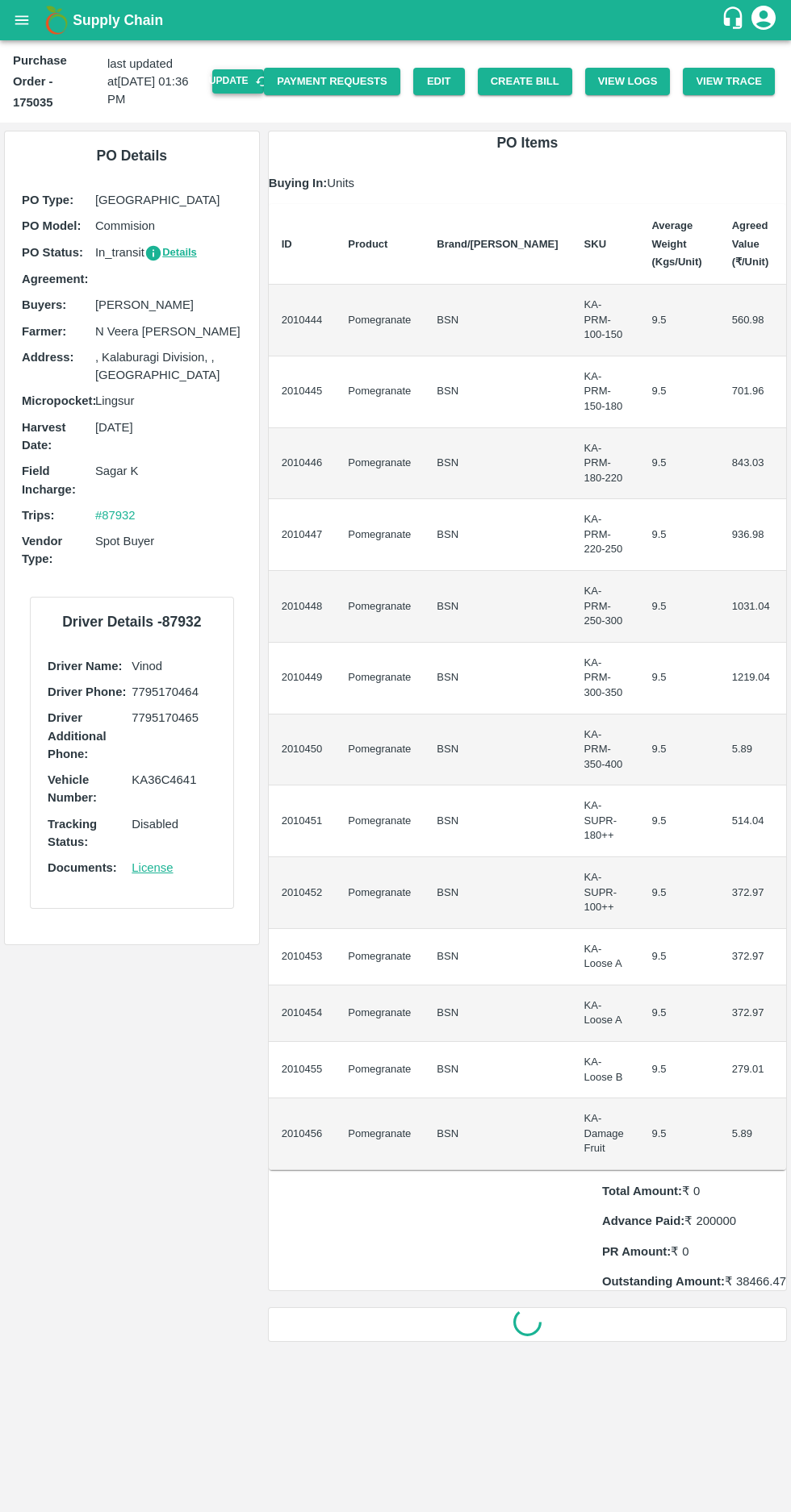
click at [264, 71] on button "Update" at bounding box center [238, 81] width 52 height 23
click at [545, 70] on button "Create Bill" at bounding box center [525, 82] width 94 height 28
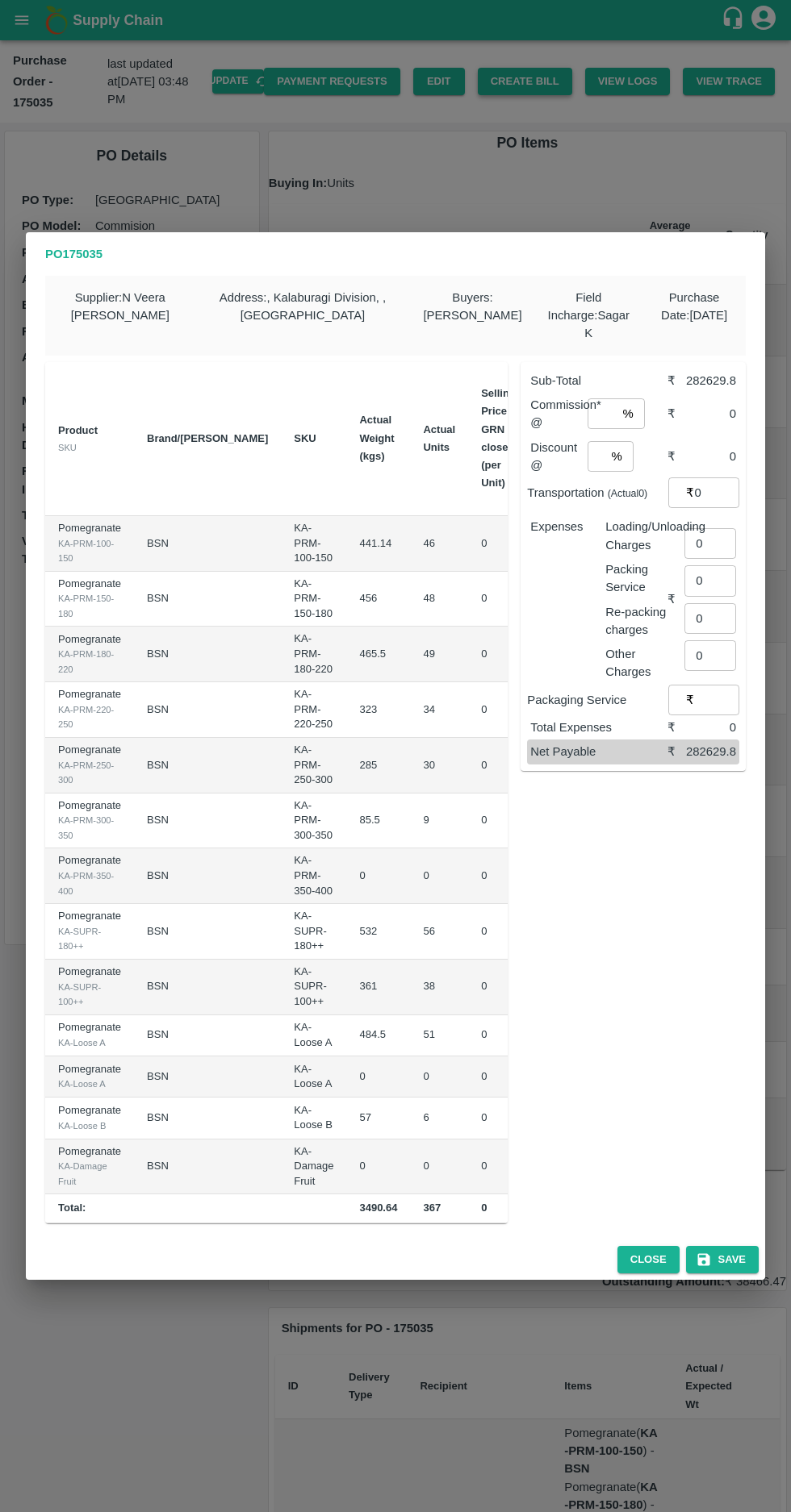
scroll to position [0, 167]
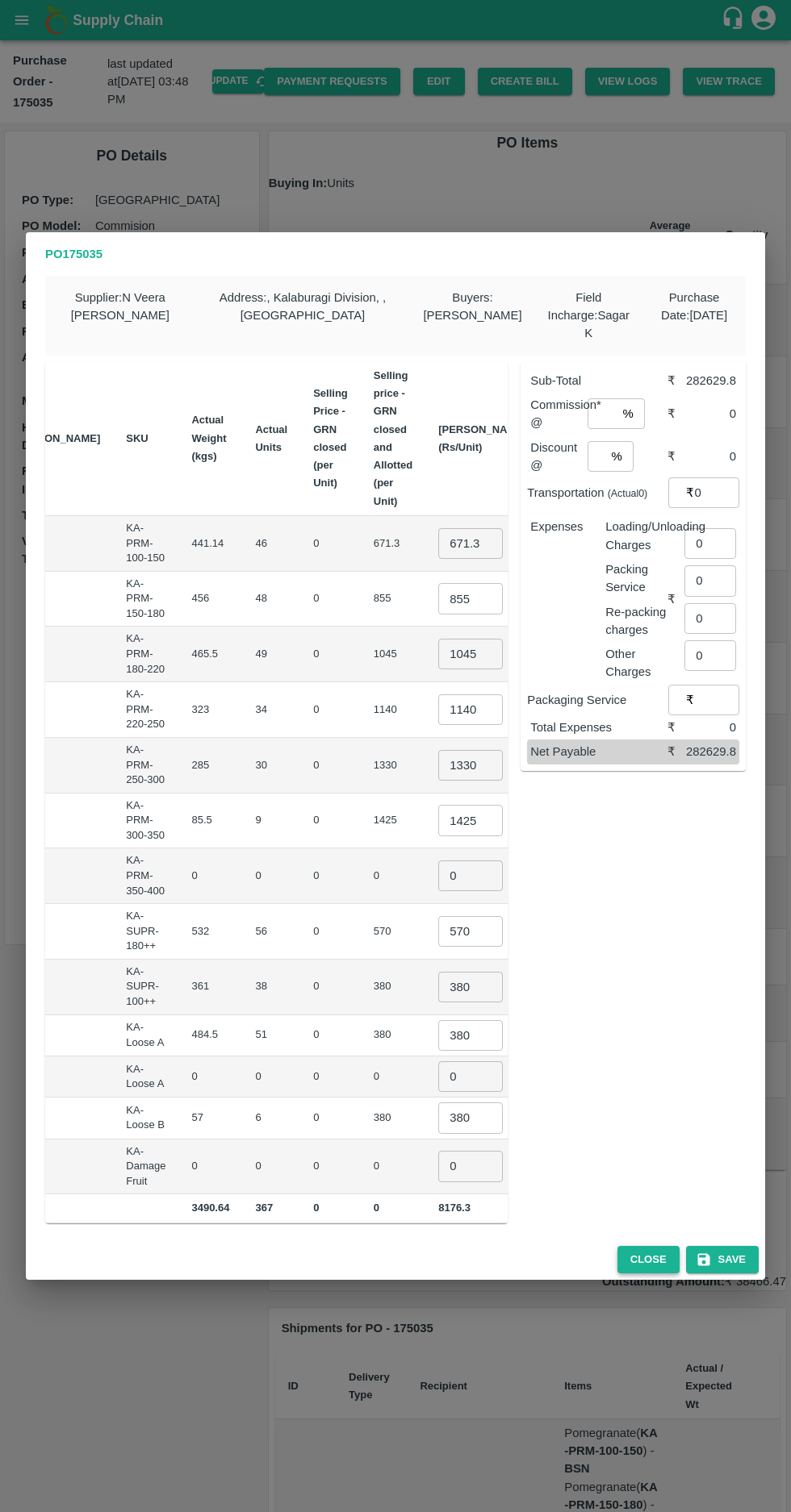
click at [638, 1268] on button "Close" at bounding box center [648, 1260] width 62 height 28
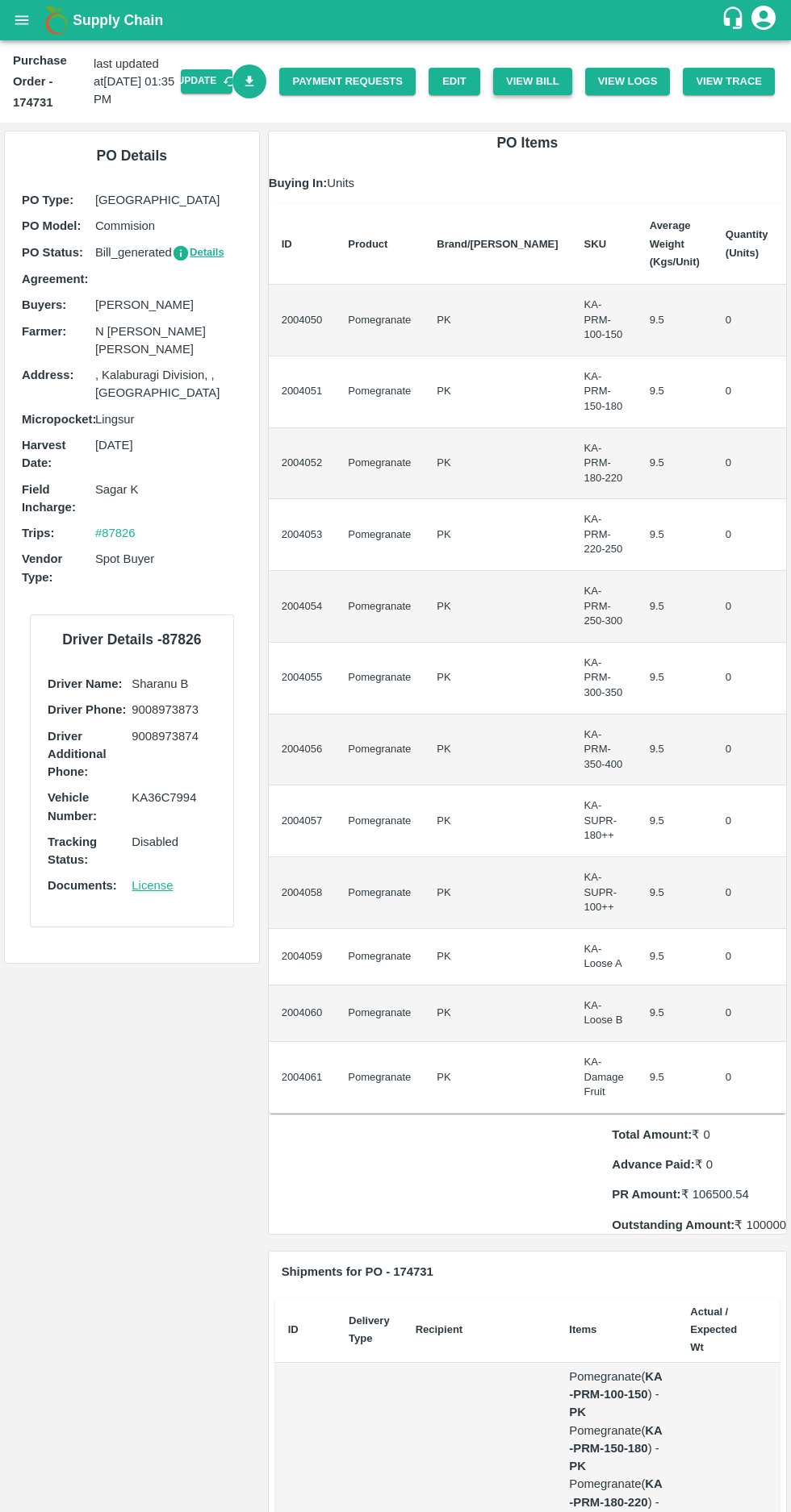
click at [543, 78] on button "View Bill" at bounding box center [532, 82] width 79 height 28
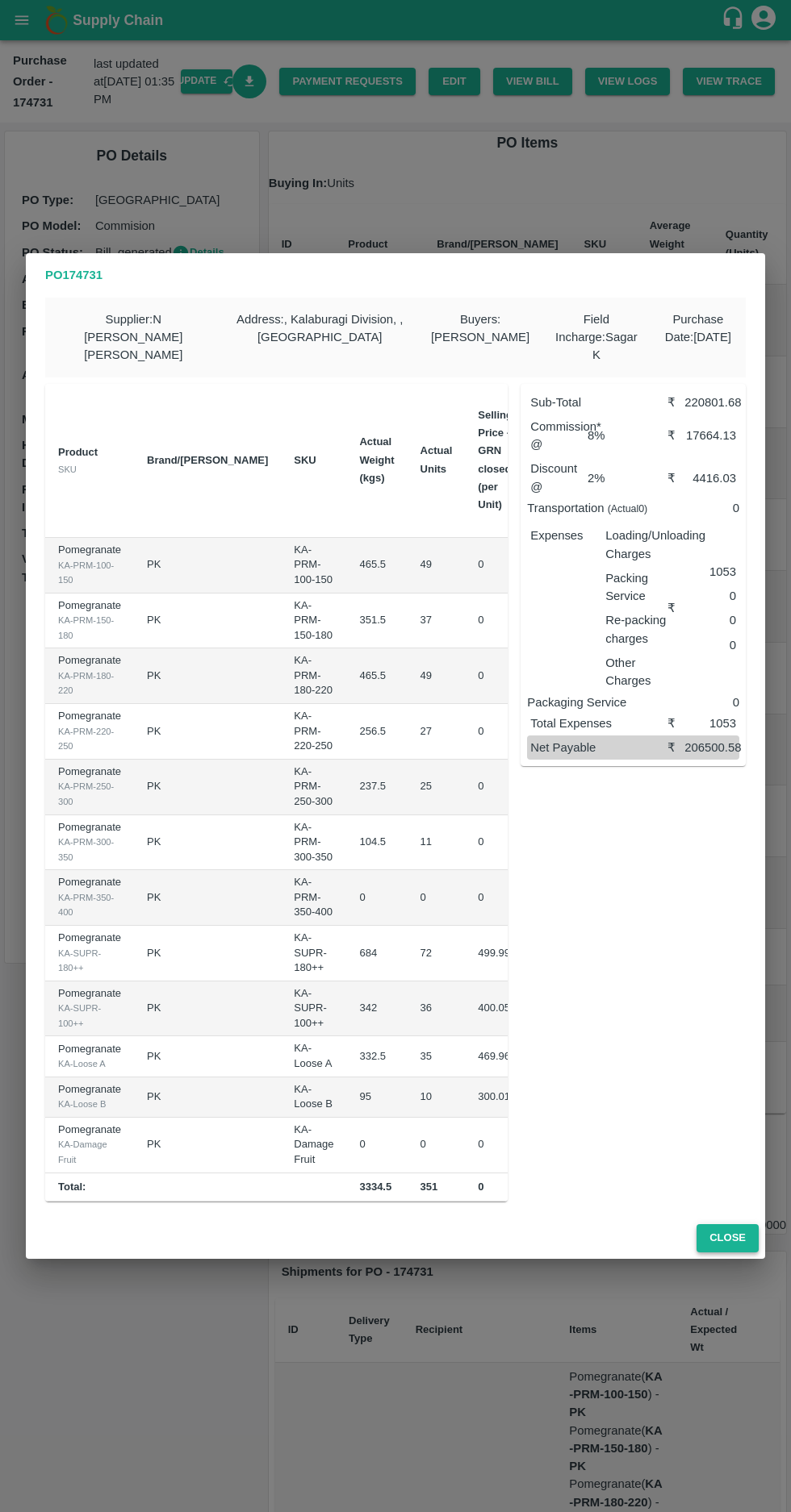
click at [731, 1240] on button "Close" at bounding box center [728, 1239] width 62 height 28
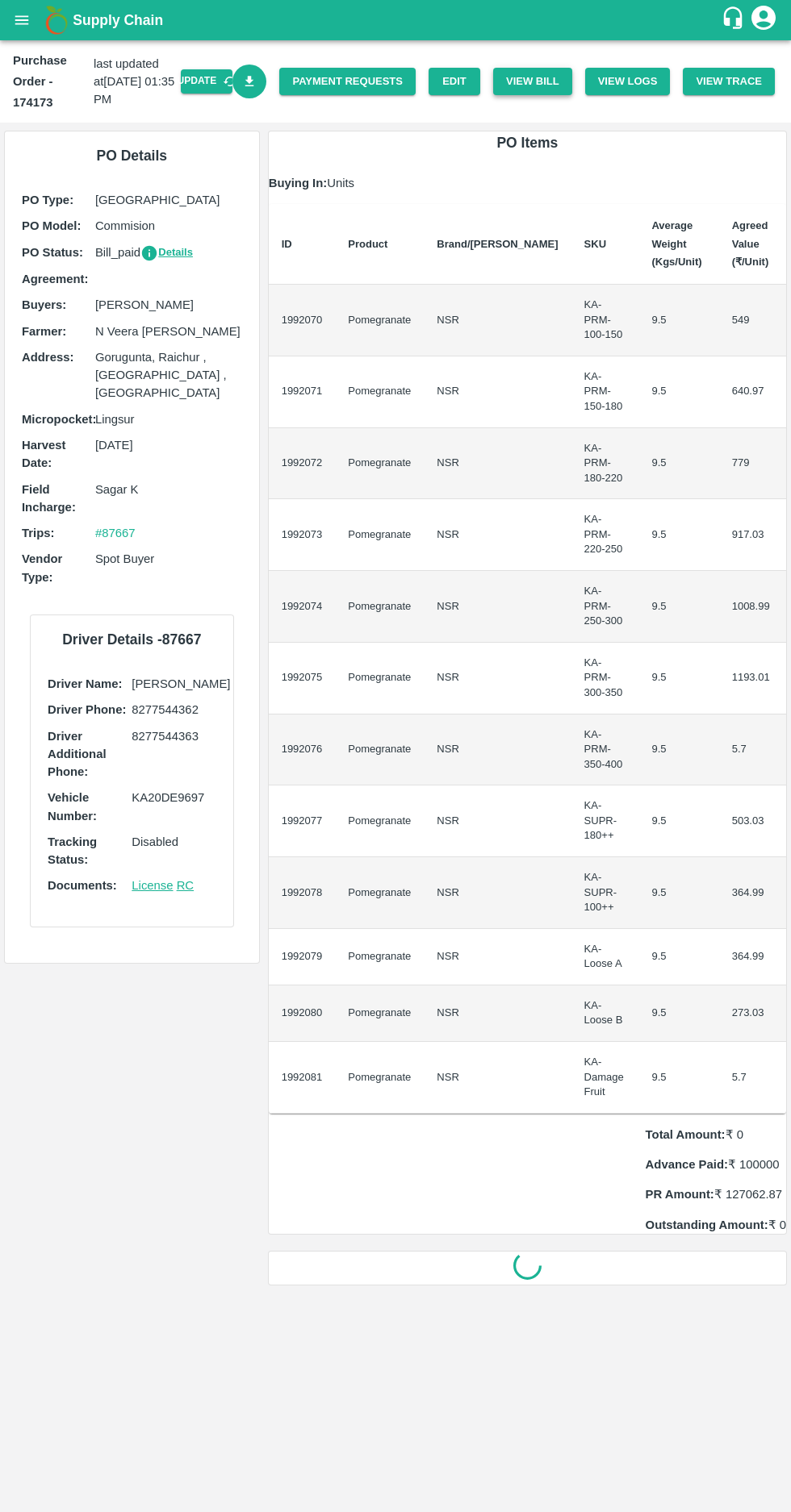
click at [559, 87] on button "View Bill" at bounding box center [532, 82] width 79 height 28
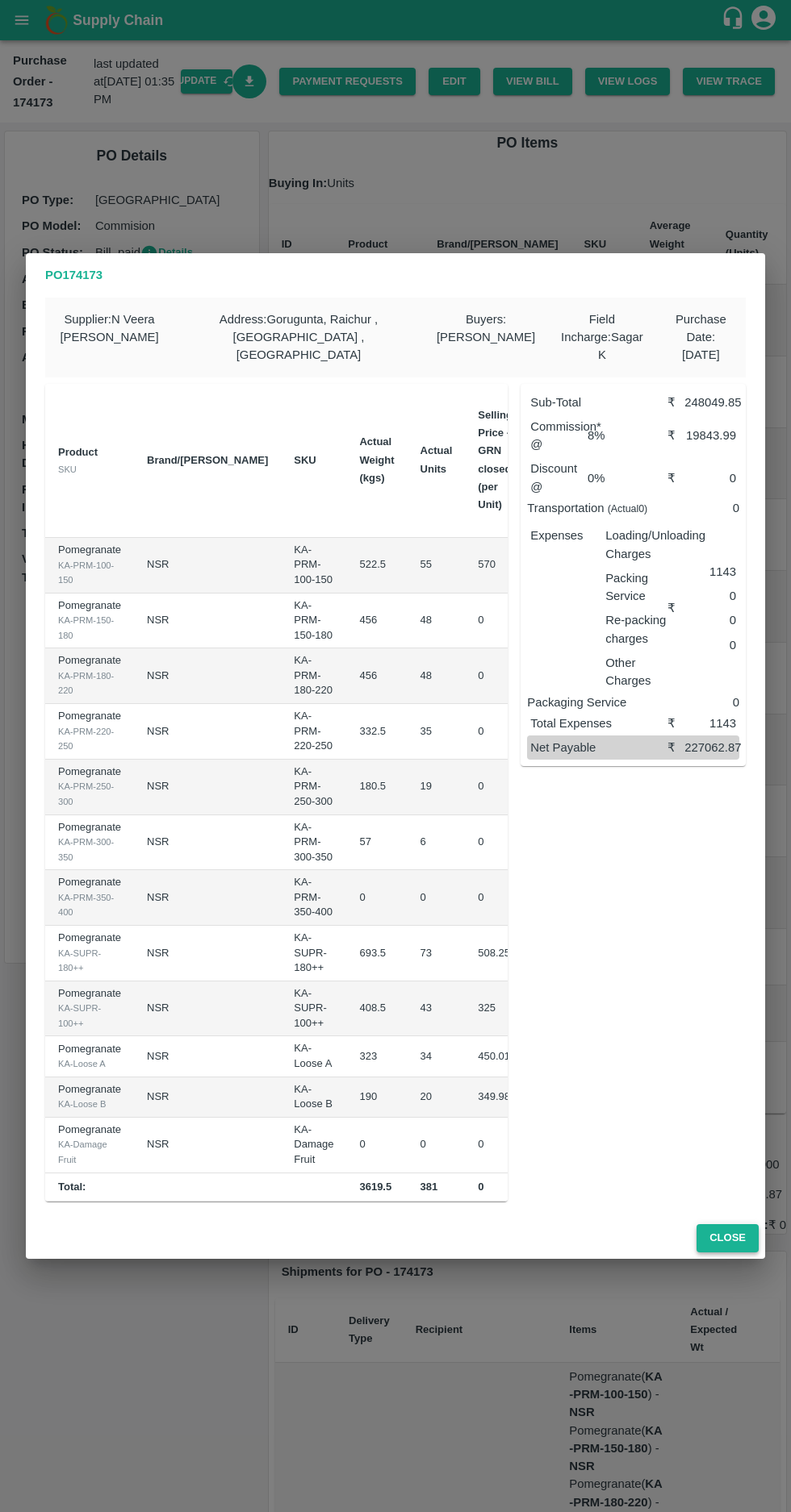
click at [737, 1232] on button "Close" at bounding box center [728, 1239] width 62 height 28
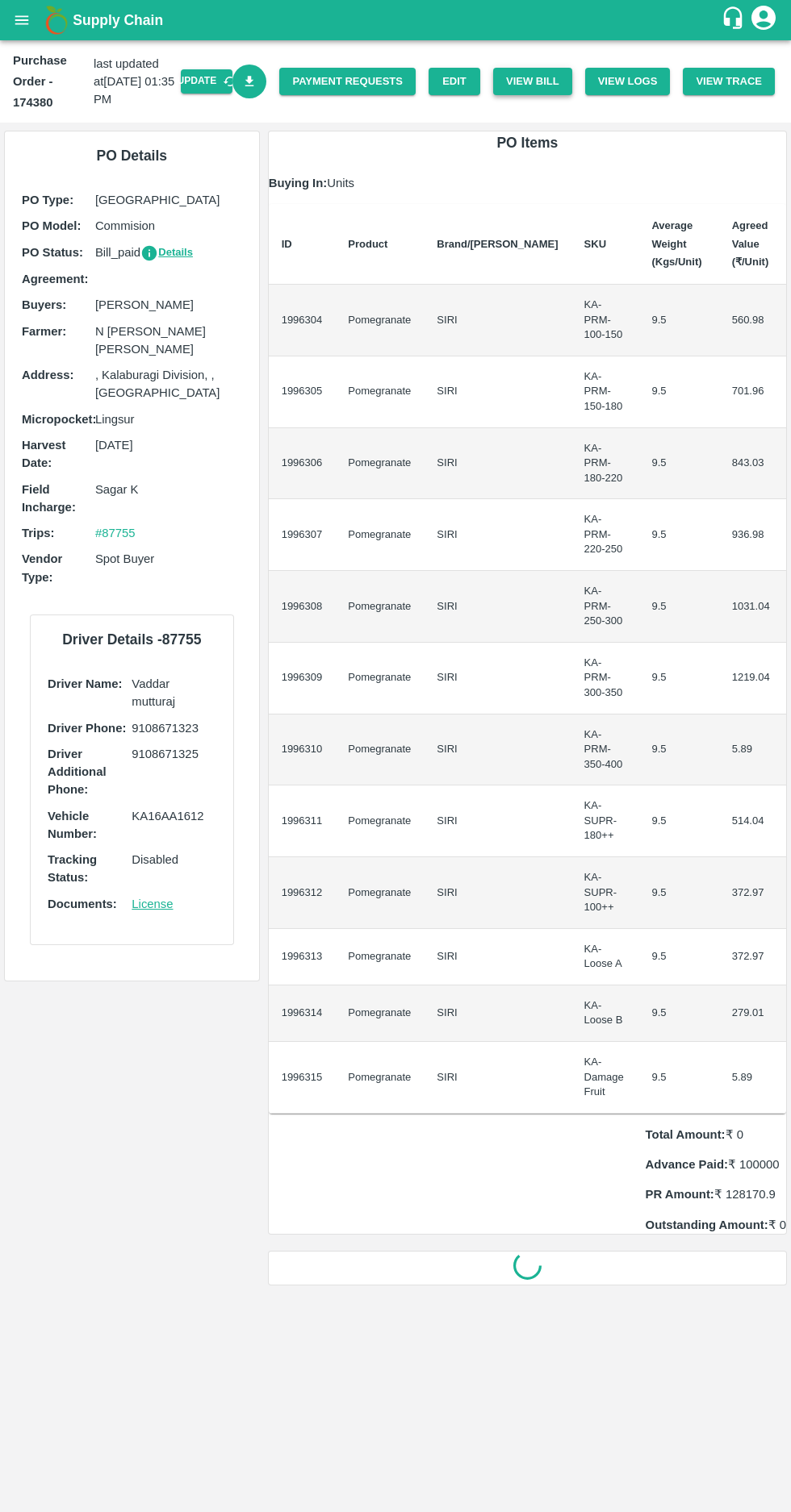
click at [551, 81] on button "View Bill" at bounding box center [532, 82] width 79 height 28
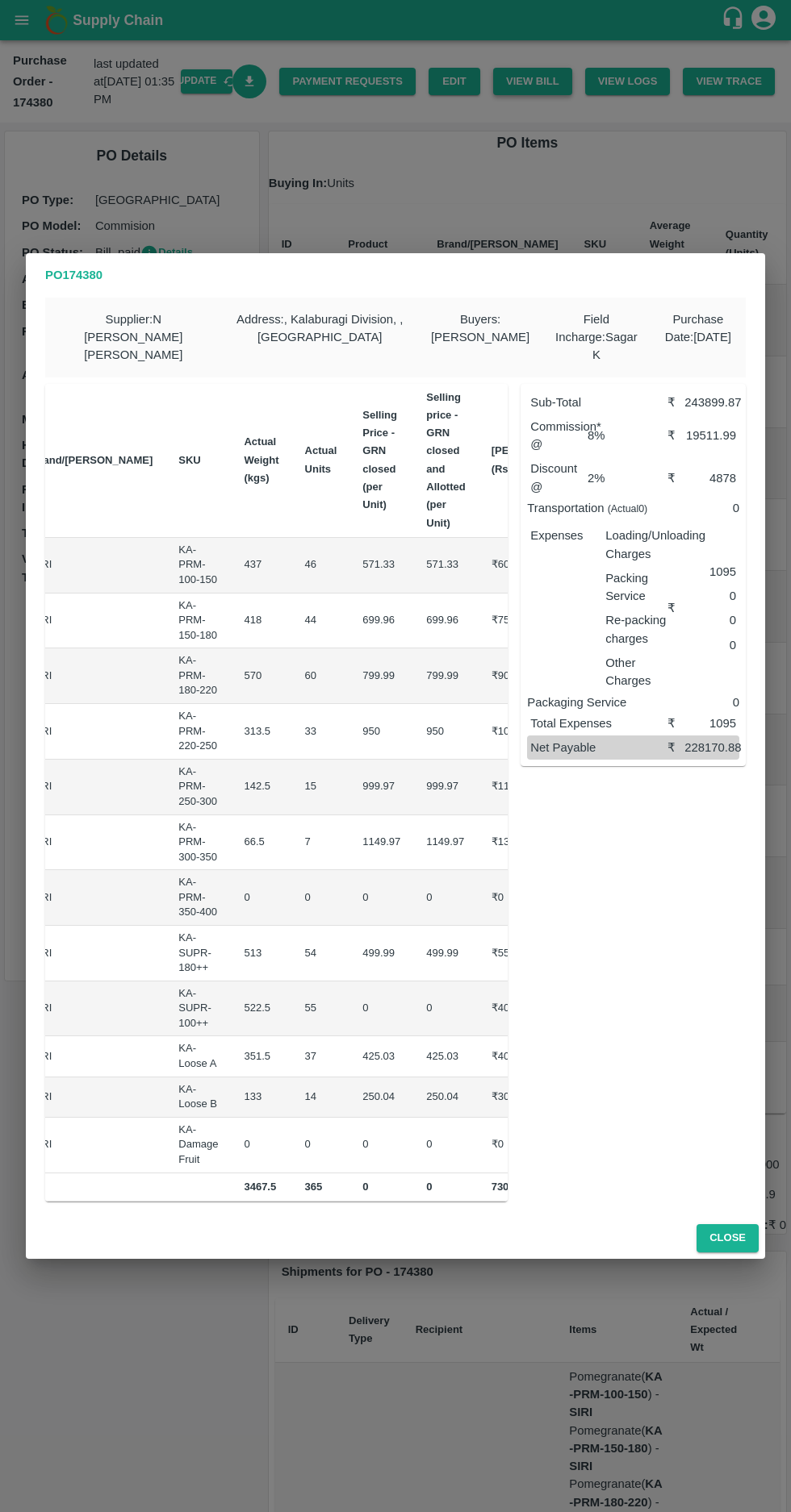
scroll to position [0, 162]
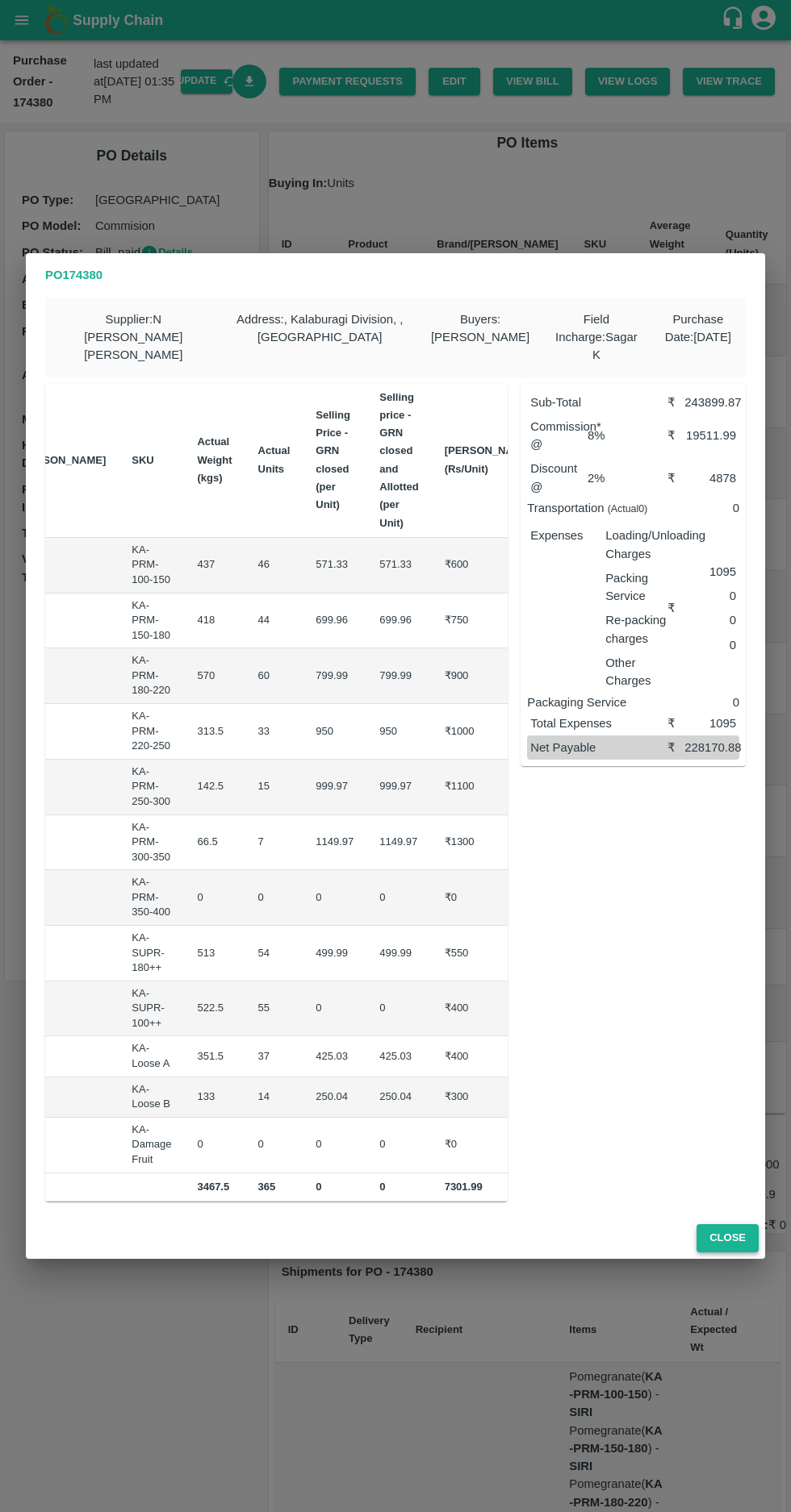
click at [735, 1242] on button "Close" at bounding box center [728, 1239] width 62 height 28
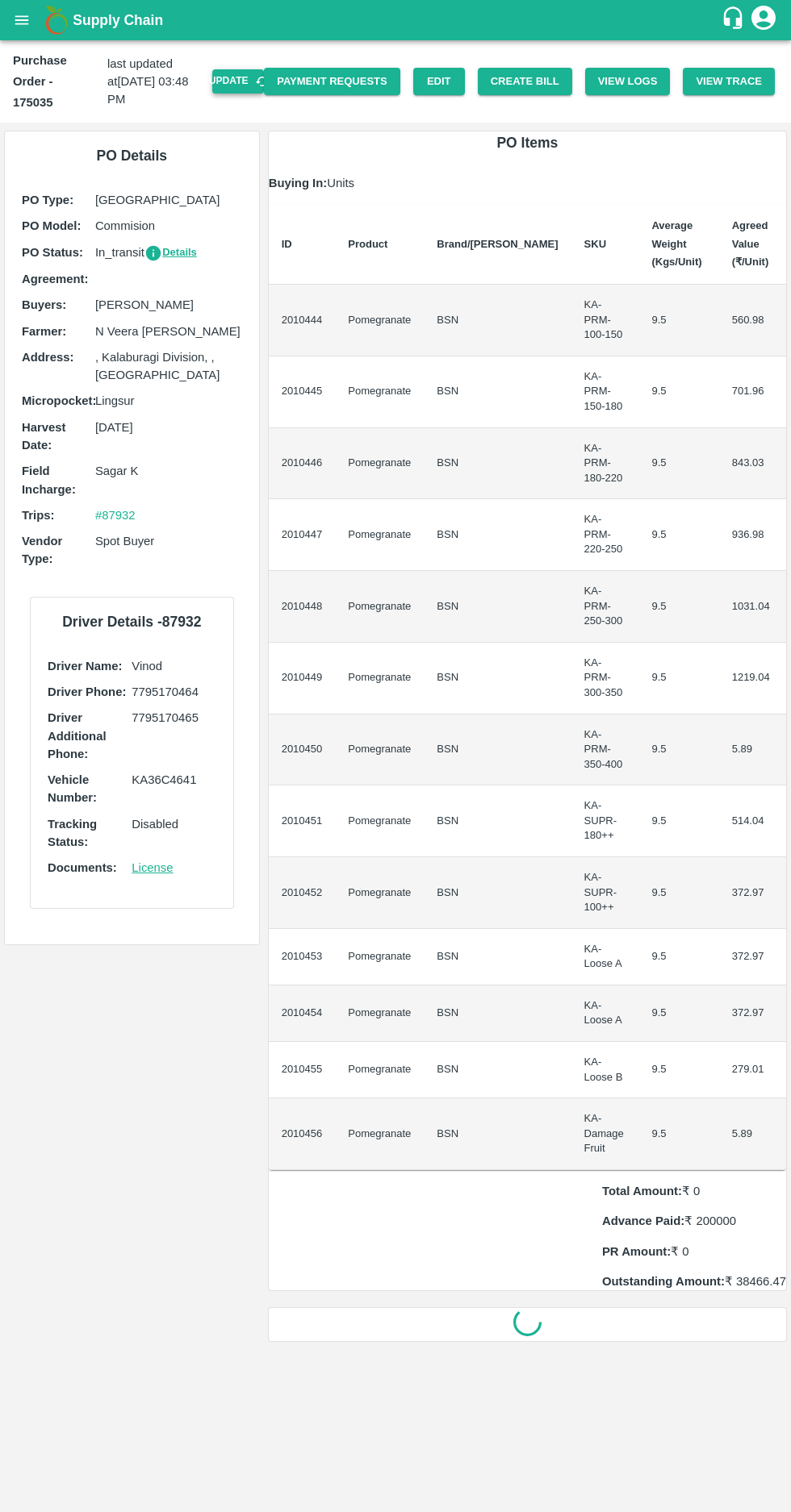
click at [257, 69] on button "Update" at bounding box center [238, 81] width 52 height 23
click at [540, 70] on button "Create Bill" at bounding box center [525, 82] width 94 height 28
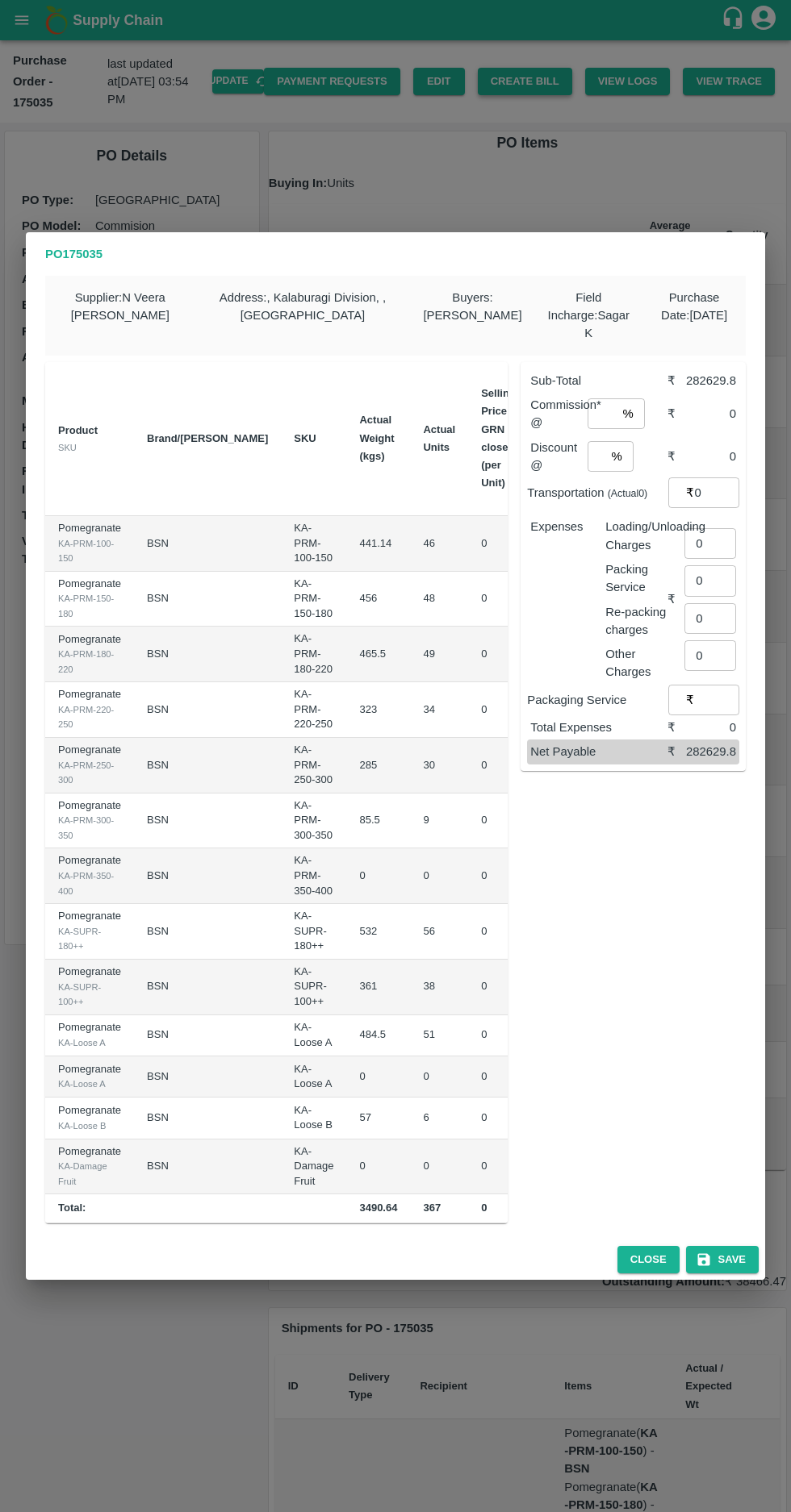
scroll to position [0, 167]
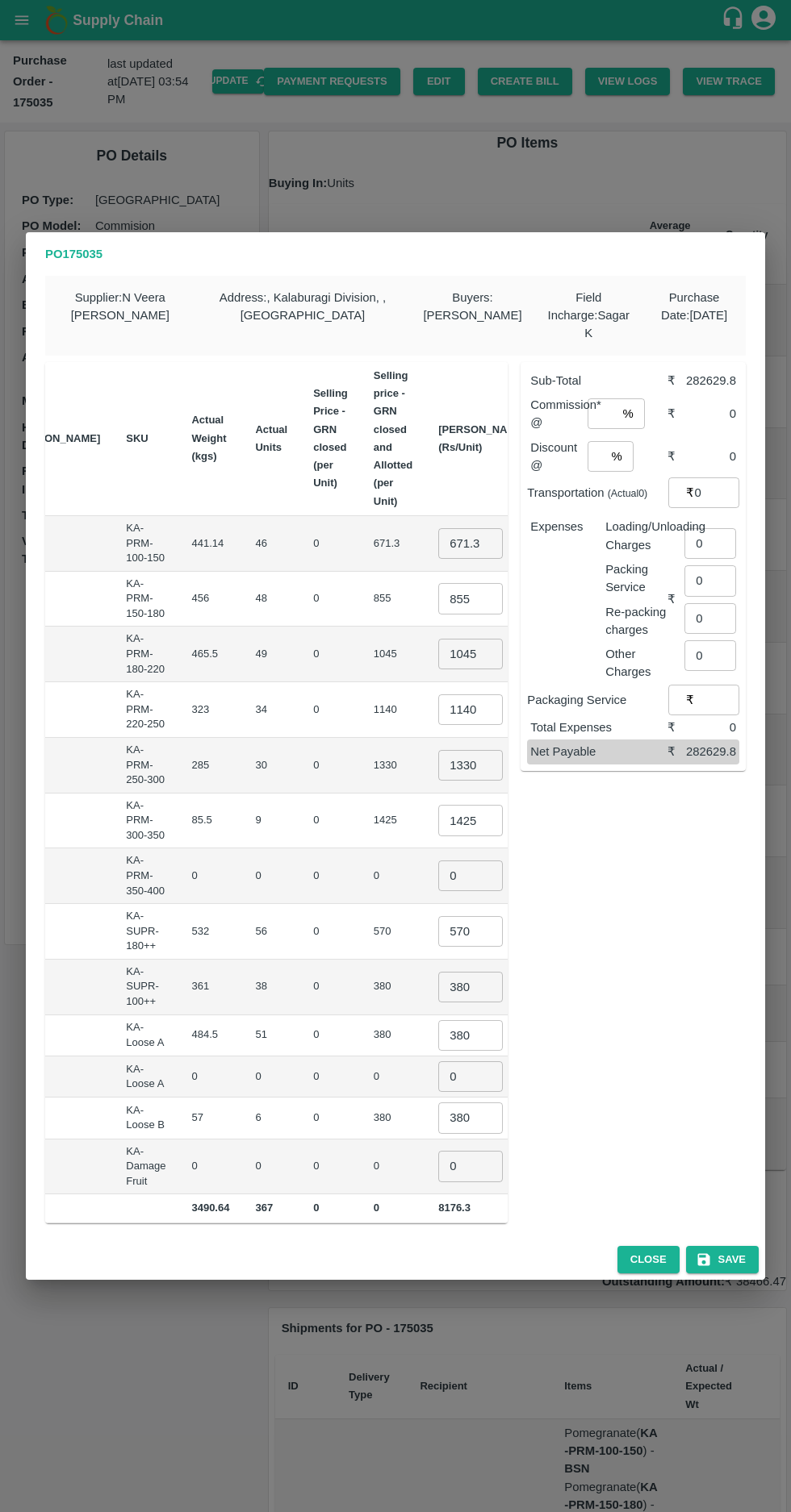
click at [438, 541] on input "671.3" at bounding box center [470, 543] width 64 height 30
type input "6"
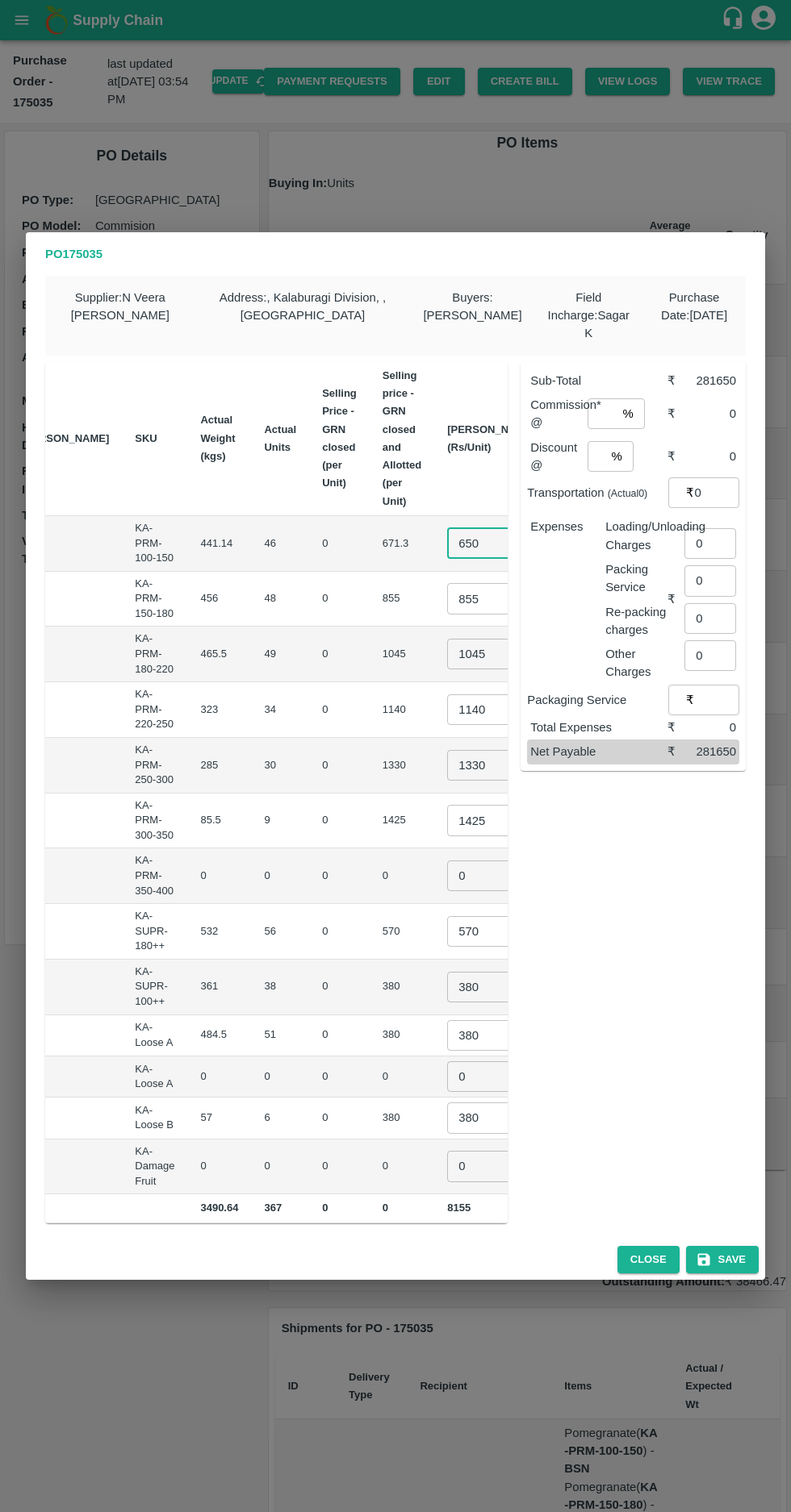
type input "650"
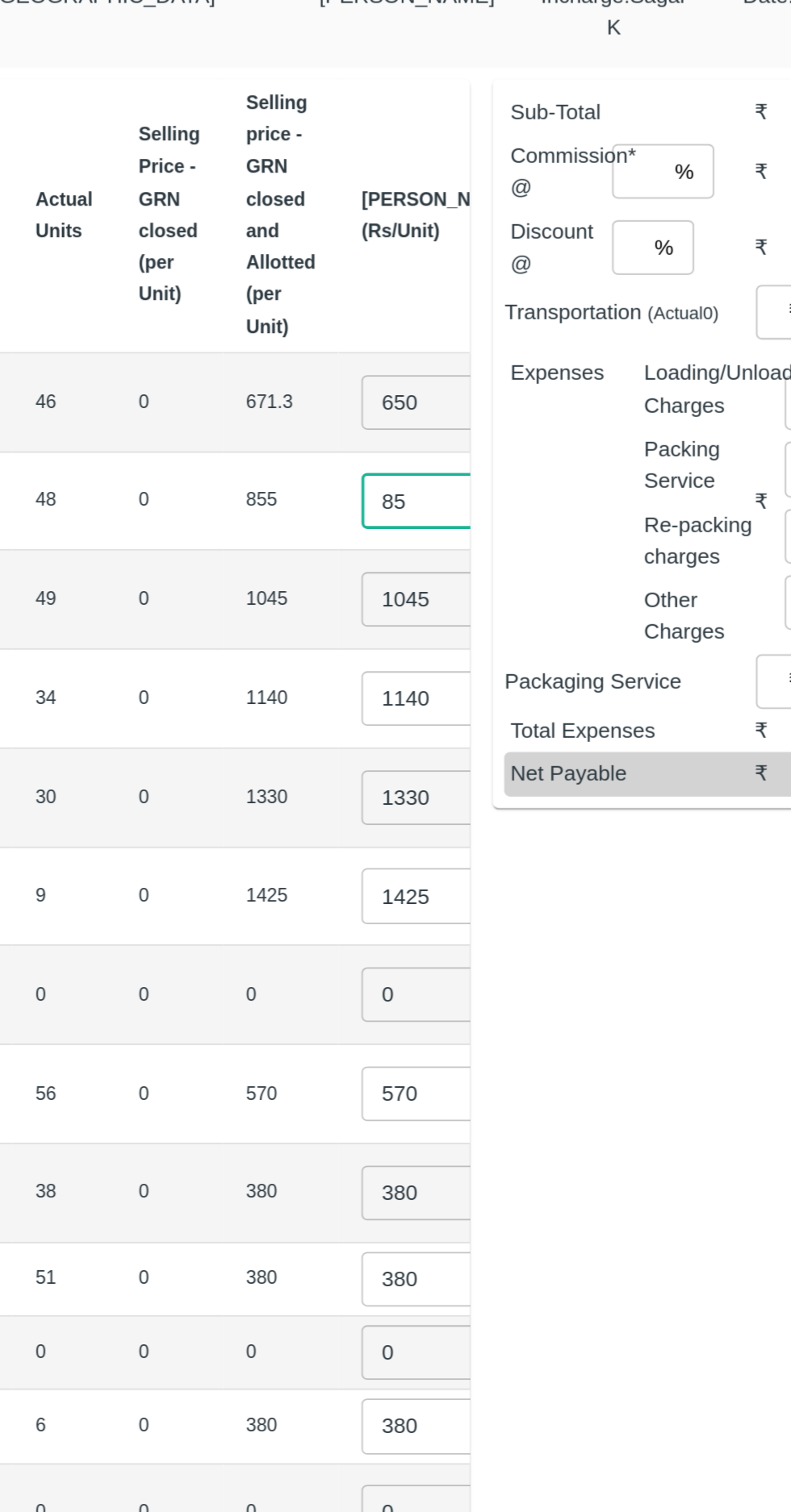
type input "8"
type input "750"
type input "1"
type input "850"
type input "1"
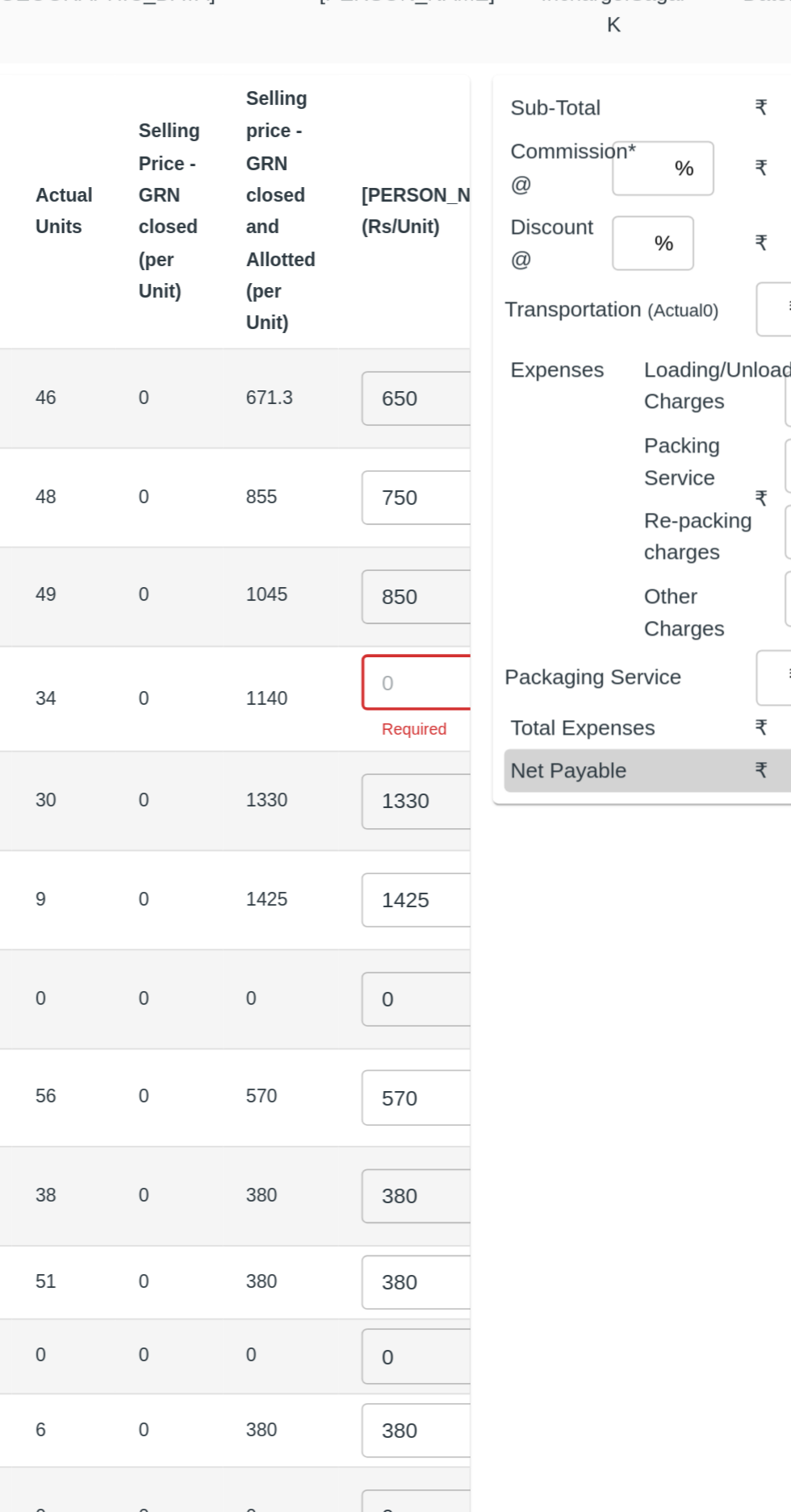
click at [447, 698] on input "number" at bounding box center [479, 701] width 64 height 30
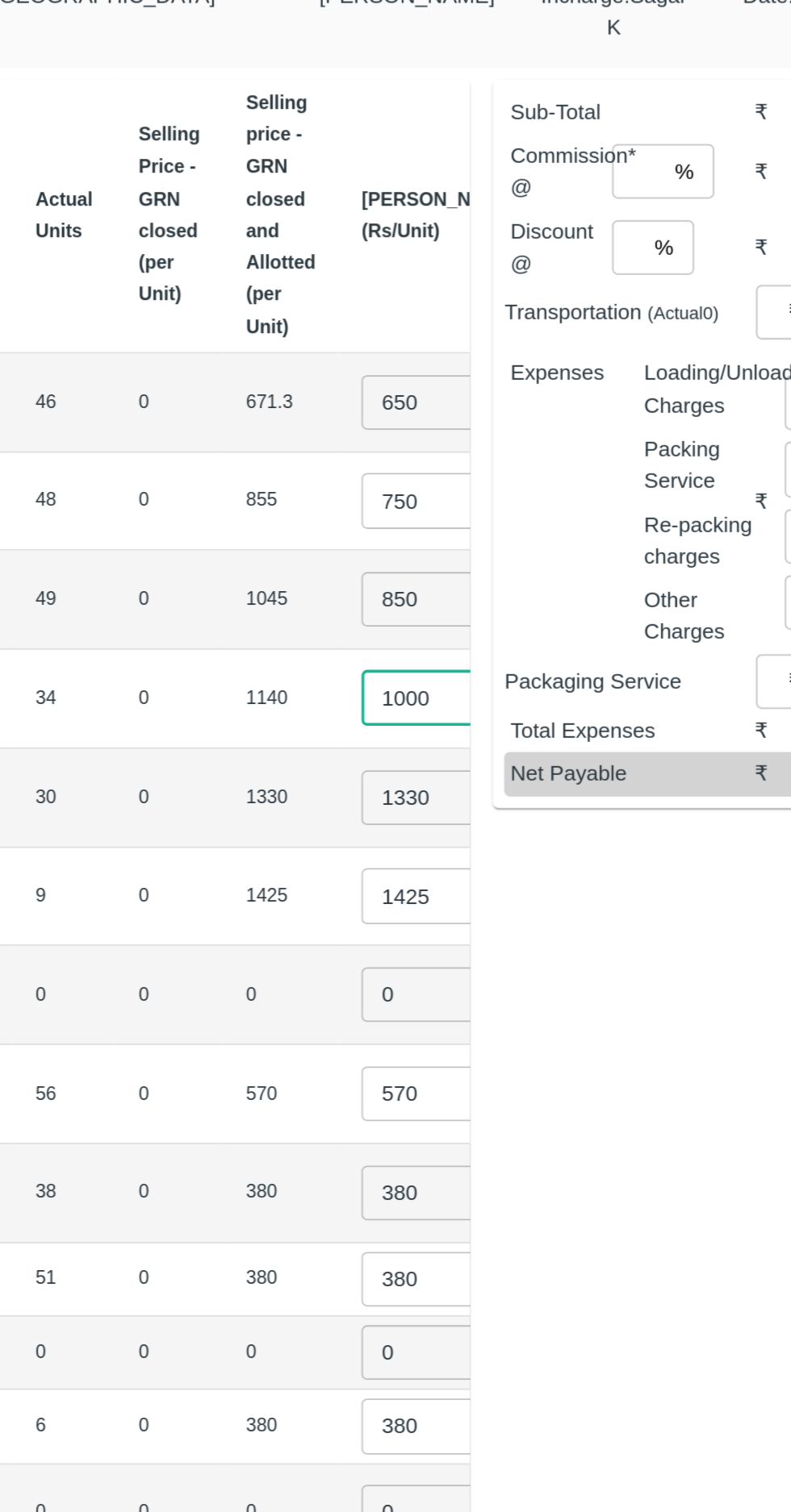
type input "1000"
type input "1"
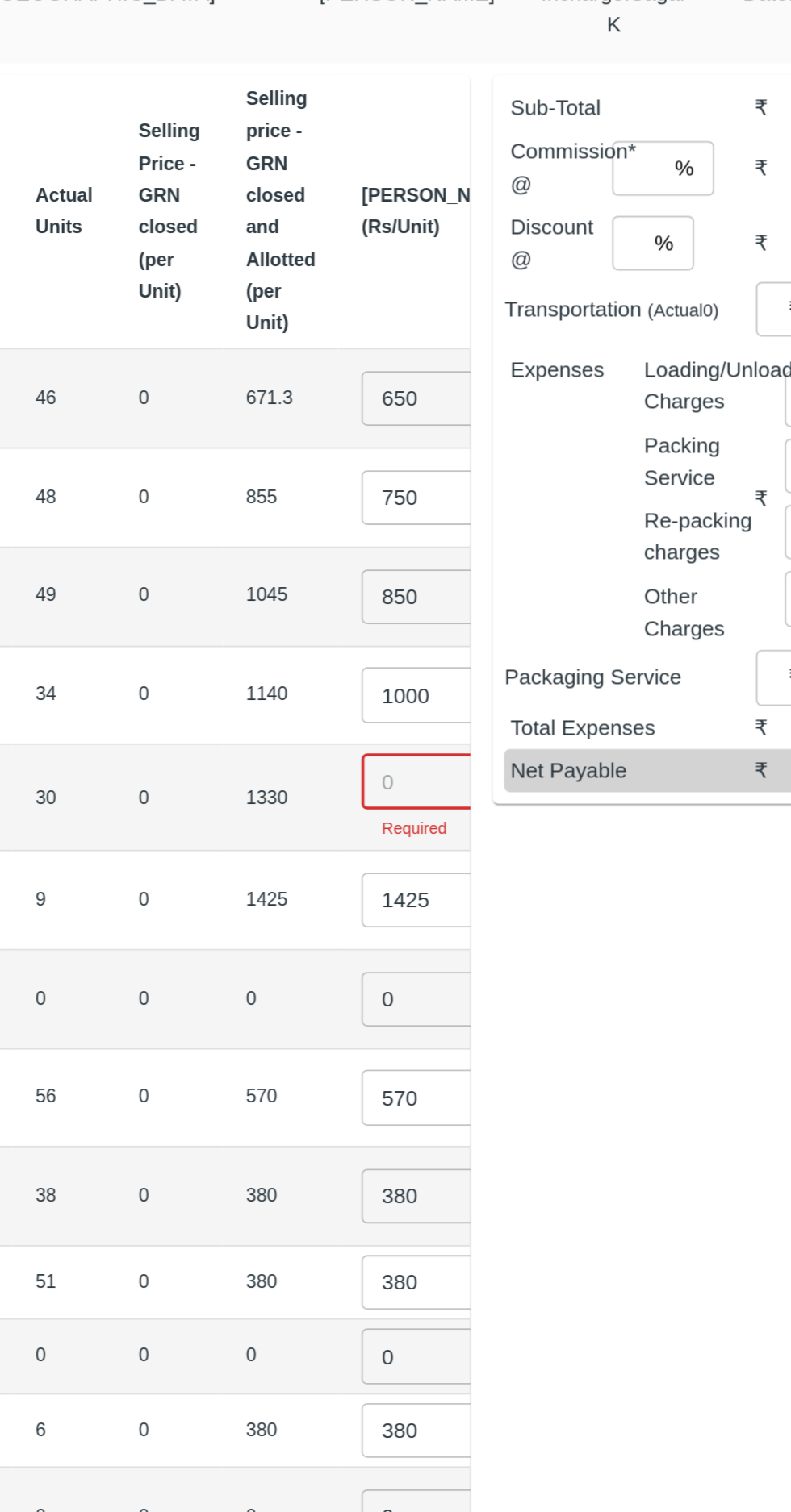
click at [447, 748] on input "number" at bounding box center [479, 756] width 64 height 30
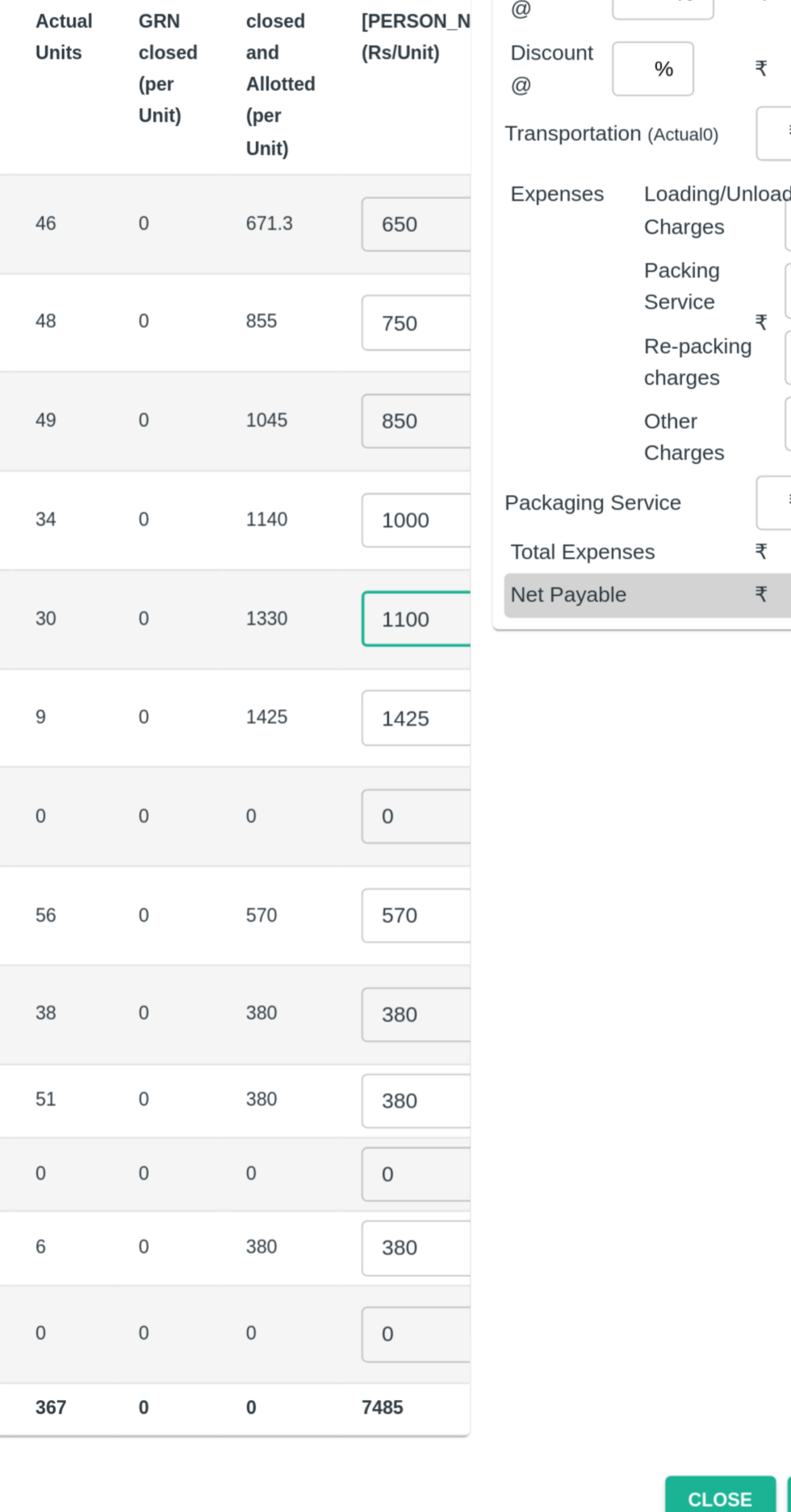
type input "1100"
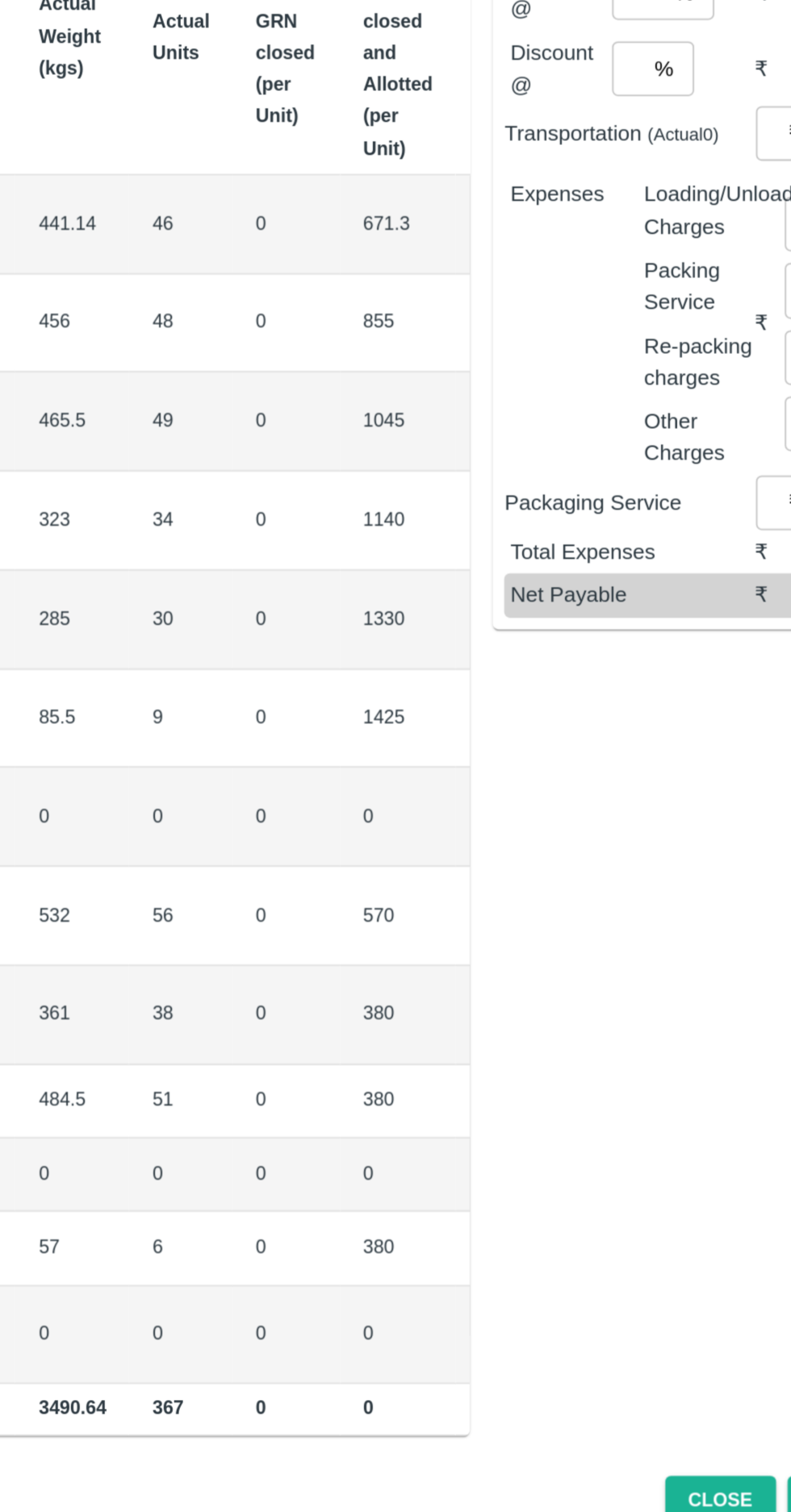
scroll to position [0, 134]
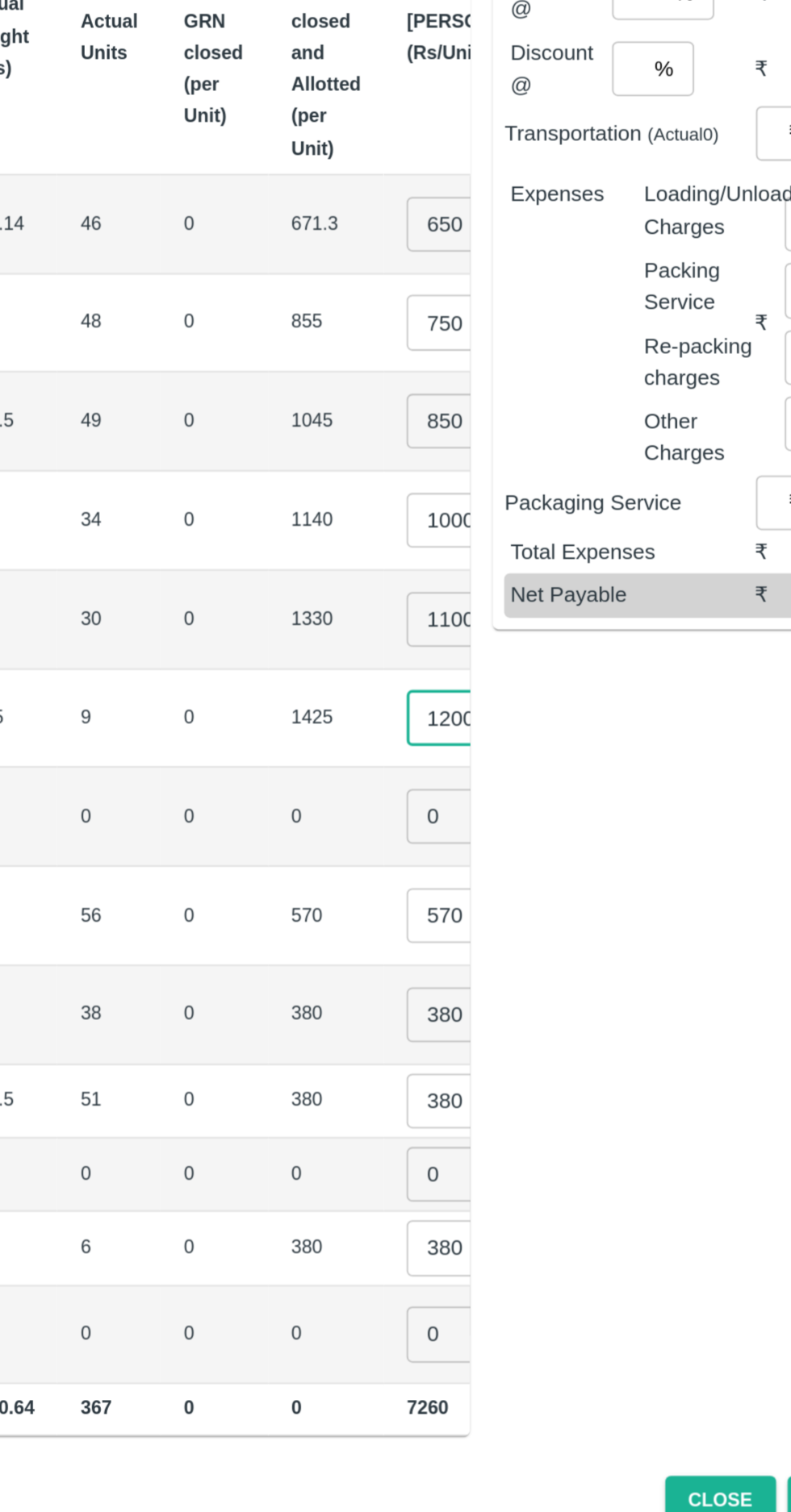
type input "1200"
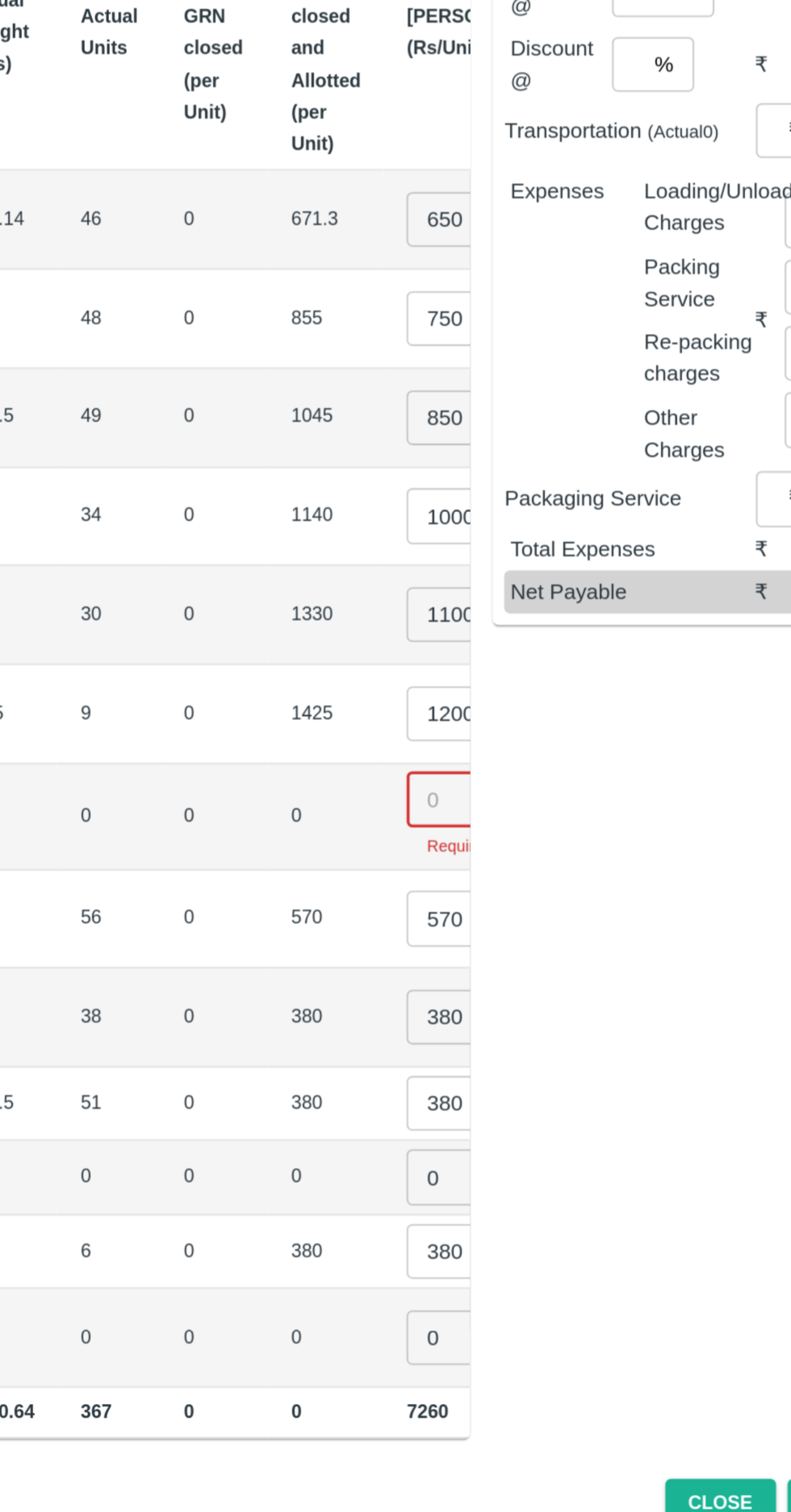
click at [472, 861] on input "number" at bounding box center [504, 867] width 64 height 30
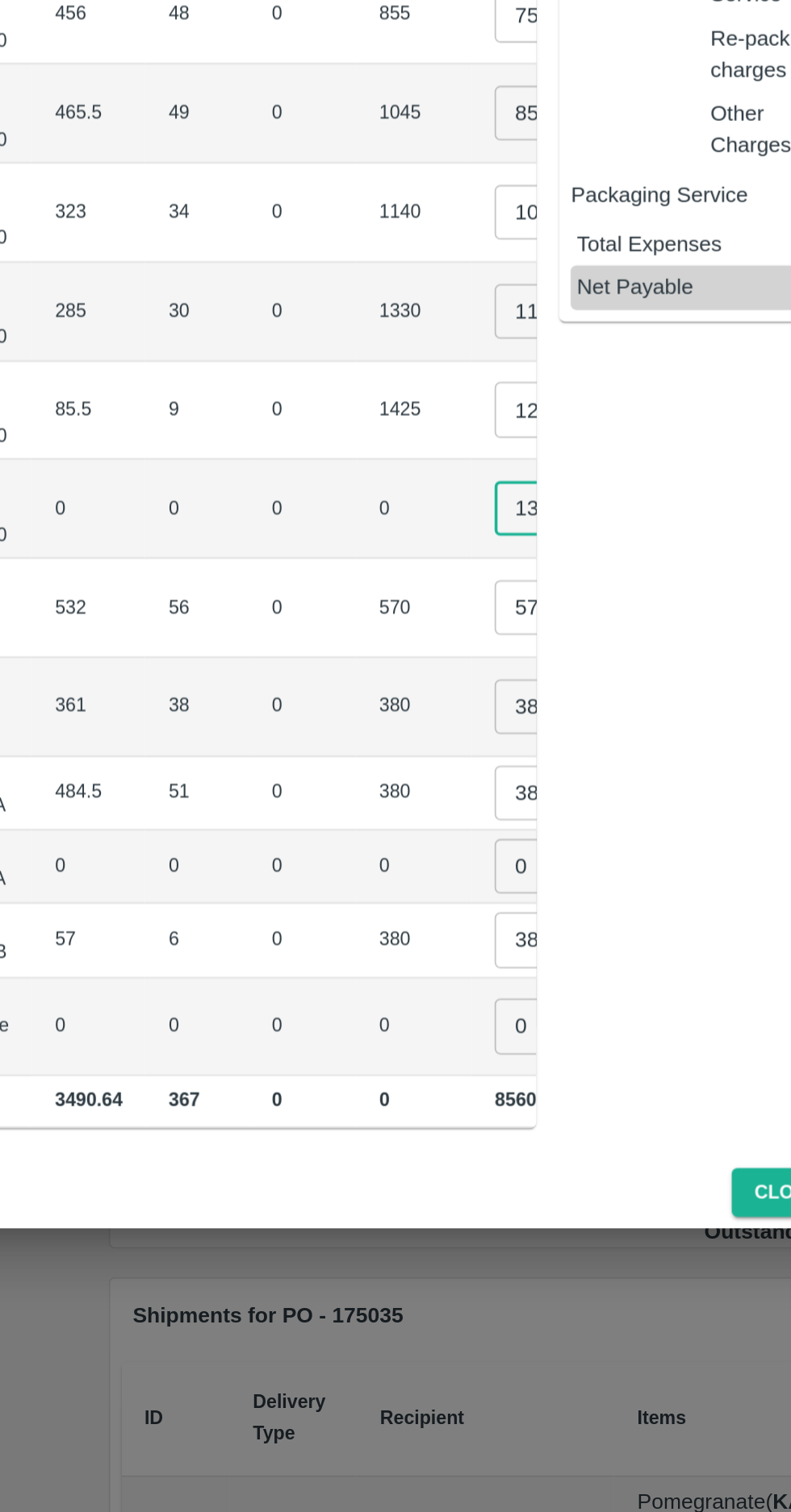
scroll to position [0, 124]
type input "1300"
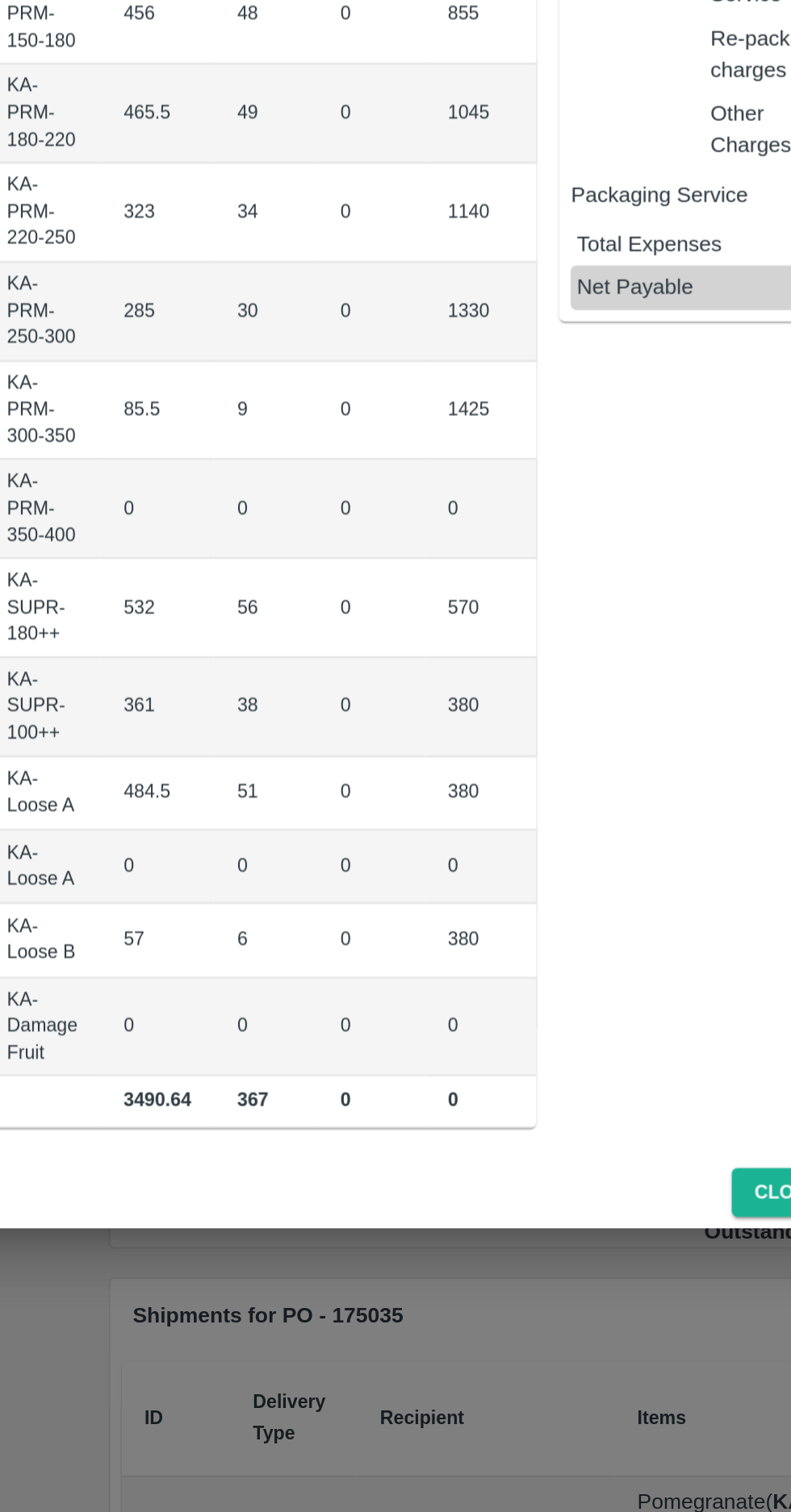
scroll to position [0, 97]
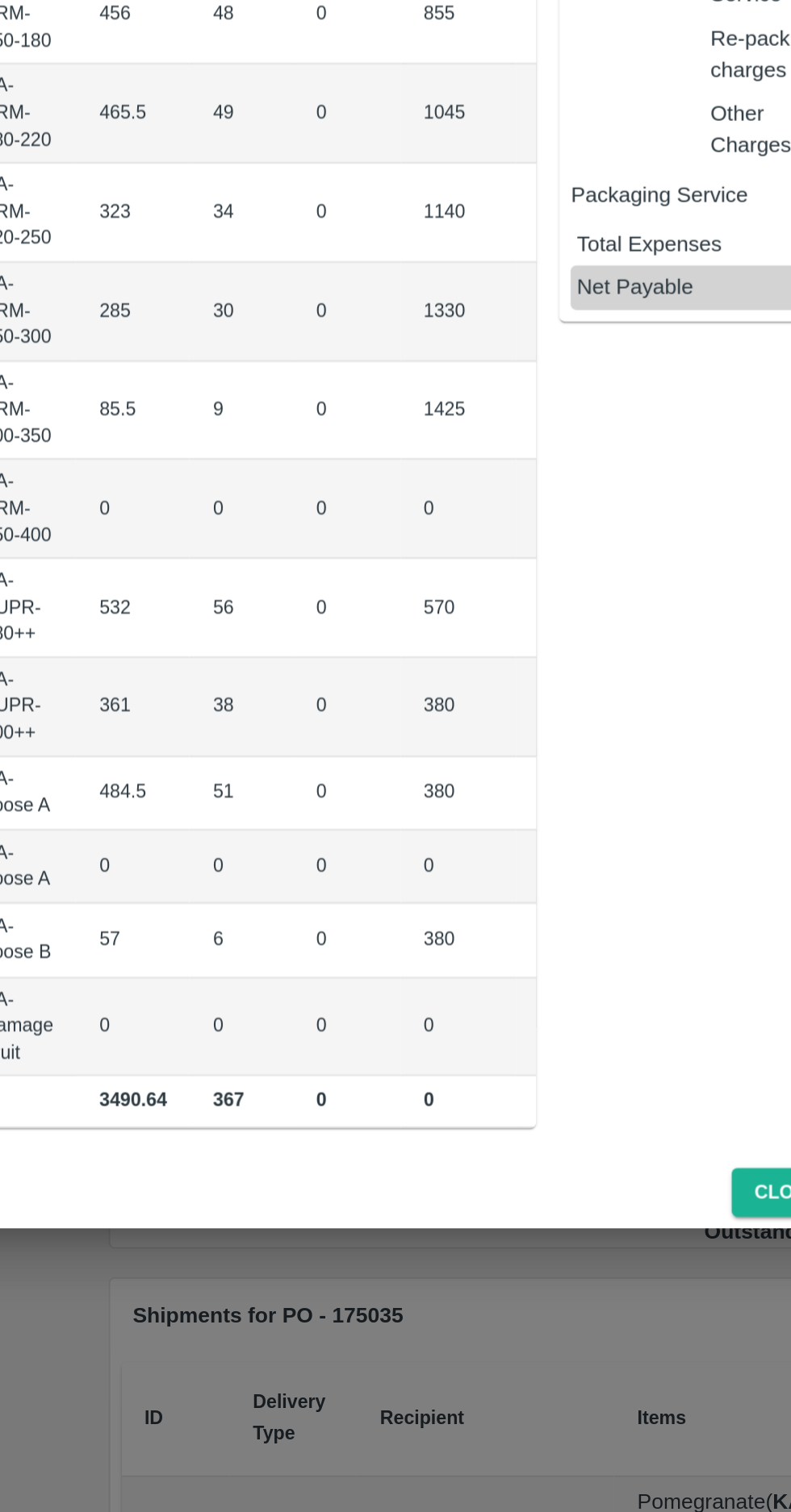
click at [510, 926] on input "570" at bounding box center [542, 931] width 64 height 30
click at [510, 928] on input "570" at bounding box center [542, 931] width 64 height 30
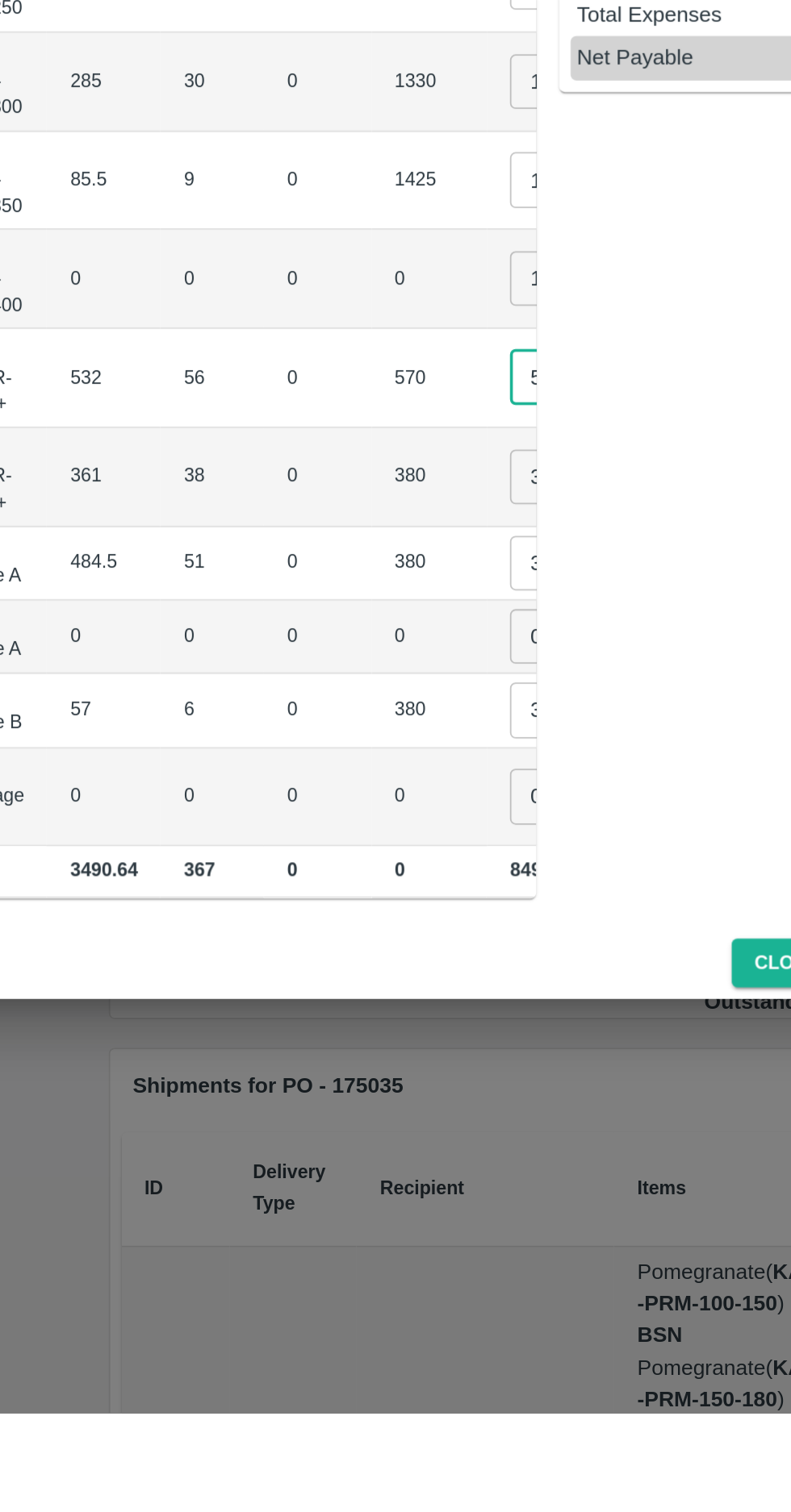
scroll to position [0, 107]
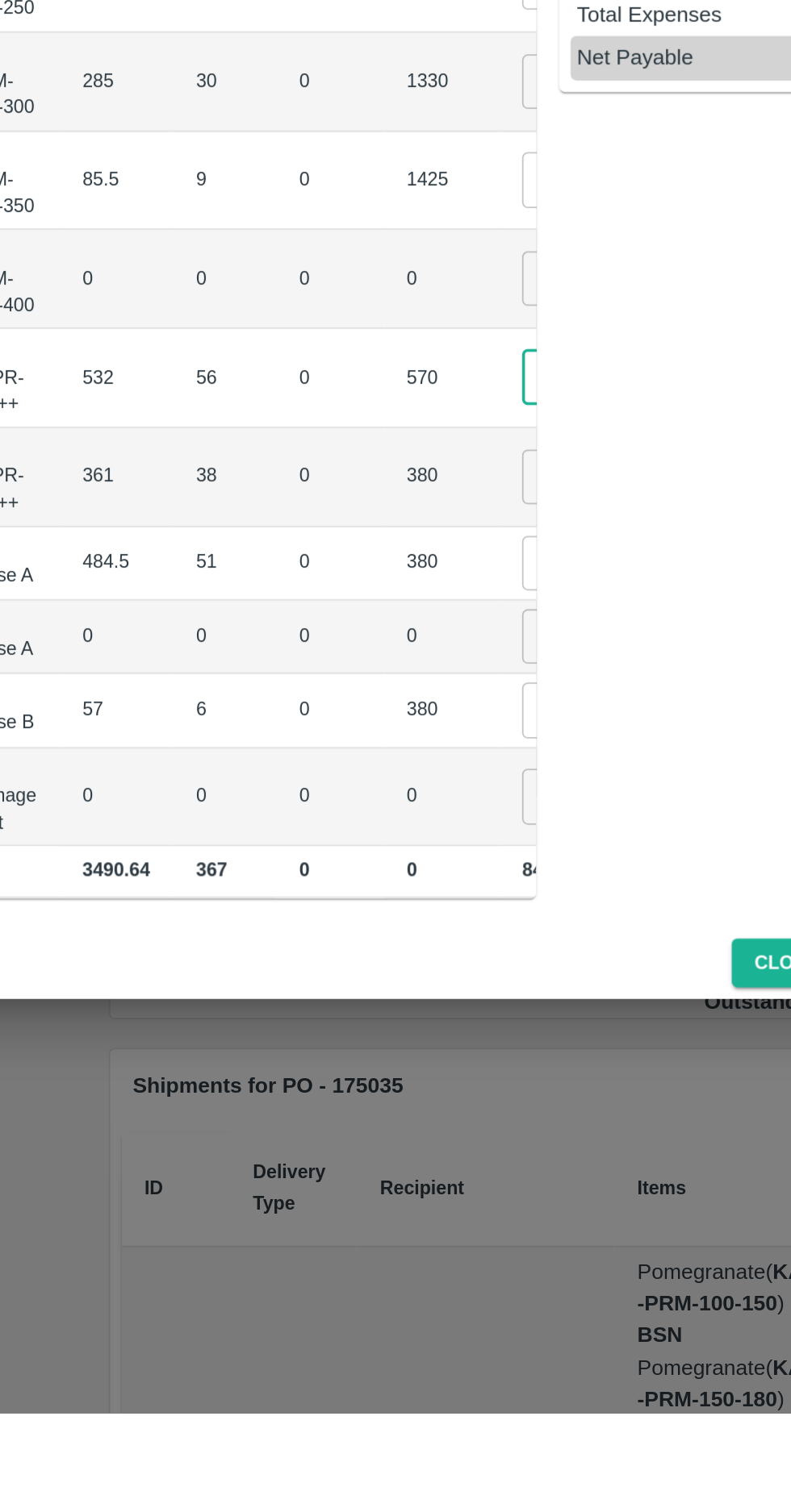
type input "500"
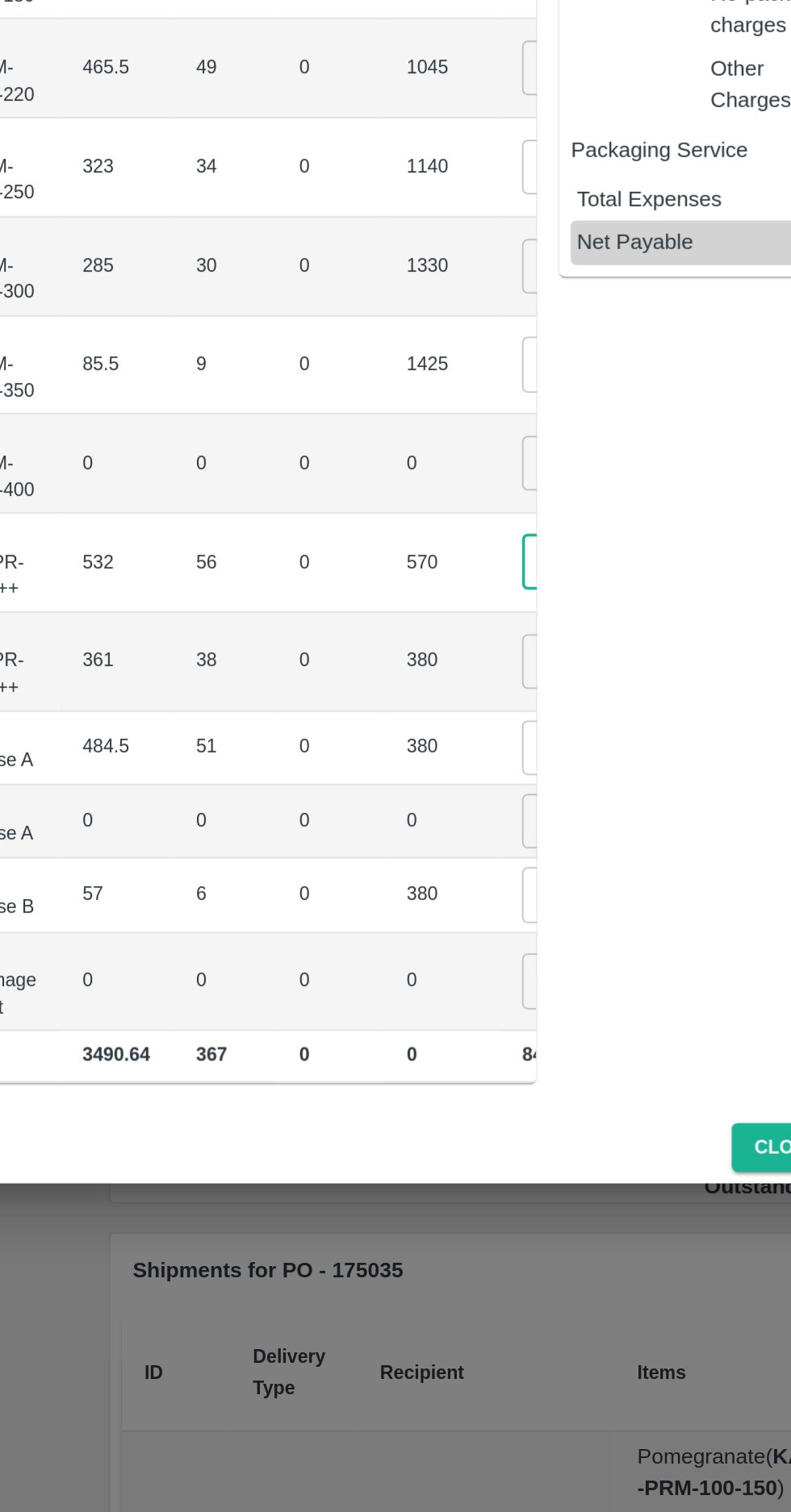
click at [500, 986] on input "380" at bounding box center [532, 987] width 64 height 30
type input "400"
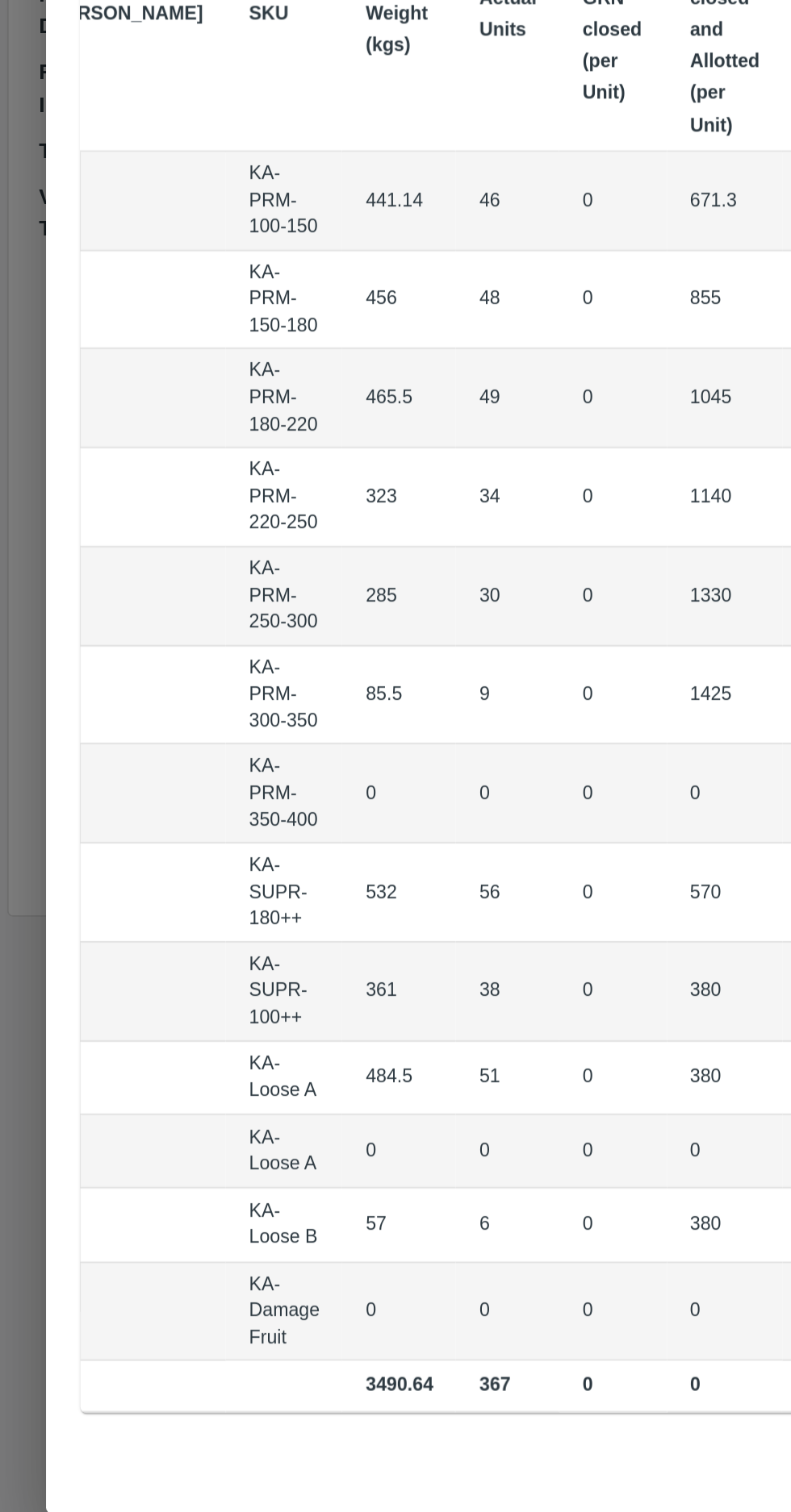
scroll to position [0, 159]
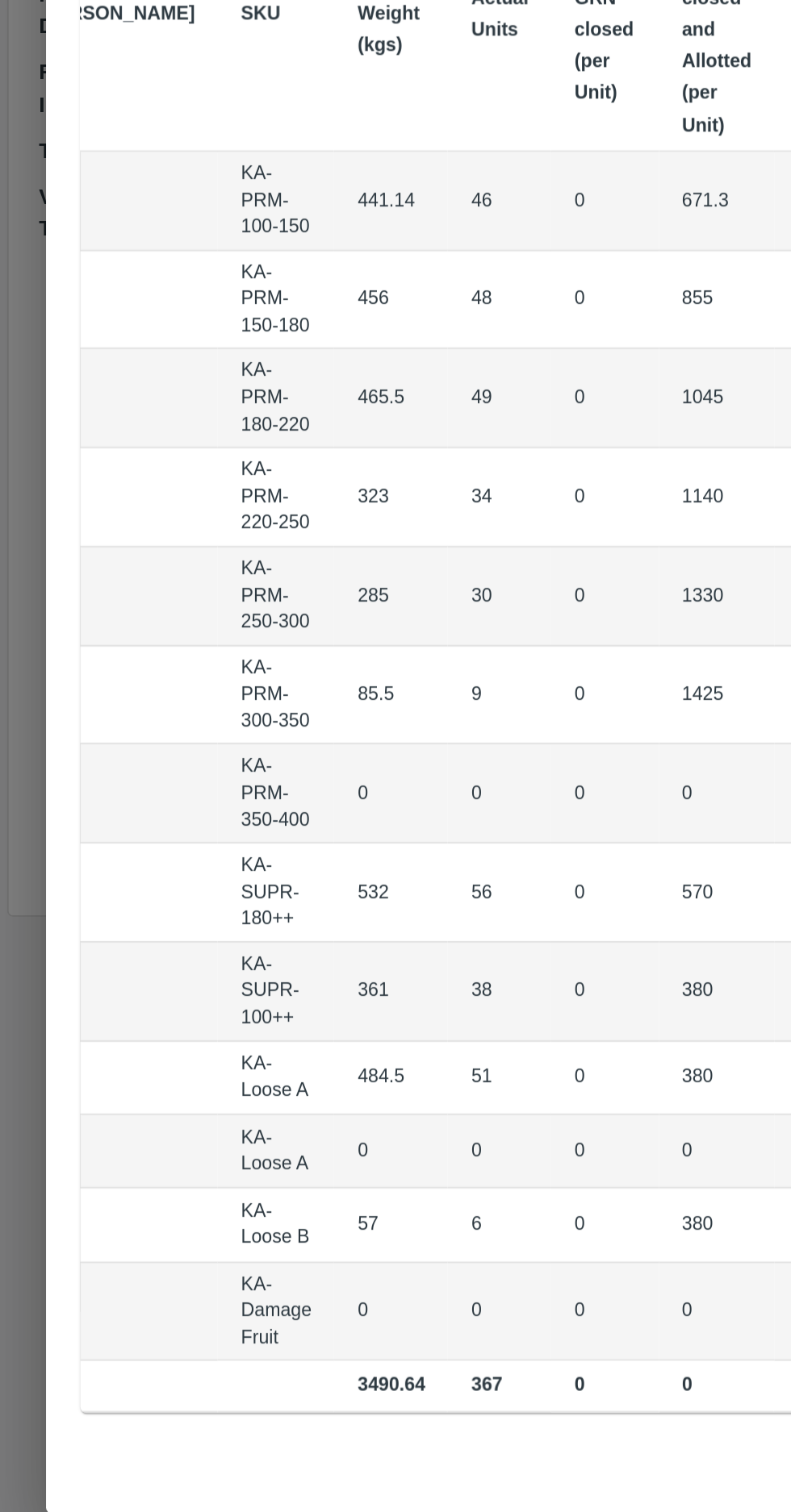
click at [447, 875] on input "1300" at bounding box center [479, 875] width 64 height 30
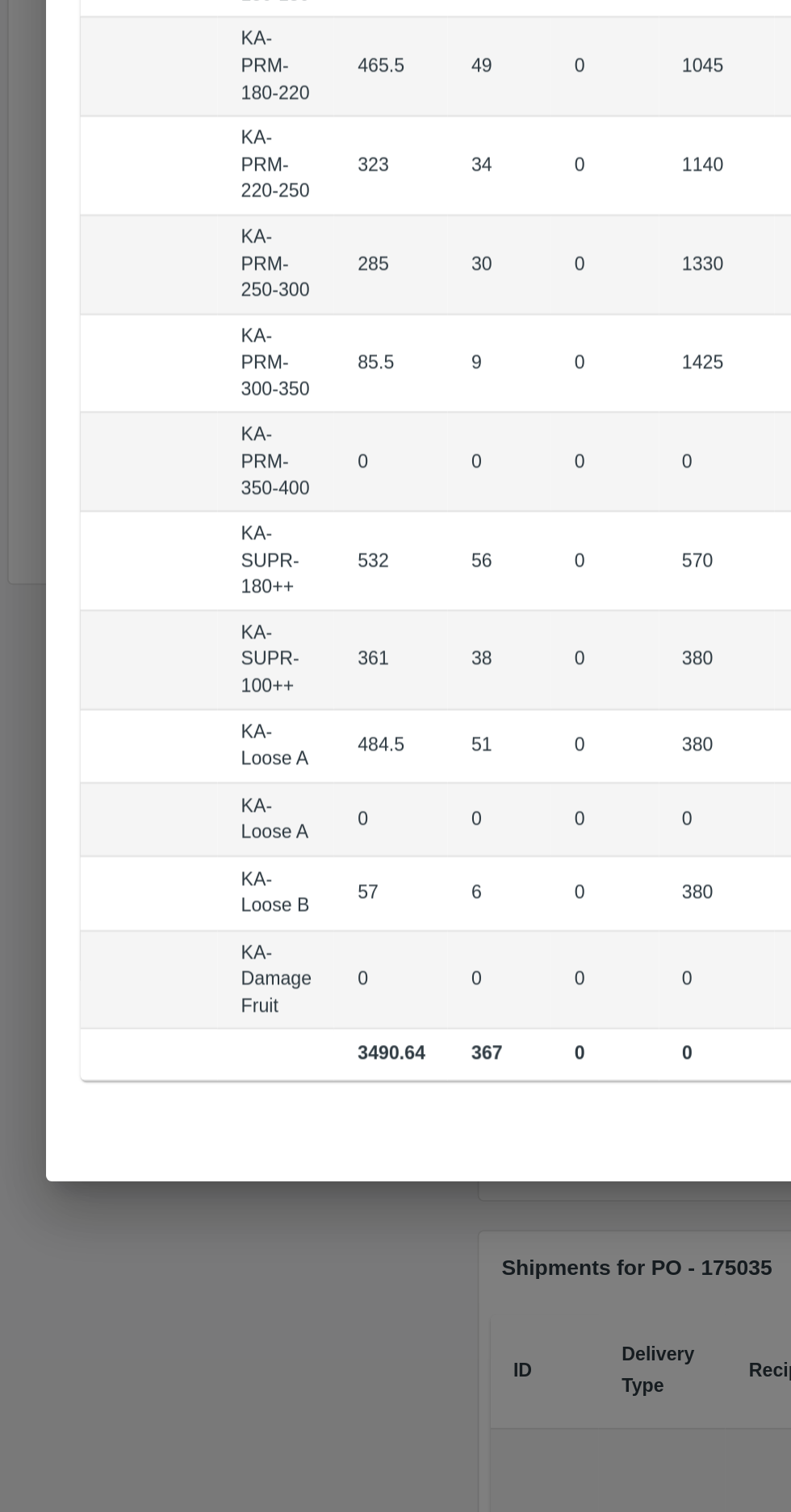
type input "1"
type input "450"
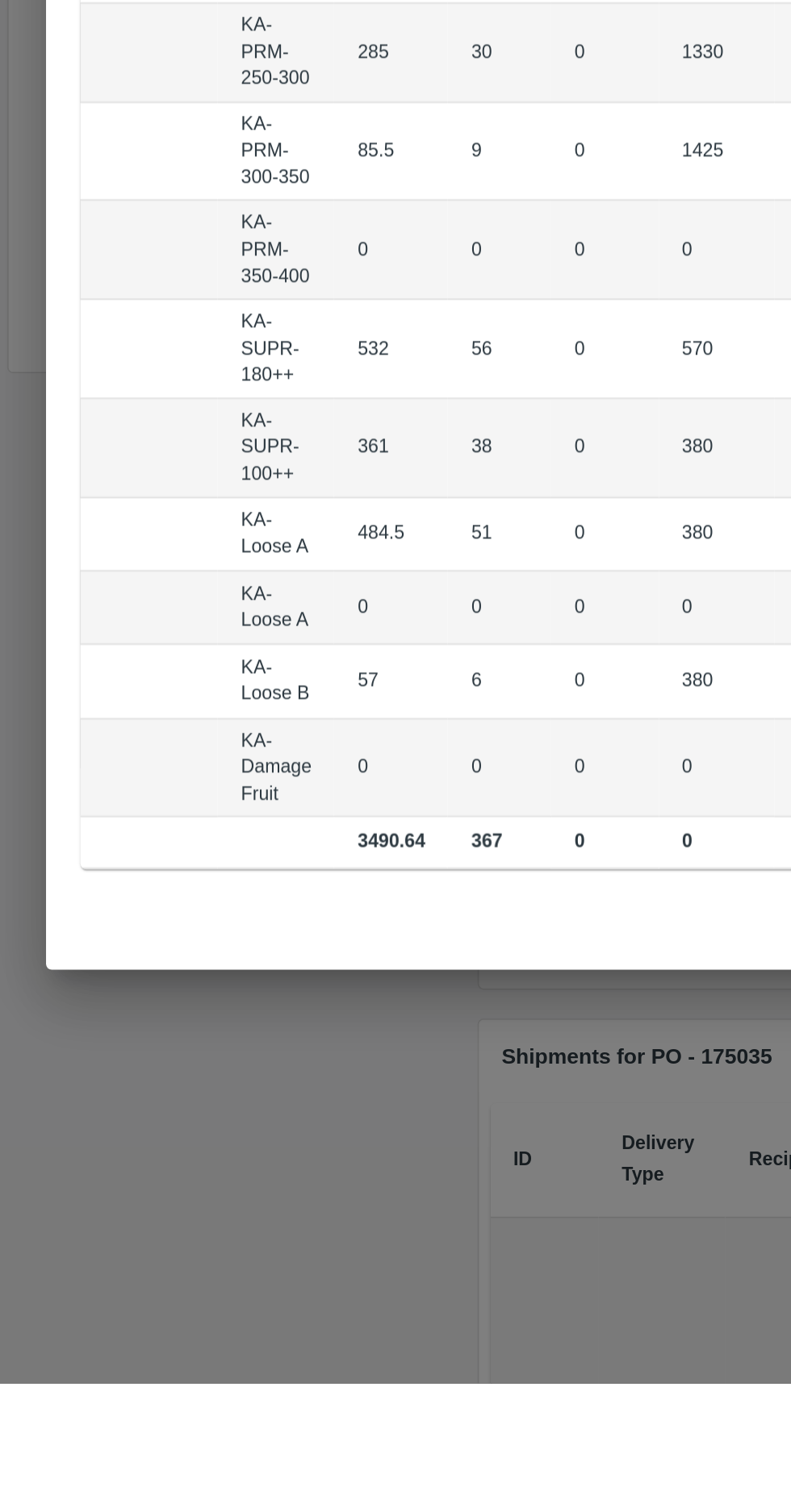
type input "3"
type input "500"
type input "1"
type input "3"
type input "400"
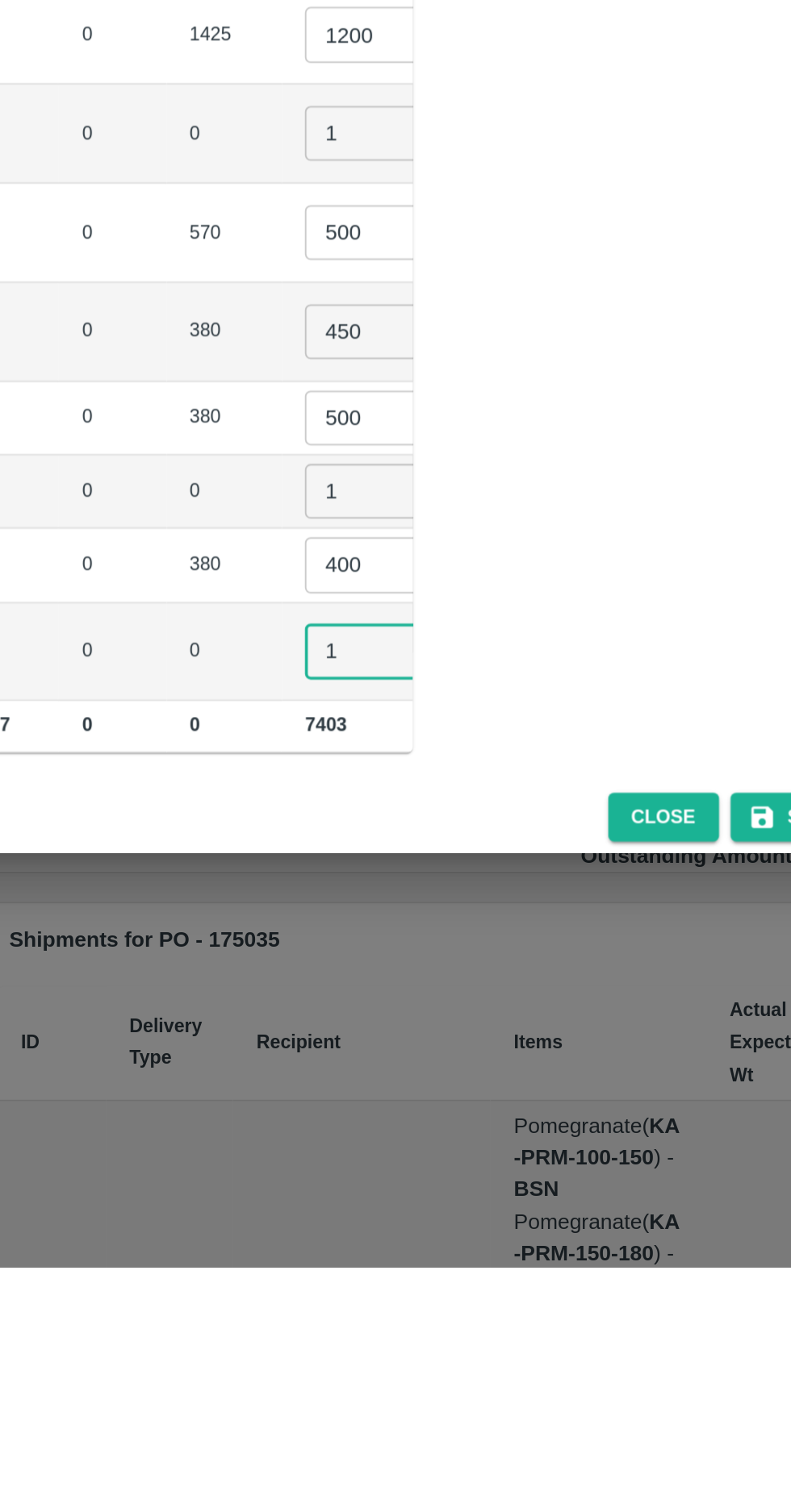
type input "1"
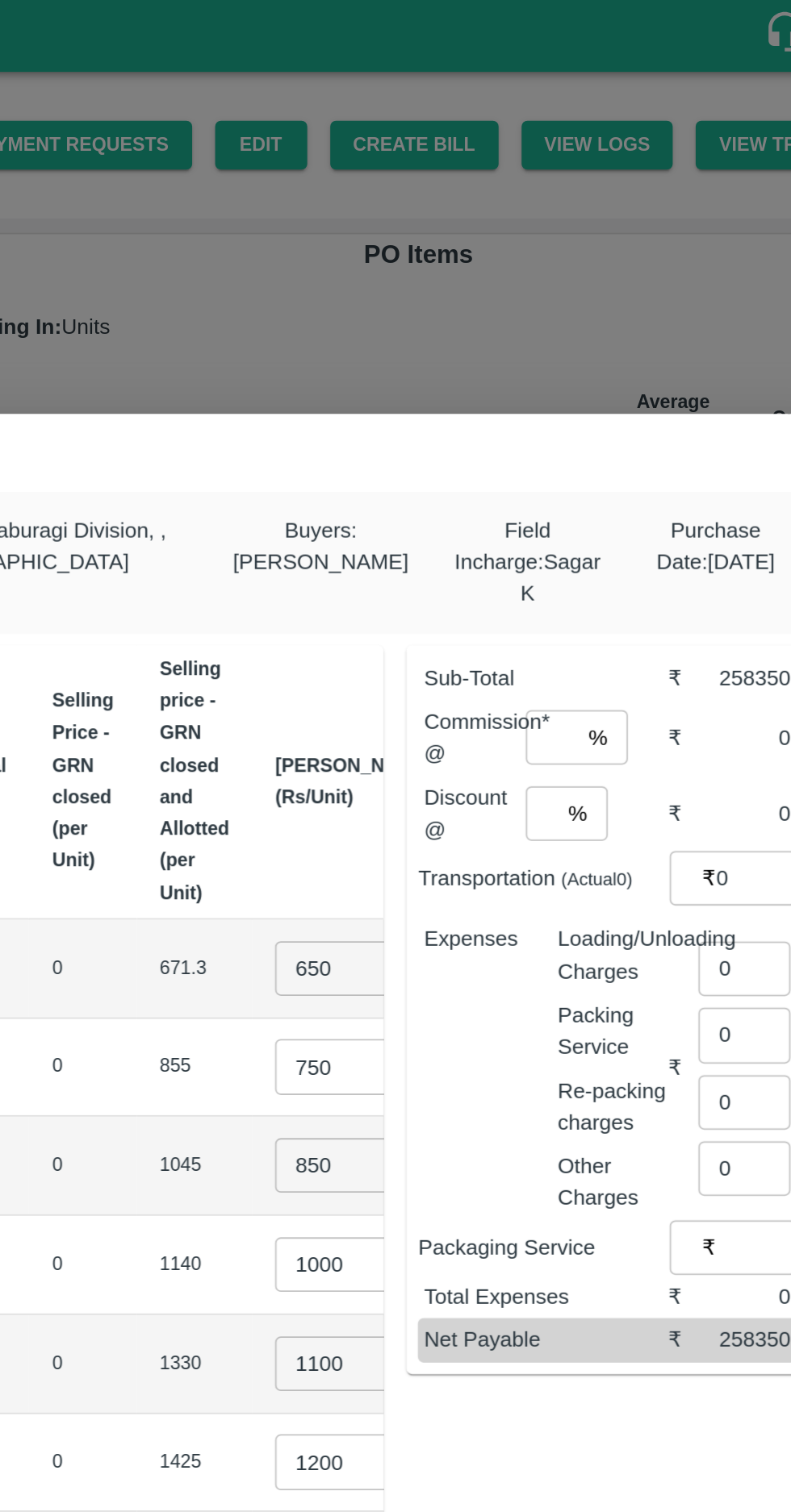
click at [613, 414] on input "number" at bounding box center [601, 413] width 29 height 30
type input "8"
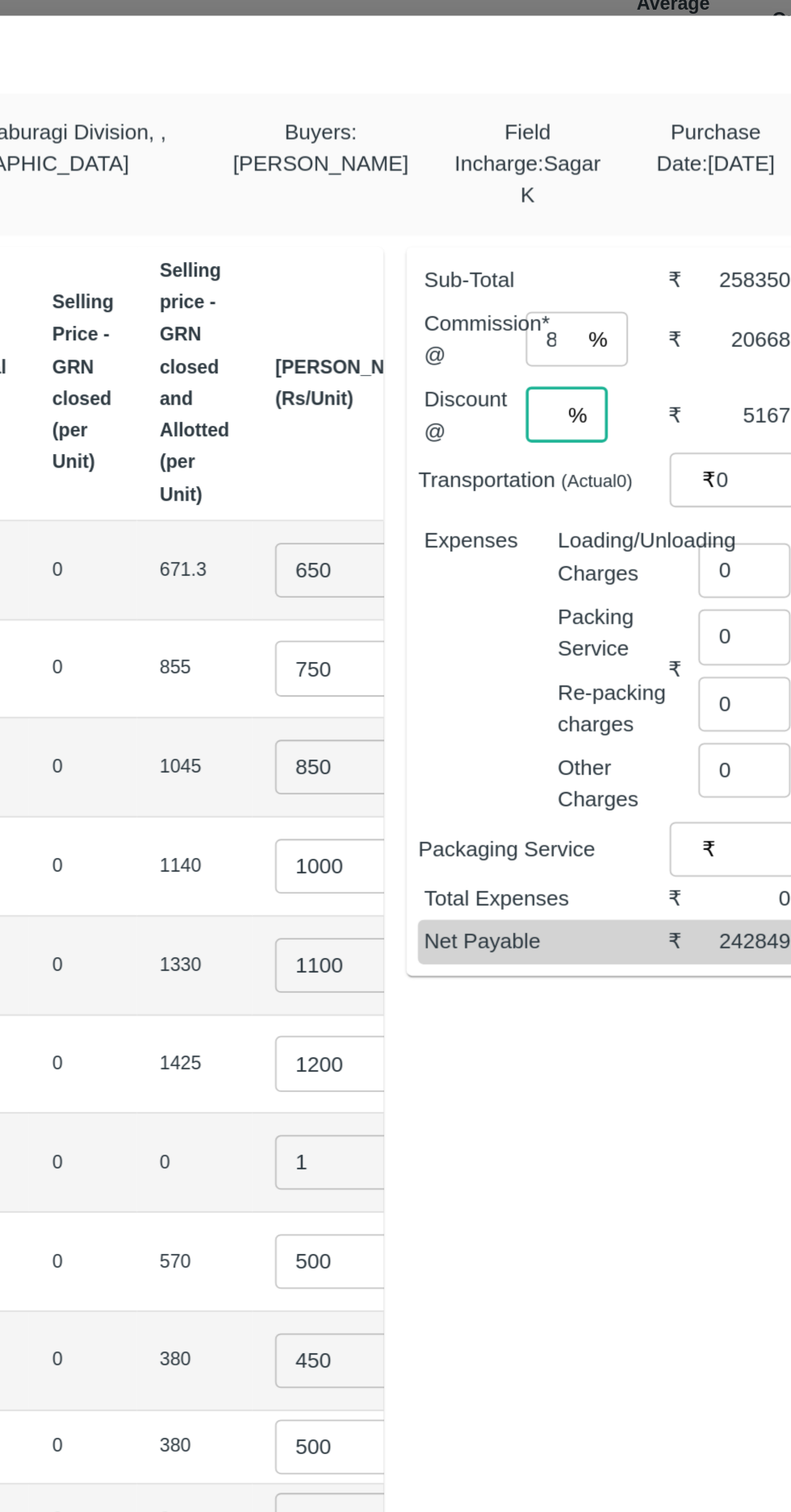
type input "2"
click at [706, 541] on input "0" at bounding box center [710, 543] width 52 height 30
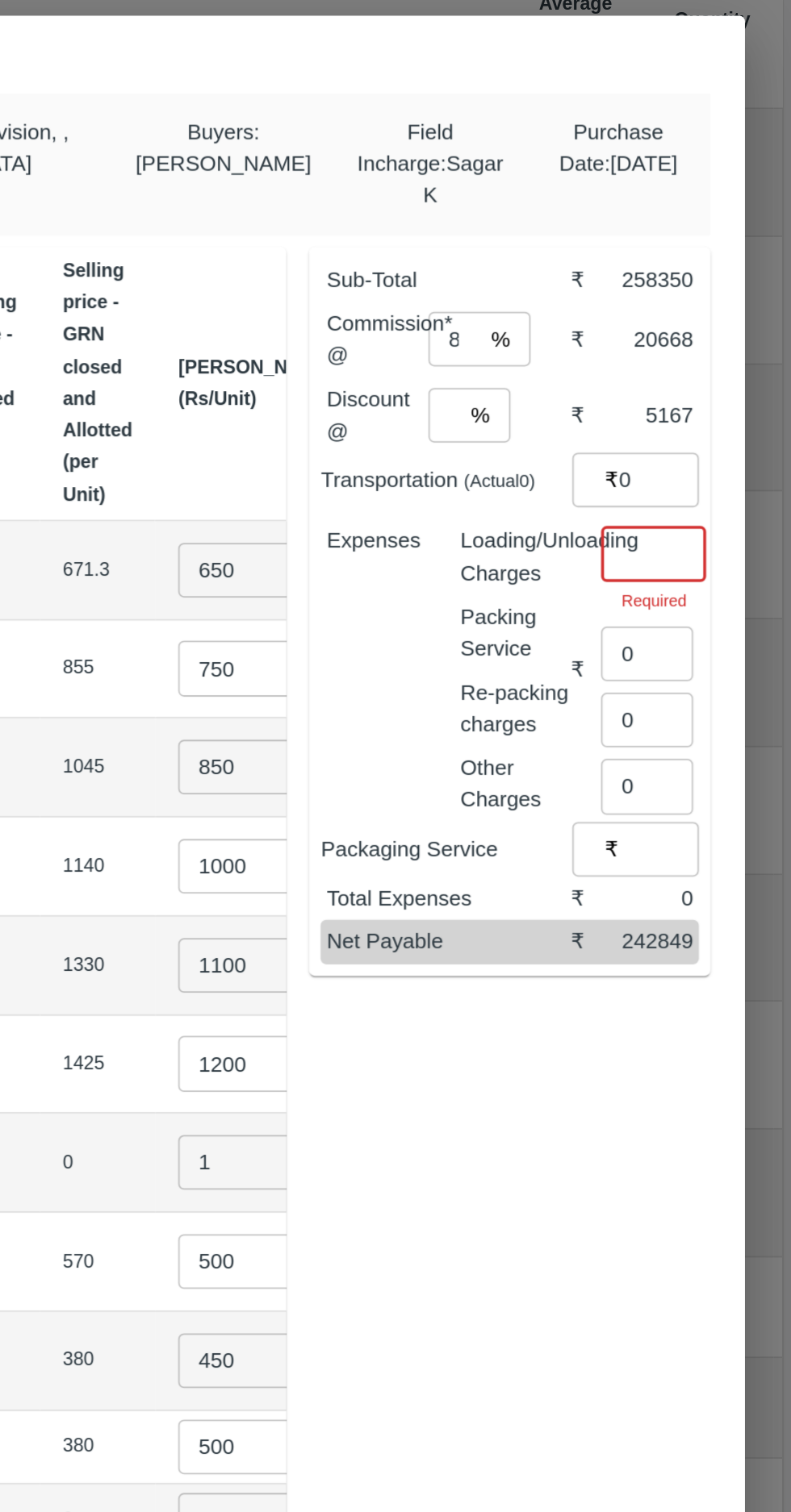
click at [698, 535] on input "number" at bounding box center [714, 534] width 59 height 30
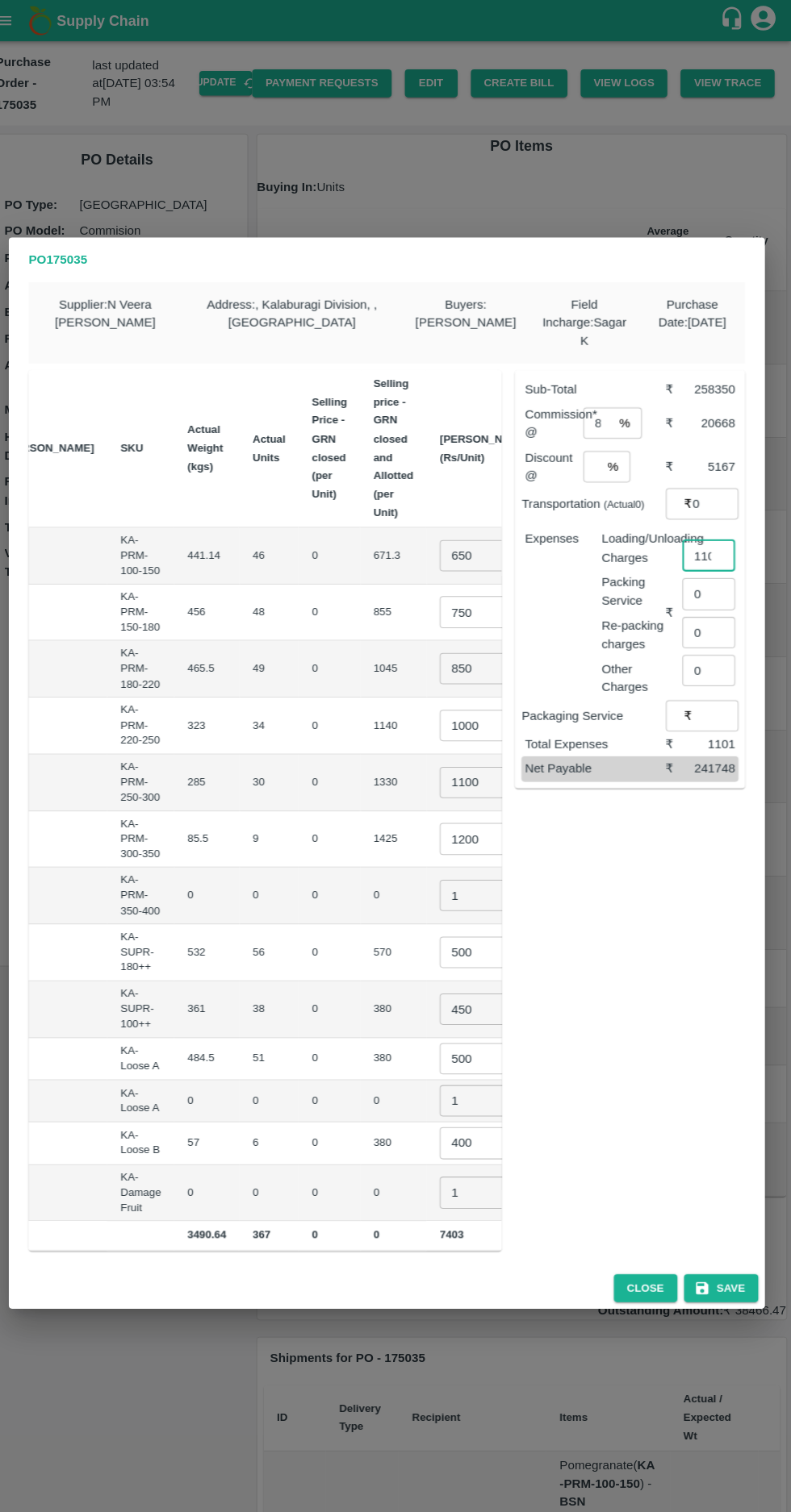
scroll to position [0, 0]
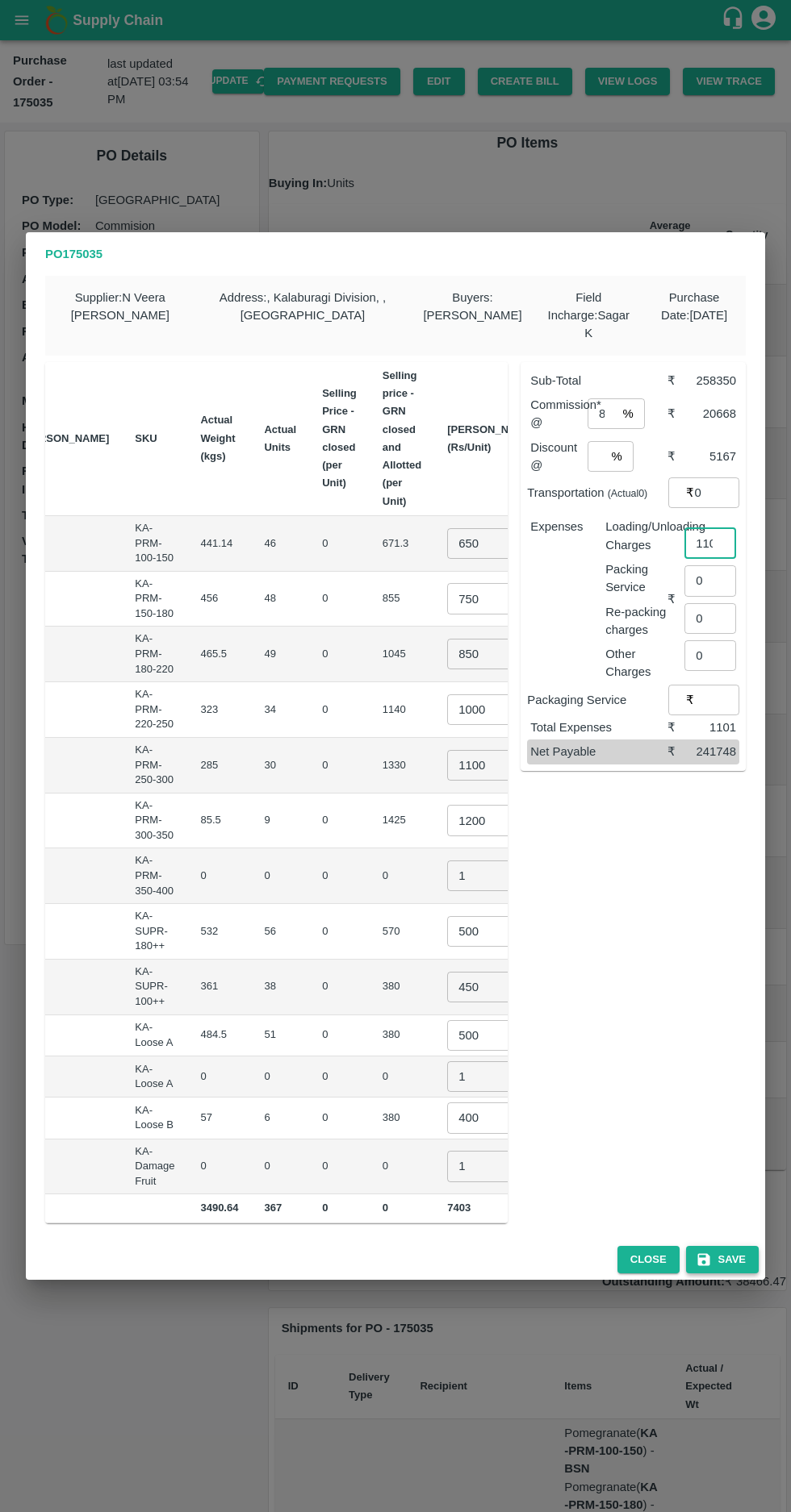
type input "1101"
click at [734, 1262] on button "Save" at bounding box center [722, 1260] width 73 height 28
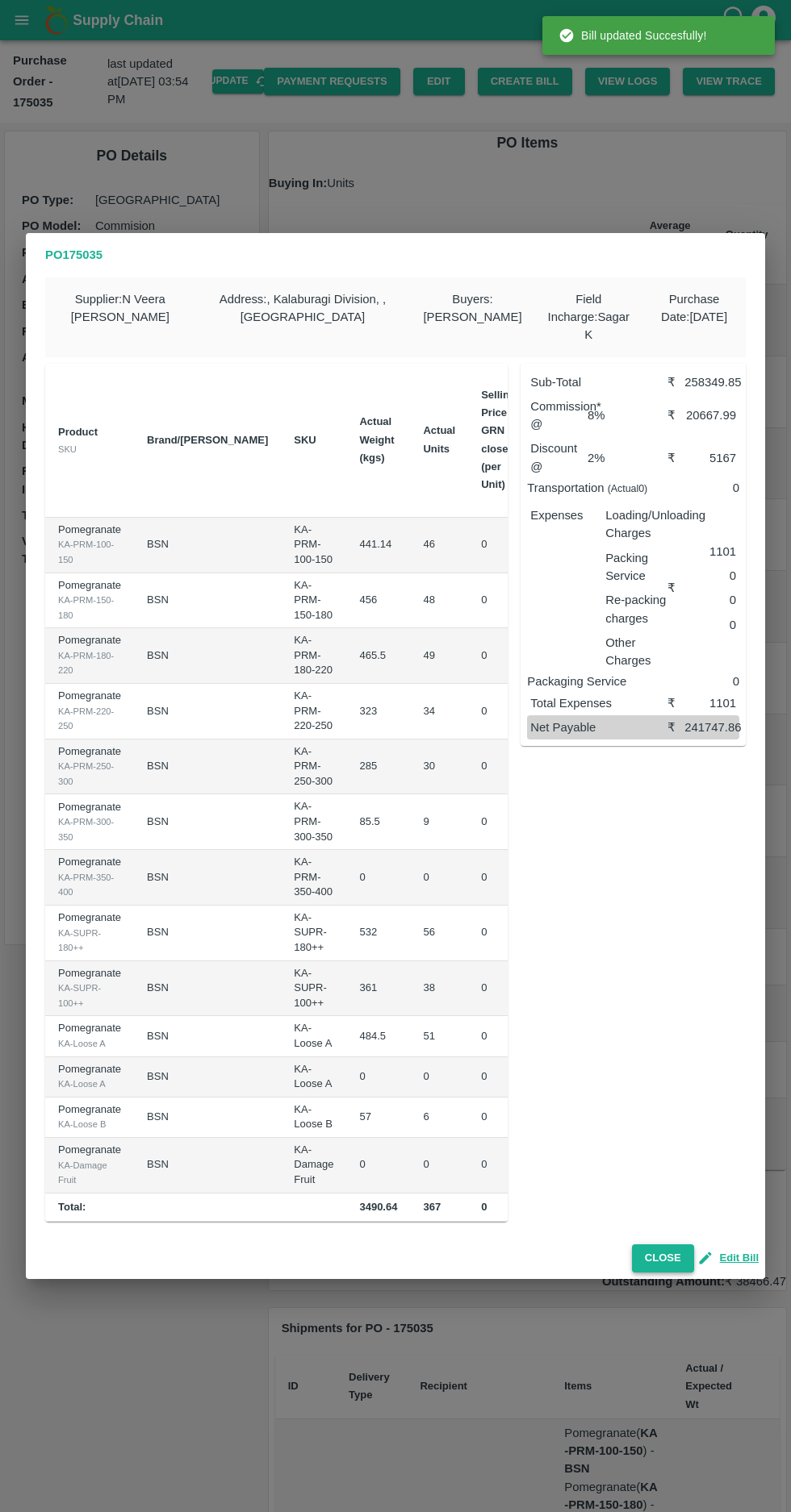
click at [669, 1260] on button "Close" at bounding box center [663, 1259] width 62 height 28
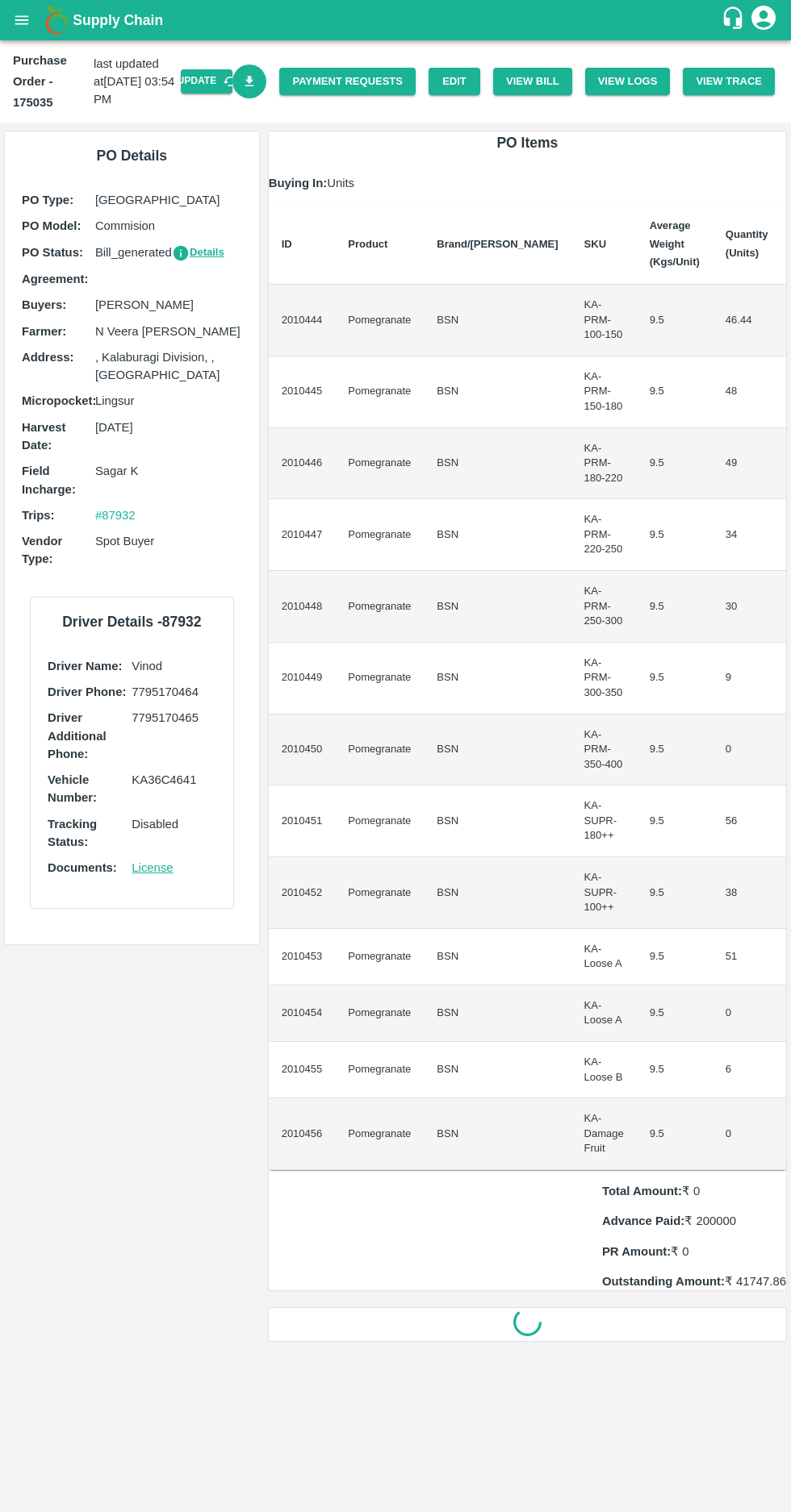
click at [254, 81] on icon "Download Bill" at bounding box center [249, 81] width 9 height 11
